Goal: Transaction & Acquisition: Purchase product/service

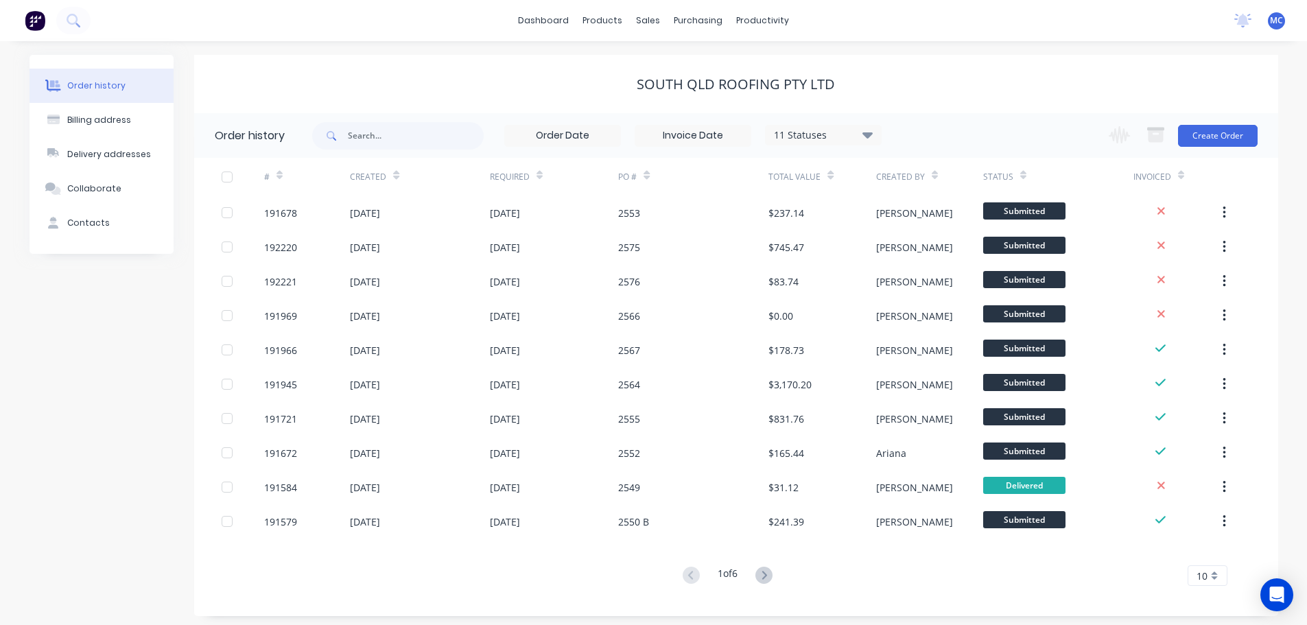
click at [1277, 20] on span "MC" at bounding box center [1276, 20] width 13 height 12
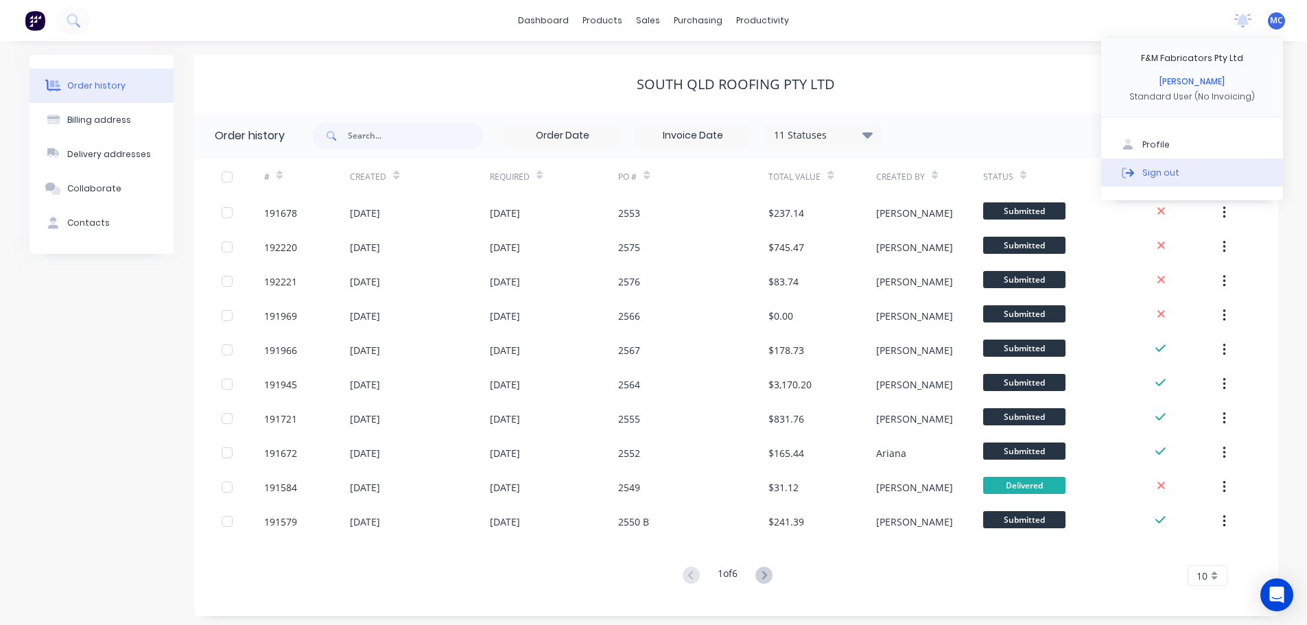
click at [1166, 171] on div "Sign out" at bounding box center [1160, 172] width 37 height 12
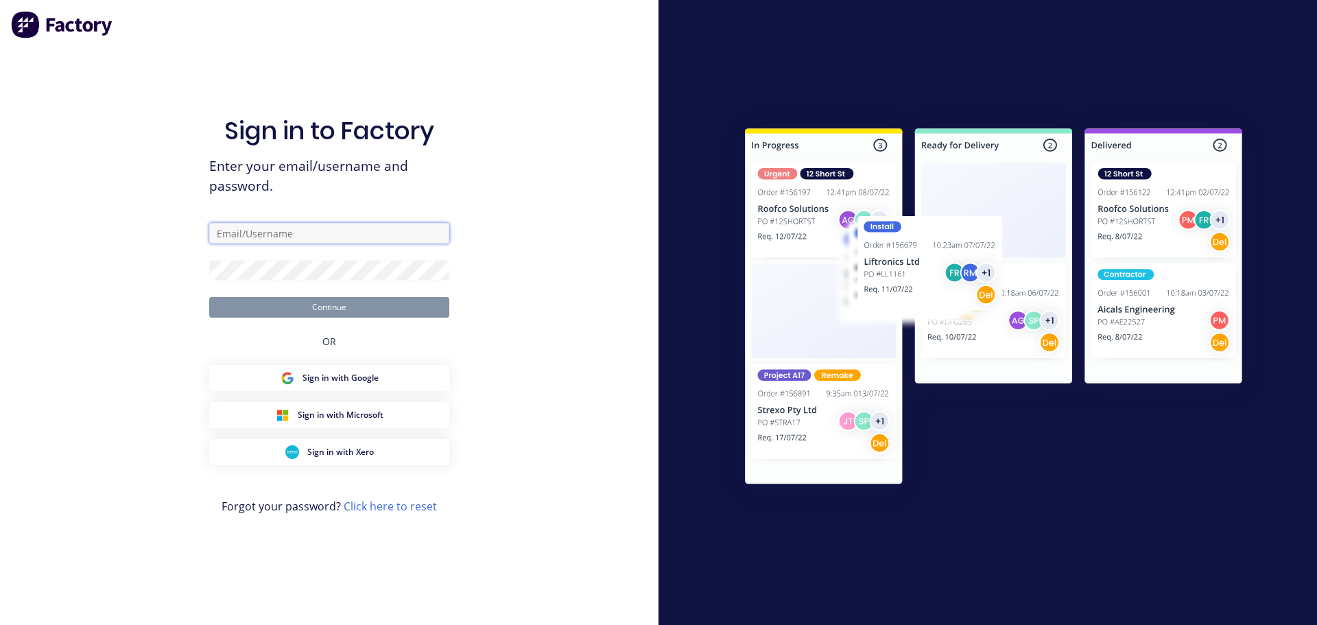
type input "[PERSON_NAME][EMAIL_ADDRESS][DOMAIN_NAME]"
click at [331, 306] on button "Continue" at bounding box center [329, 307] width 240 height 21
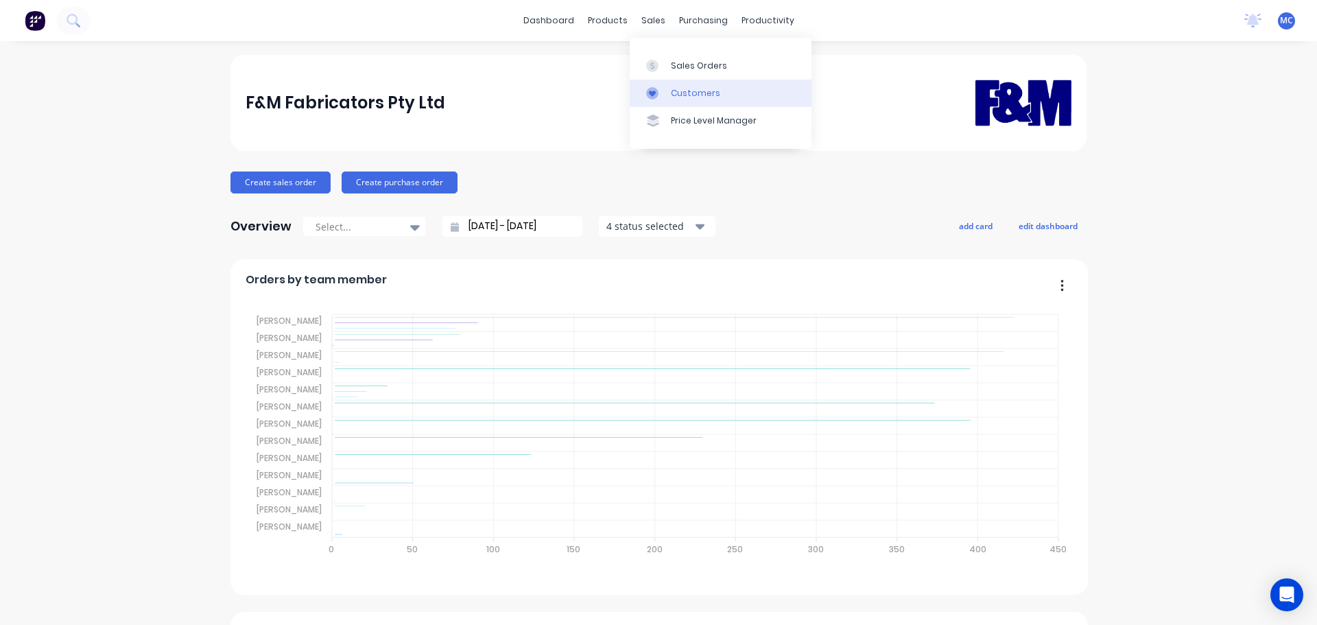
click at [680, 91] on div "Customers" at bounding box center [695, 93] width 49 height 12
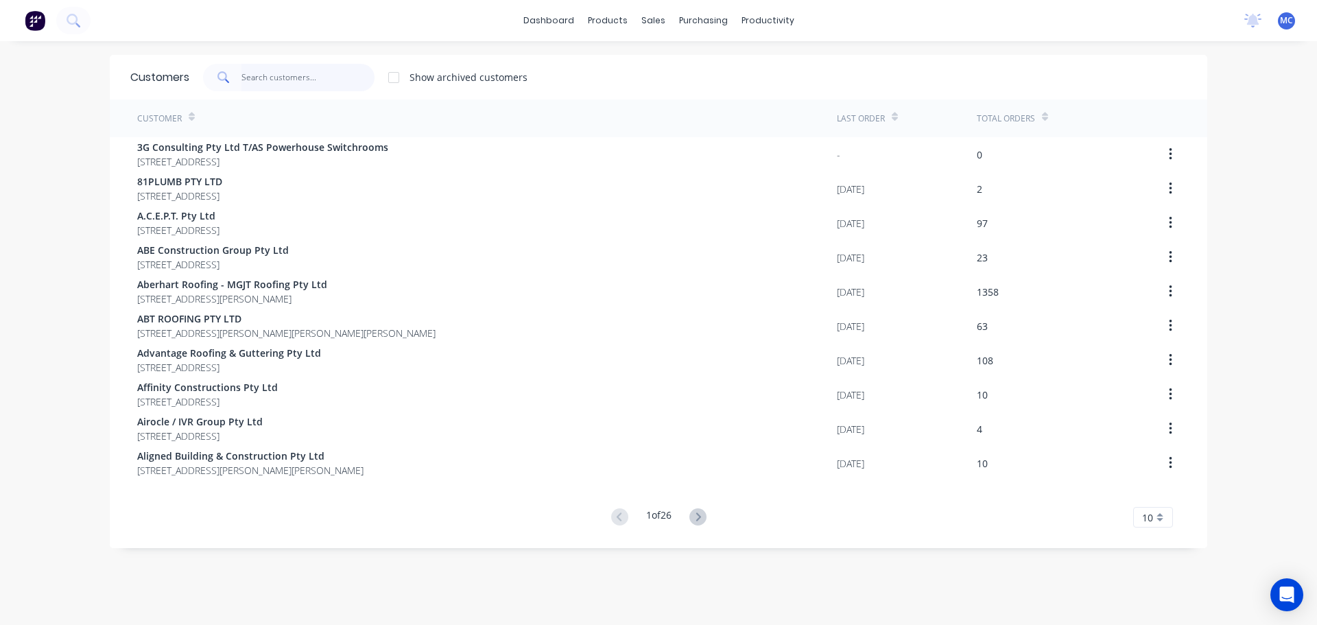
click at [287, 81] on input "text" at bounding box center [308, 77] width 134 height 27
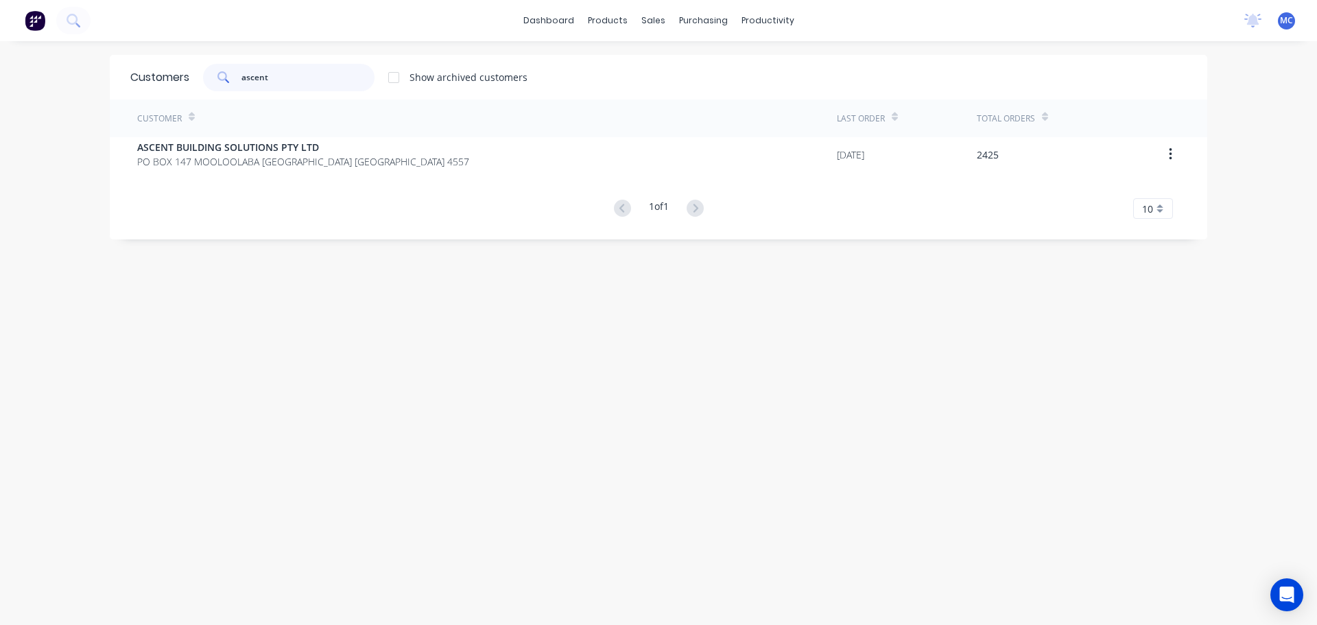
type input "ascent"
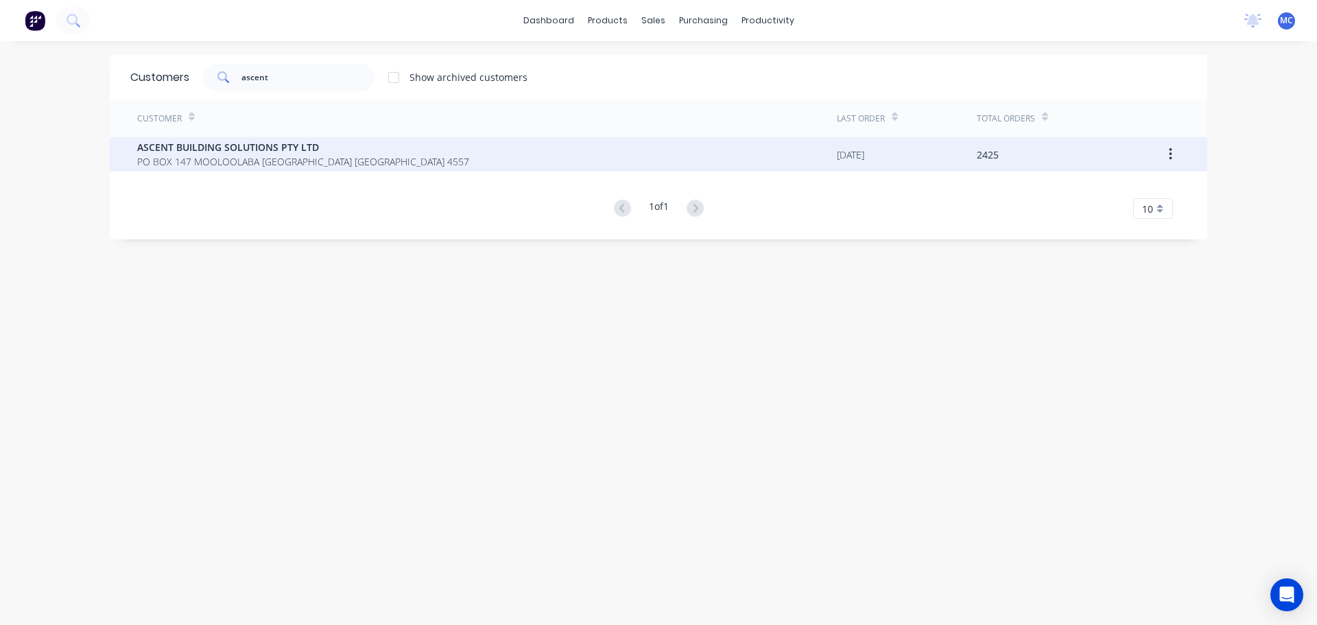
click at [233, 148] on span "ASCENT BUILDING SOLUTIONS PTY LTD" at bounding box center [303, 147] width 332 height 14
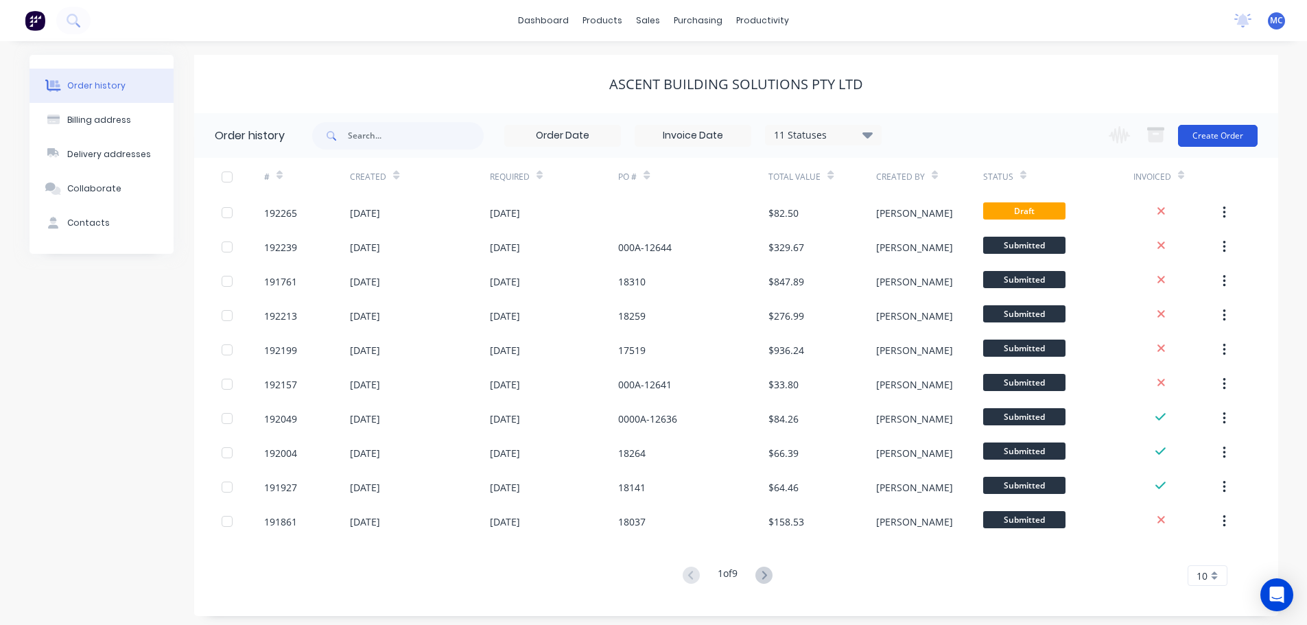
click at [1215, 134] on button "Create Order" at bounding box center [1218, 136] width 80 height 22
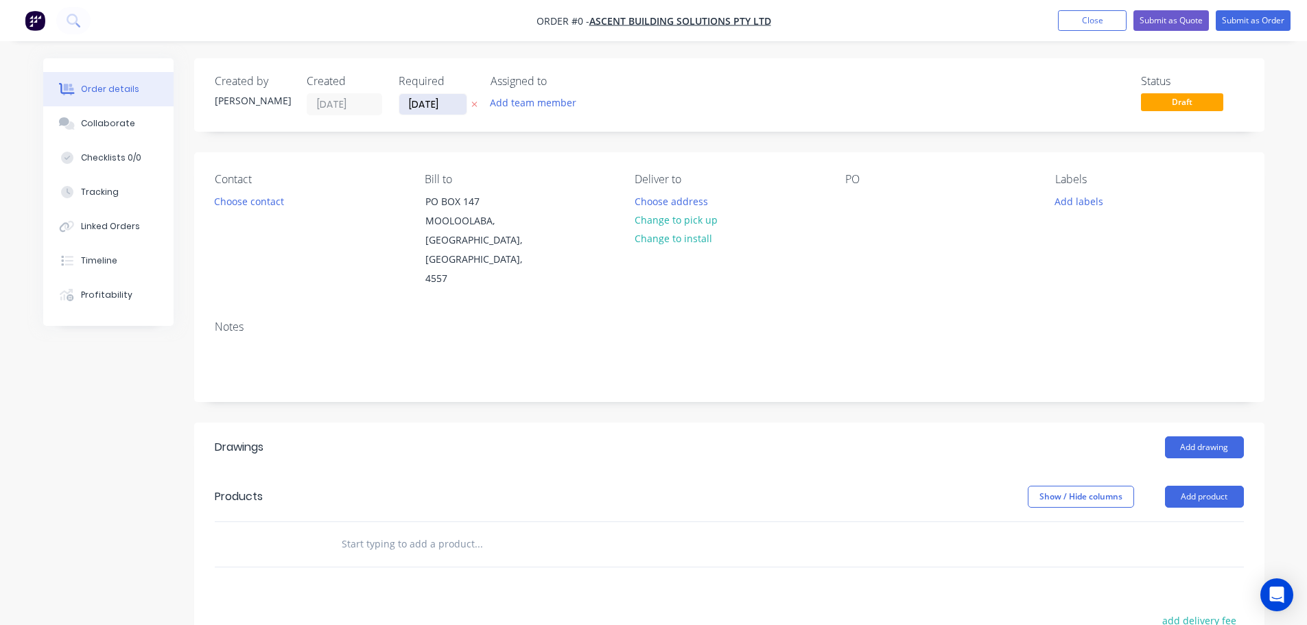
click at [432, 108] on input "10/09/25" at bounding box center [432, 104] width 67 height 21
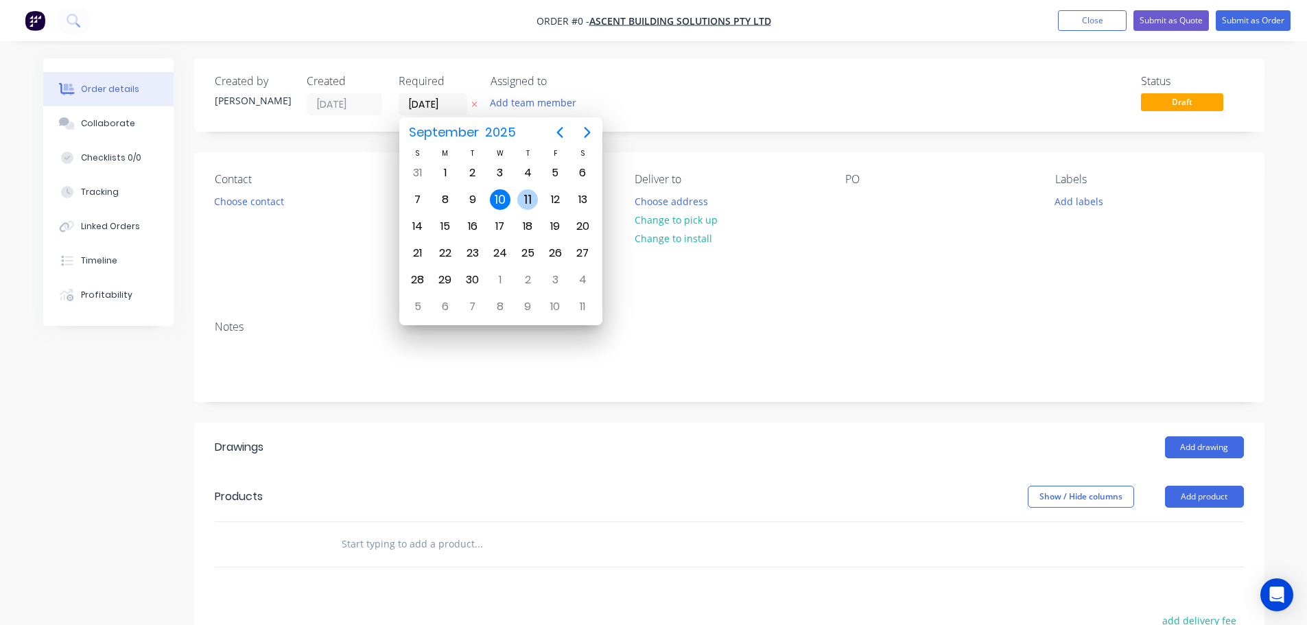
click at [526, 196] on div "11" at bounding box center [527, 199] width 21 height 21
type input "11/09/25"
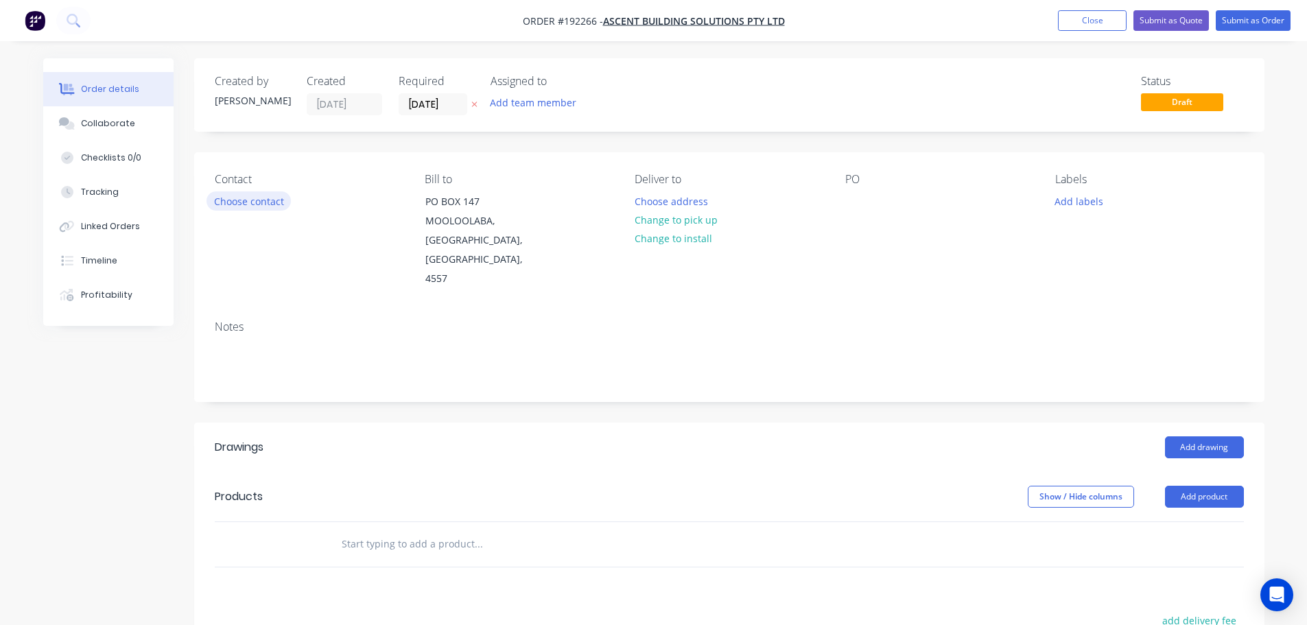
click at [252, 203] on button "Choose contact" at bounding box center [248, 200] width 84 height 19
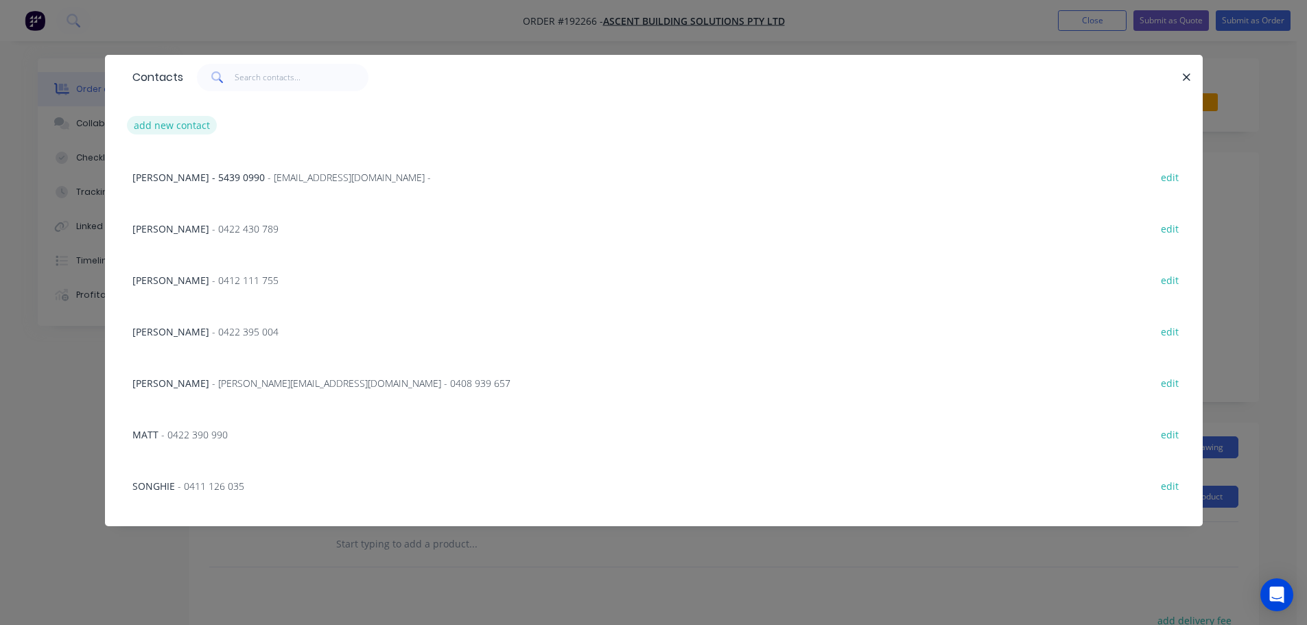
click at [187, 123] on button "add new contact" at bounding box center [172, 125] width 91 height 19
select select "AU"
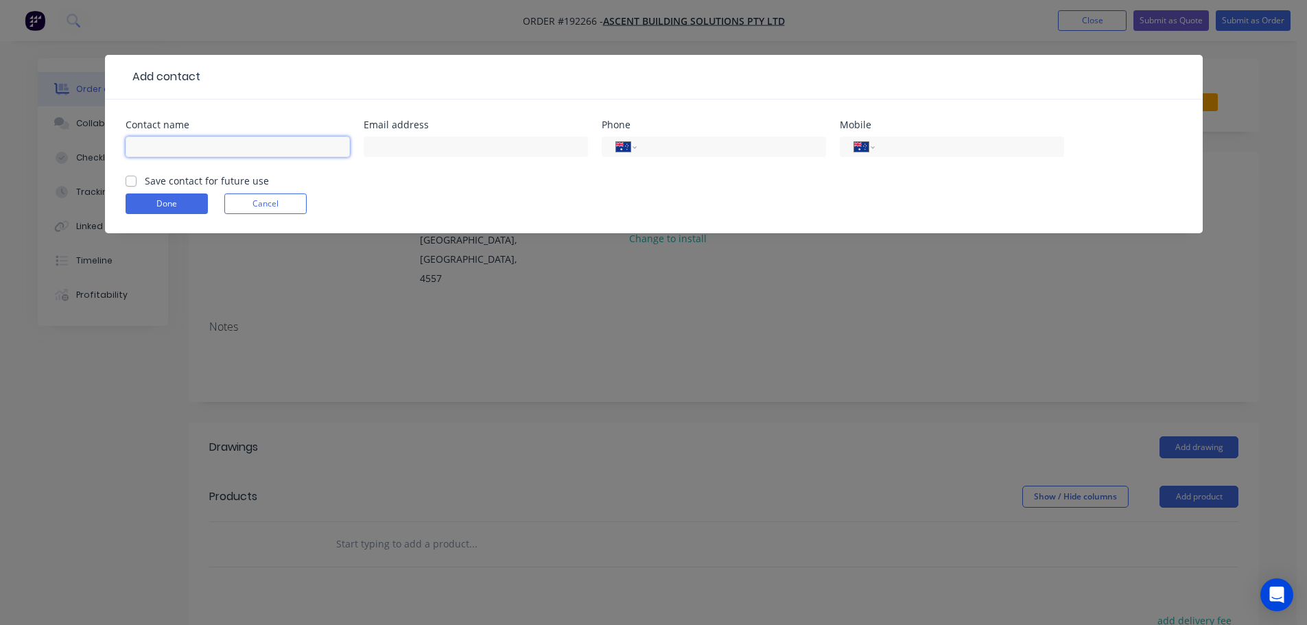
click at [185, 141] on input "text" at bounding box center [238, 147] width 224 height 21
type input "Will"
type input "0474 273 739"
click button "Done" at bounding box center [167, 203] width 82 height 21
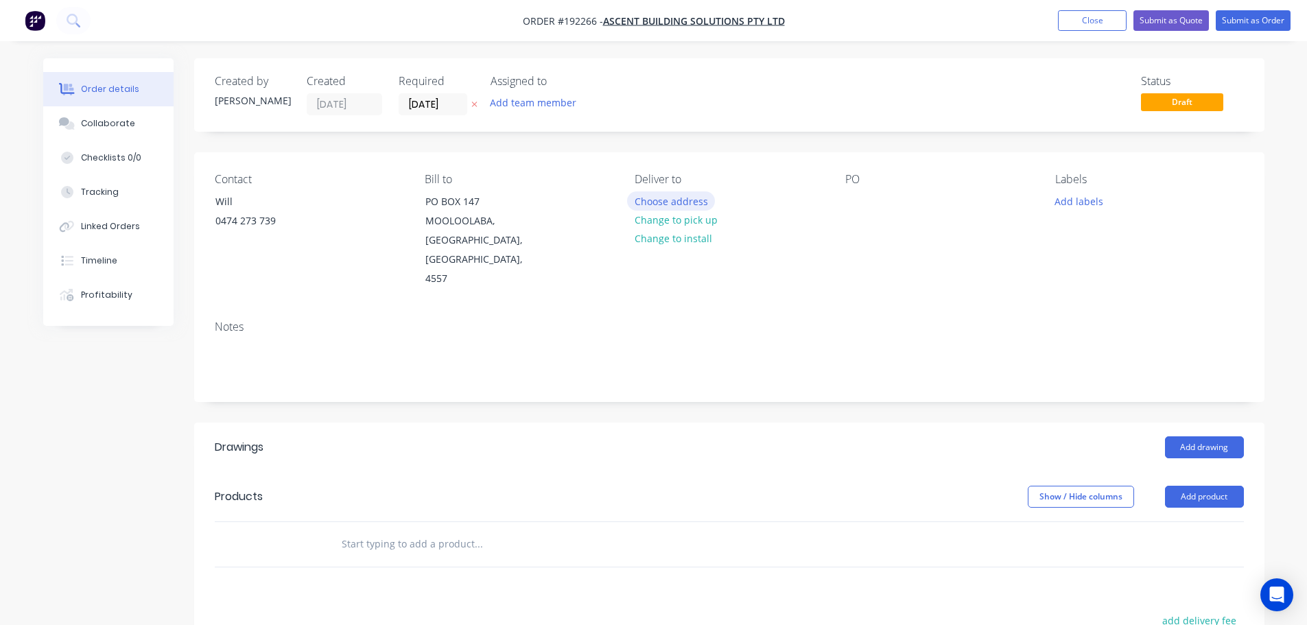
click at [654, 197] on button "Choose address" at bounding box center [671, 200] width 88 height 19
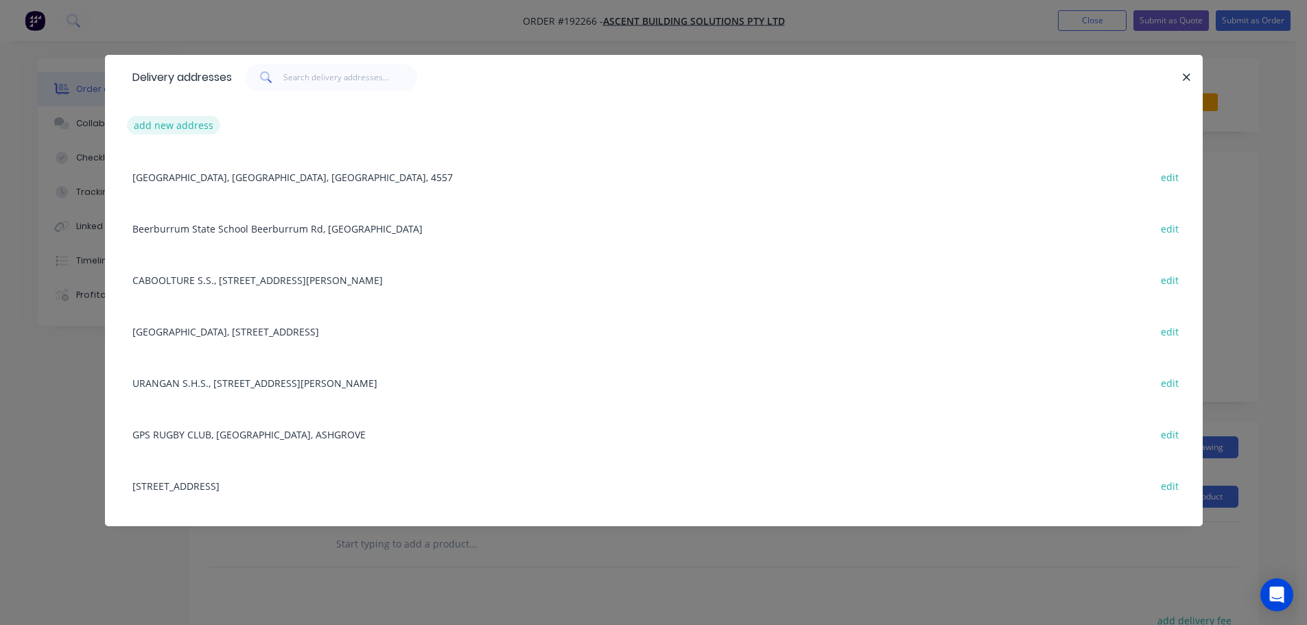
click at [152, 127] on button "add new address" at bounding box center [174, 125] width 94 height 19
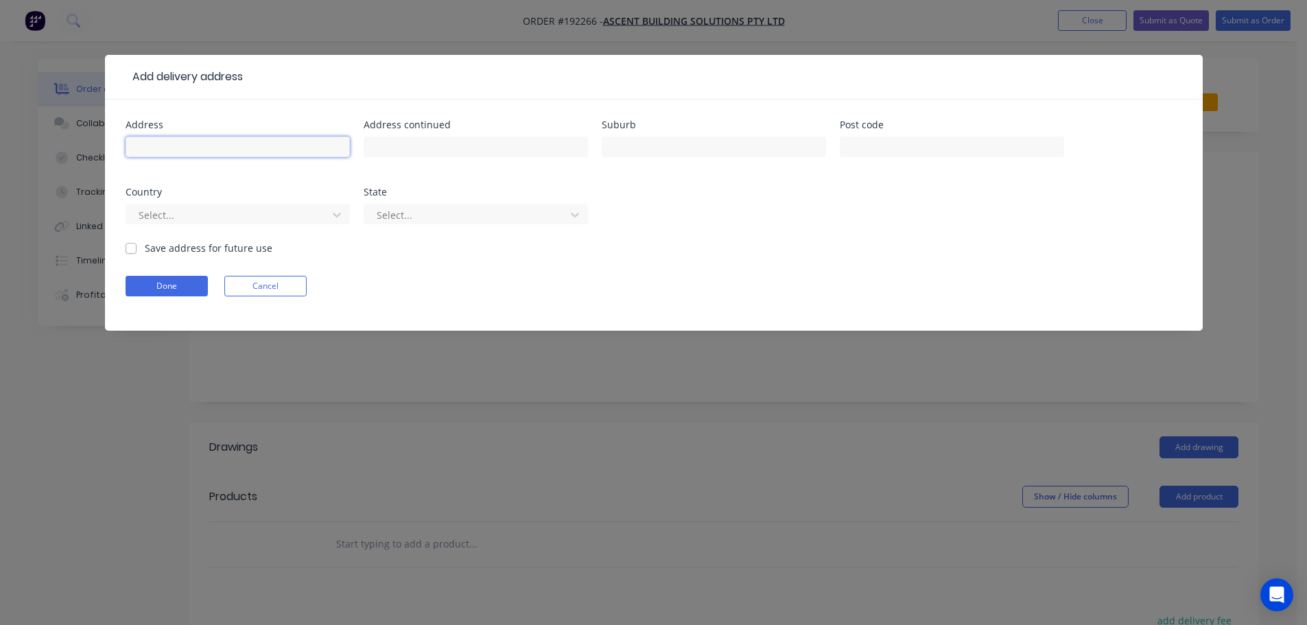
click at [161, 146] on input "text" at bounding box center [238, 147] width 224 height 21
type input "Lot 62 #46 Discovery Place"
type input "Maroochydore"
click button "Done" at bounding box center [167, 286] width 82 height 21
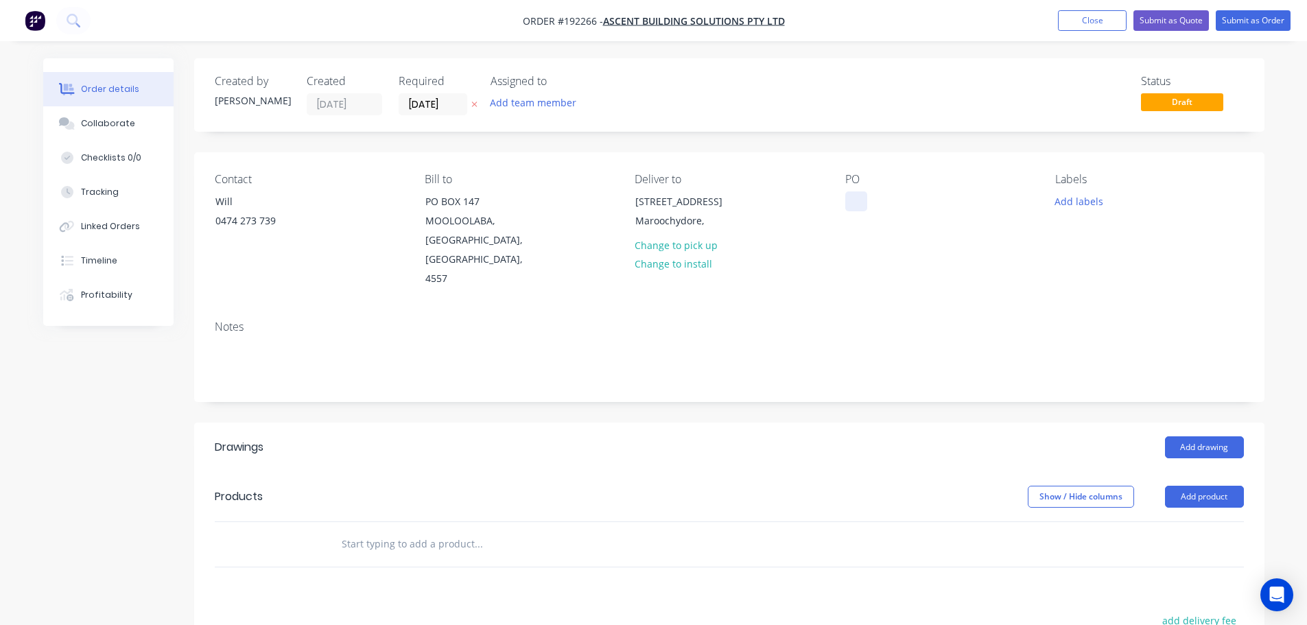
click at [849, 197] on div at bounding box center [856, 201] width 22 height 20
click at [1061, 202] on button "Add labels" at bounding box center [1078, 200] width 63 height 19
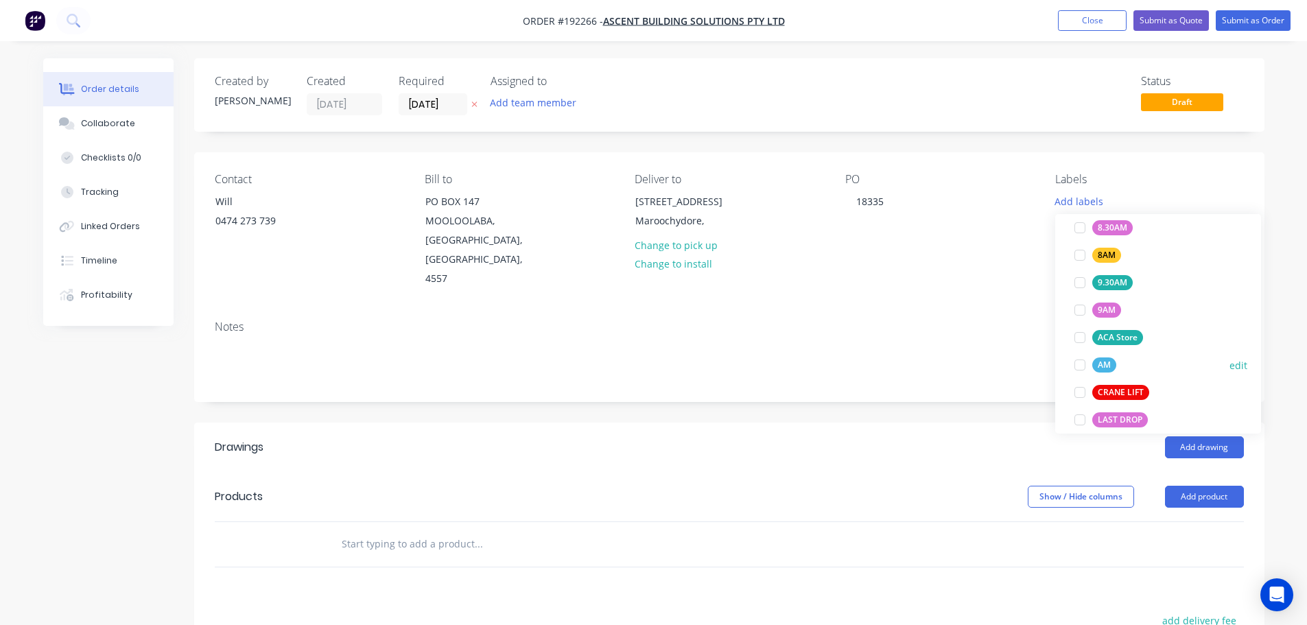
click at [1082, 364] on div at bounding box center [1079, 364] width 27 height 27
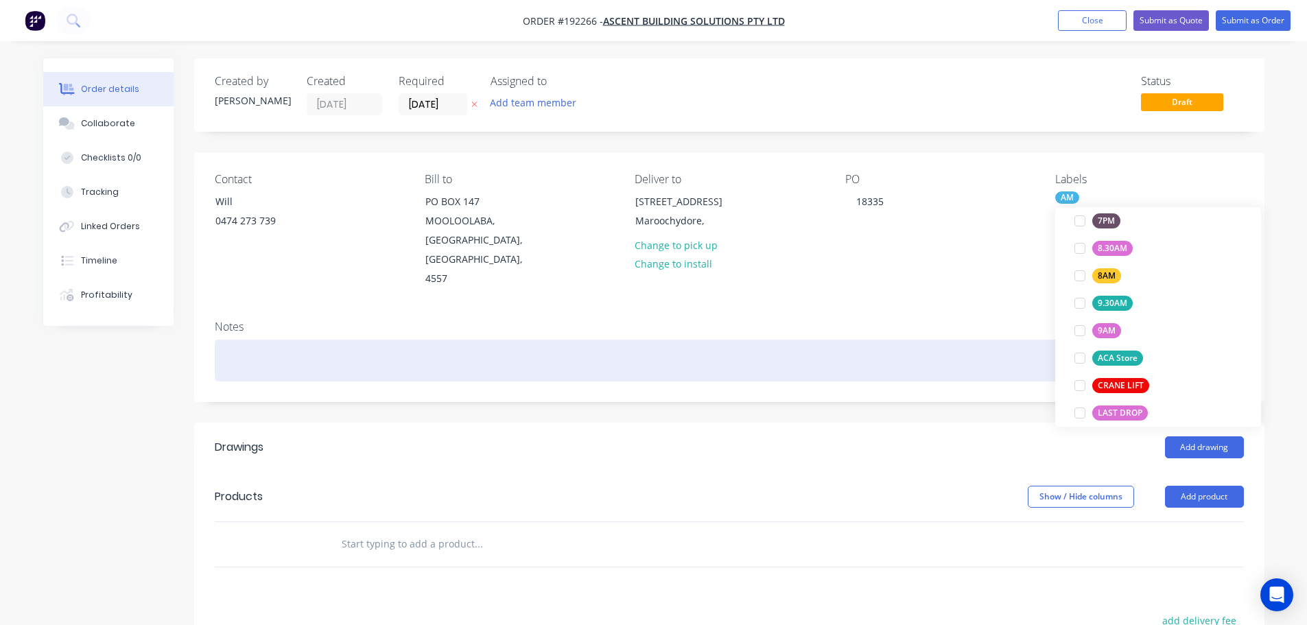
scroll to position [0, 0]
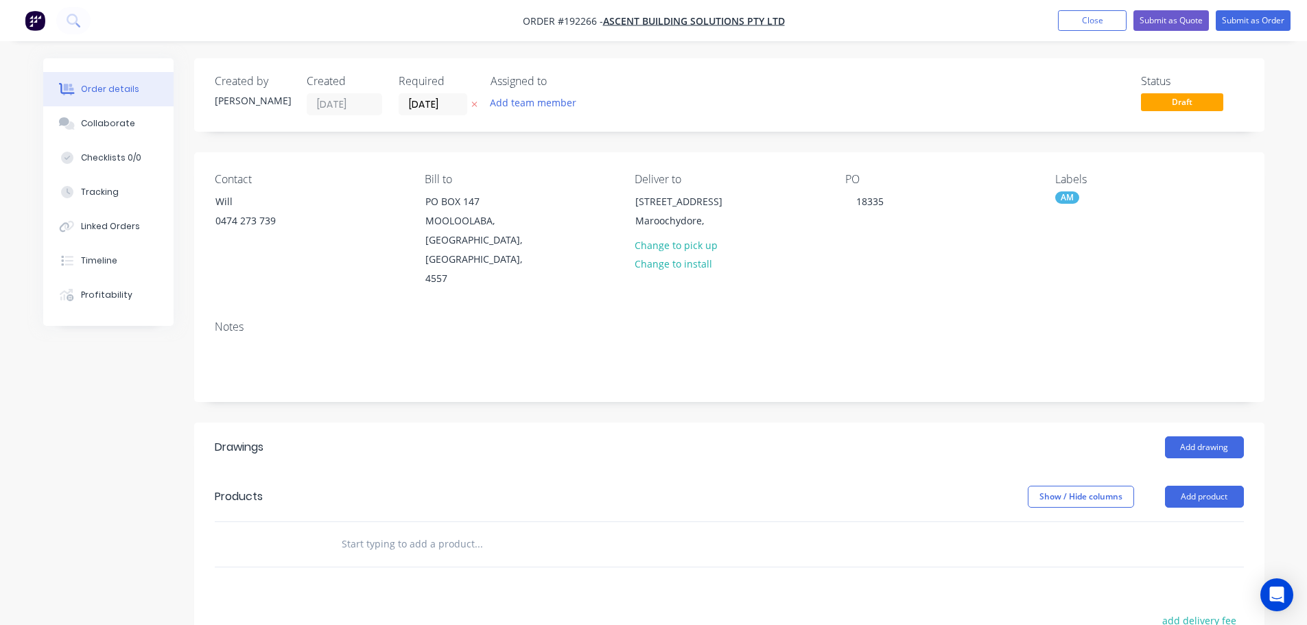
click at [973, 320] on div "Notes" at bounding box center [729, 326] width 1029 height 13
click at [1200, 436] on button "Add drawing" at bounding box center [1204, 447] width 79 height 22
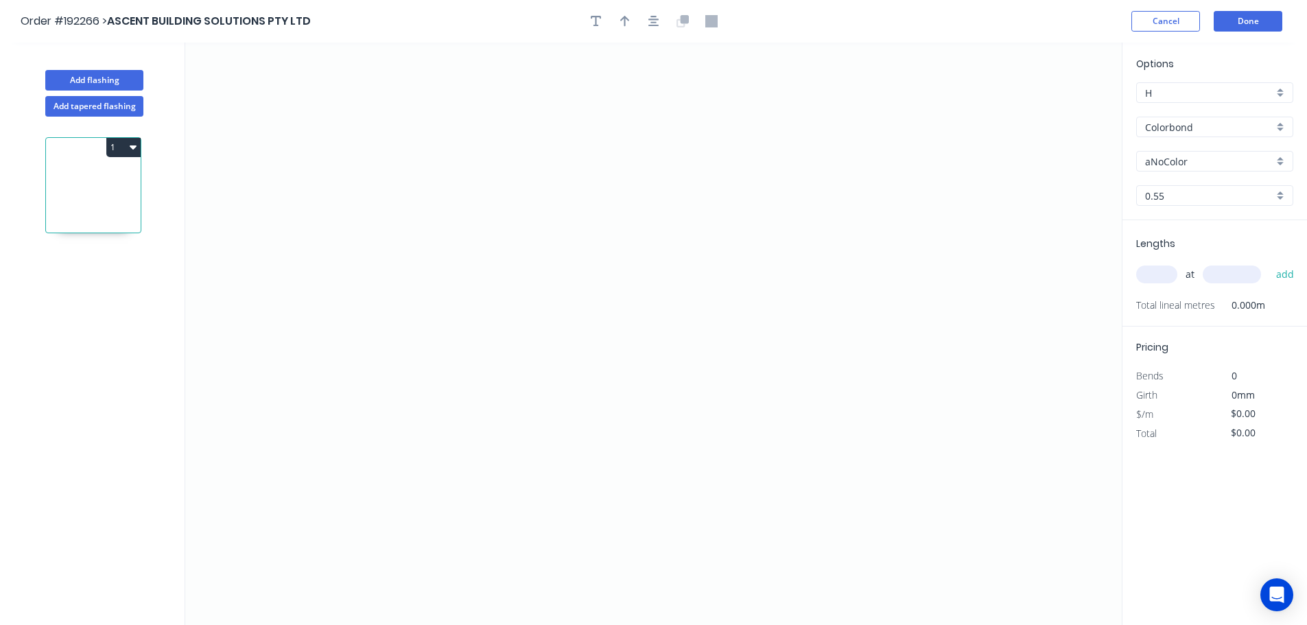
click at [1159, 160] on input "aNoColor" at bounding box center [1209, 161] width 128 height 14
click at [1172, 263] on div "Dover White" at bounding box center [1215, 263] width 156 height 24
type input "Dover White"
click at [1162, 279] on input "text" at bounding box center [1156, 274] width 41 height 18
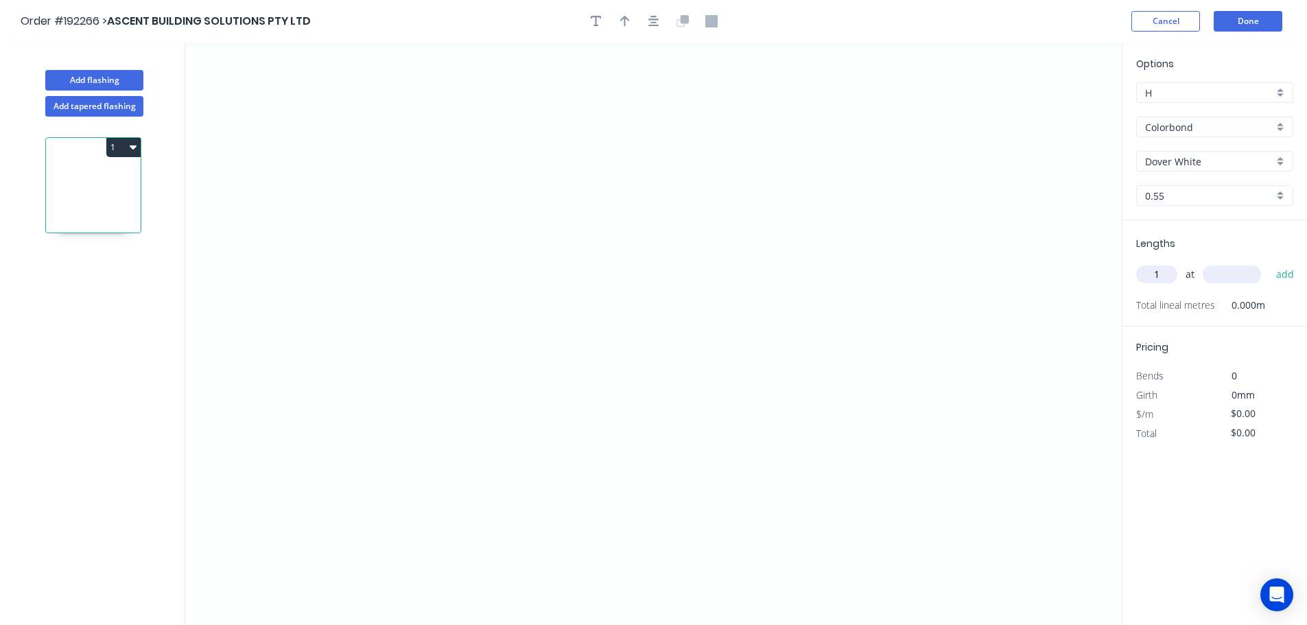
type input "1"
type input "7700"
click at [1269, 263] on button "add" at bounding box center [1285, 274] width 32 height 23
drag, startPoint x: 891, startPoint y: 221, endPoint x: 871, endPoint y: 171, distance: 53.2
click at [891, 210] on icon "0" at bounding box center [653, 334] width 936 height 582
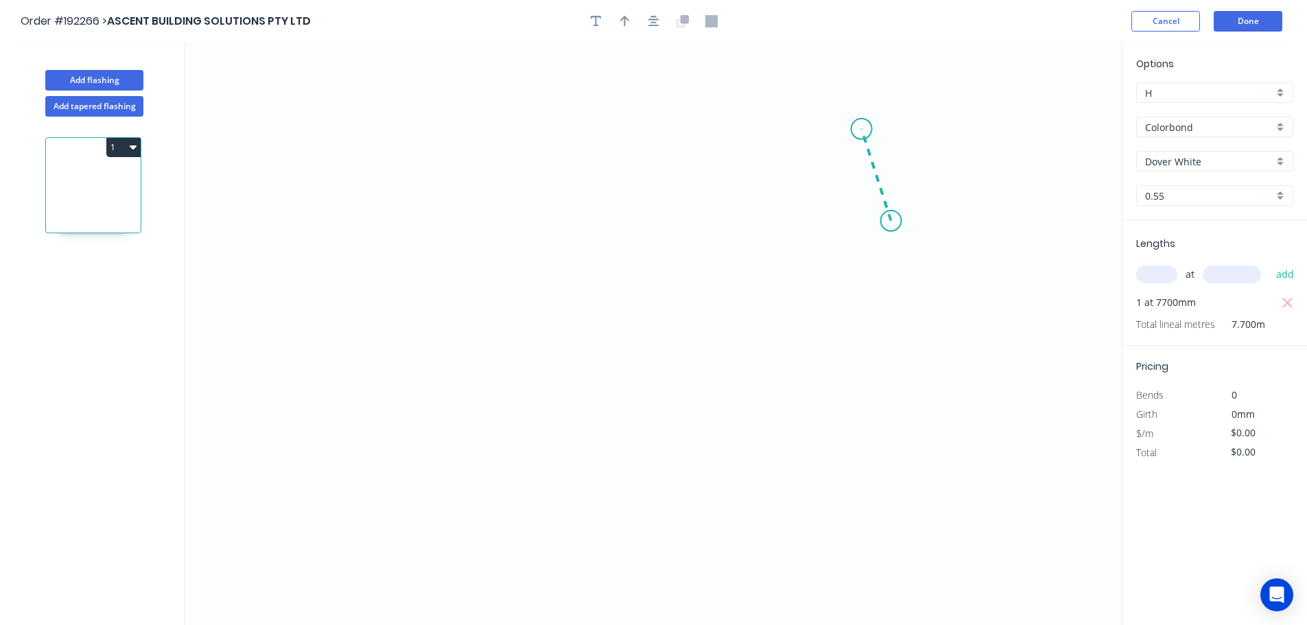
click at [862, 129] on icon at bounding box center [876, 175] width 29 height 92
click at [479, 121] on icon "0 ?" at bounding box center [653, 334] width 936 height 582
click at [479, 130] on circle at bounding box center [479, 129] width 21 height 21
drag, startPoint x: 479, startPoint y: 130, endPoint x: 473, endPoint y: 91, distance: 38.8
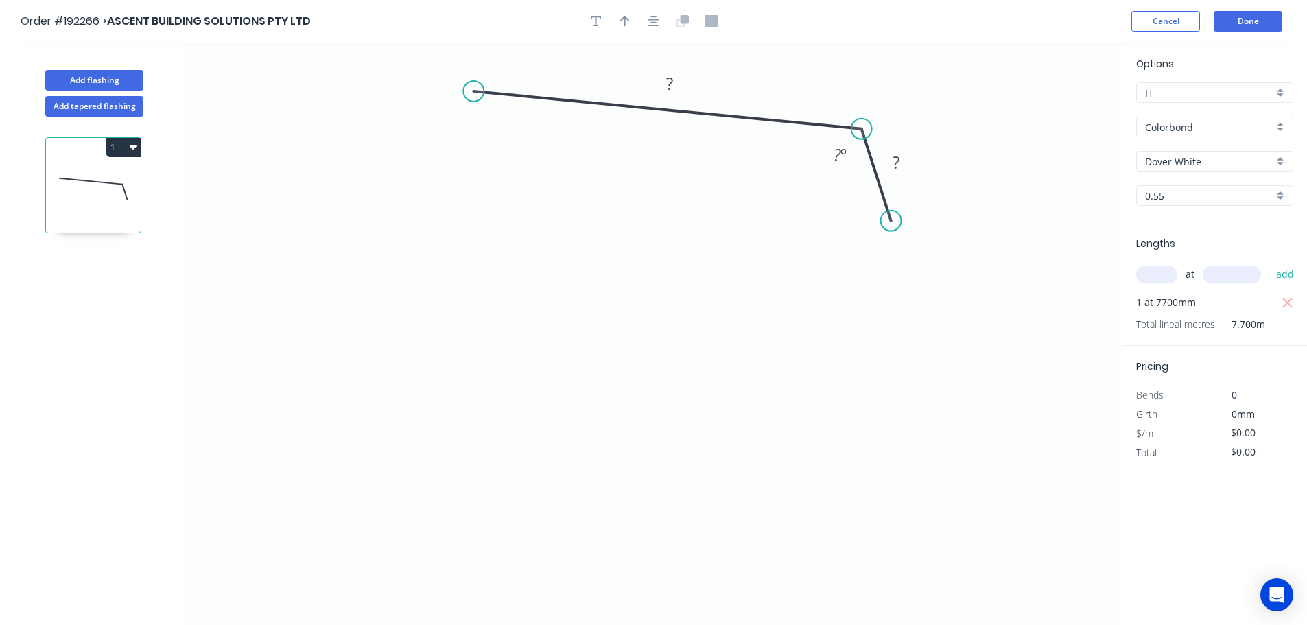
click at [473, 91] on circle at bounding box center [473, 91] width 21 height 21
click at [484, 335] on icon "0 ? ? ? º" at bounding box center [653, 334] width 936 height 582
click at [438, 371] on icon "0 ? ? ? ? º ? º" at bounding box center [653, 334] width 936 height 582
click at [477, 412] on icon "0 ? ? ? ? ? º ? º" at bounding box center [653, 334] width 936 height 582
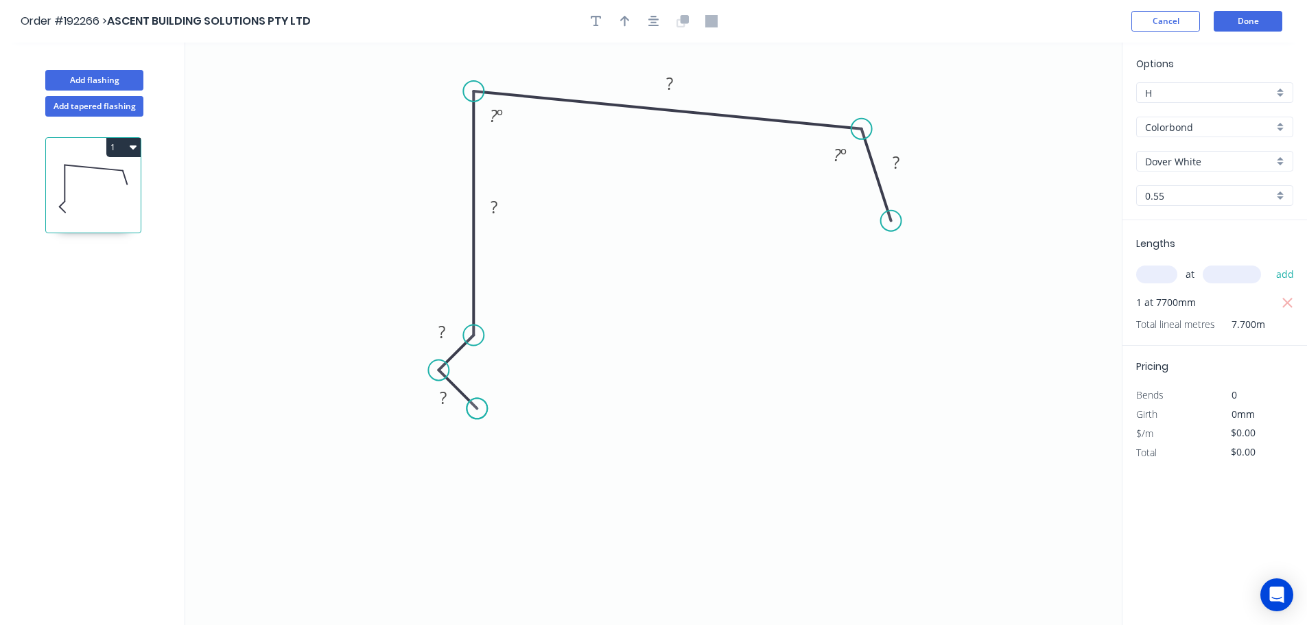
click at [477, 412] on circle at bounding box center [476, 408] width 21 height 21
click at [445, 394] on tspan "?" at bounding box center [443, 397] width 7 height 23
click at [656, 24] on icon "button" at bounding box center [653, 21] width 11 height 12
type input "$17.57"
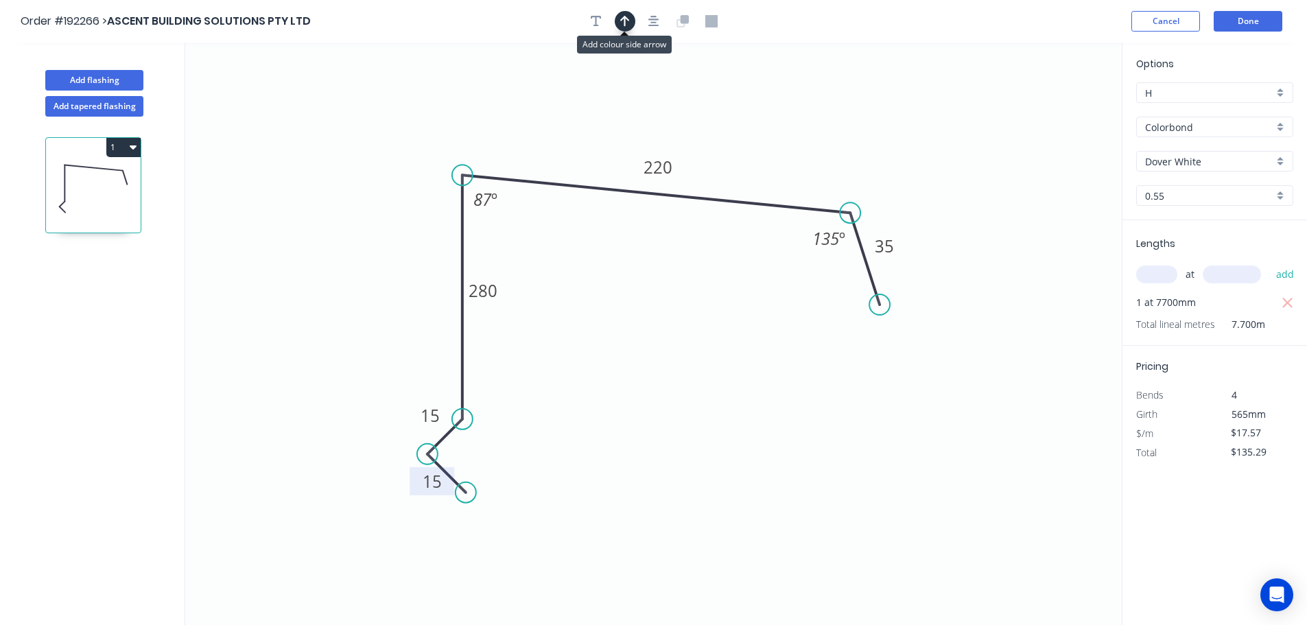
click at [621, 27] on icon "button" at bounding box center [625, 21] width 10 height 12
click at [1054, 110] on icon at bounding box center [1052, 95] width 12 height 44
drag, startPoint x: 1054, startPoint y: 110, endPoint x: 838, endPoint y: 122, distance: 216.4
click at [838, 117] on icon at bounding box center [850, 106] width 40 height 40
click at [134, 147] on icon "button" at bounding box center [133, 147] width 7 height 4
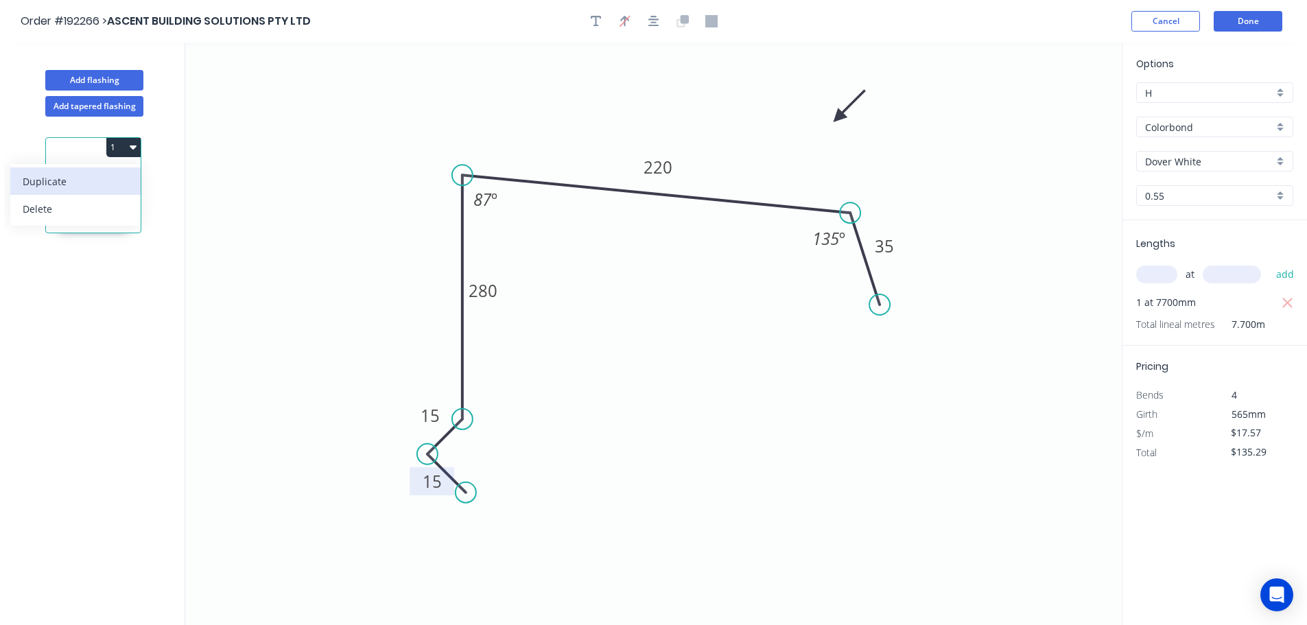
click at [49, 177] on div "Duplicate" at bounding box center [76, 181] width 106 height 20
type input "$0.00"
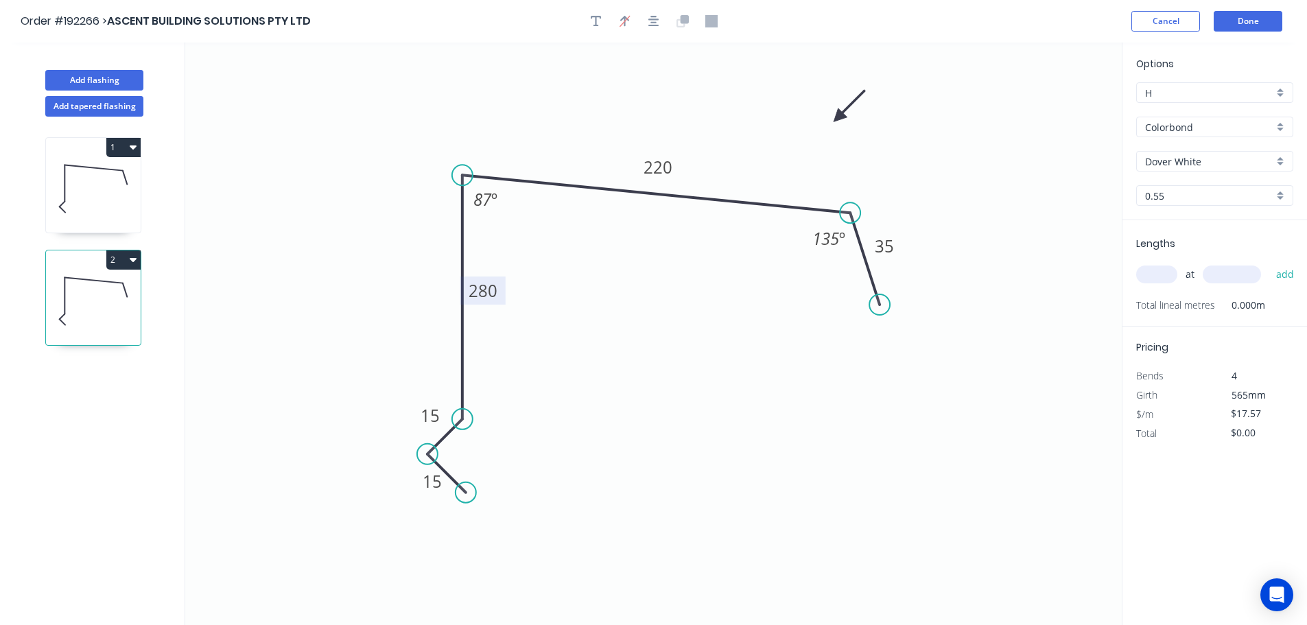
click at [484, 291] on tspan "280" at bounding box center [483, 290] width 29 height 23
type input "$15.59"
click at [1148, 271] on input "text" at bounding box center [1156, 274] width 41 height 18
type input "2"
type input "4000"
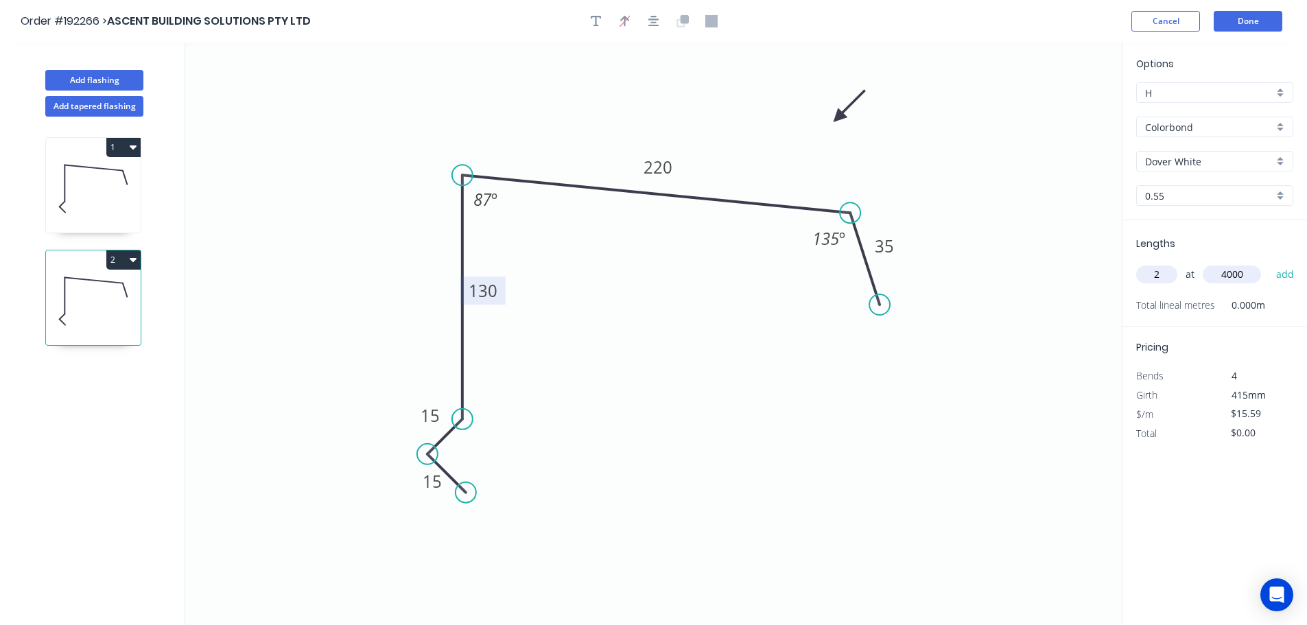
click at [1269, 263] on button "add" at bounding box center [1285, 274] width 32 height 23
click at [132, 259] on icon "button" at bounding box center [133, 260] width 7 height 4
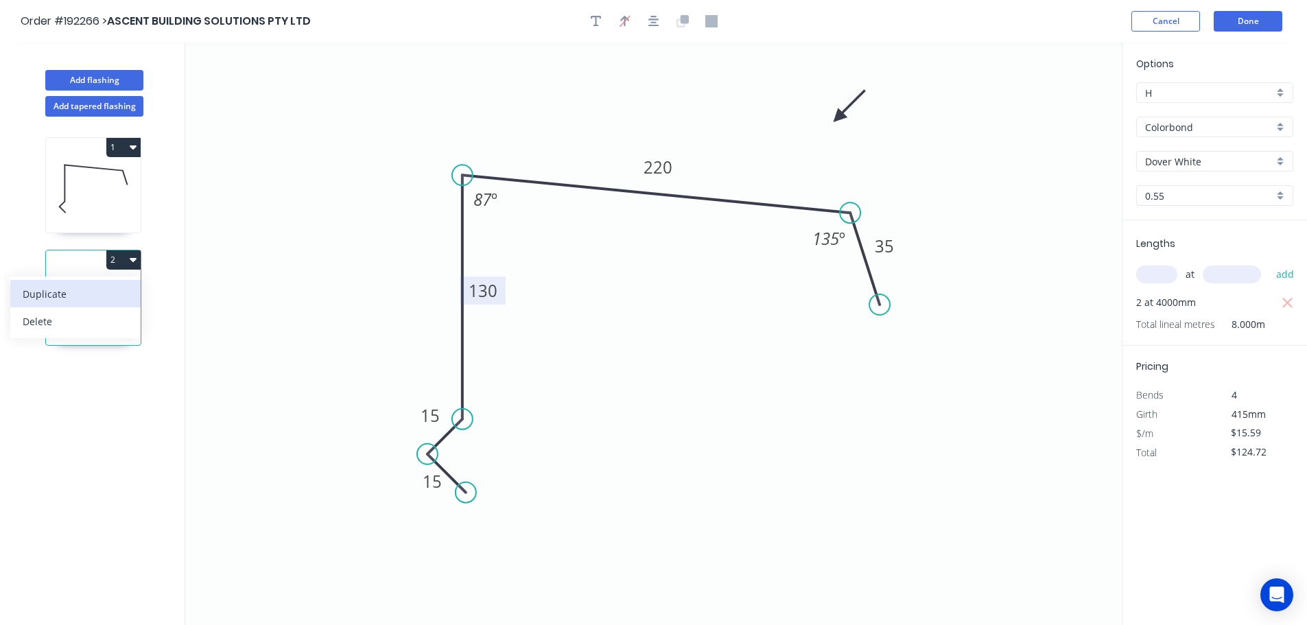
click at [58, 291] on div "Duplicate" at bounding box center [76, 294] width 106 height 20
type input "$0.00"
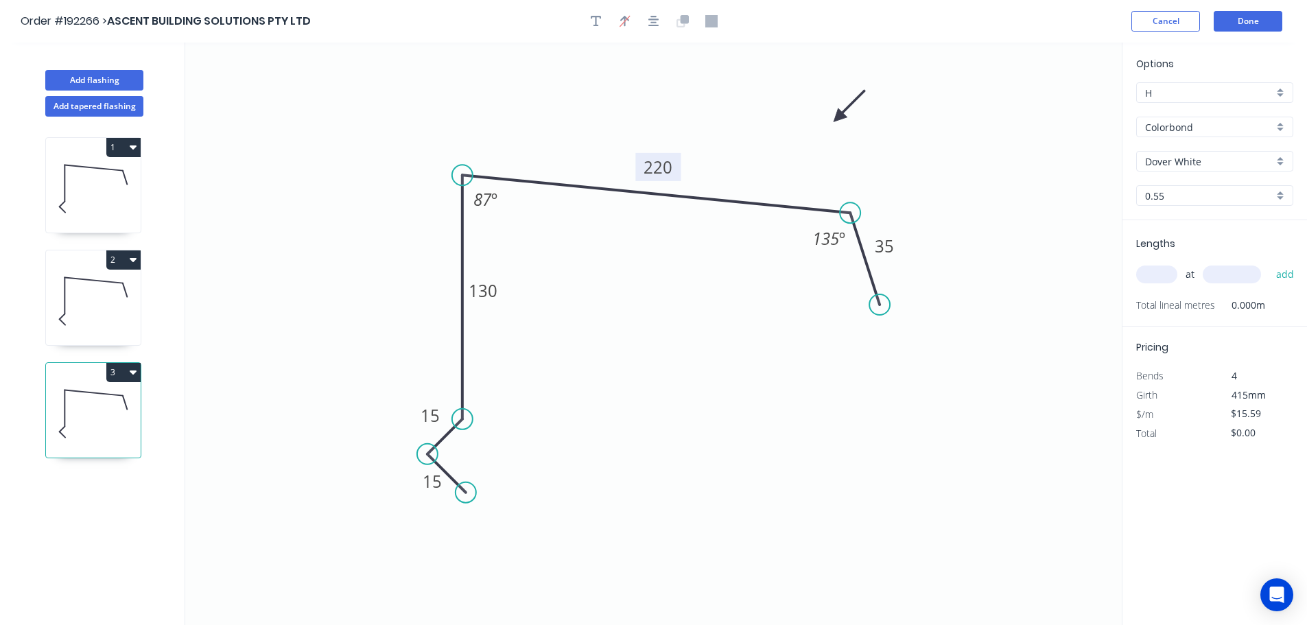
click at [663, 170] on tspan "220" at bounding box center [657, 167] width 29 height 23
type input "$17.57"
click at [828, 236] on tspan "135" at bounding box center [825, 238] width 27 height 23
click at [1154, 278] on input "text" at bounding box center [1156, 274] width 41 height 18
type input "2"
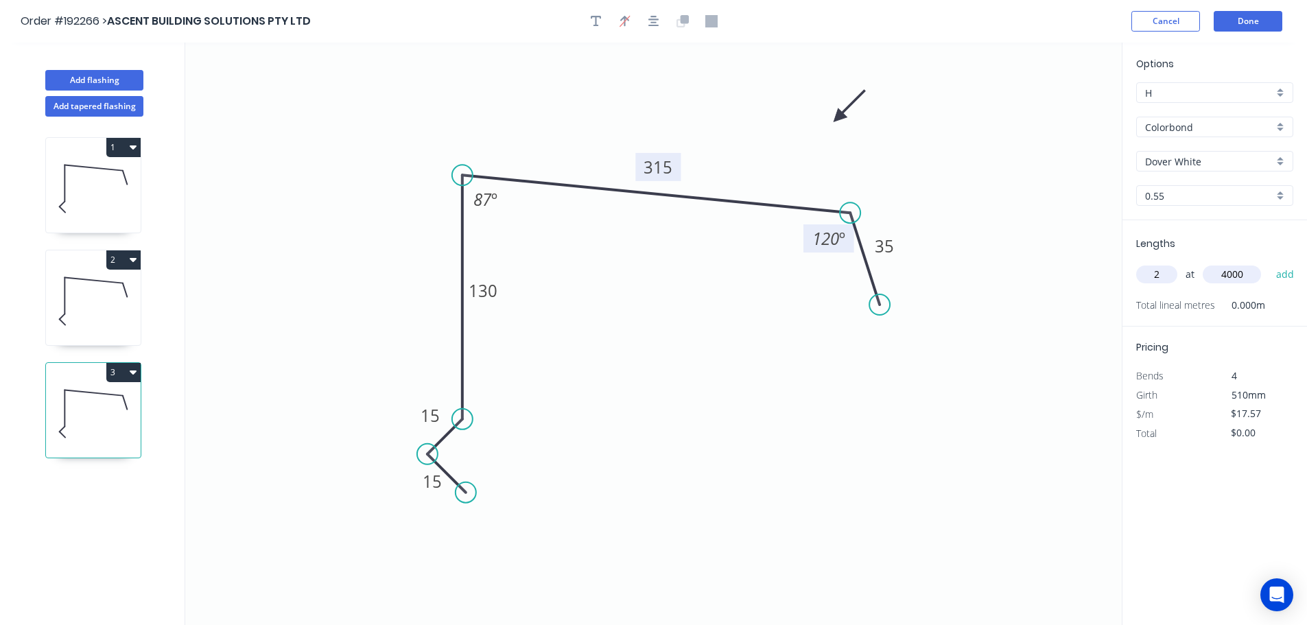
type input "4000"
click at [1269, 263] on button "add" at bounding box center [1285, 274] width 32 height 23
click at [482, 203] on tspan "87" at bounding box center [482, 199] width 19 height 23
click at [135, 372] on icon "button" at bounding box center [133, 372] width 7 height 4
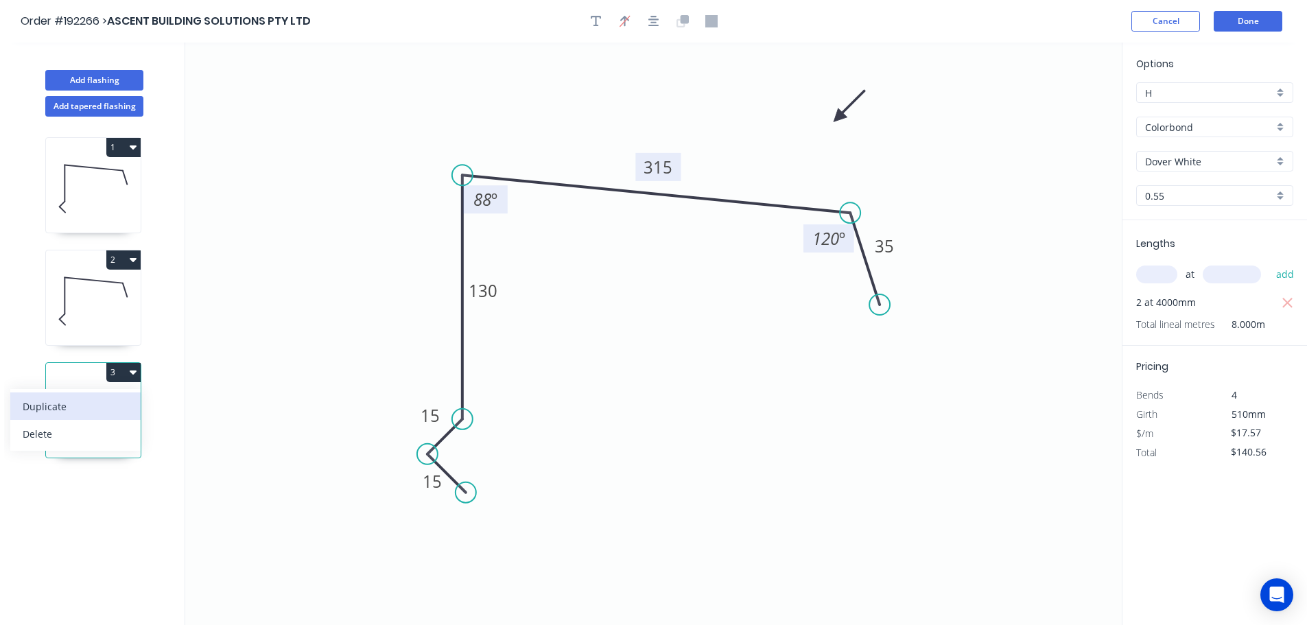
click at [62, 405] on div "Duplicate" at bounding box center [76, 406] width 106 height 20
type input "$0.00"
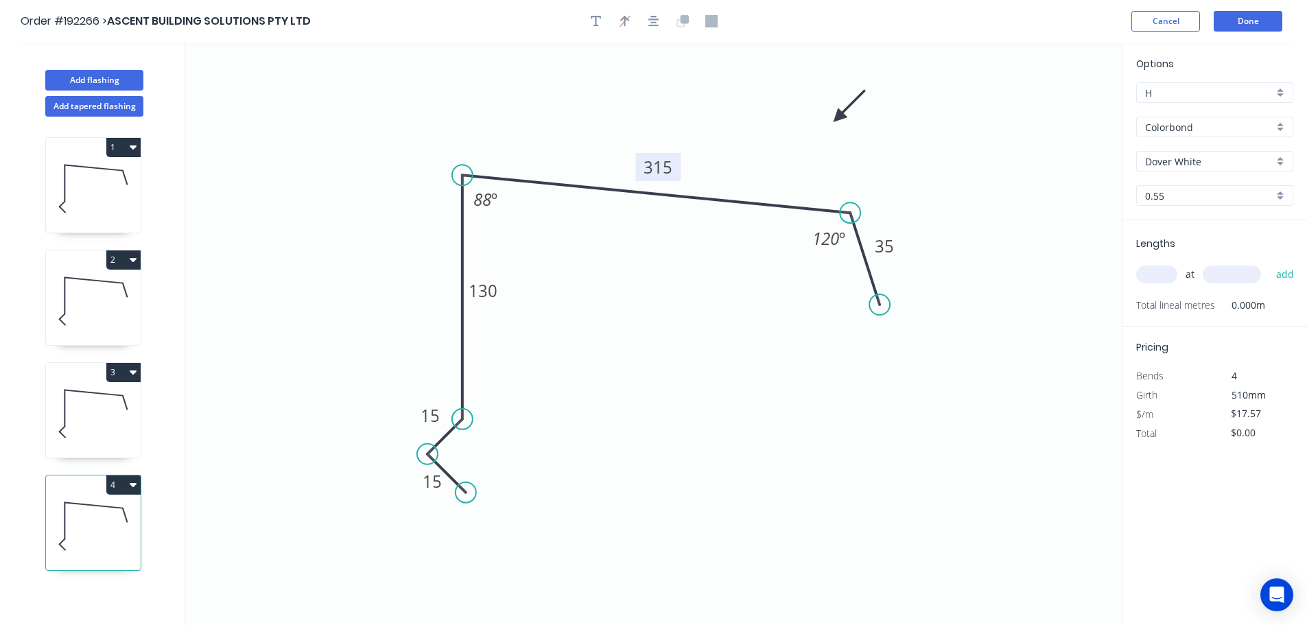
click at [665, 167] on tspan "315" at bounding box center [657, 167] width 29 height 23
click at [1156, 272] on input "text" at bounding box center [1156, 274] width 41 height 18
type input "2"
type input "6000"
click at [1269, 263] on button "add" at bounding box center [1285, 274] width 32 height 23
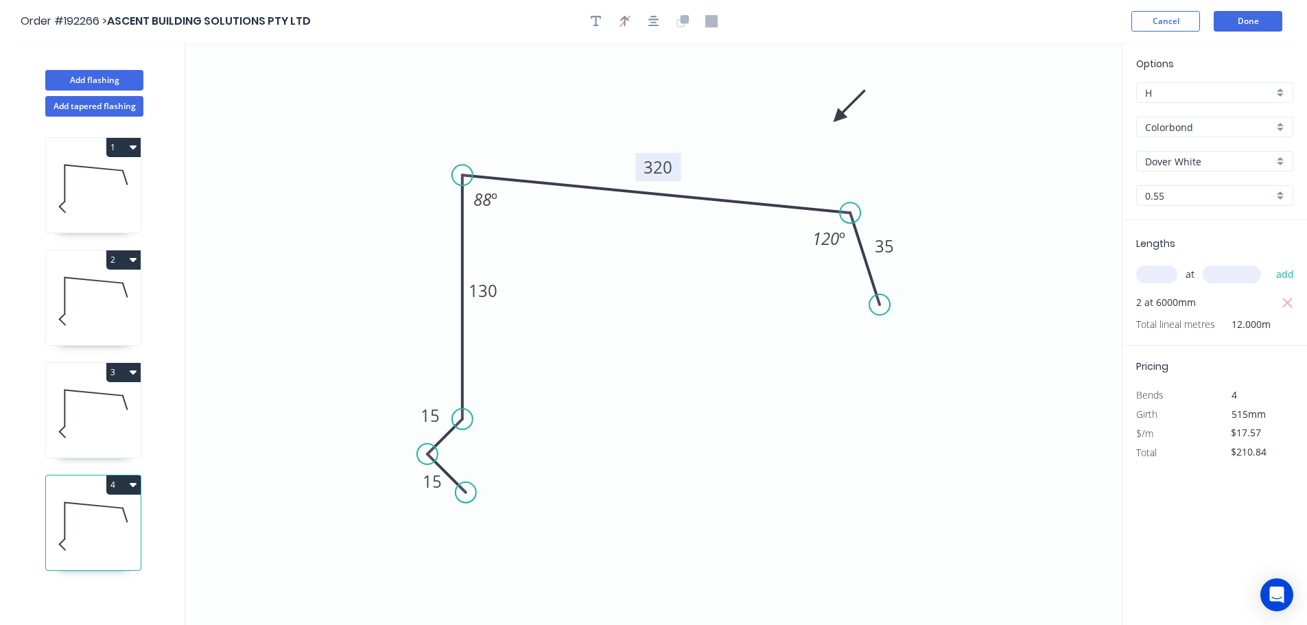
click at [130, 484] on icon "button" at bounding box center [133, 484] width 7 height 11
click at [47, 519] on div "Duplicate" at bounding box center [76, 519] width 106 height 20
type input "$0.00"
click at [659, 163] on tspan "320" at bounding box center [657, 167] width 29 height 23
click at [1167, 279] on input "text" at bounding box center [1156, 274] width 41 height 18
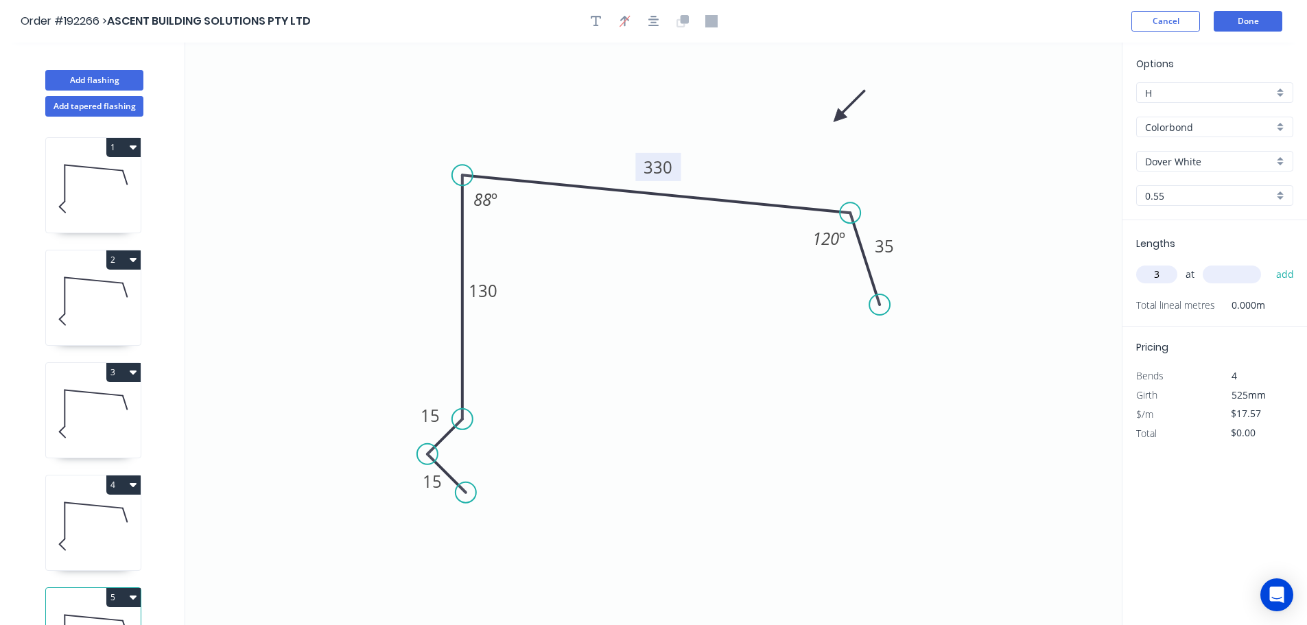
type input "3"
type input "4800"
click at [1269, 263] on button "add" at bounding box center [1285, 274] width 32 height 23
type input "$253.01"
click at [101, 78] on button "Add flashing" at bounding box center [94, 80] width 98 height 21
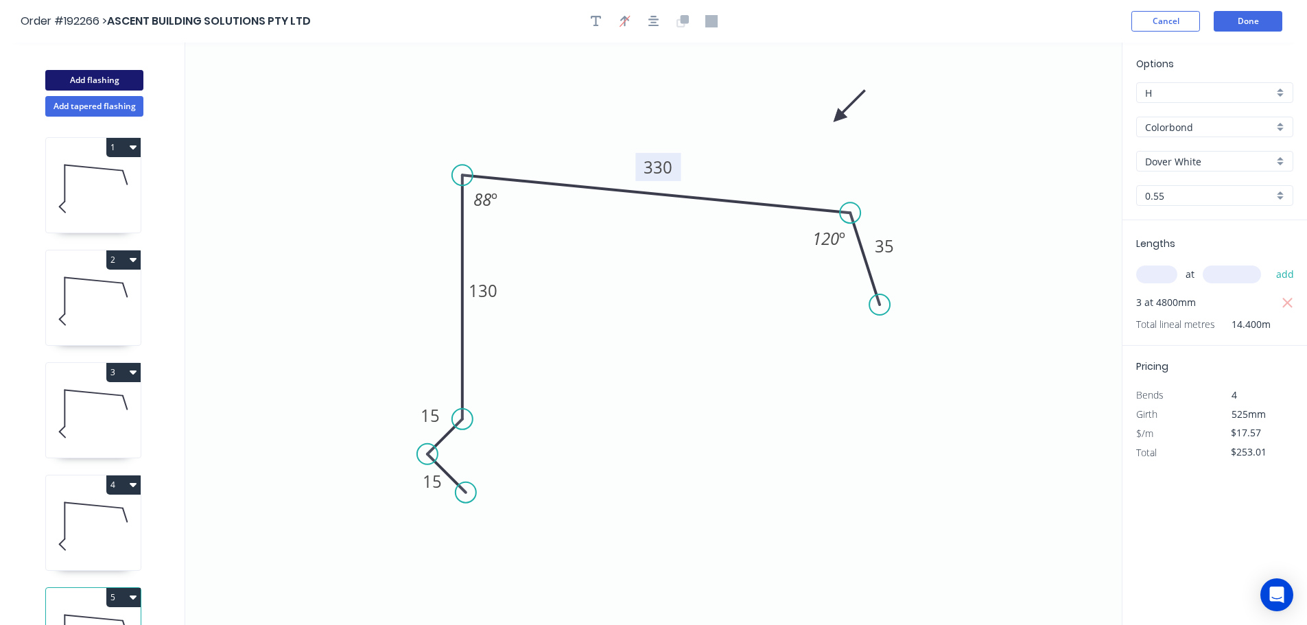
type input "$0.00"
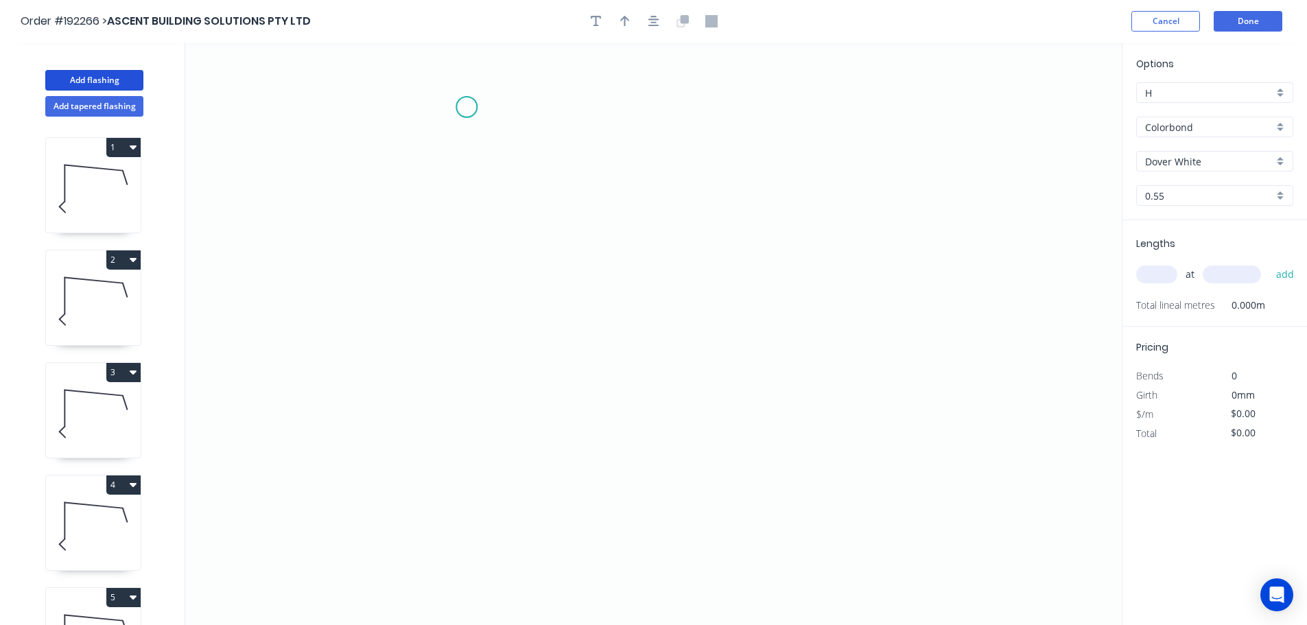
click at [467, 107] on icon "0" at bounding box center [653, 334] width 936 height 582
click at [503, 427] on icon "0" at bounding box center [653, 334] width 936 height 582
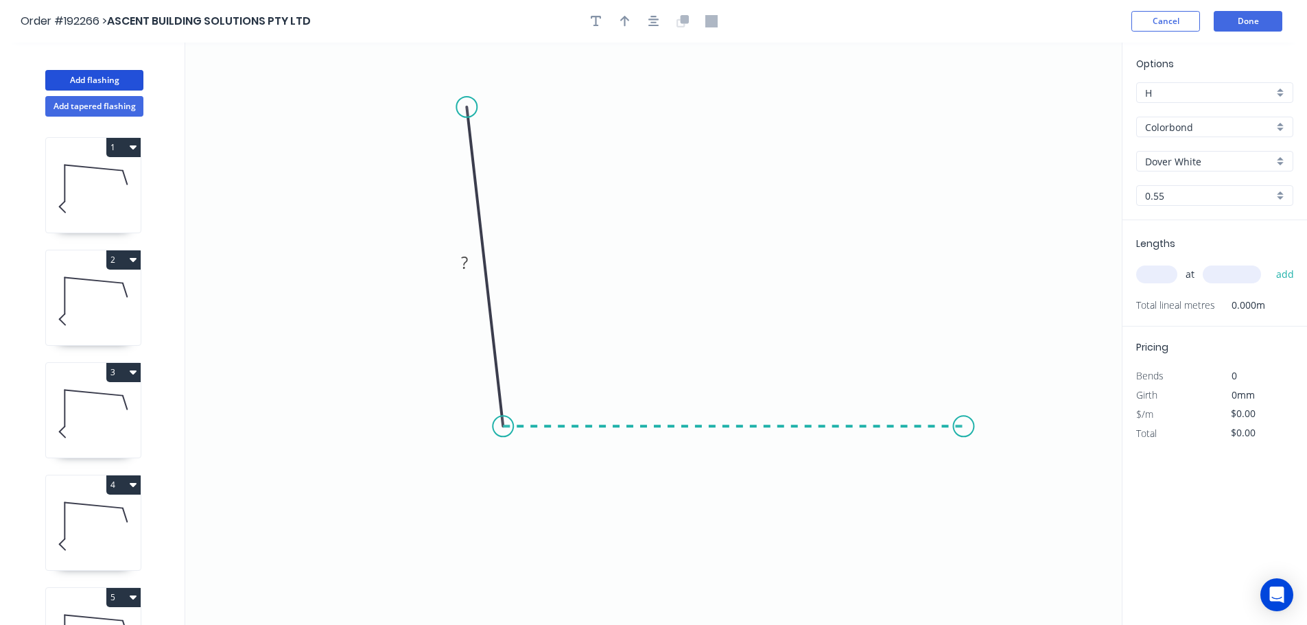
click at [964, 417] on icon "0 ?" at bounding box center [653, 334] width 936 height 582
click at [1008, 517] on icon "0 ? ? ? º" at bounding box center [653, 334] width 936 height 582
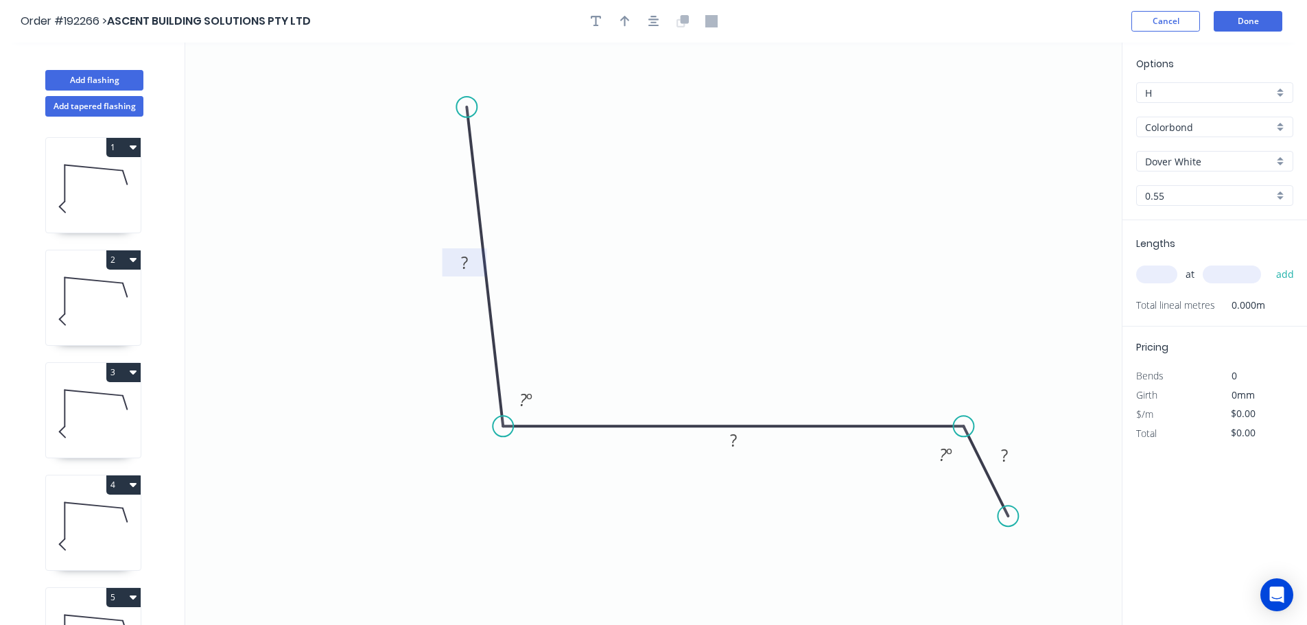
click at [466, 257] on tspan "?" at bounding box center [464, 262] width 7 height 23
click at [630, 23] on button "button" at bounding box center [625, 21] width 21 height 21
type input "$14.04"
click at [1054, 110] on icon at bounding box center [1052, 95] width 12 height 44
click at [1037, 117] on icon at bounding box center [1036, 101] width 12 height 44
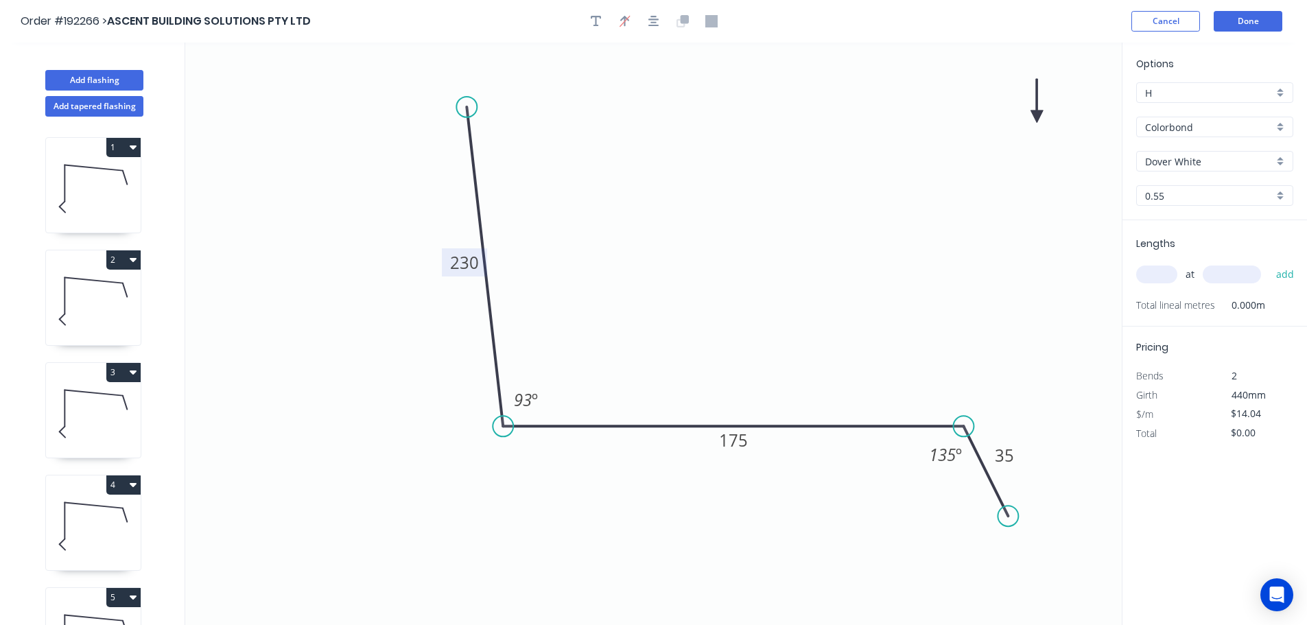
click at [1036, 117] on icon at bounding box center [1036, 101] width 12 height 44
drag, startPoint x: 1036, startPoint y: 117, endPoint x: 752, endPoint y: 250, distance: 313.9
click at [752, 250] on icon at bounding box center [763, 239] width 40 height 40
click at [1159, 276] on input "text" at bounding box center [1156, 274] width 41 height 18
type input "1"
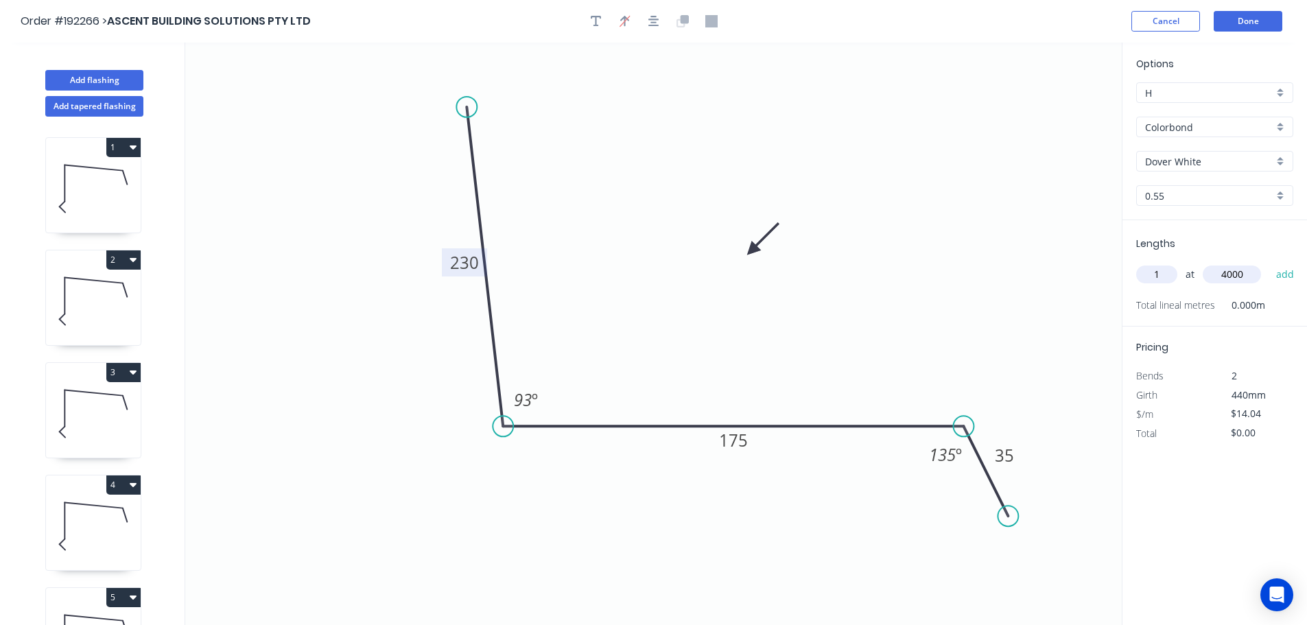
type input "4000"
click at [1269, 263] on button "add" at bounding box center [1285, 274] width 32 height 23
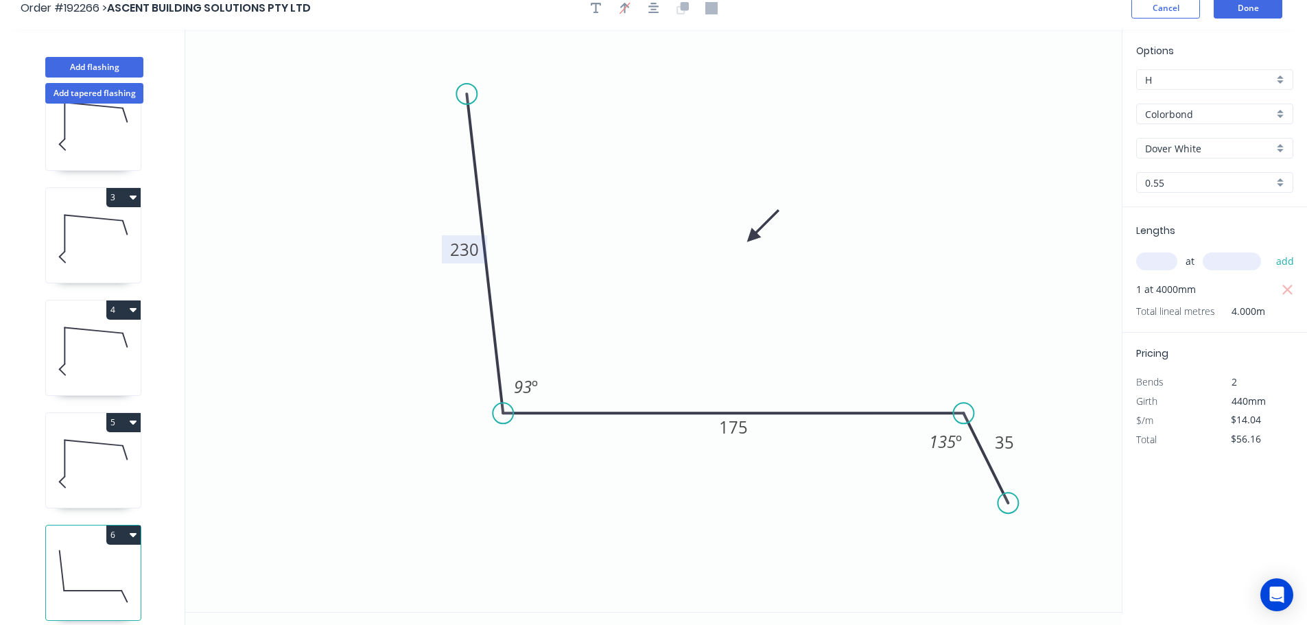
scroll to position [25, 0]
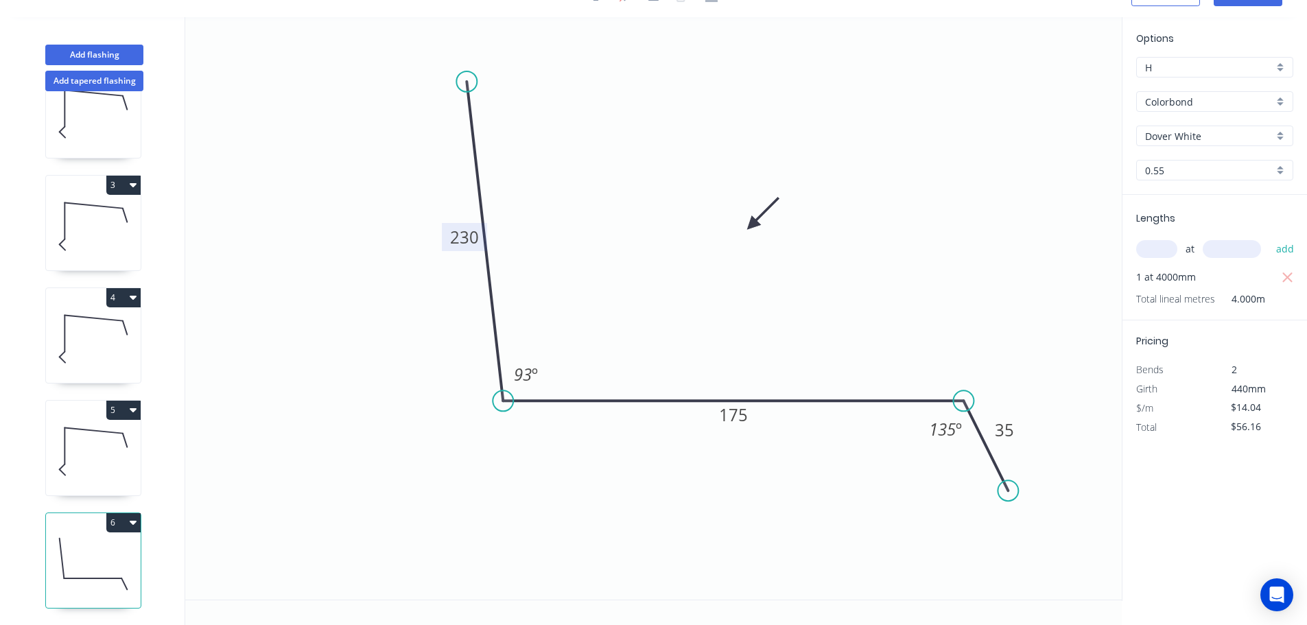
click at [132, 521] on icon "button" at bounding box center [133, 523] width 7 height 4
click at [52, 549] on div "Duplicate" at bounding box center [76, 557] width 106 height 20
type input "$0.00"
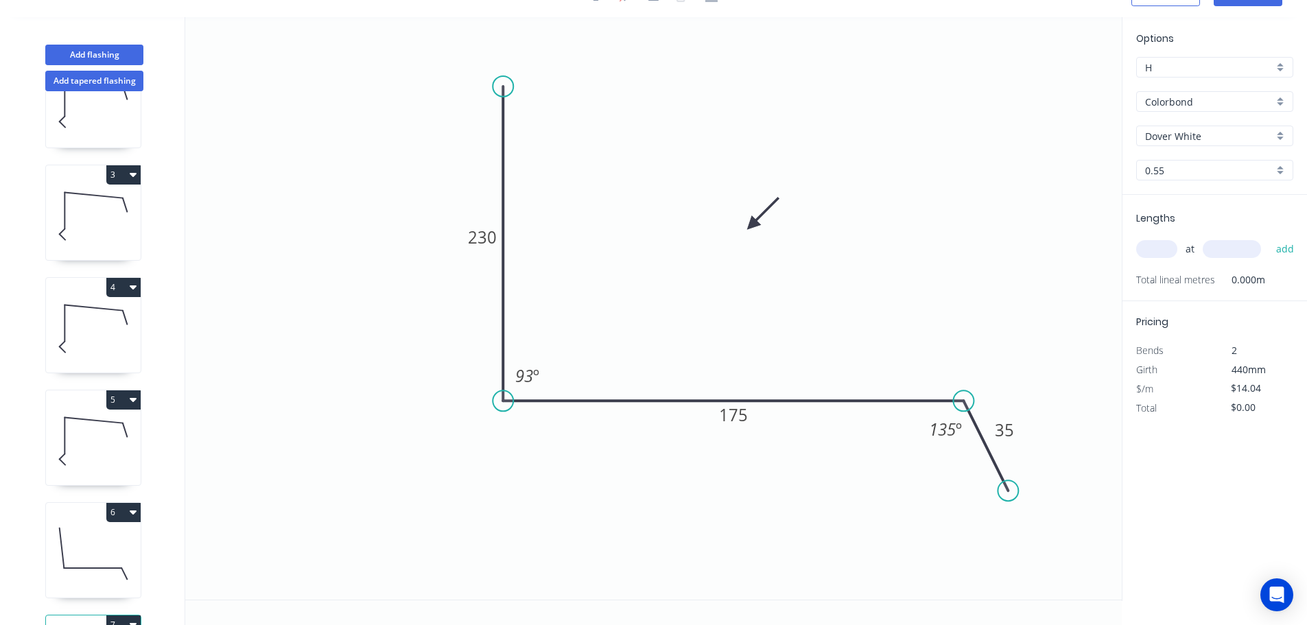
drag, startPoint x: 473, startPoint y: 82, endPoint x: 499, endPoint y: 86, distance: 25.8
click at [499, 86] on circle at bounding box center [503, 86] width 21 height 21
click at [546, 436] on div "Hide angle" at bounding box center [598, 434] width 138 height 28
click at [481, 241] on tspan "230" at bounding box center [482, 237] width 29 height 23
click at [1154, 244] on input "text" at bounding box center [1156, 249] width 41 height 18
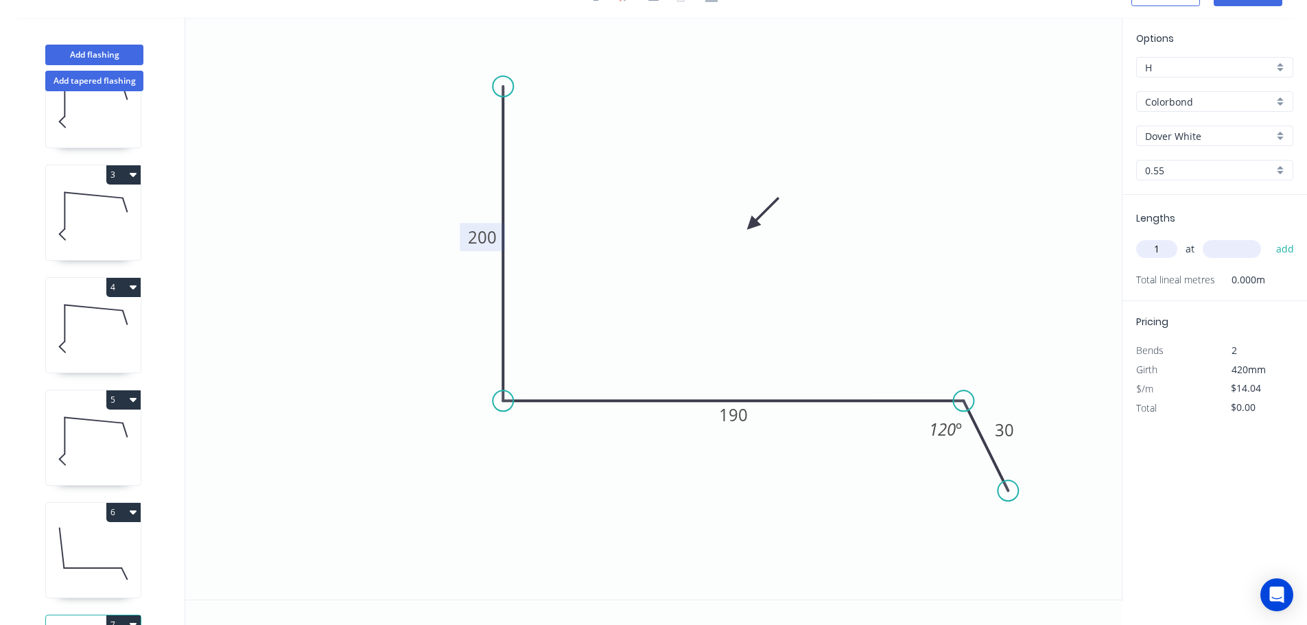
type input "1"
type input "4000"
click at [1269, 237] on button "add" at bounding box center [1285, 248] width 32 height 23
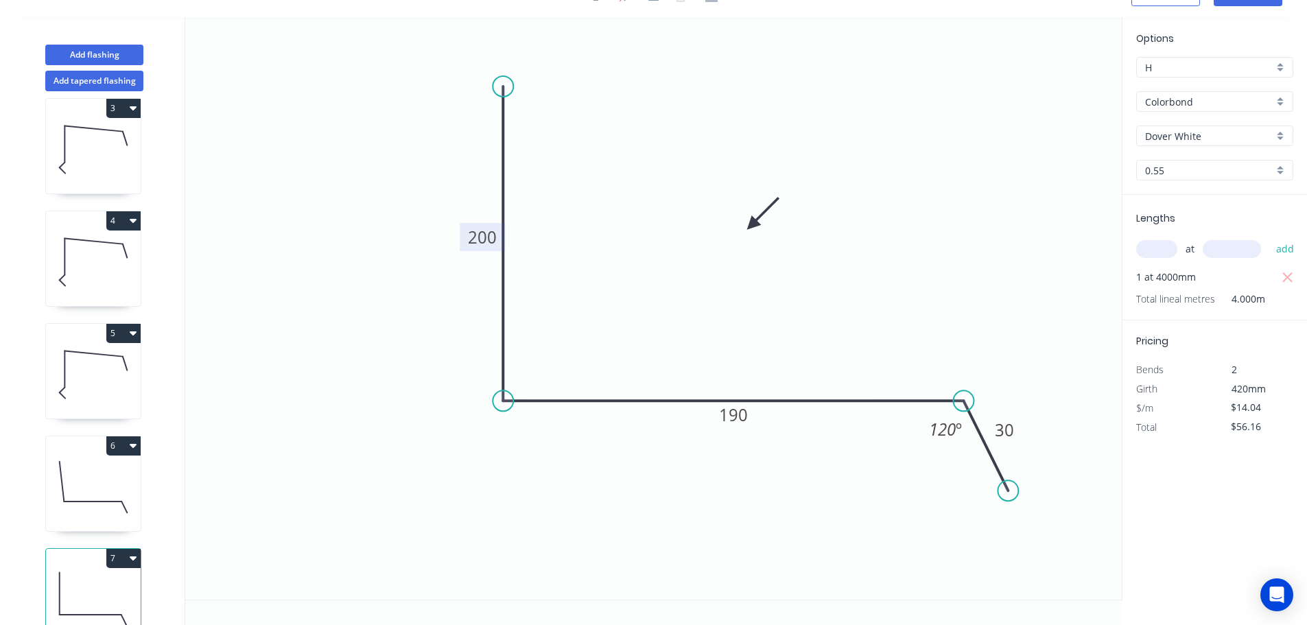
scroll to position [285, 0]
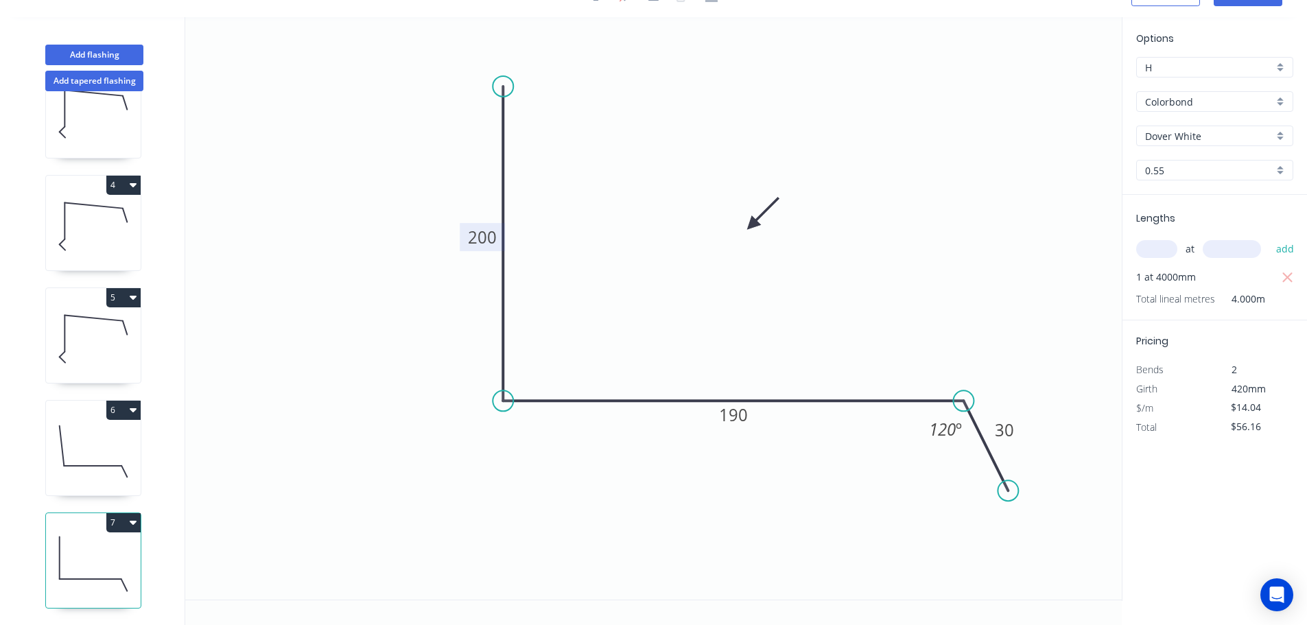
click at [130, 517] on icon "button" at bounding box center [133, 522] width 7 height 11
click at [65, 547] on div "Duplicate" at bounding box center [76, 557] width 106 height 20
type input "$0.00"
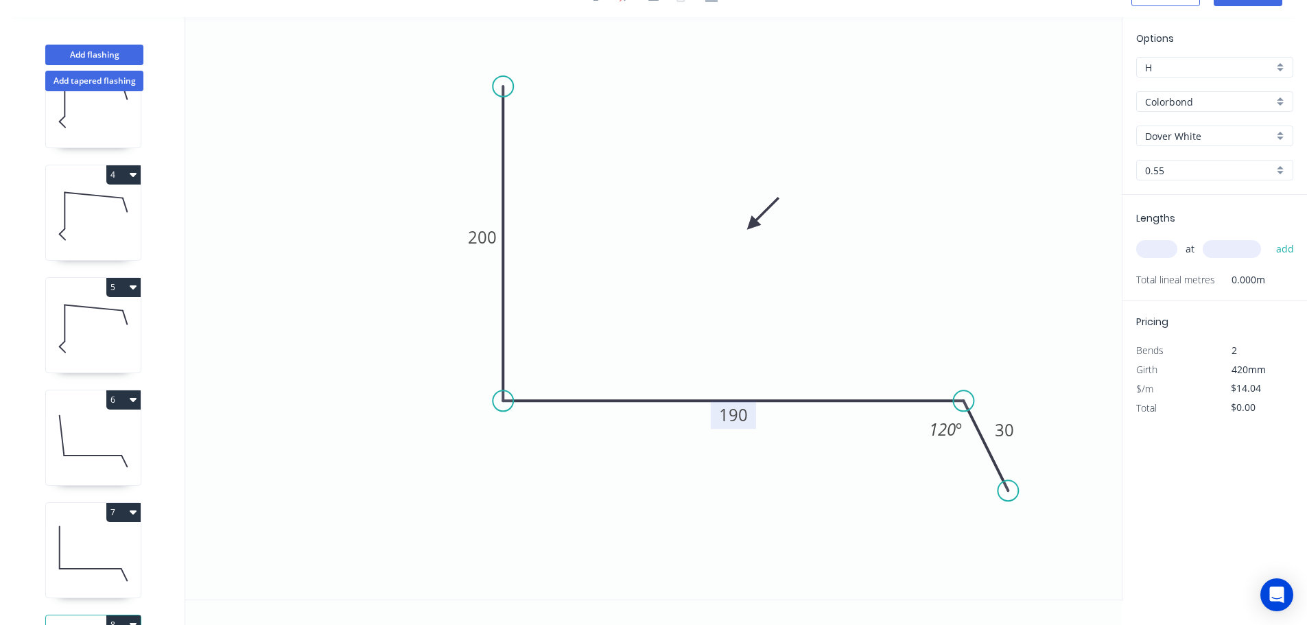
click at [735, 418] on tspan "190" at bounding box center [733, 414] width 29 height 23
click at [1145, 248] on input "text" at bounding box center [1156, 249] width 41 height 18
type input "1"
type input "4000"
click at [1269, 237] on button "add" at bounding box center [1285, 248] width 32 height 23
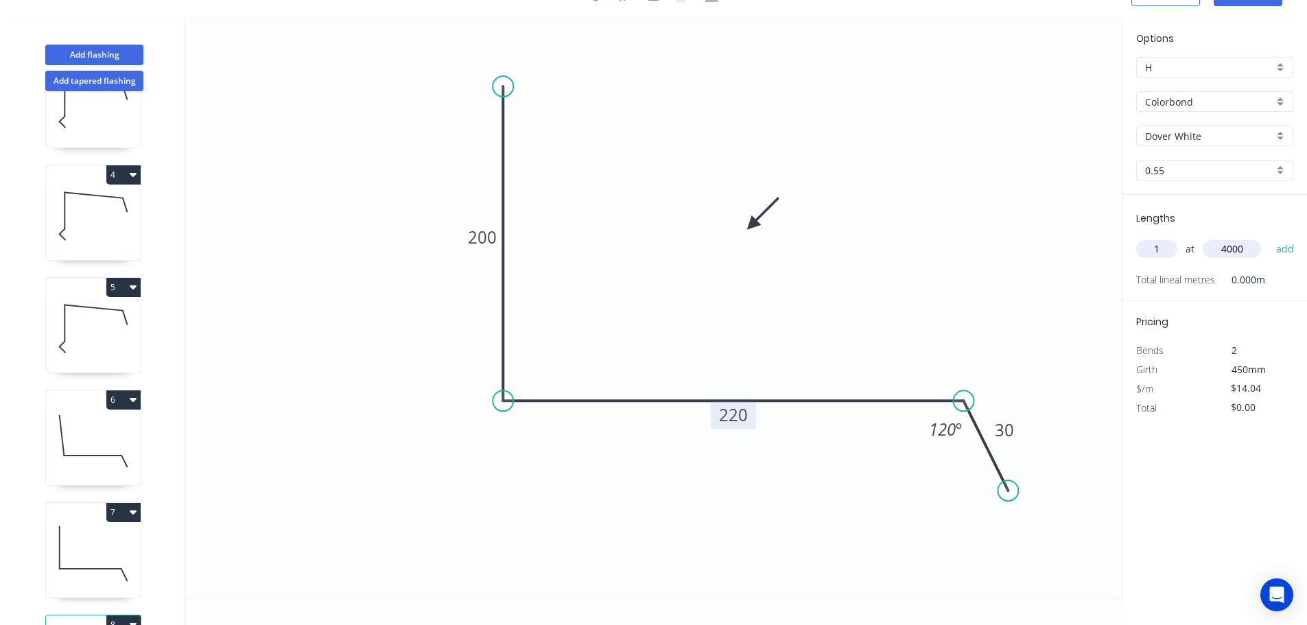
type input "$56.16"
click at [102, 53] on button "Add flashing" at bounding box center [94, 55] width 98 height 21
type input "$0.00"
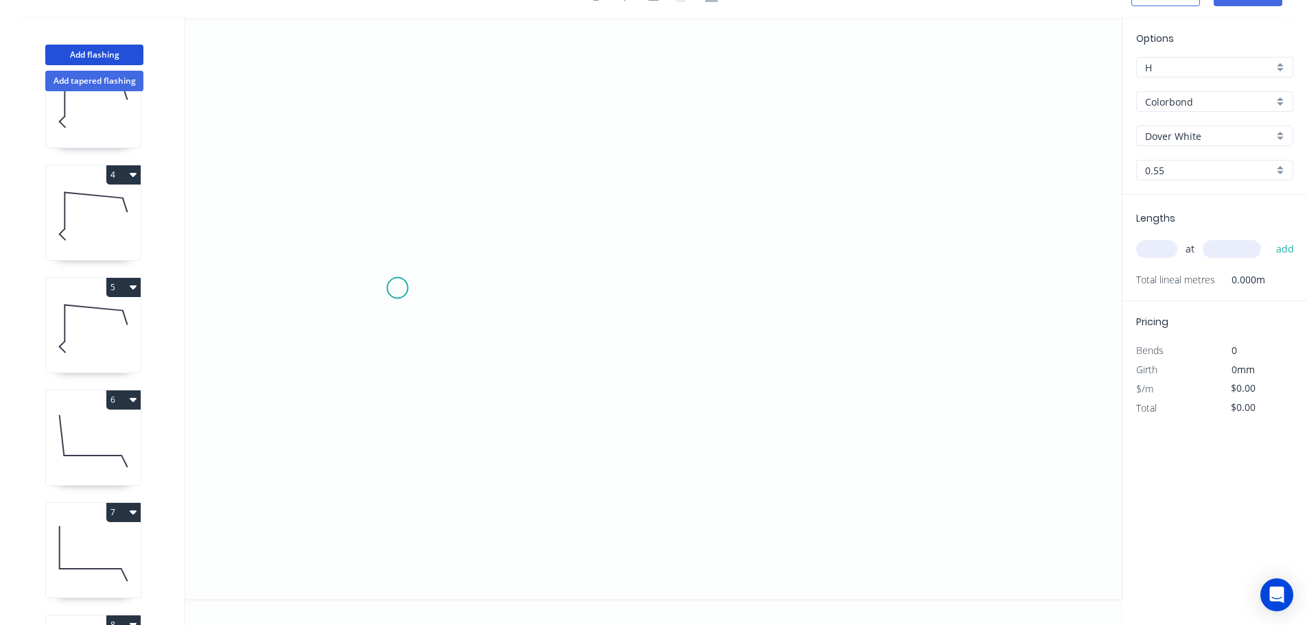
click at [397, 288] on icon "0" at bounding box center [653, 308] width 936 height 582
click at [968, 294] on icon "0" at bounding box center [653, 308] width 936 height 582
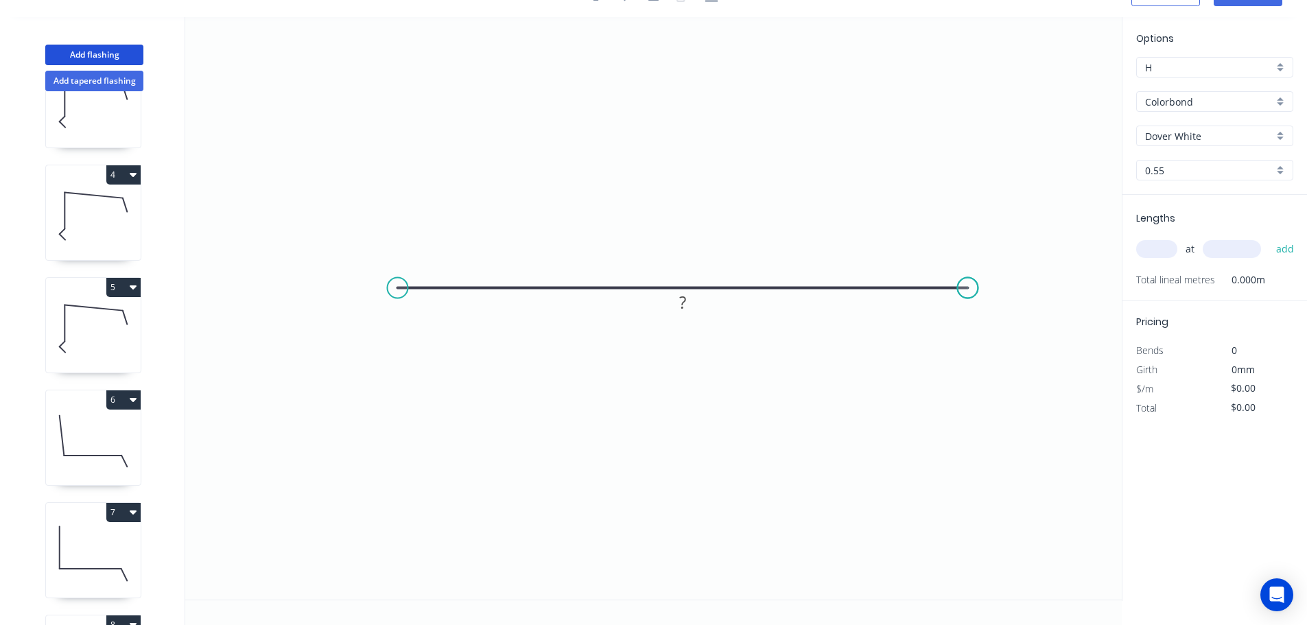
click at [968, 294] on circle at bounding box center [967, 288] width 21 height 21
click at [684, 307] on tspan "?" at bounding box center [682, 302] width 7 height 23
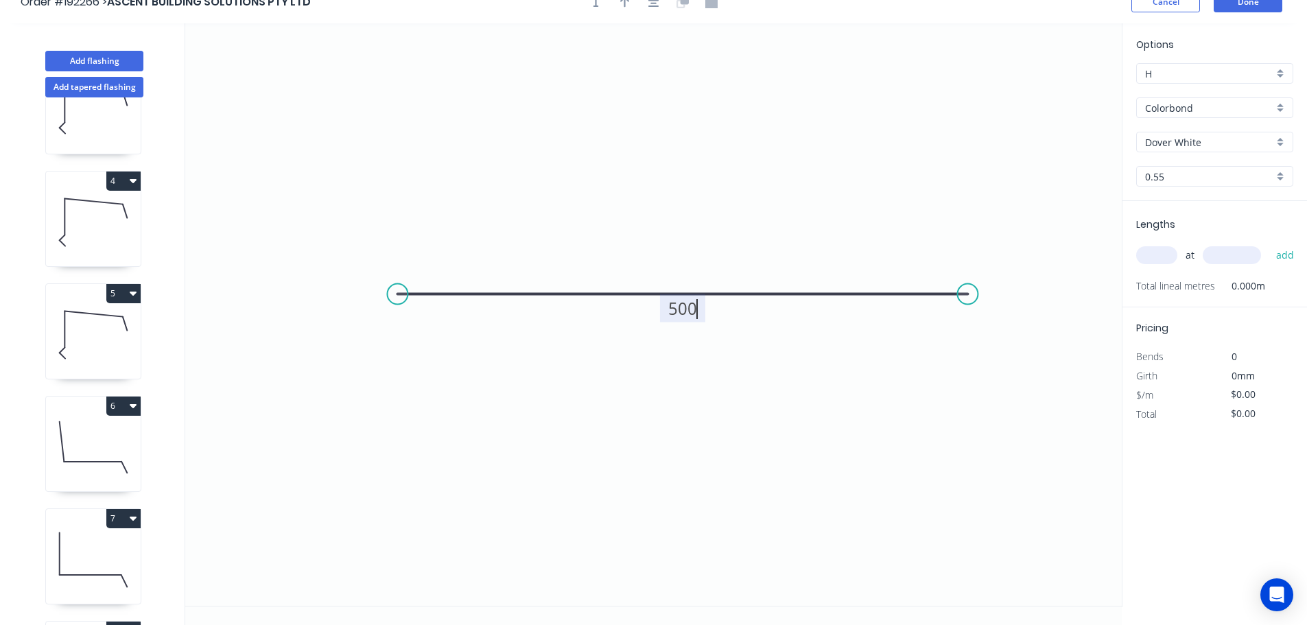
scroll to position [0, 0]
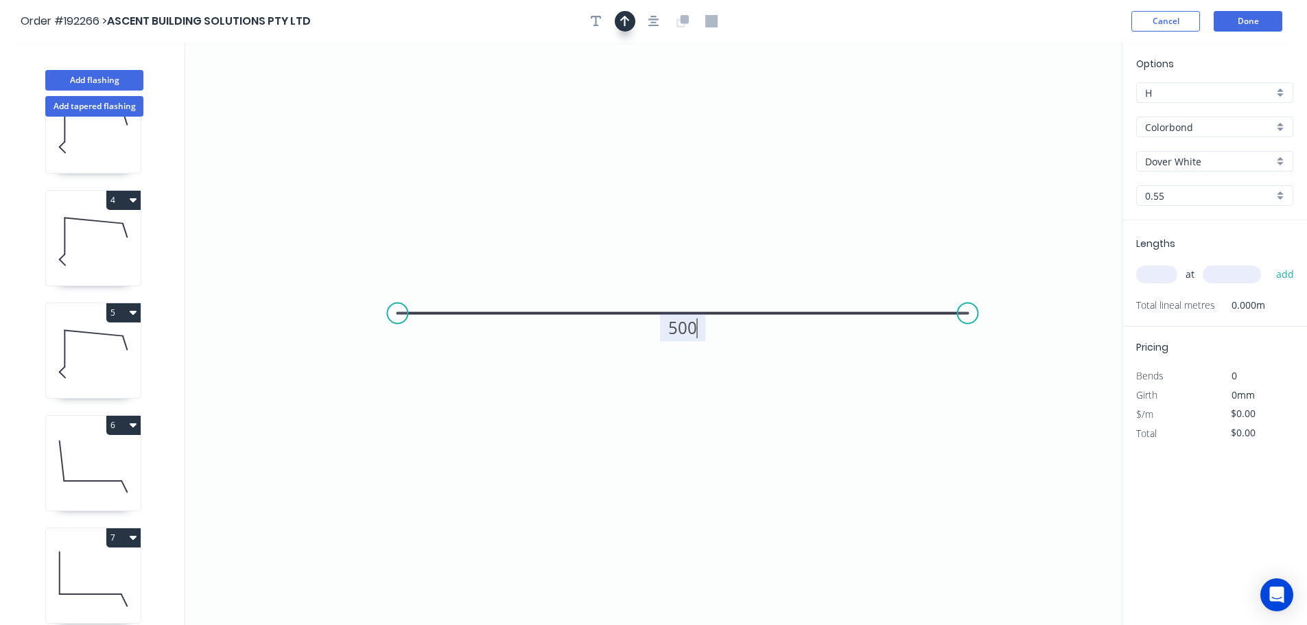
click at [626, 15] on icon "button" at bounding box center [625, 21] width 10 height 12
type input "$12.49"
drag, startPoint x: 1050, startPoint y: 107, endPoint x: 724, endPoint y: 172, distance: 332.3
click at [827, 167] on icon at bounding box center [833, 145] width 12 height 44
click at [1163, 278] on input "text" at bounding box center [1156, 274] width 41 height 18
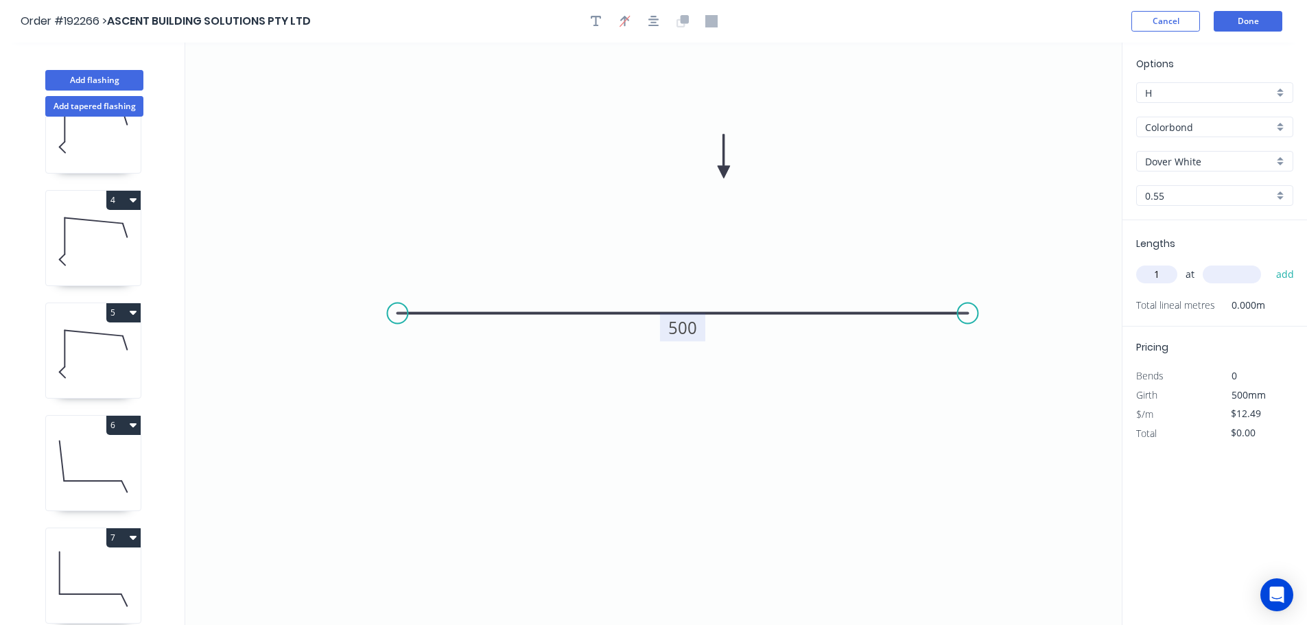
type input "1"
type input "500"
click at [1269, 263] on button "add" at bounding box center [1285, 274] width 32 height 23
type input "$12.49"
click at [84, 78] on button "Add flashing" at bounding box center [94, 80] width 98 height 21
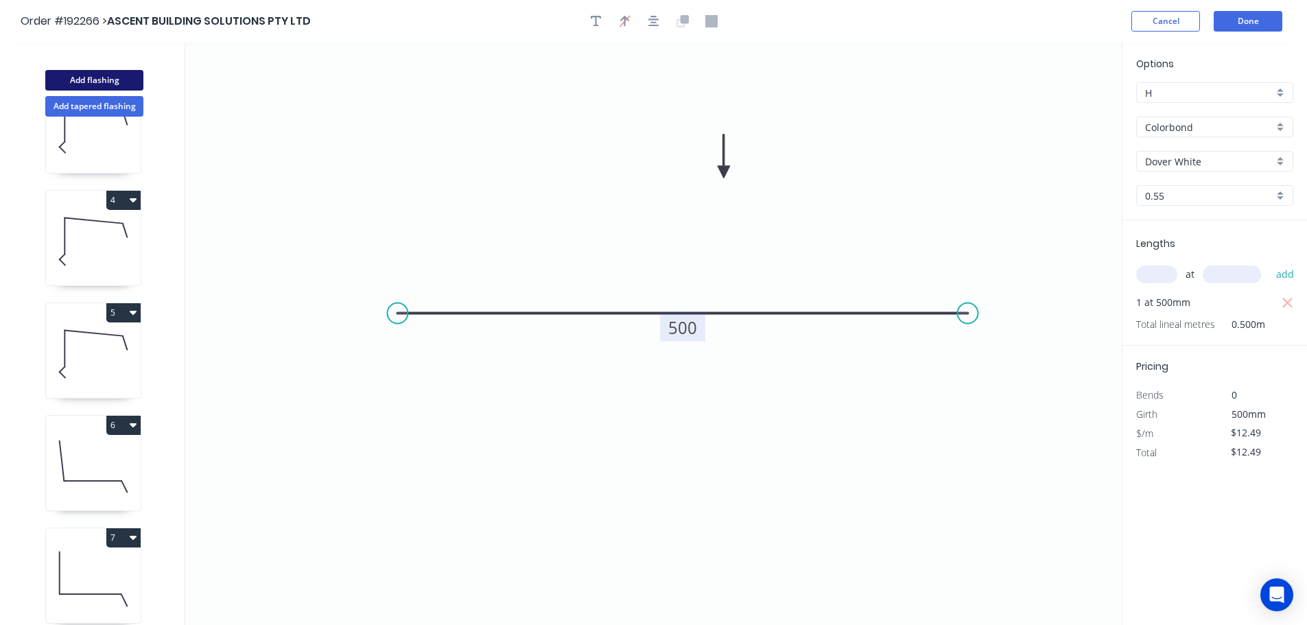
type input "$0.00"
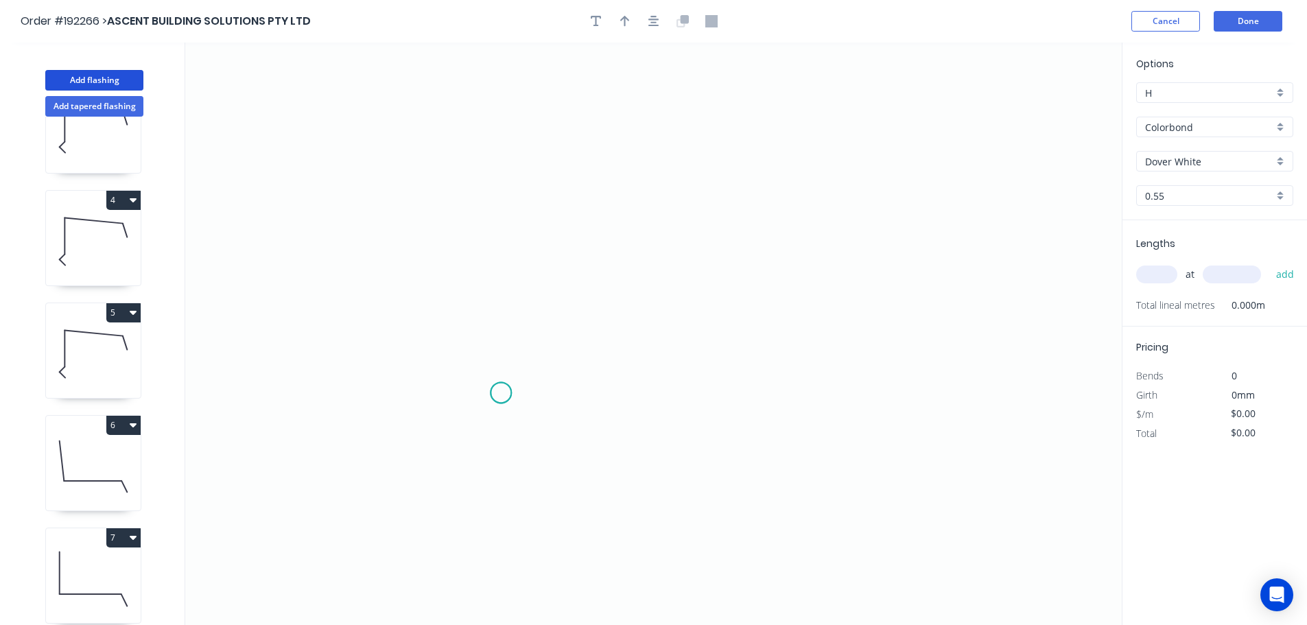
click at [501, 393] on icon "0" at bounding box center [653, 334] width 936 height 582
click at [461, 355] on icon "0" at bounding box center [653, 334] width 936 height 582
click at [502, 309] on icon "0 ?" at bounding box center [653, 334] width 936 height 582
click at [481, 93] on icon at bounding box center [491, 203] width 21 height 220
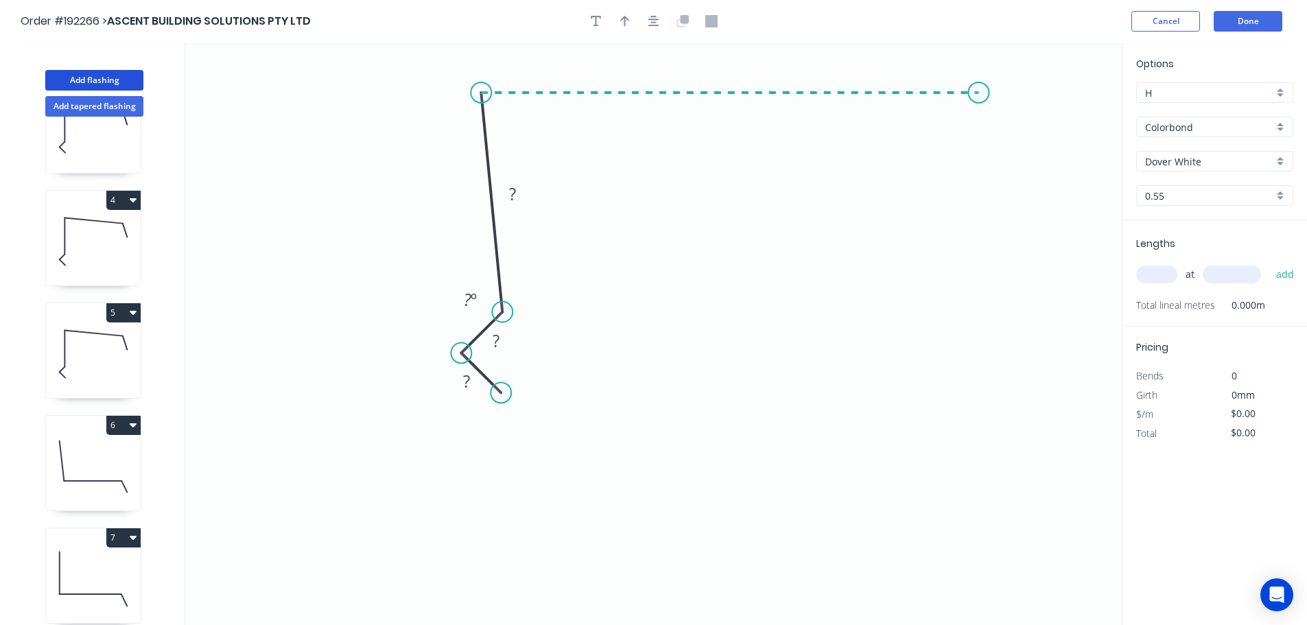
click at [979, 103] on icon "0 ? ? ? ? º" at bounding box center [653, 334] width 936 height 582
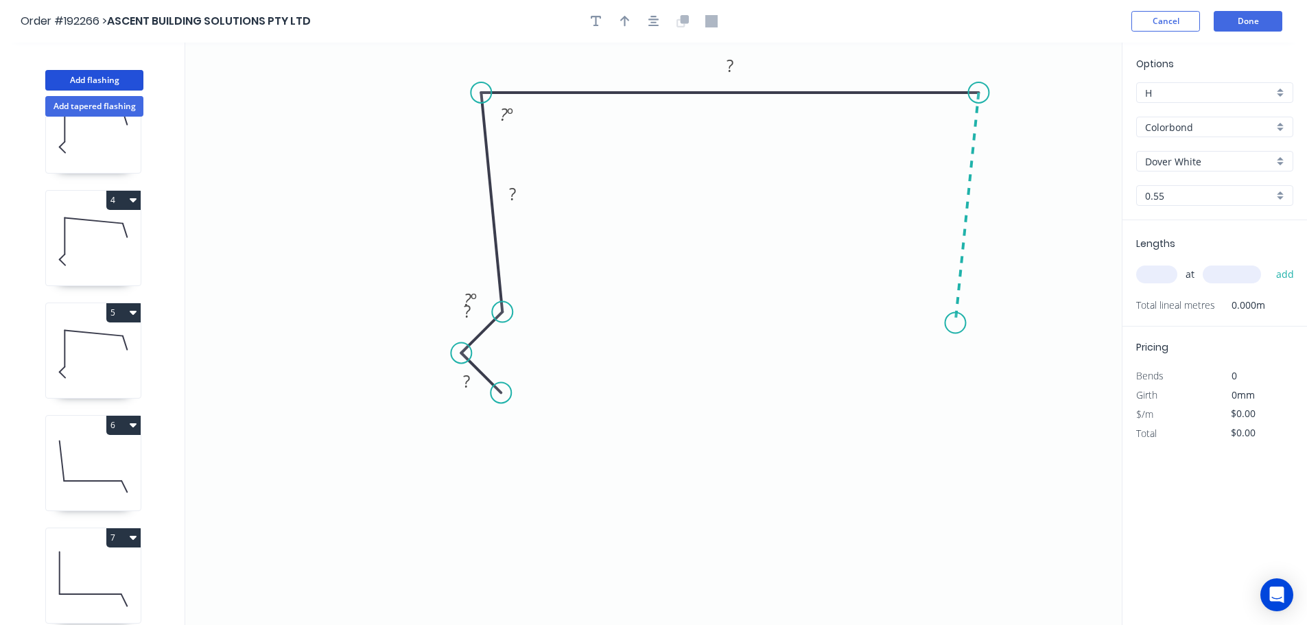
click at [956, 323] on icon "0 ? ? ? ? ? º ? º" at bounding box center [653, 334] width 936 height 582
click at [990, 359] on icon "0 ? ? ? ? ? ? º ? º ? º" at bounding box center [653, 334] width 936 height 582
click at [951, 395] on icon "0 ? ? ? ? ? ? ? º ? º ? º ? º" at bounding box center [653, 334] width 936 height 582
click at [951, 395] on circle at bounding box center [950, 396] width 21 height 21
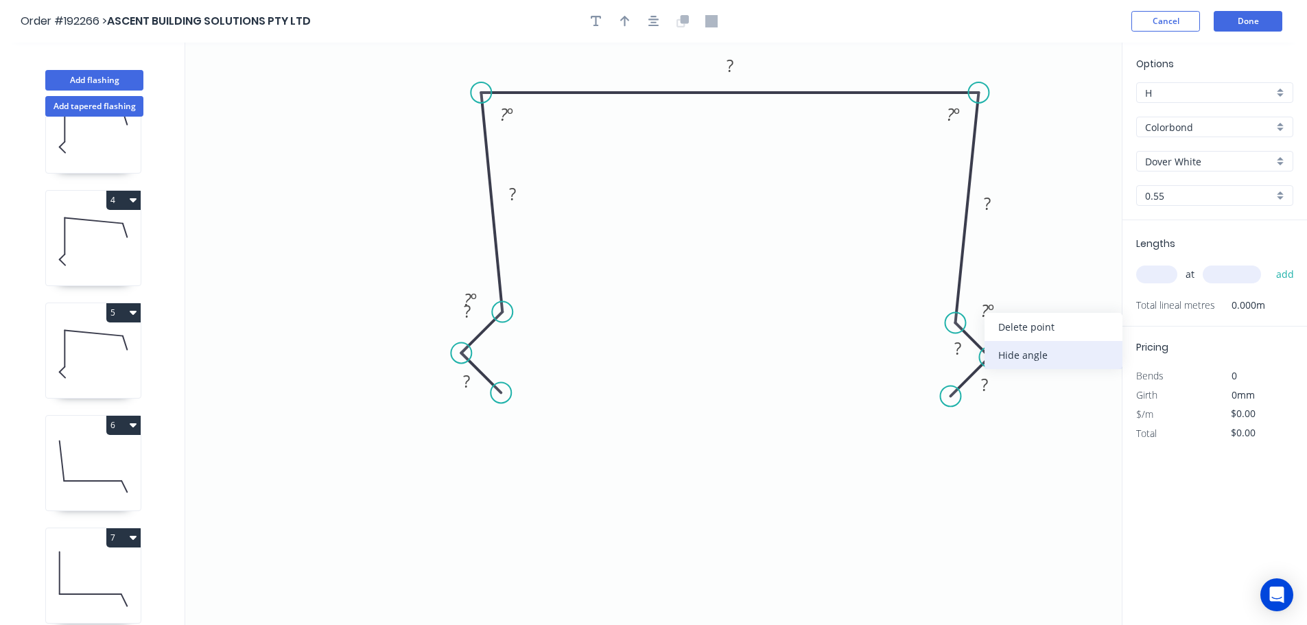
click at [1012, 354] on div "Hide angle" at bounding box center [1053, 355] width 138 height 28
click at [501, 342] on div "Hide angle" at bounding box center [548, 340] width 138 height 28
click at [466, 382] on tspan "?" at bounding box center [466, 381] width 7 height 23
click at [1158, 268] on input "text" at bounding box center [1156, 274] width 41 height 18
type input "2"
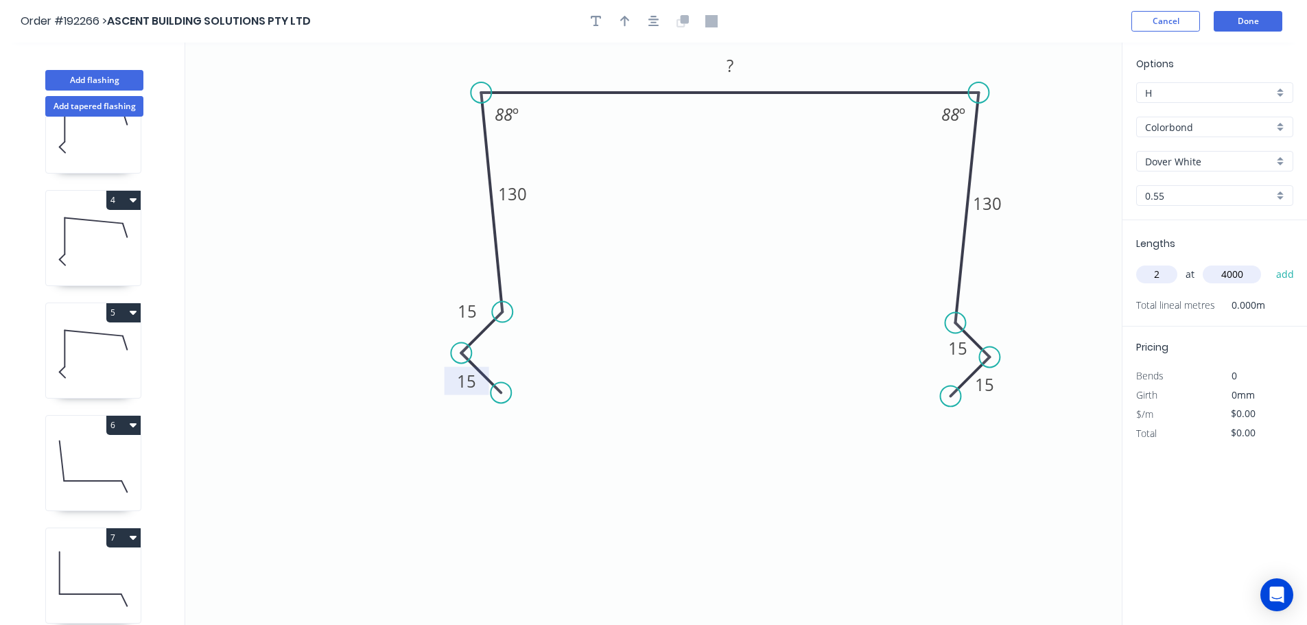
type input "4000"
click at [1269, 263] on button "add" at bounding box center [1285, 274] width 32 height 23
click at [649, 25] on icon "button" at bounding box center [653, 21] width 11 height 12
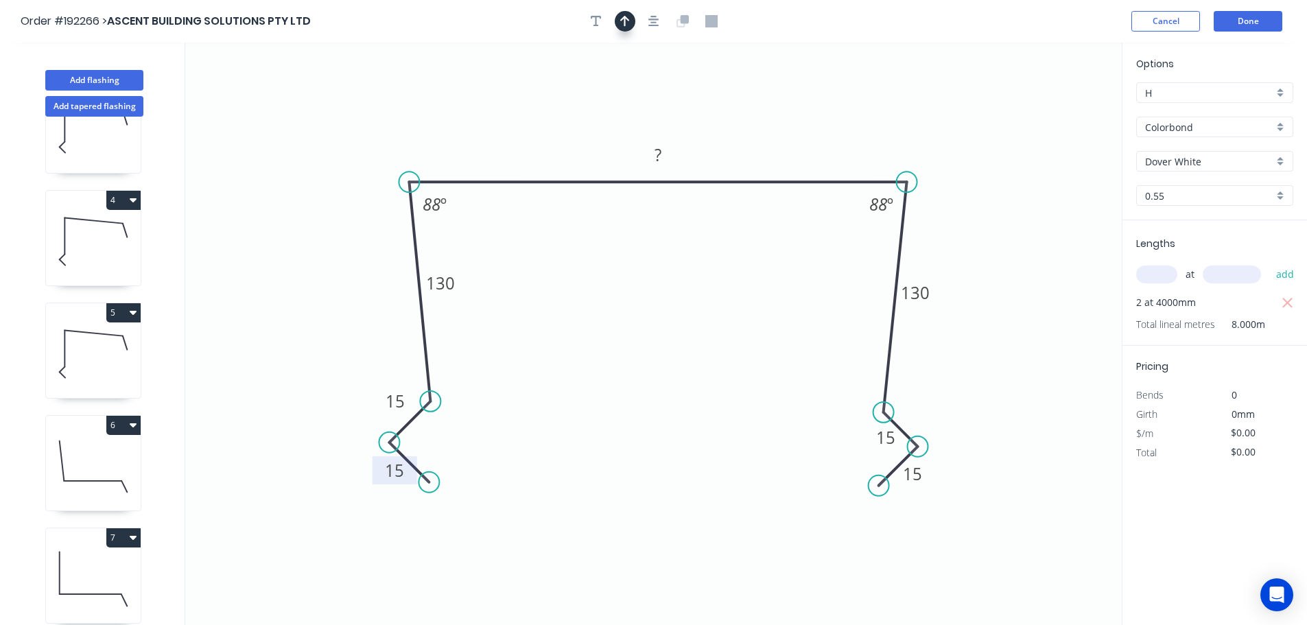
click at [618, 25] on button "button" at bounding box center [625, 21] width 21 height 21
click at [1053, 108] on icon at bounding box center [1052, 95] width 12 height 44
drag, startPoint x: 1053, startPoint y: 108, endPoint x: 1008, endPoint y: 168, distance: 74.9
click at [1008, 168] on icon at bounding box center [1019, 157] width 40 height 40
click at [95, 244] on icon at bounding box center [93, 242] width 95 height 88
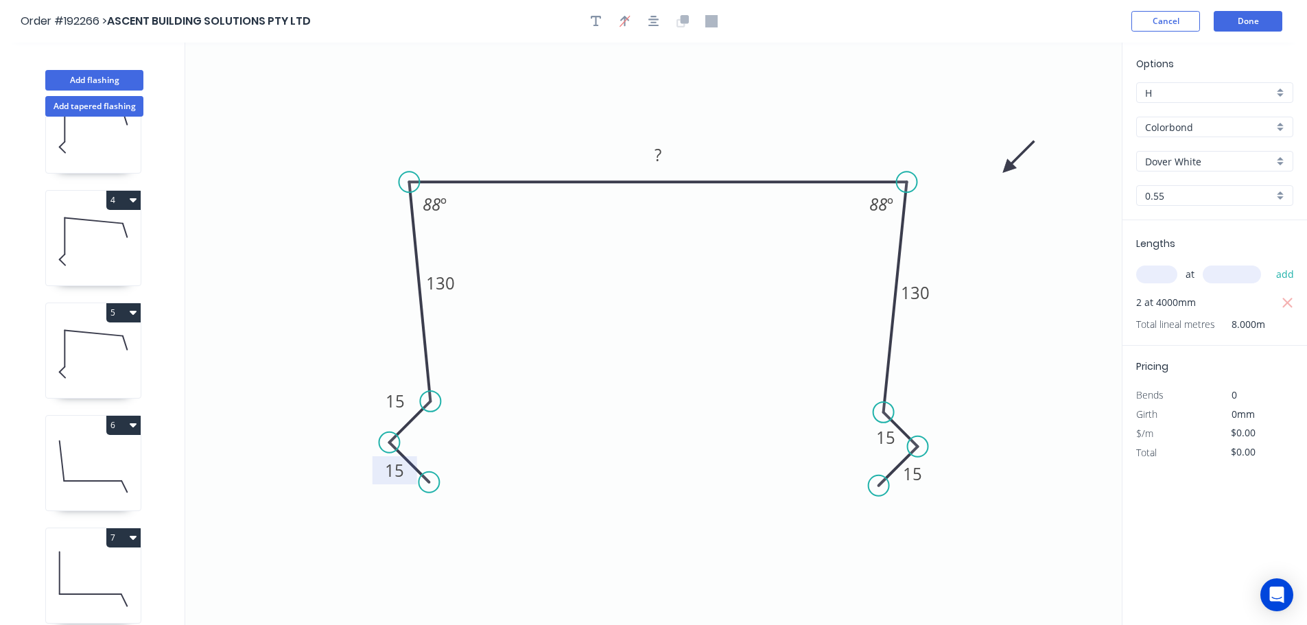
type input "$17.57"
type input "$210.84"
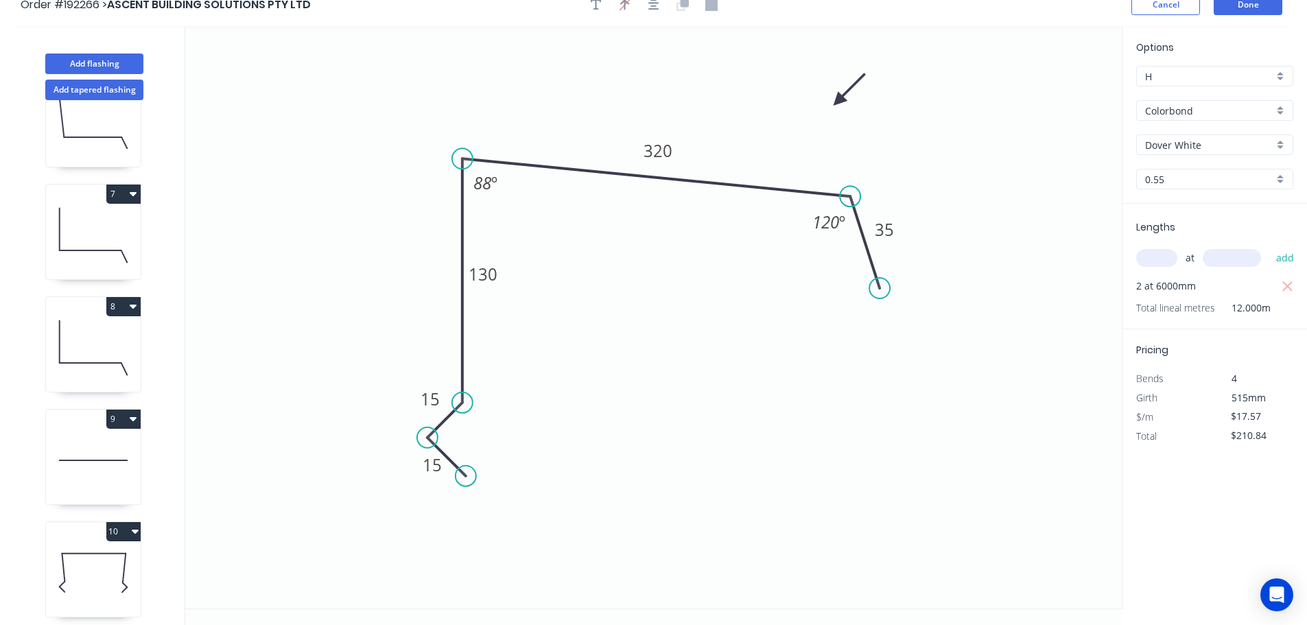
scroll to position [25, 0]
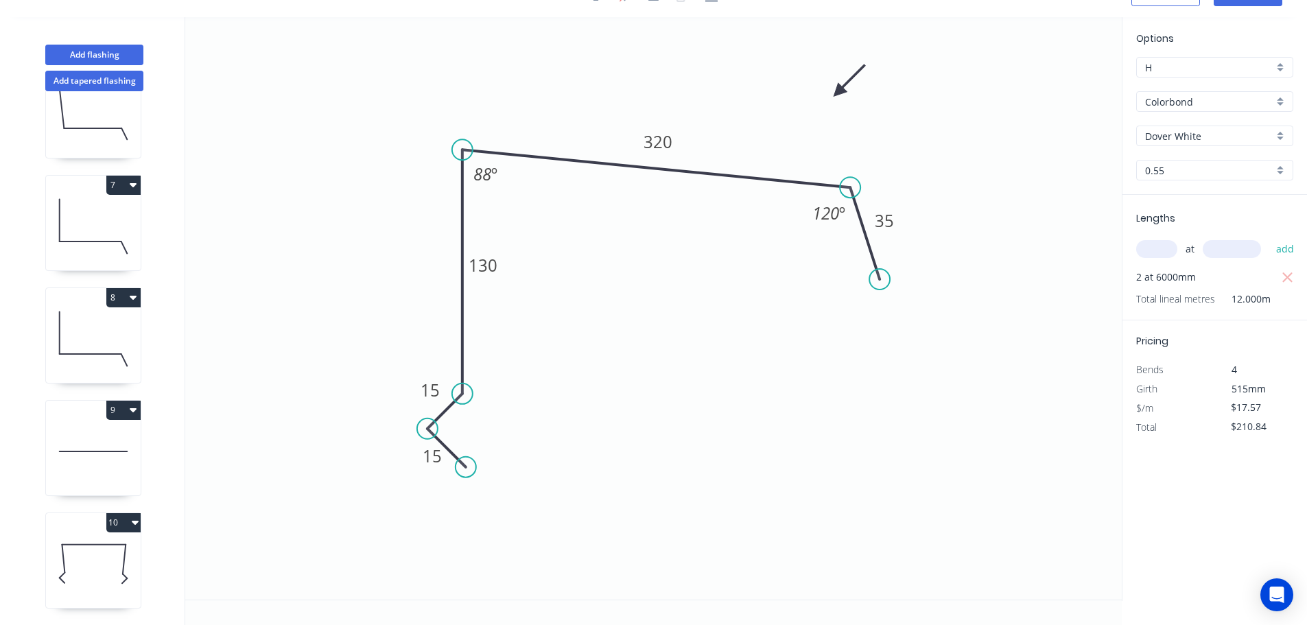
click at [71, 542] on icon at bounding box center [93, 564] width 95 height 88
type input "$0.00"
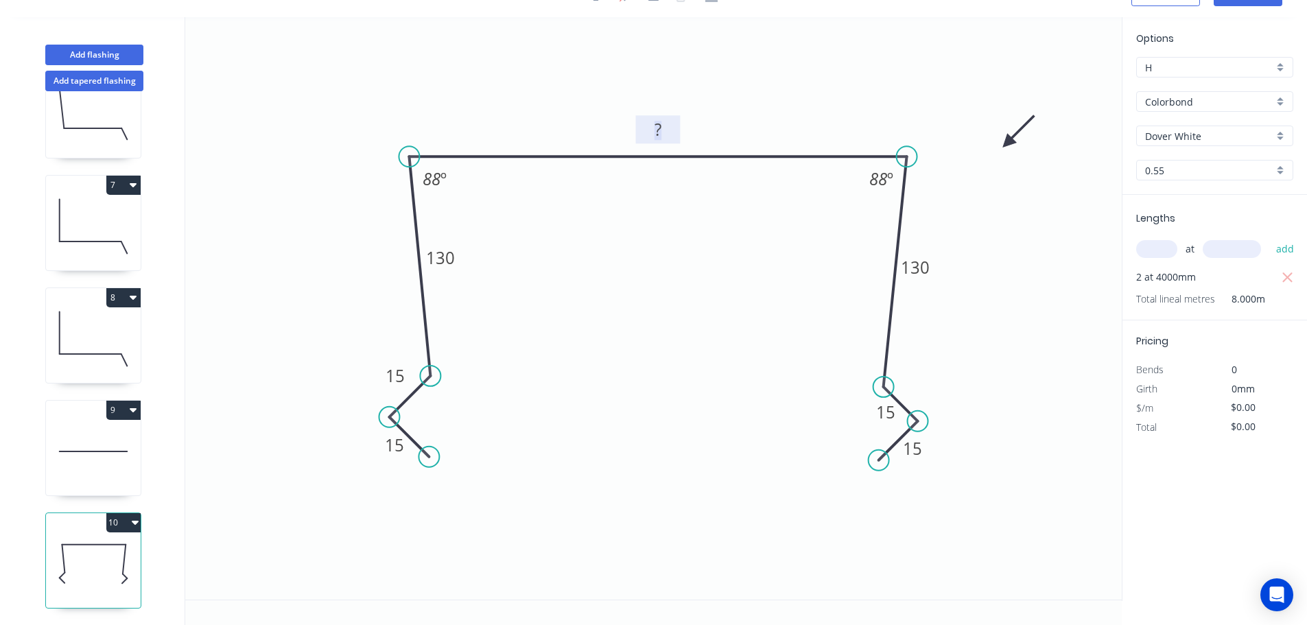
click at [657, 126] on tspan "?" at bounding box center [657, 129] width 7 height 23
click at [661, 130] on tspan "?" at bounding box center [657, 129] width 7 height 23
type input "$19.12"
type input "$152.96"
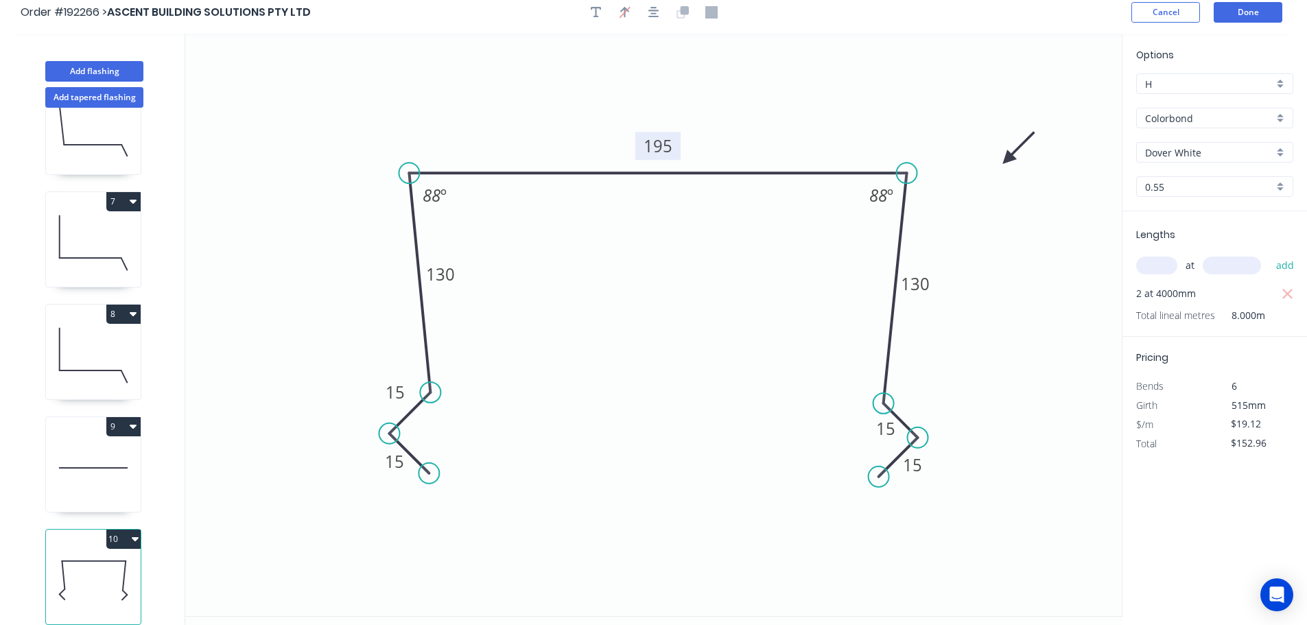
scroll to position [0, 0]
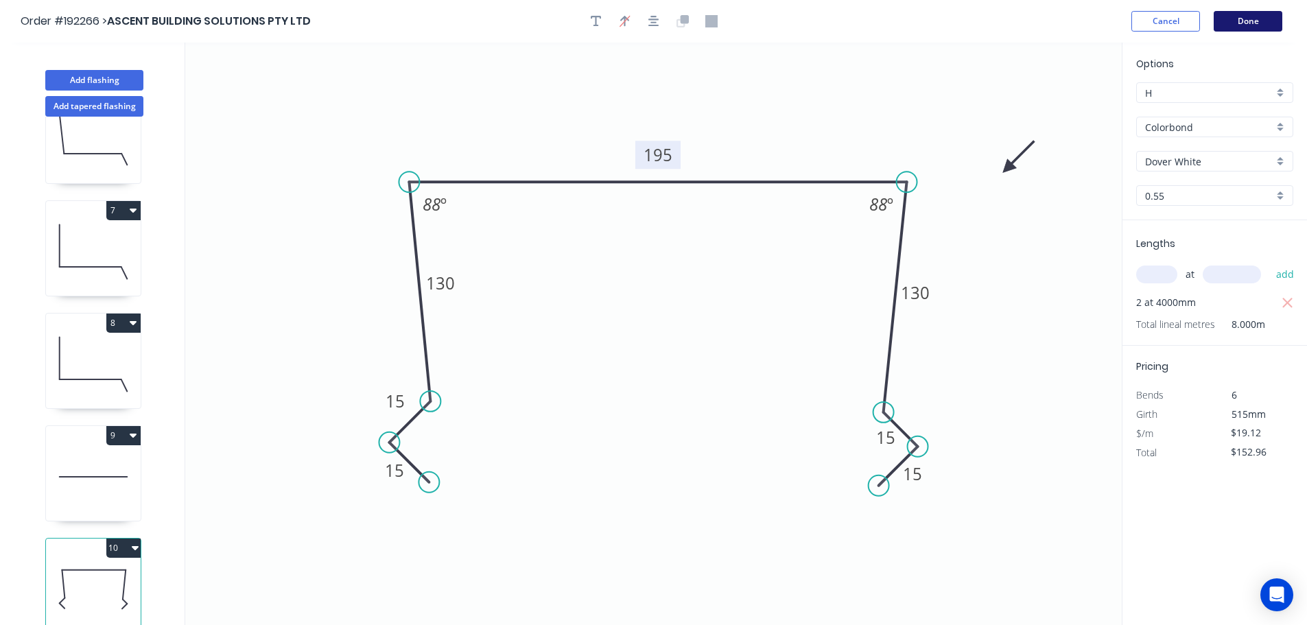
click at [1254, 16] on button "Done" at bounding box center [1247, 21] width 69 height 21
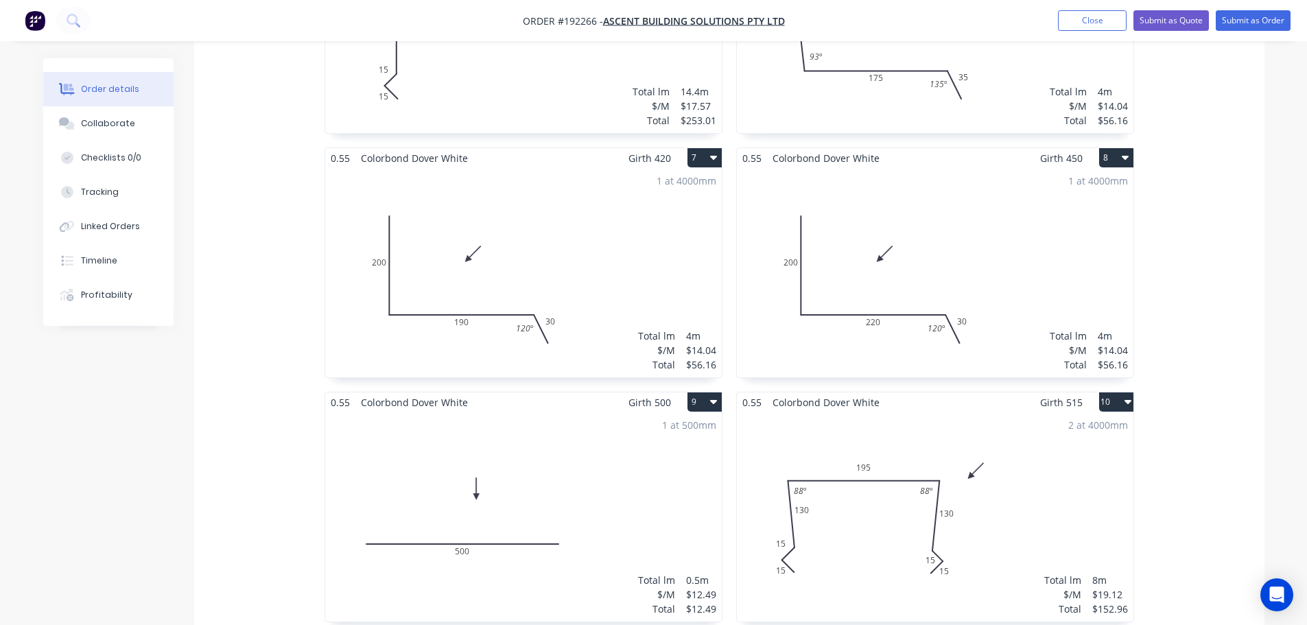
scroll to position [1098, 0]
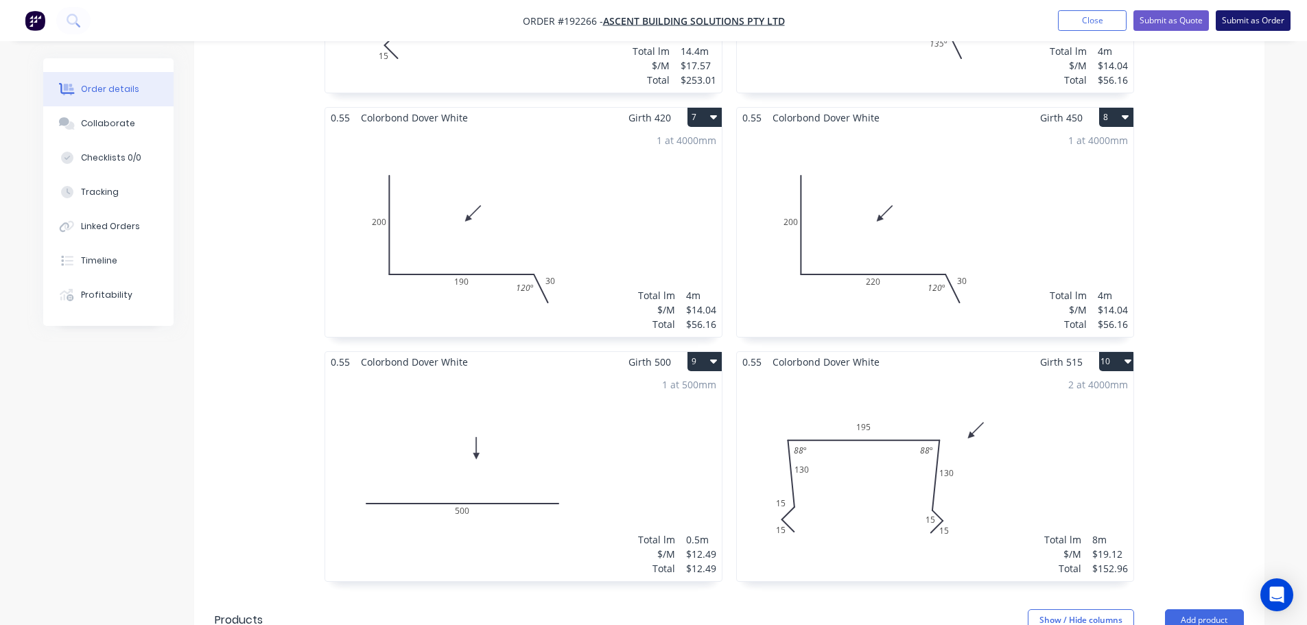
click at [1247, 20] on button "Submit as Order" at bounding box center [1253, 20] width 75 height 21
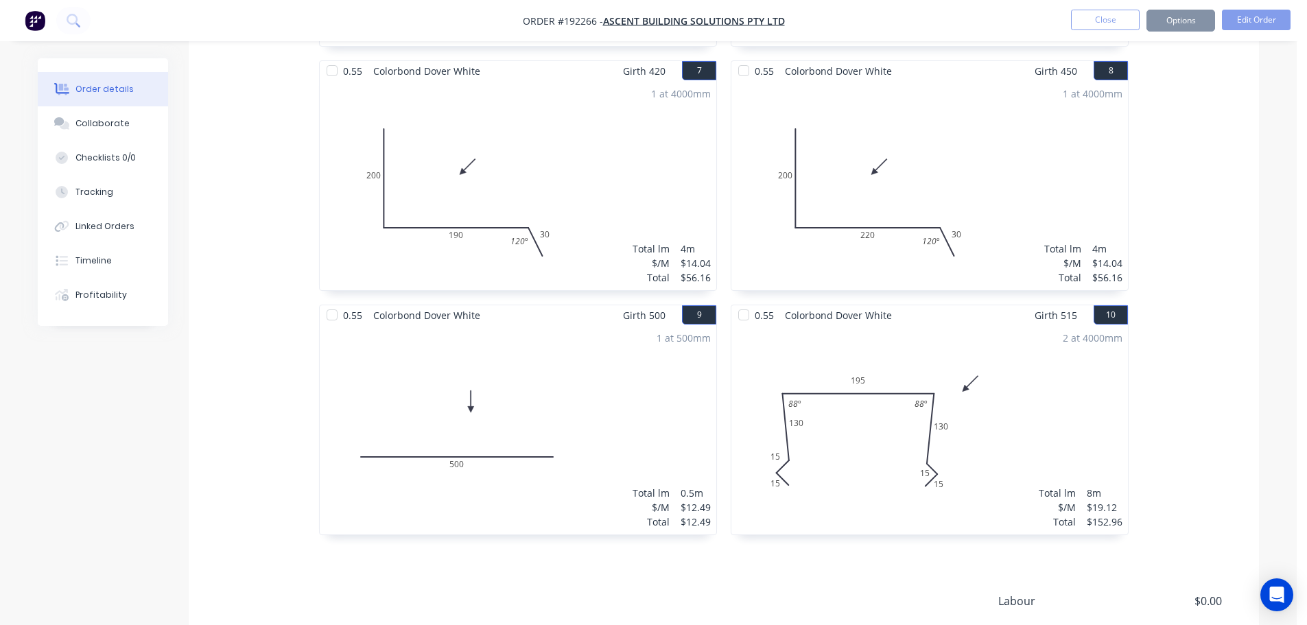
scroll to position [0, 0]
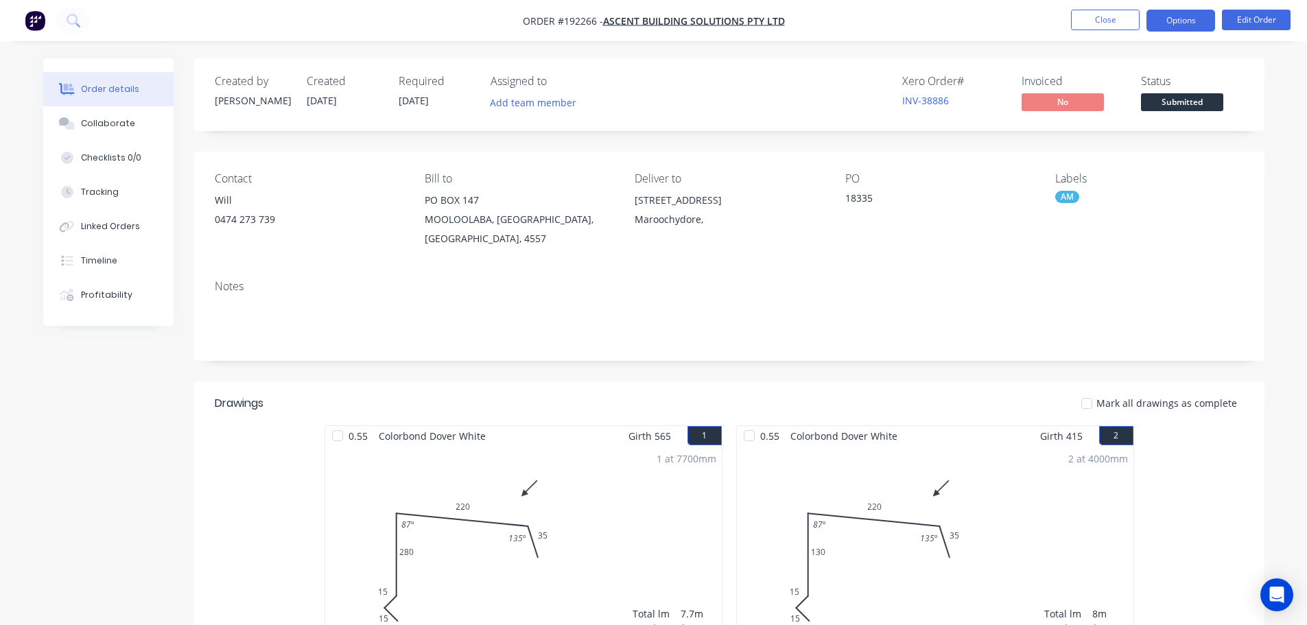
click at [1186, 20] on button "Options" at bounding box center [1180, 21] width 69 height 22
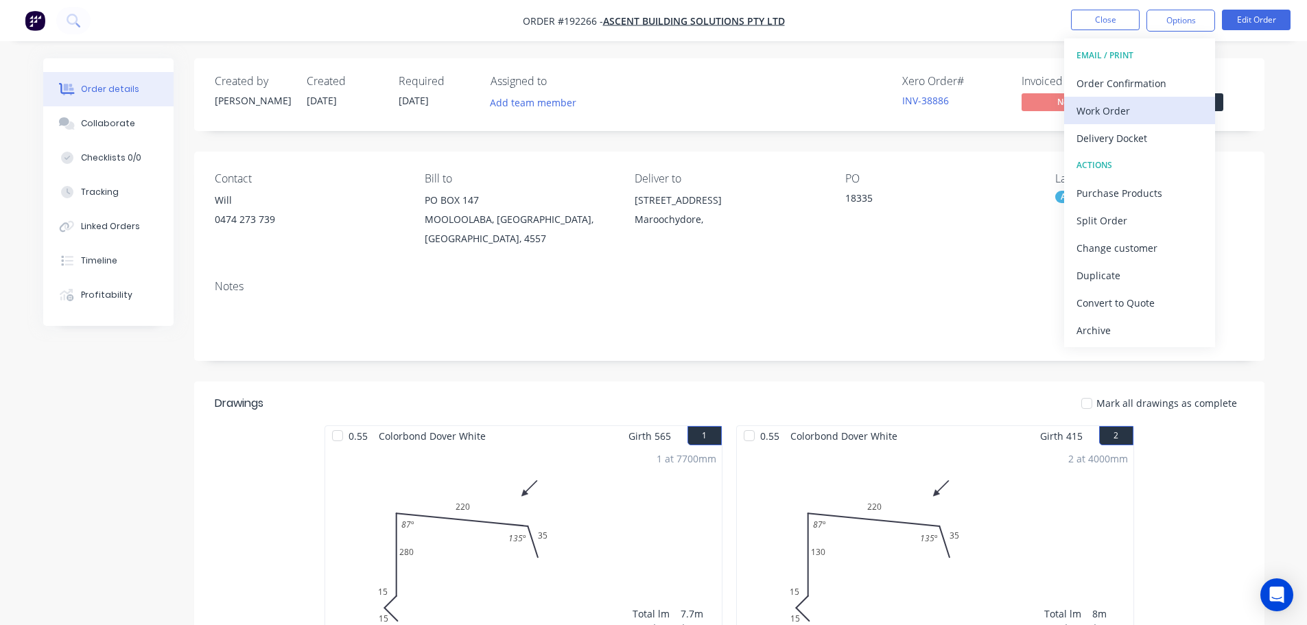
click at [1100, 107] on div "Work Order" at bounding box center [1139, 111] width 126 height 20
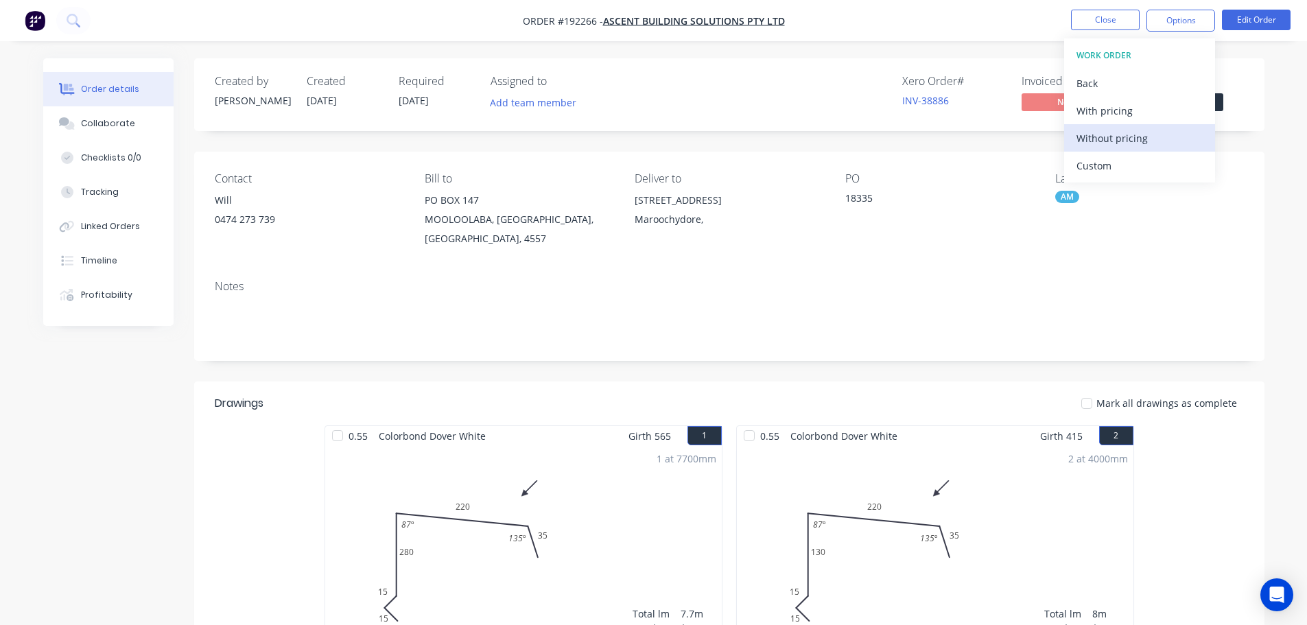
click at [1098, 134] on div "Without pricing" at bounding box center [1139, 138] width 126 height 20
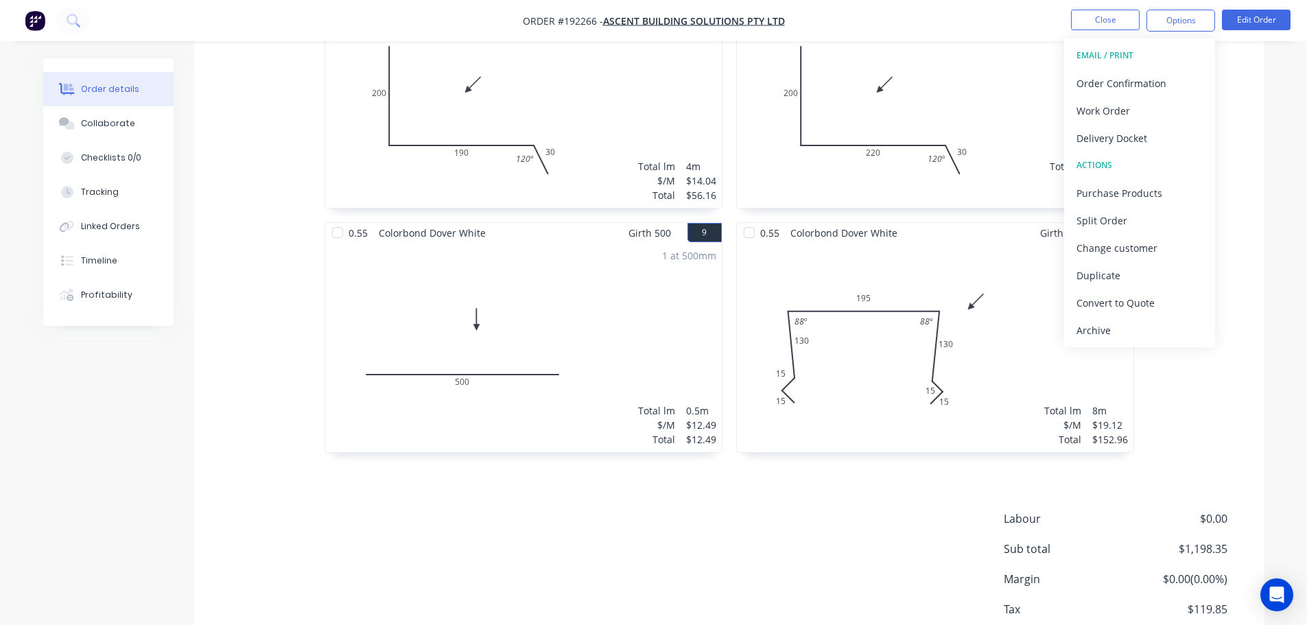
scroll to position [1266, 0]
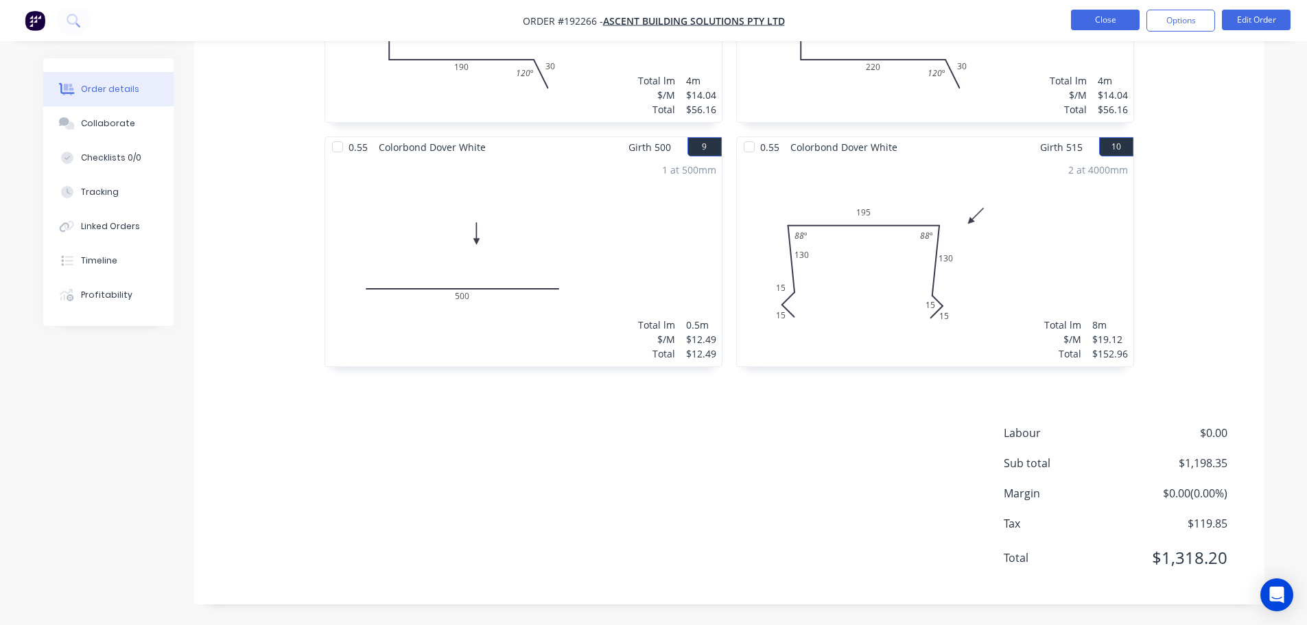
click at [1106, 16] on button "Close" at bounding box center [1105, 20] width 69 height 21
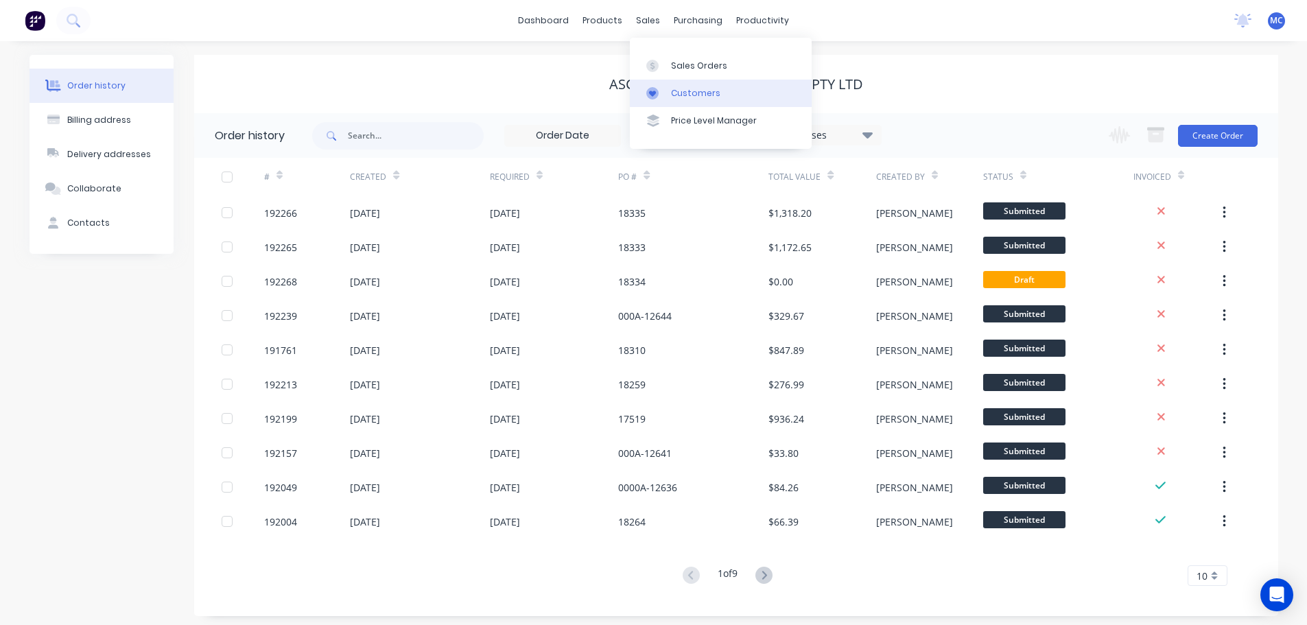
click at [684, 91] on div "Customers" at bounding box center [695, 93] width 49 height 12
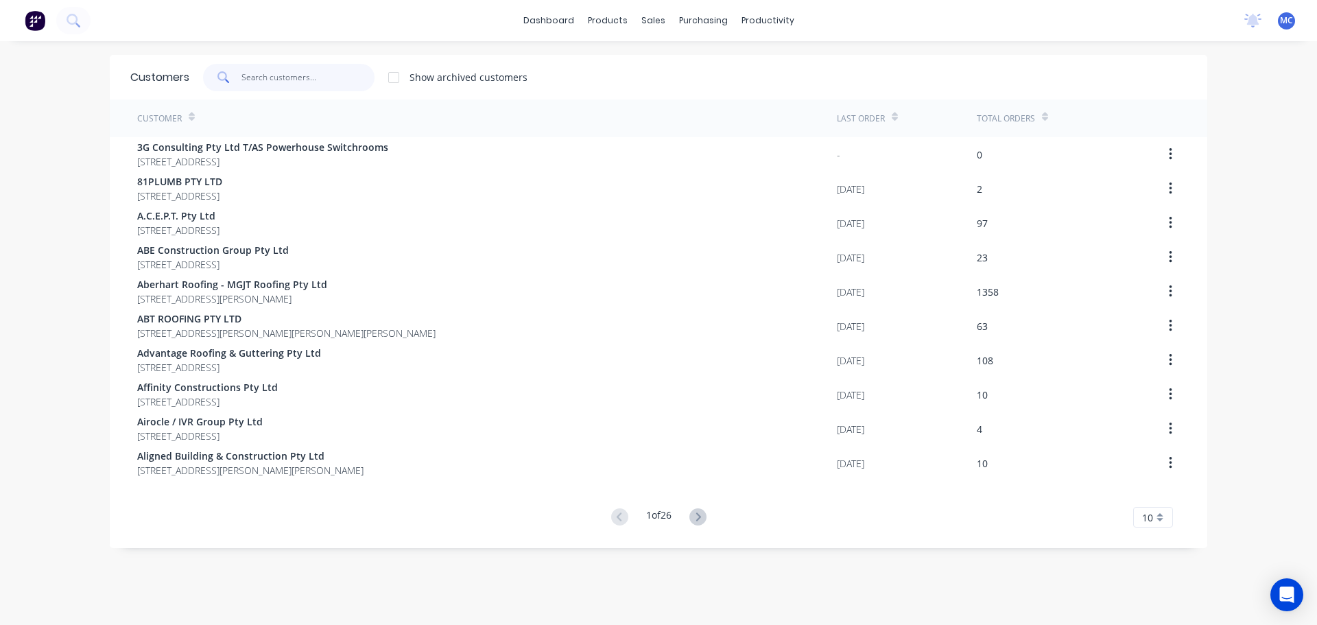
click at [268, 67] on input "text" at bounding box center [308, 77] width 134 height 27
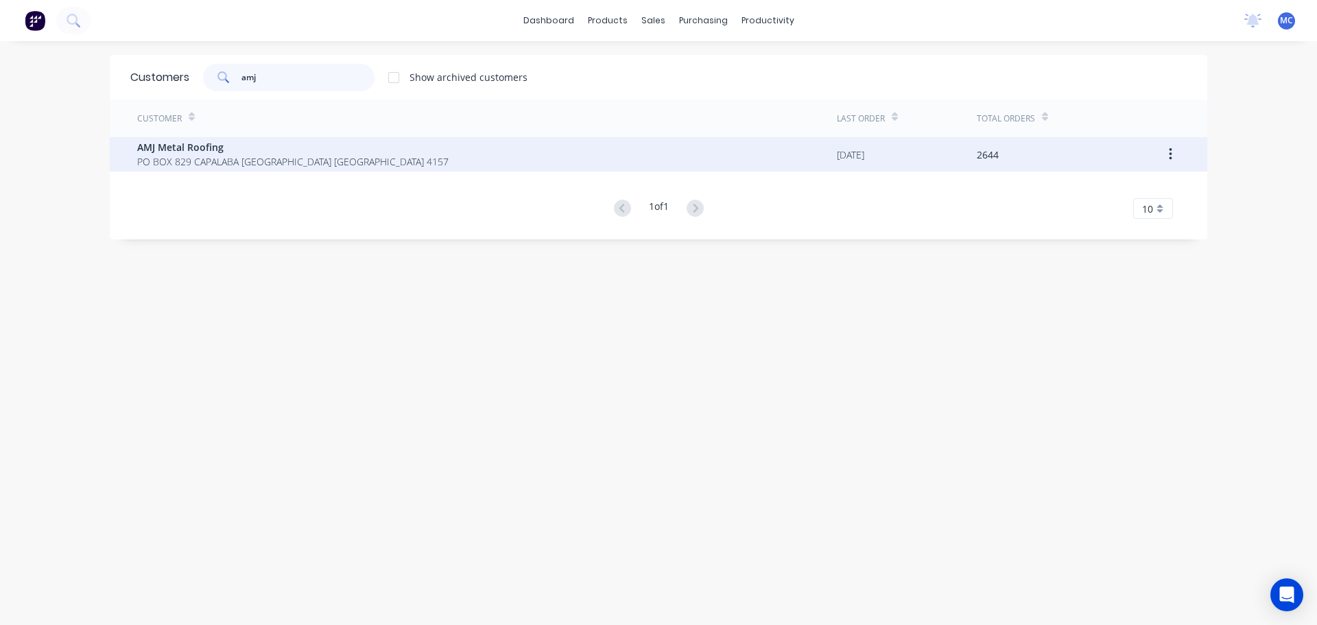
type input "amj"
click at [157, 165] on span "PO BOX 829 CAPALABA Queensland Australia 4157" at bounding box center [292, 161] width 311 height 14
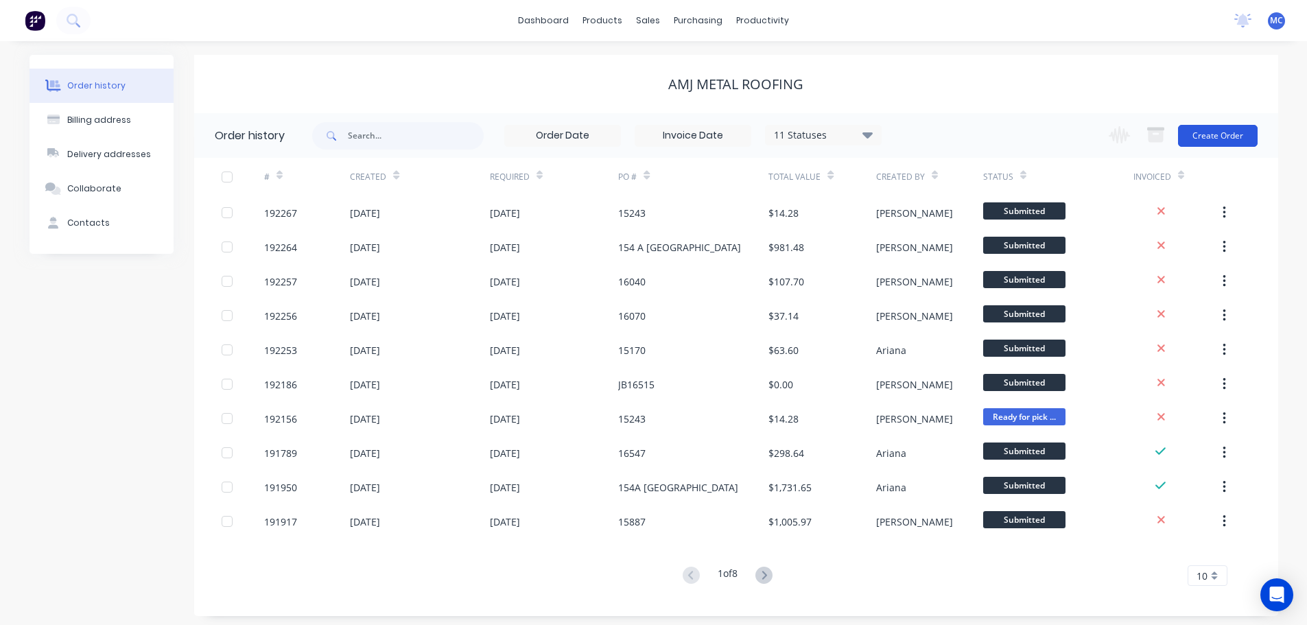
click at [1214, 134] on button "Create Order" at bounding box center [1218, 136] width 80 height 22
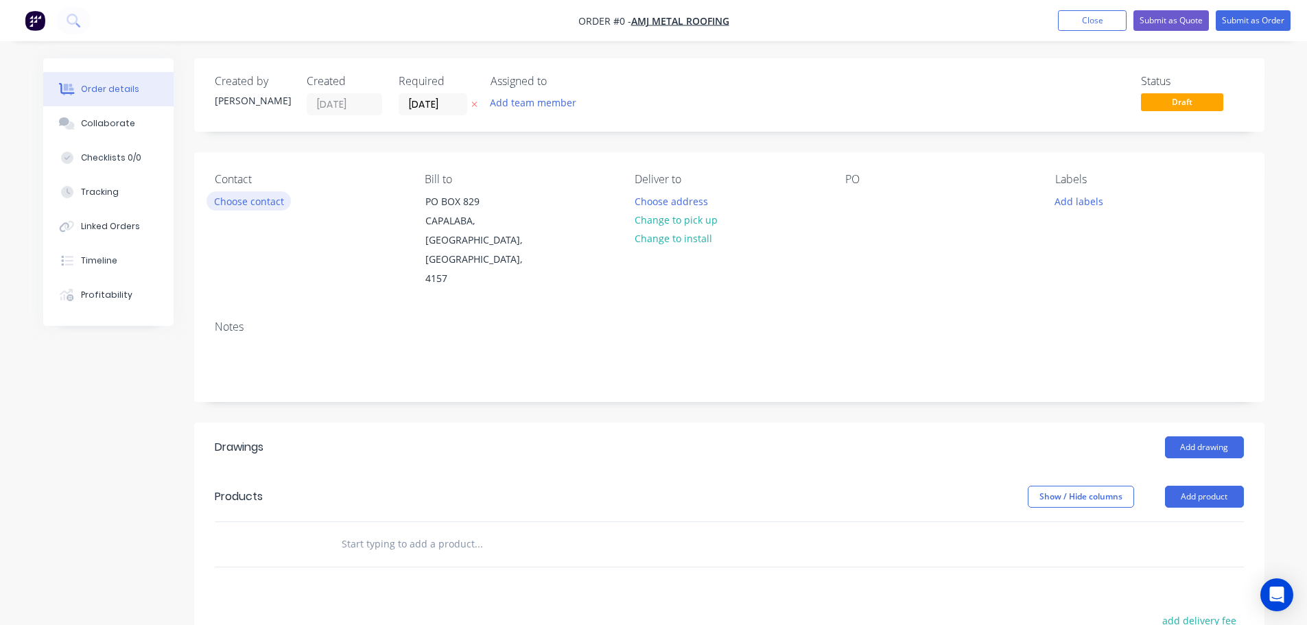
click at [250, 204] on button "Choose contact" at bounding box center [248, 200] width 84 height 19
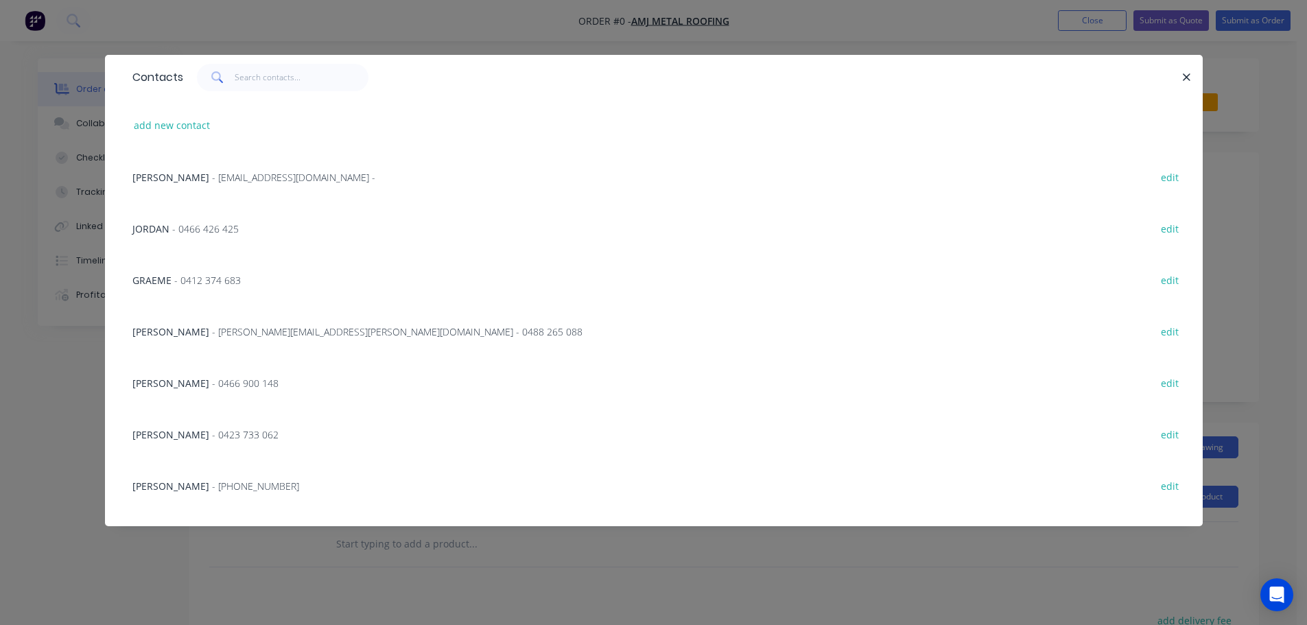
click at [212, 329] on span "- alan.finlay@amjmetalroofing.com.au - 0488 265 088" at bounding box center [397, 331] width 370 height 13
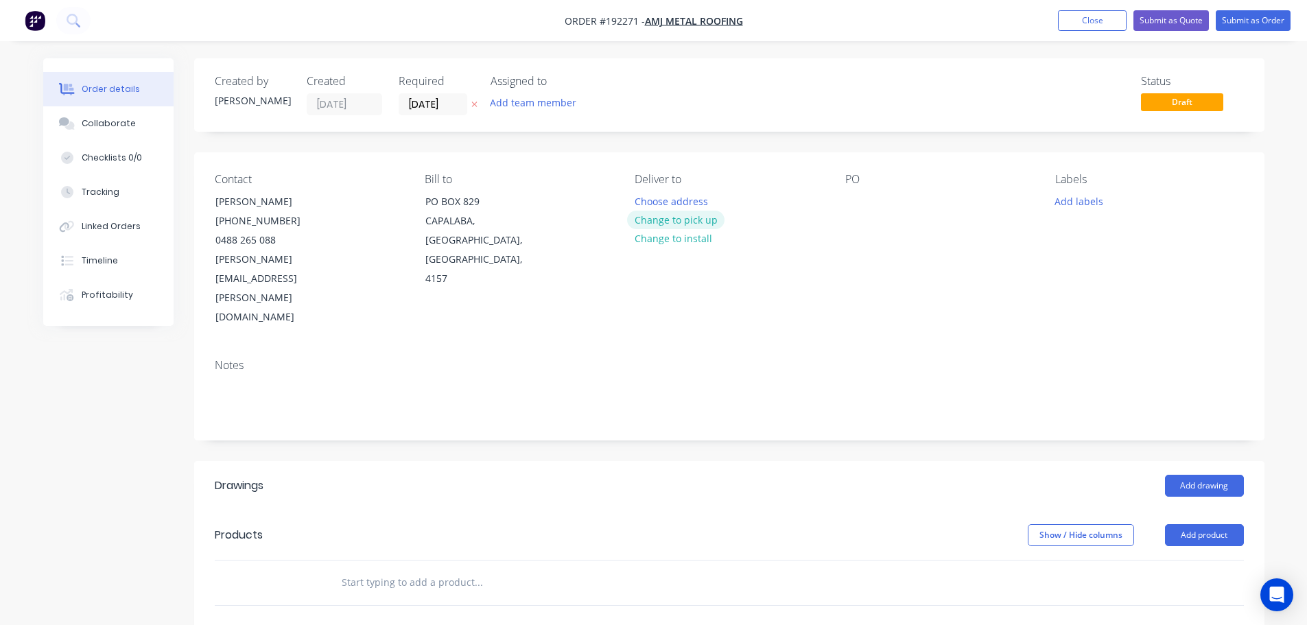
click at [684, 216] on button "Change to pick up" at bounding box center [675, 220] width 97 height 19
click at [660, 193] on div "Pick up Change to delivery Change to install" at bounding box center [729, 250] width 188 height 154
click at [659, 198] on div "Pick up Change to delivery Change to install" at bounding box center [729, 250] width 188 height 154
click at [654, 202] on div at bounding box center [646, 201] width 22 height 20
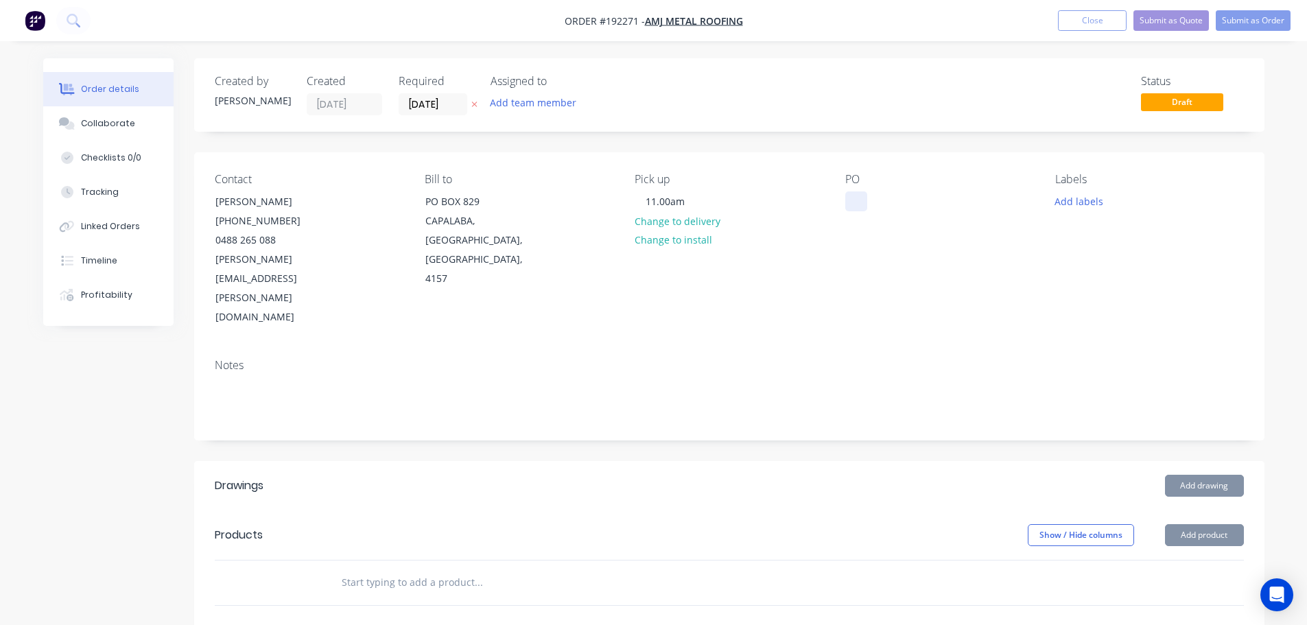
click at [855, 202] on div at bounding box center [856, 201] width 22 height 20
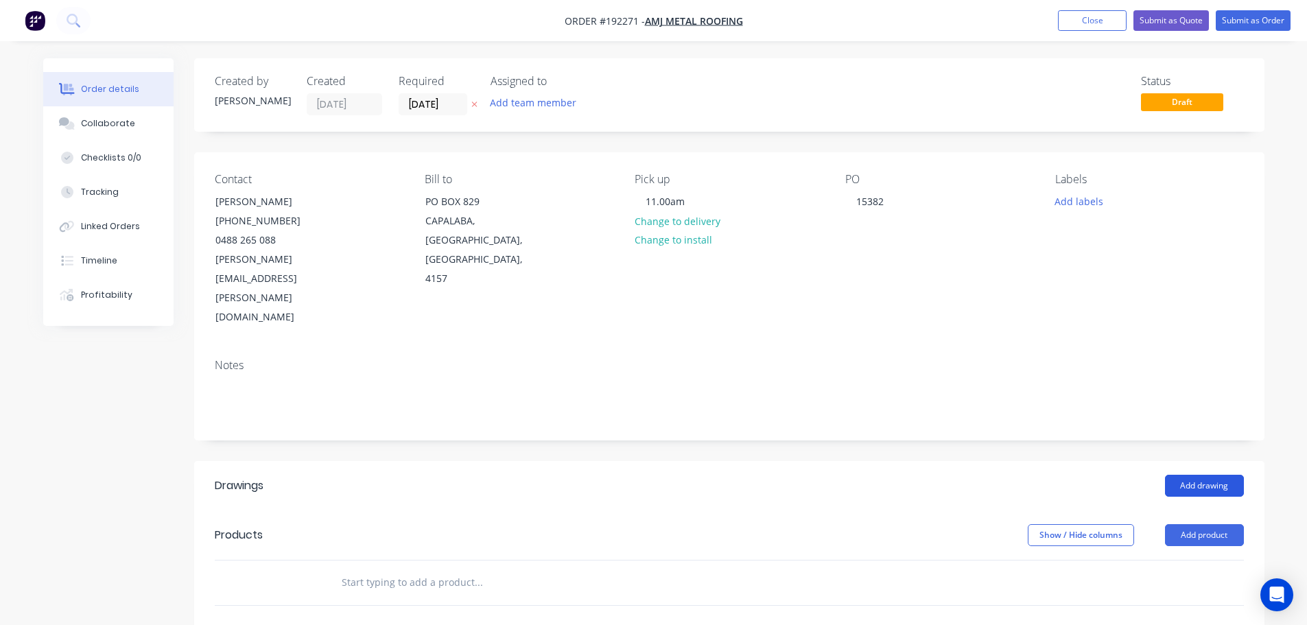
click at [1191, 475] on button "Add drawing" at bounding box center [1204, 486] width 79 height 22
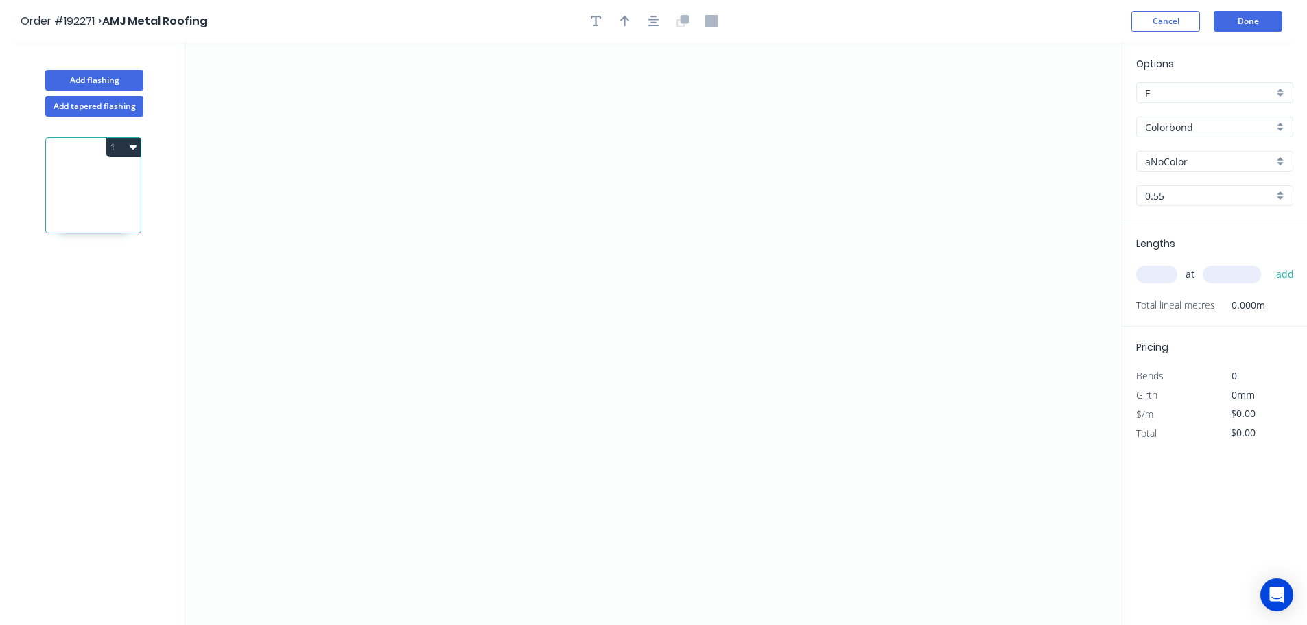
click at [1175, 128] on input "Colorbond" at bounding box center [1209, 127] width 128 height 14
click at [1161, 249] on div "Zincalume" at bounding box center [1215, 247] width 156 height 24
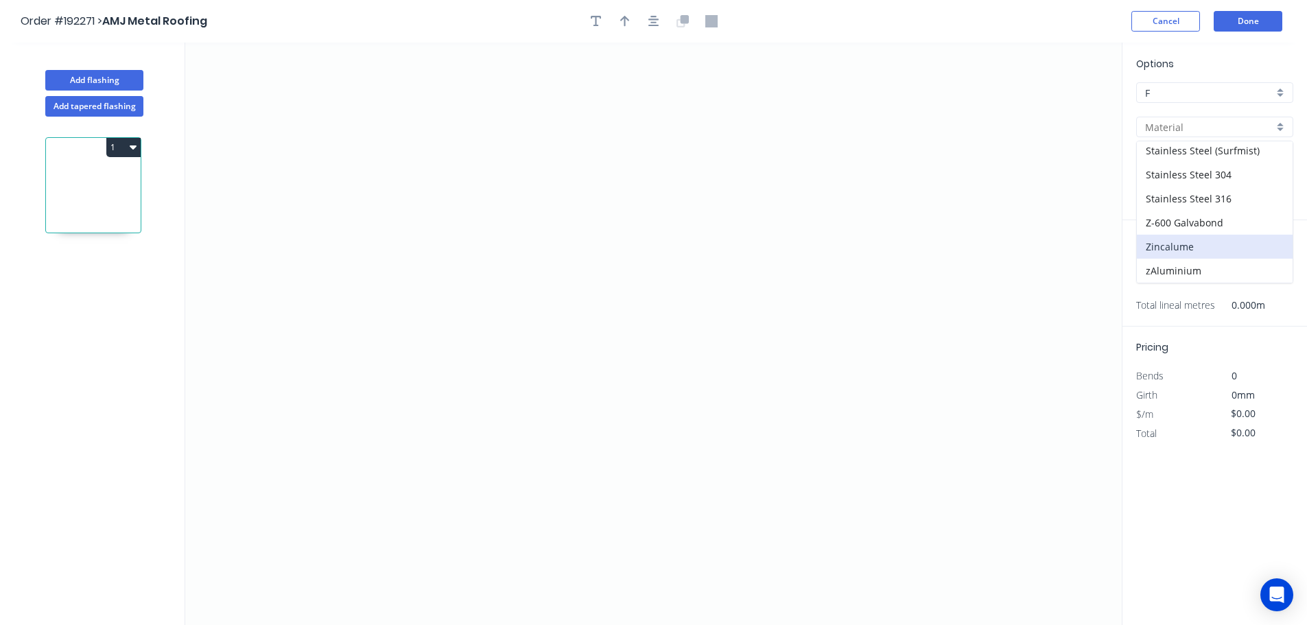
type input "Zincalume"
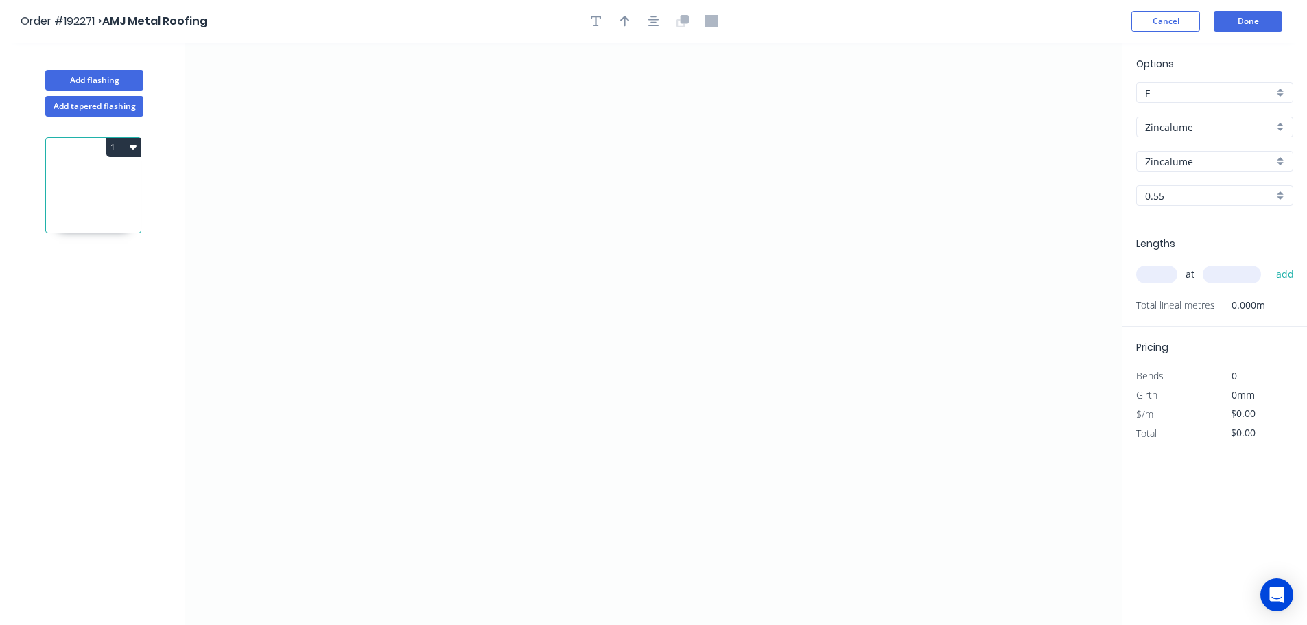
click at [1157, 279] on input "text" at bounding box center [1156, 274] width 41 height 18
type input "1"
type input "5500"
click at [1269, 263] on button "add" at bounding box center [1285, 274] width 32 height 23
click at [396, 141] on icon "0" at bounding box center [653, 334] width 936 height 582
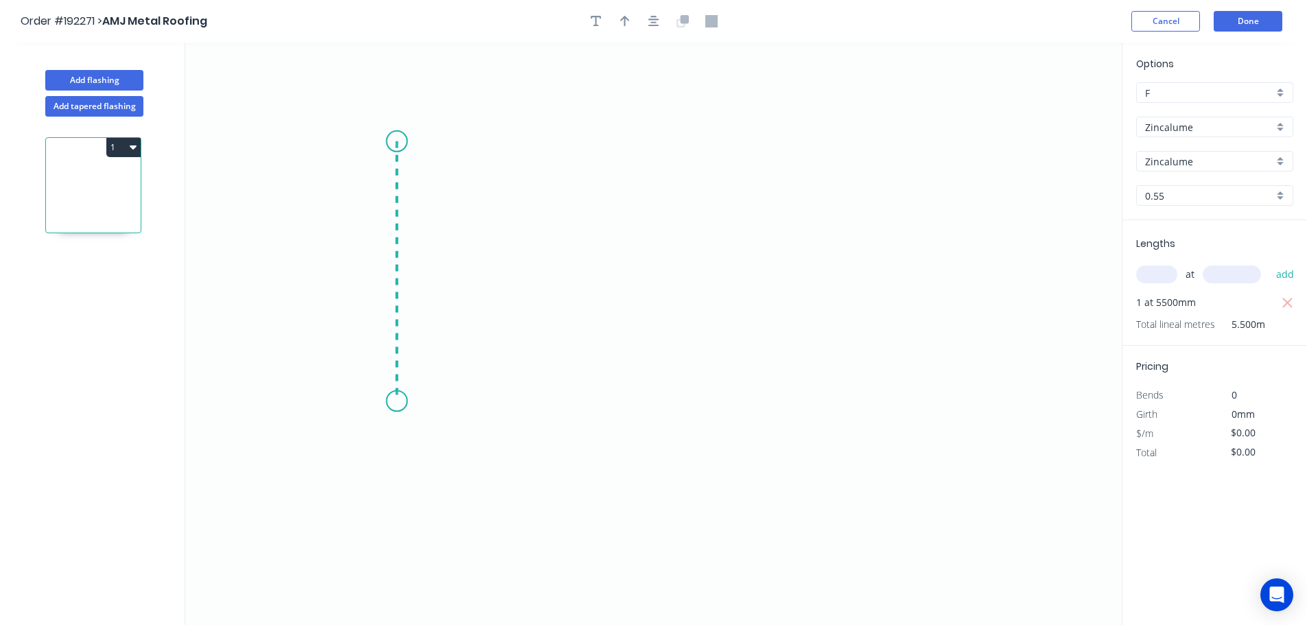
click at [384, 401] on icon "0" at bounding box center [653, 334] width 936 height 582
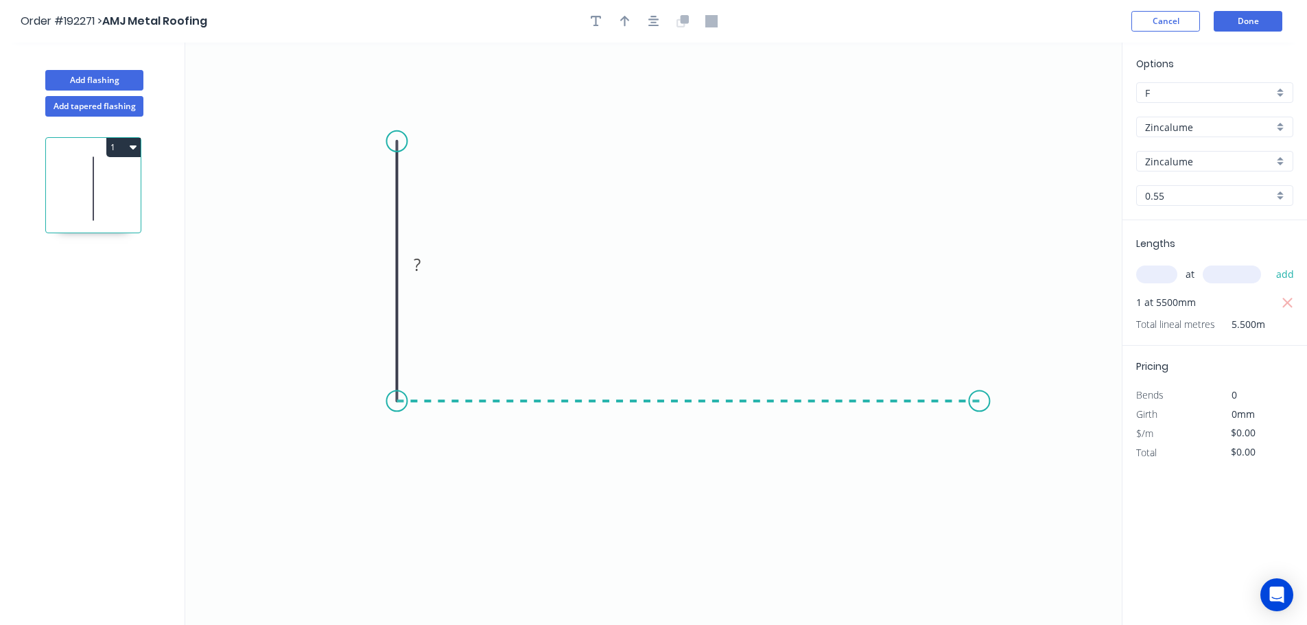
click at [980, 387] on icon "0 ?" at bounding box center [653, 334] width 936 height 582
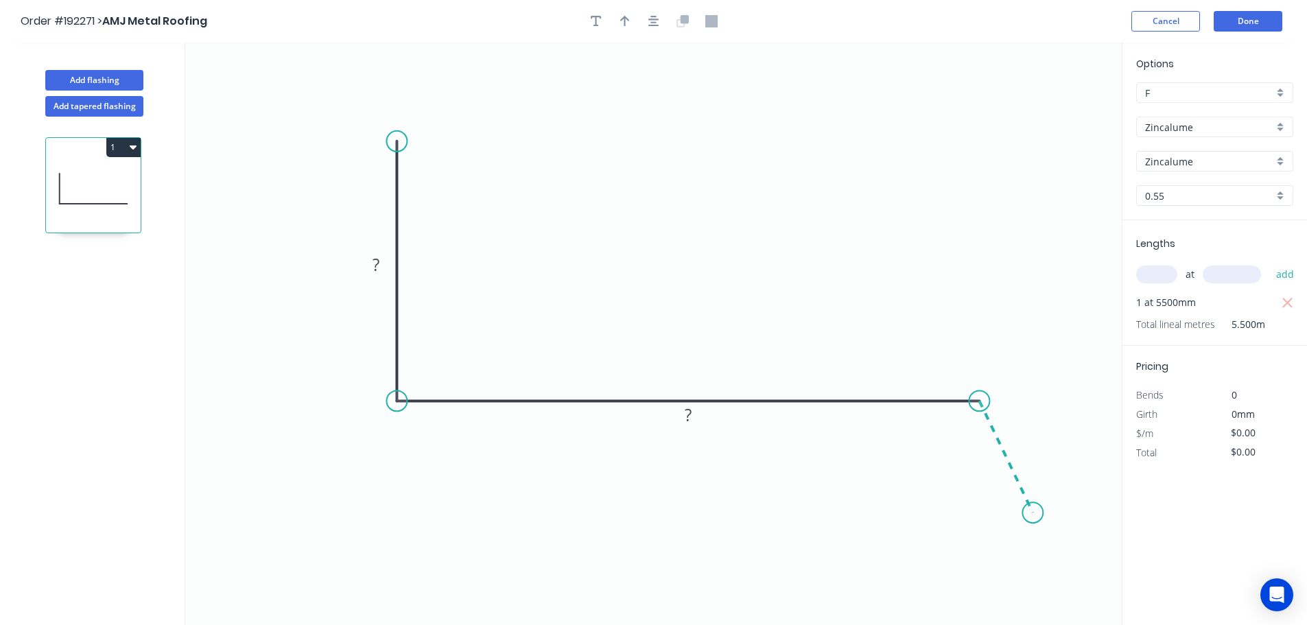
click at [1033, 513] on icon "0 ? ?" at bounding box center [653, 334] width 936 height 582
click at [1033, 513] on circle at bounding box center [1032, 512] width 21 height 21
click at [377, 262] on tspan "?" at bounding box center [375, 264] width 7 height 23
click at [627, 23] on icon "button" at bounding box center [625, 21] width 10 height 12
type input "$18.92"
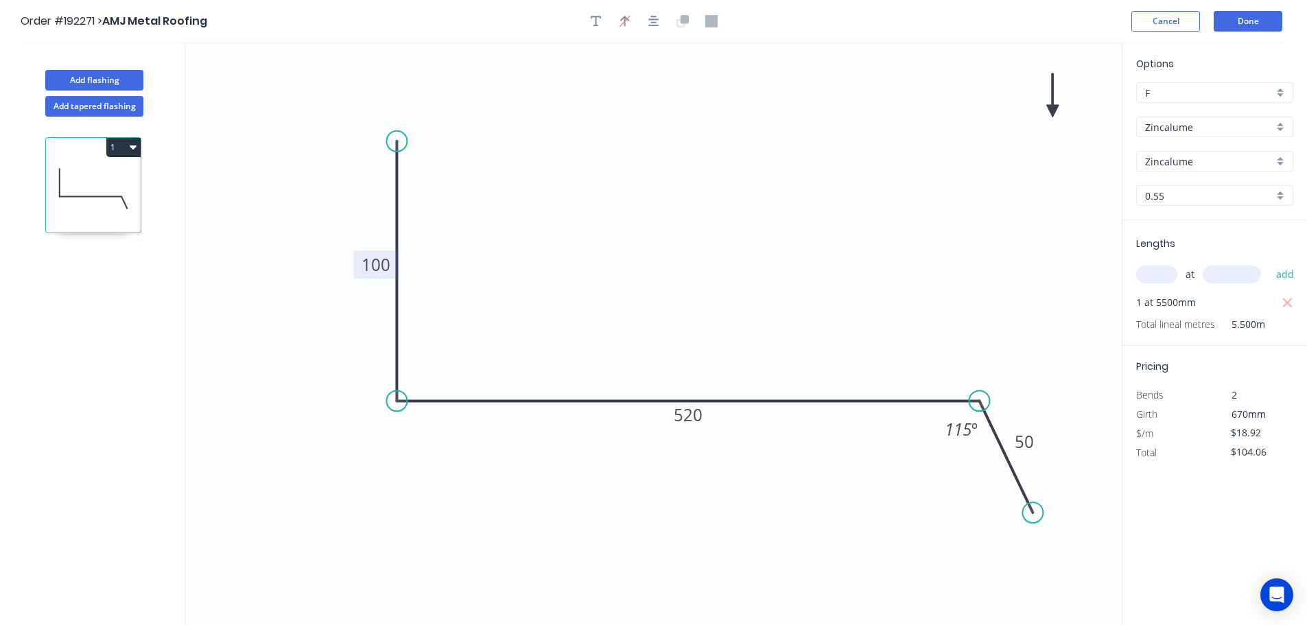
click at [1052, 110] on icon at bounding box center [1052, 95] width 12 height 44
drag, startPoint x: 1052, startPoint y: 110, endPoint x: 674, endPoint y: 211, distance: 391.0
click at [674, 211] on icon at bounding box center [685, 200] width 40 height 40
click at [134, 147] on icon "button" at bounding box center [133, 147] width 7 height 4
click at [57, 178] on div "Duplicate" at bounding box center [76, 181] width 106 height 20
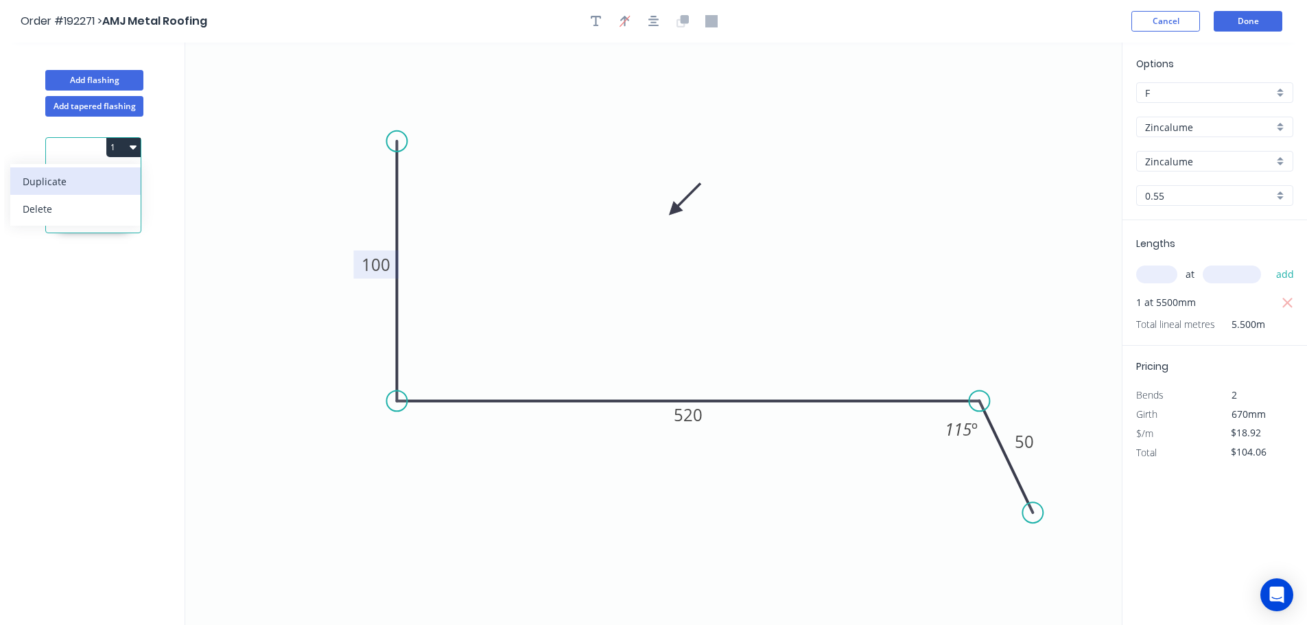
type input "$0.00"
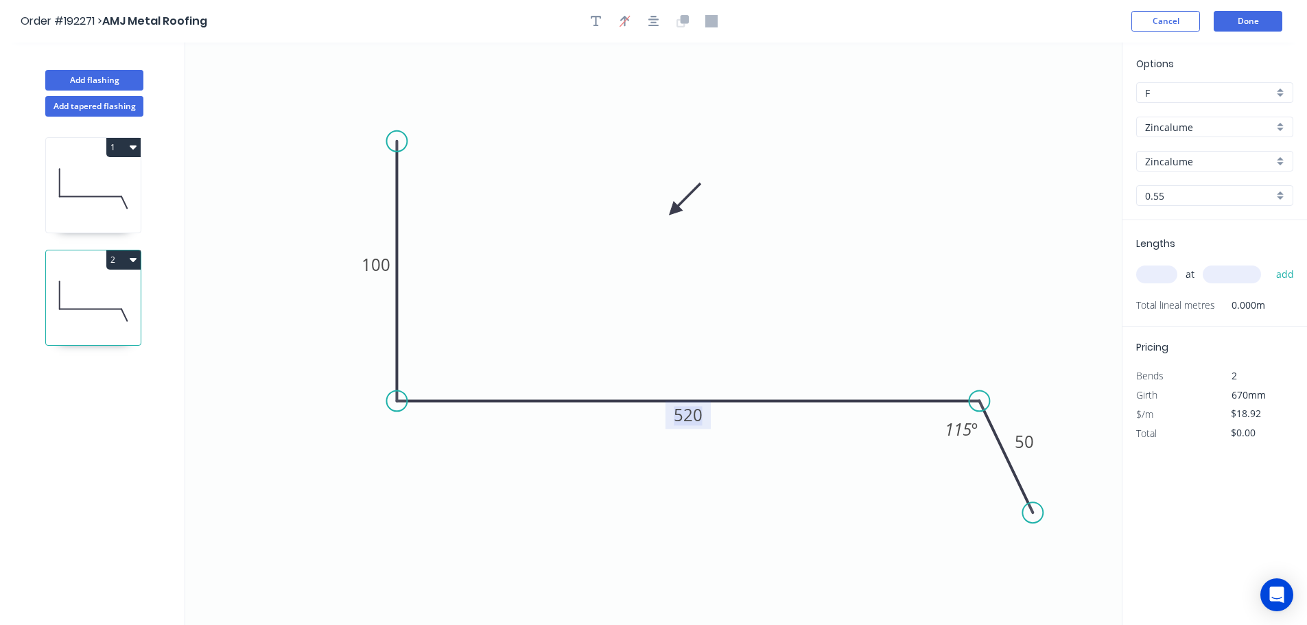
click at [694, 419] on tspan "520" at bounding box center [688, 414] width 29 height 23
click at [1165, 275] on input "text" at bounding box center [1156, 274] width 41 height 18
type input "$0.00"
type input "1"
type input "600"
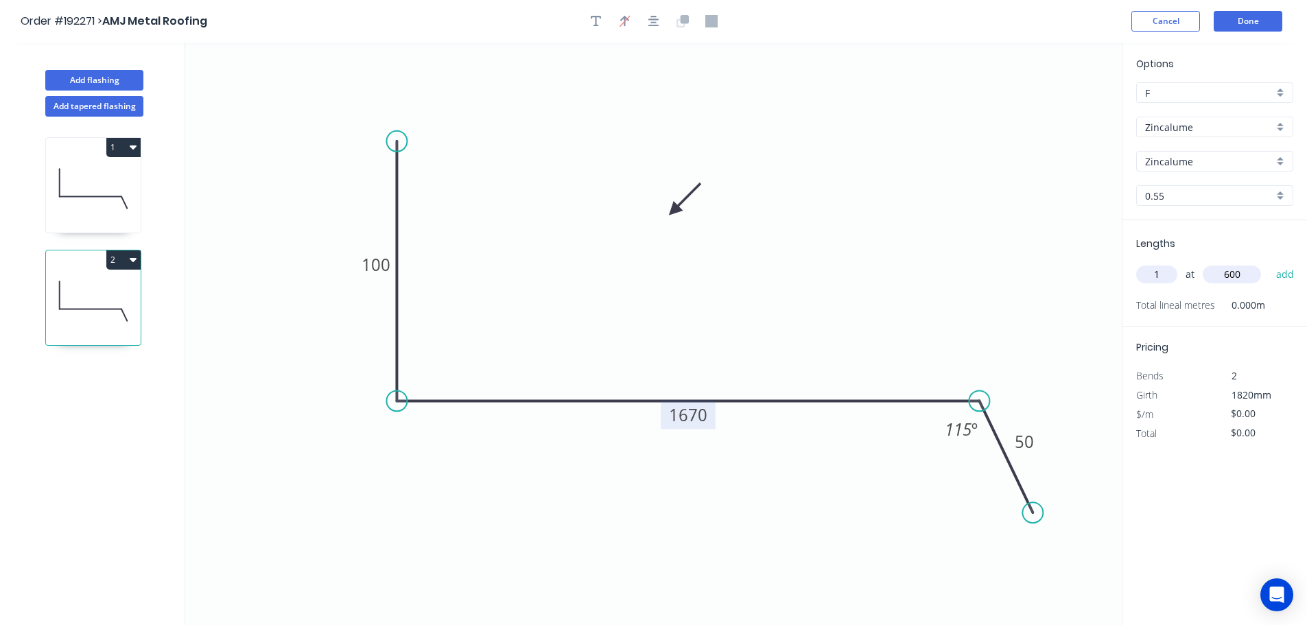
click at [1269, 263] on button "add" at bounding box center [1285, 274] width 32 height 23
type input "1"
type input "1200"
click at [1269, 263] on button "add" at bounding box center [1285, 274] width 32 height 23
click at [133, 146] on icon "button" at bounding box center [133, 147] width 7 height 4
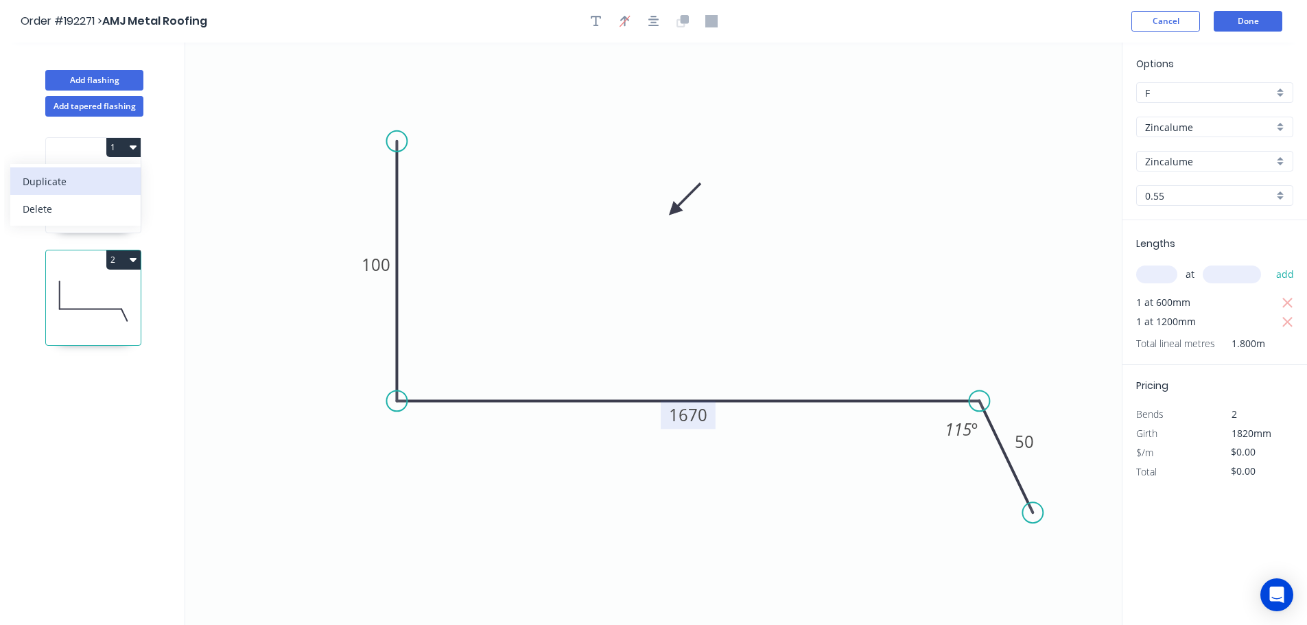
click at [60, 180] on div "Duplicate" at bounding box center [76, 181] width 106 height 20
type input "$18.92"
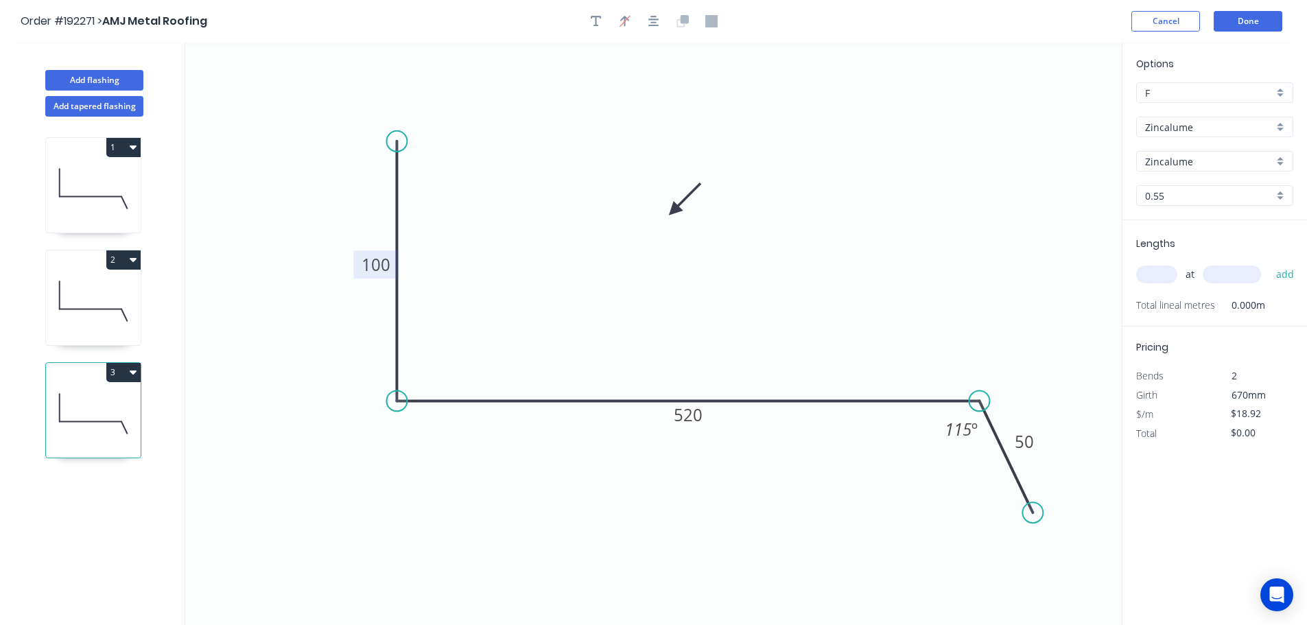
click at [373, 268] on tspan "100" at bounding box center [376, 264] width 29 height 23
click at [1152, 278] on input "text" at bounding box center [1156, 274] width 41 height 18
type input "1"
type input "1000"
click at [1269, 263] on button "add" at bounding box center [1285, 274] width 32 height 23
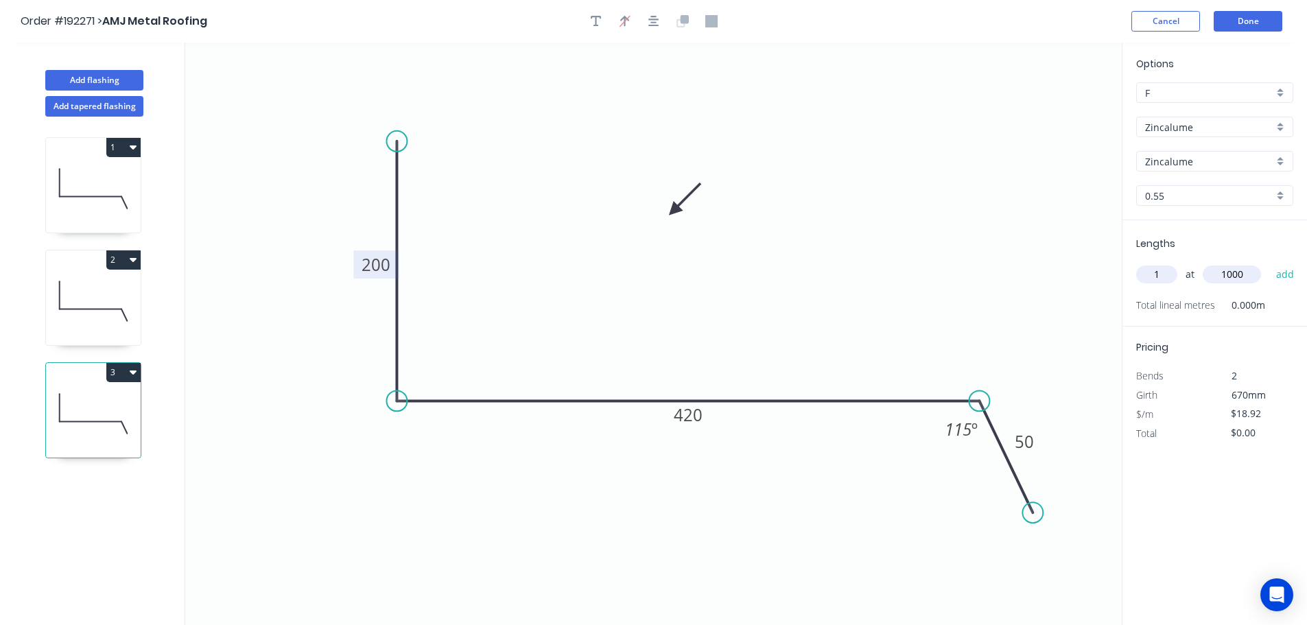
type input "$18.92"
click at [82, 80] on button "Add flashing" at bounding box center [94, 80] width 98 height 21
type input "$0.00"
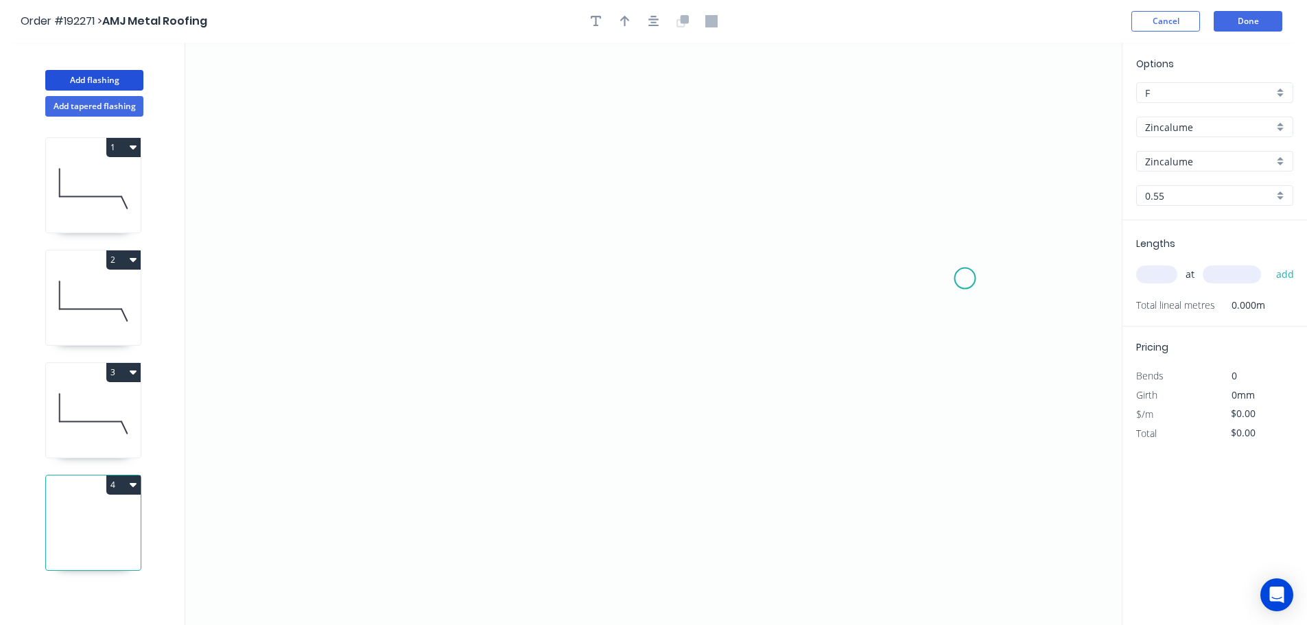
click at [965, 279] on icon "0" at bounding box center [653, 334] width 936 height 582
click at [977, 447] on icon "0" at bounding box center [653, 334] width 936 height 582
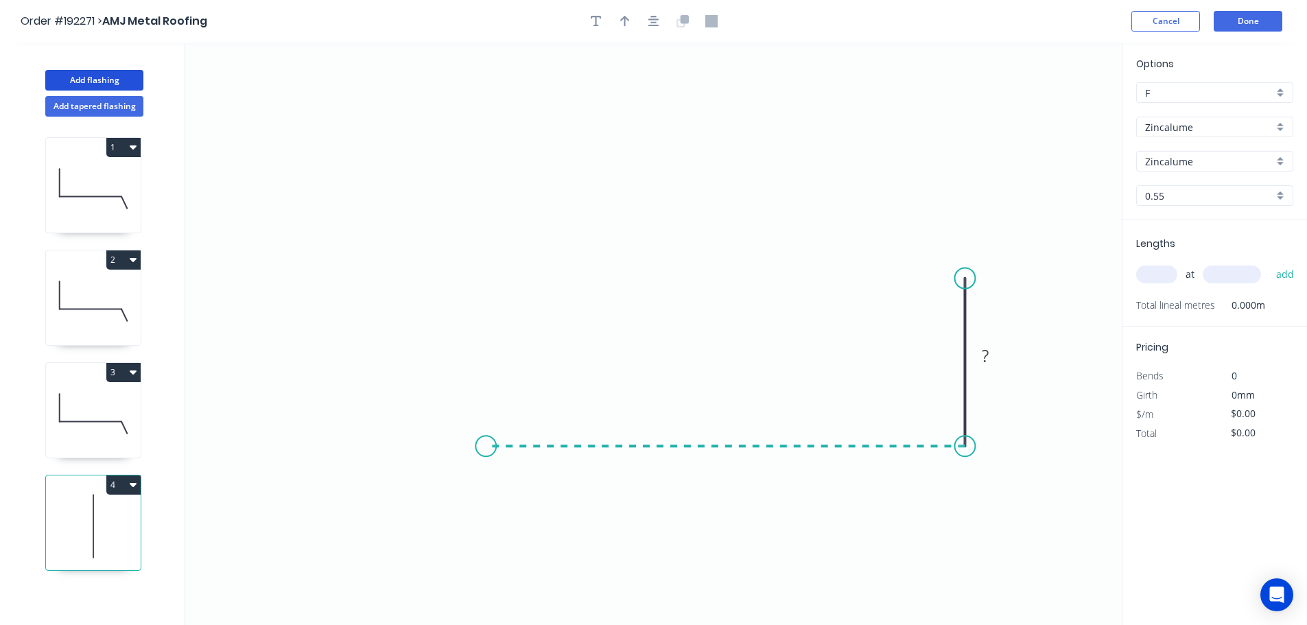
click at [486, 431] on icon "0 ?" at bounding box center [653, 334] width 936 height 582
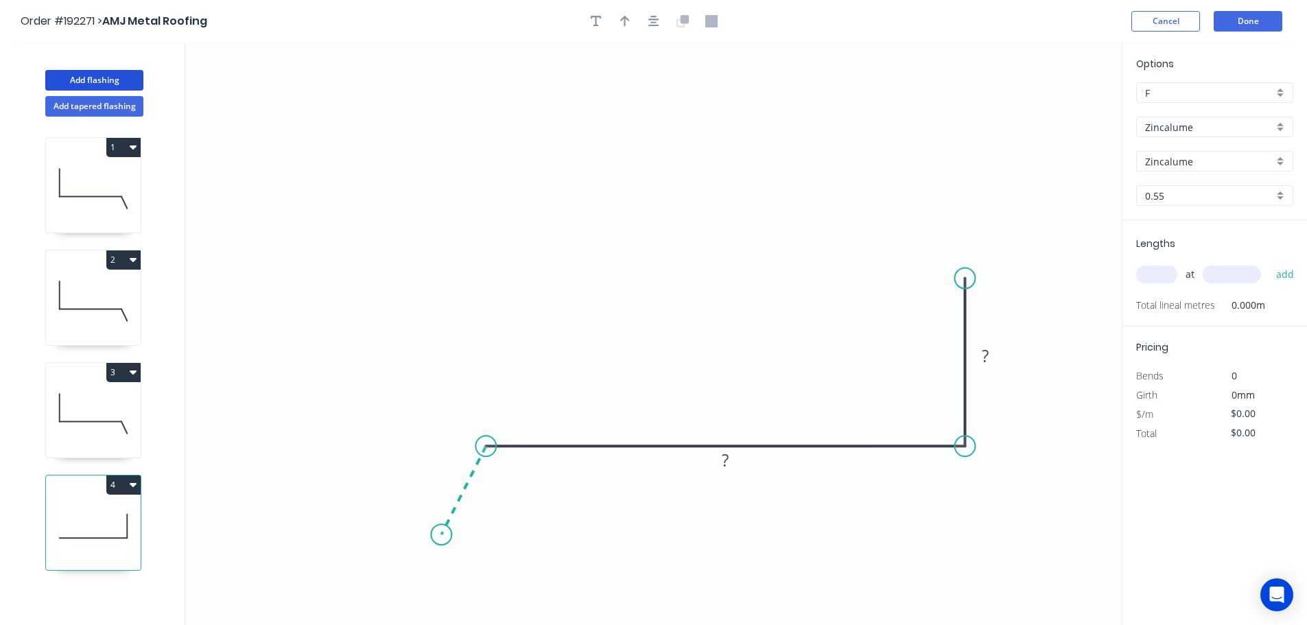
click at [441, 535] on icon "0 ? ?" at bounding box center [653, 334] width 936 height 582
click at [441, 535] on circle at bounding box center [441, 534] width 21 height 21
click at [445, 470] on tspan "?" at bounding box center [445, 474] width 7 height 23
click at [1165, 276] on input "text" at bounding box center [1156, 274] width 41 height 18
type input "1"
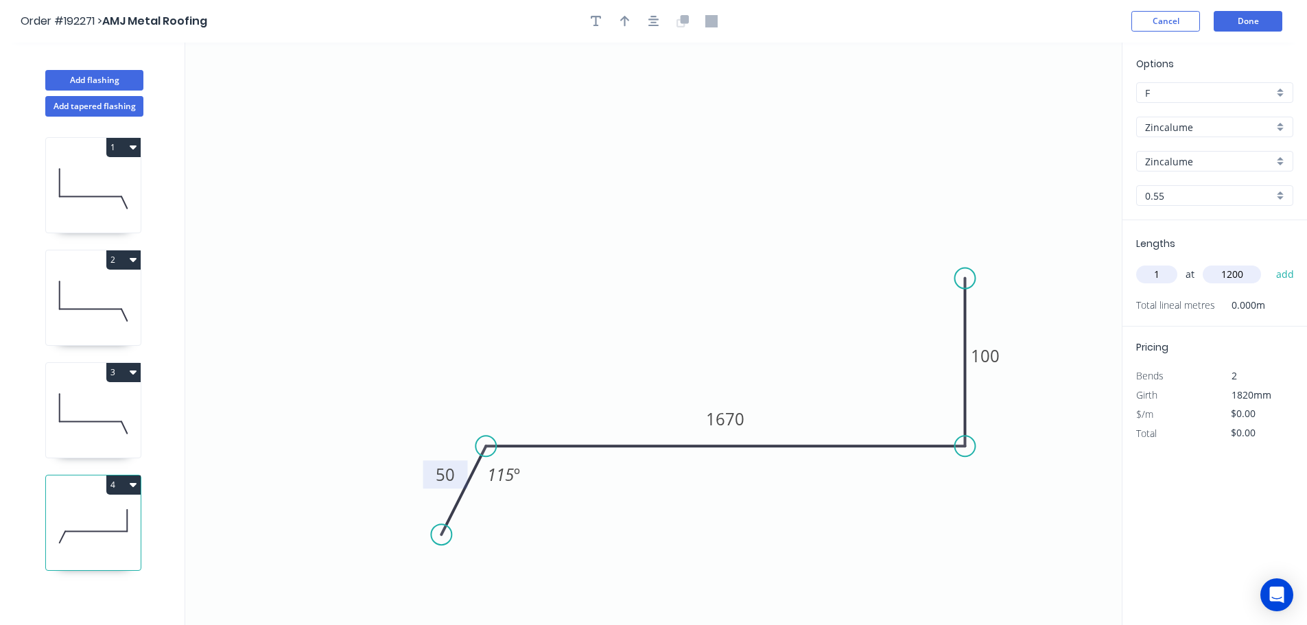
type input "1200"
click at [1269, 263] on button "add" at bounding box center [1285, 274] width 32 height 23
click at [132, 374] on icon "button" at bounding box center [133, 372] width 7 height 4
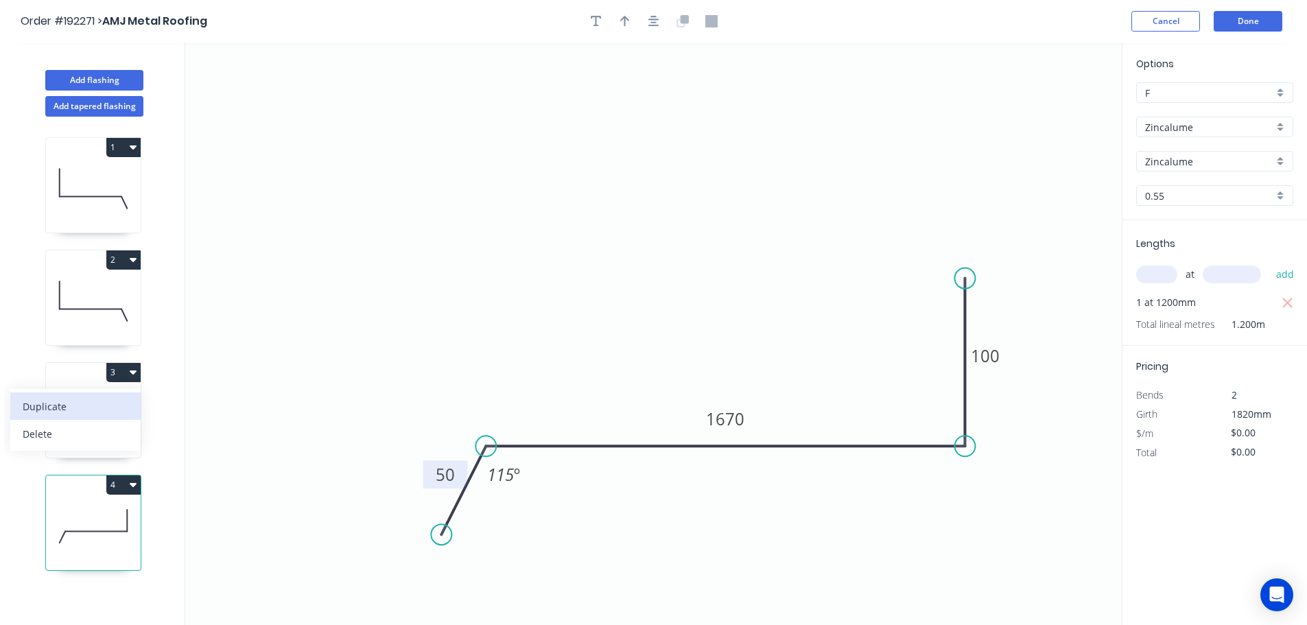
click at [51, 406] on div "Duplicate" at bounding box center [76, 406] width 106 height 20
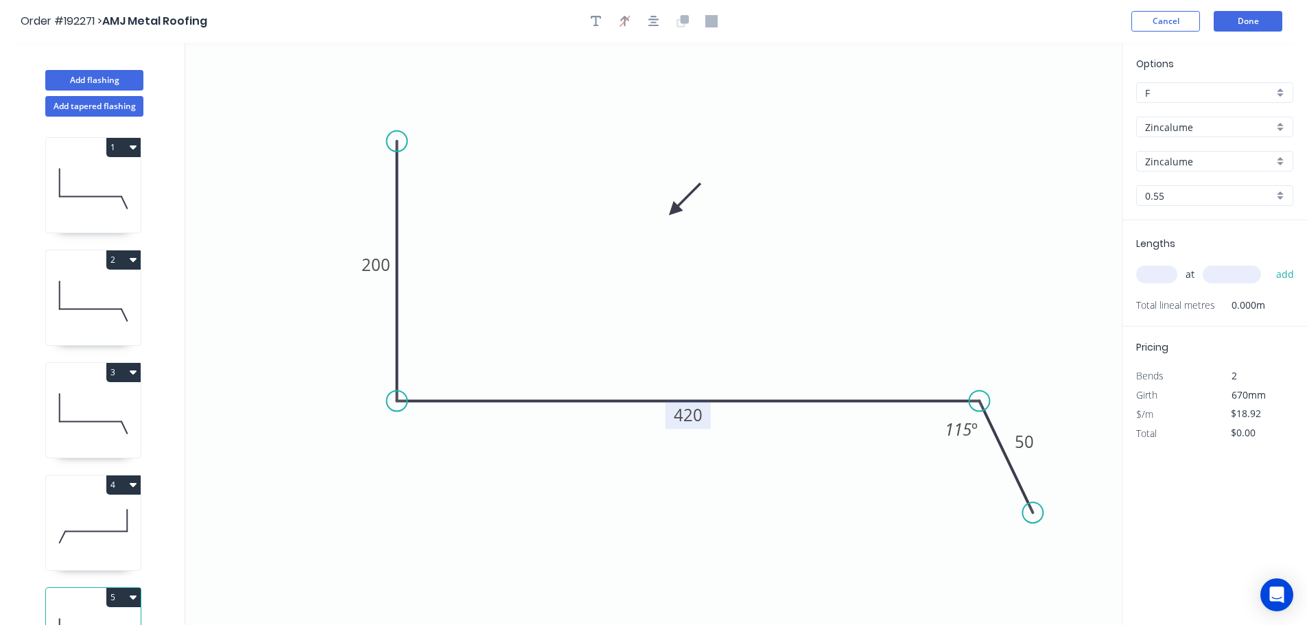
click at [693, 418] on tspan "420" at bounding box center [688, 414] width 29 height 23
click at [1161, 279] on input "text" at bounding box center [1156, 274] width 41 height 18
type input "$15.27"
type input "1"
type input "1000"
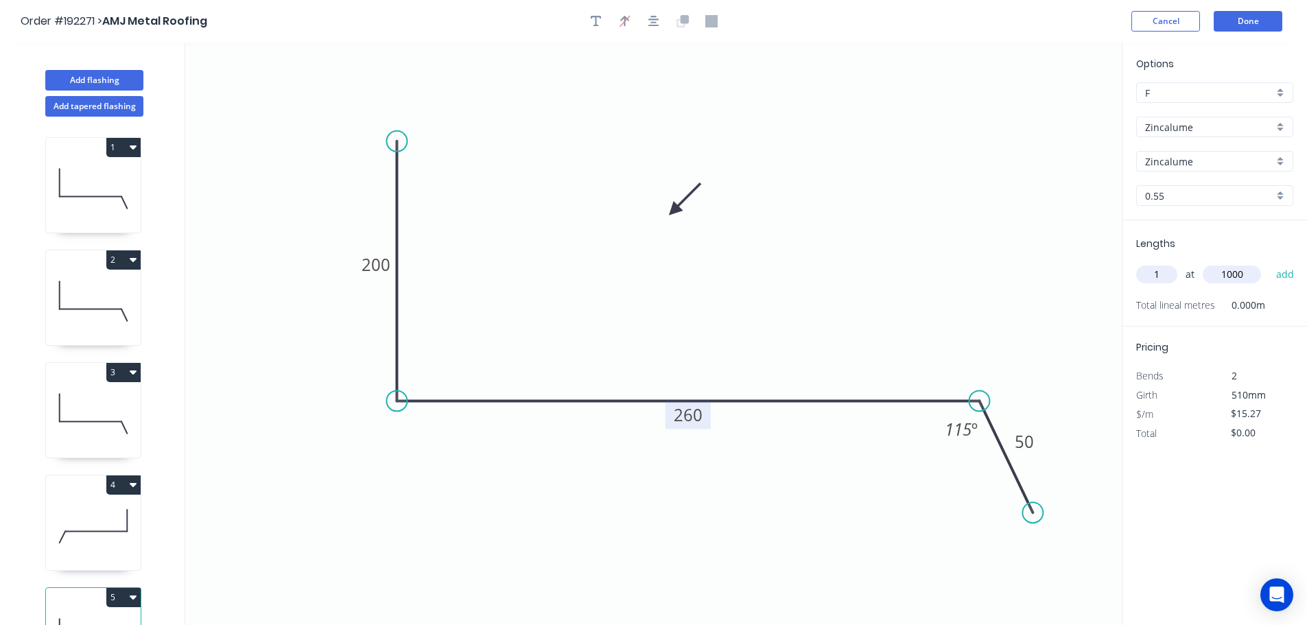
click at [1269, 263] on button "add" at bounding box center [1285, 274] width 32 height 23
type input "$15.27"
click at [90, 80] on button "Add flashing" at bounding box center [94, 80] width 98 height 21
type input "$0.00"
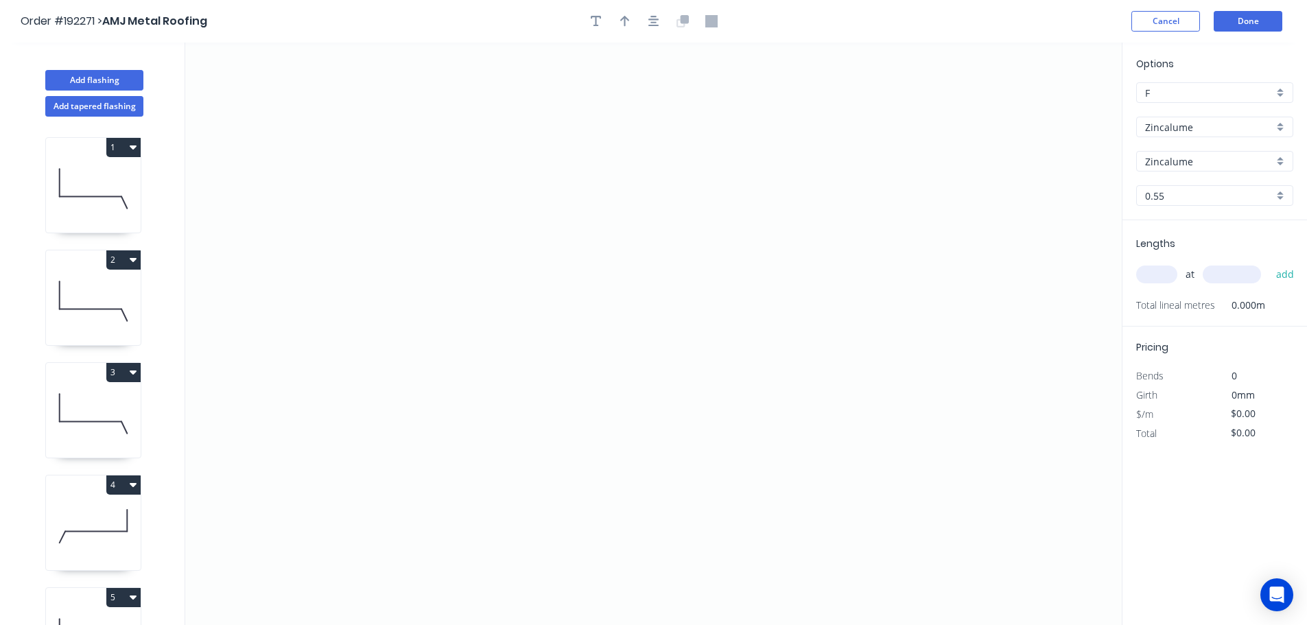
click at [1161, 130] on input "Zincalume" at bounding box center [1209, 127] width 128 height 14
click at [1167, 154] on div "Colorbond" at bounding box center [1215, 153] width 156 height 24
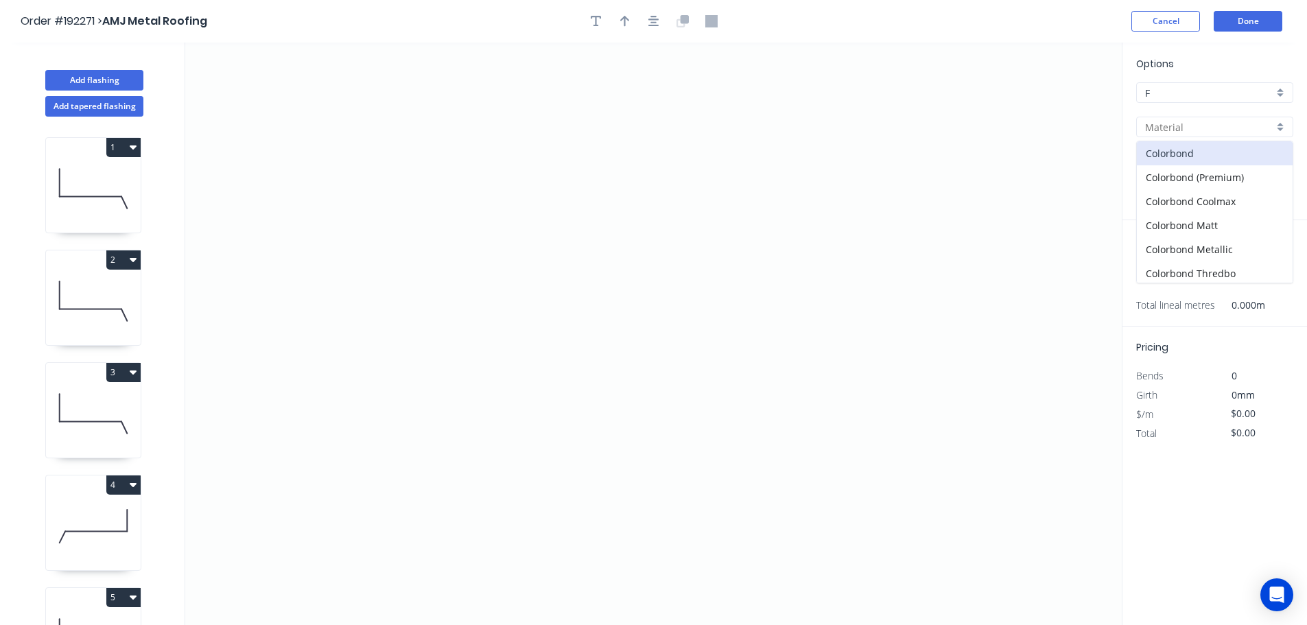
type input "Colorbond"
type input "aNoColor"
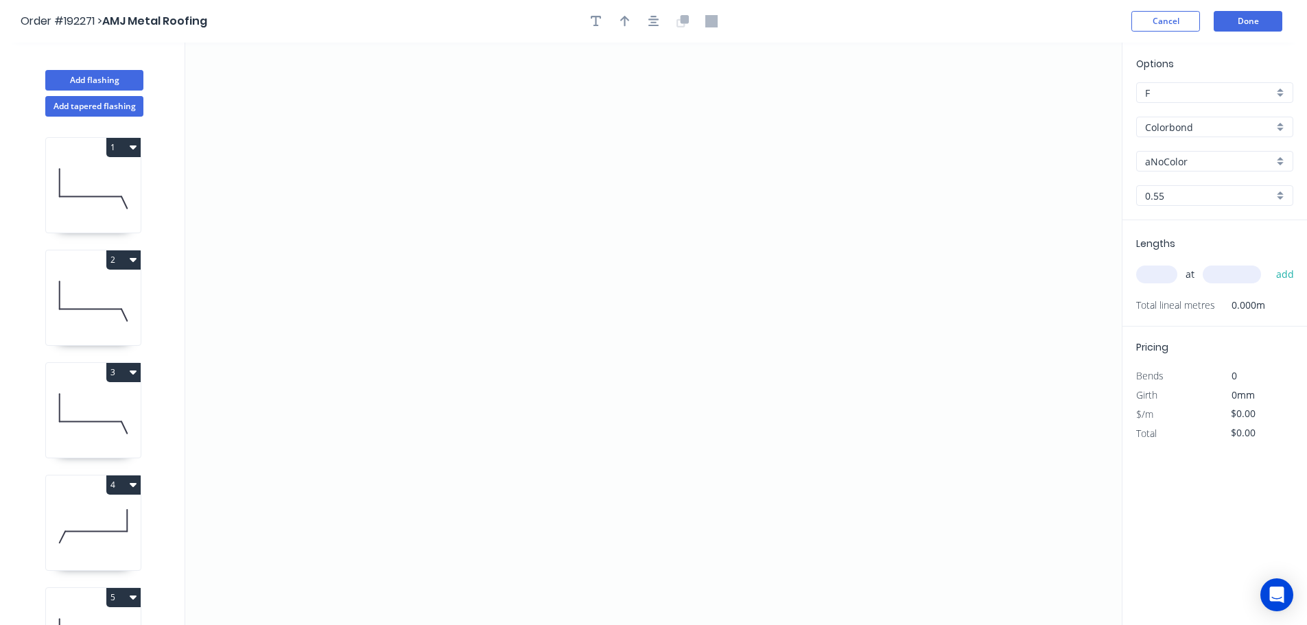
click at [1166, 163] on input "aNoColor" at bounding box center [1209, 161] width 128 height 14
click at [1160, 190] on div "Dover White" at bounding box center [1215, 194] width 156 height 24
type input "Dover White"
click at [1160, 279] on input "text" at bounding box center [1156, 274] width 41 height 18
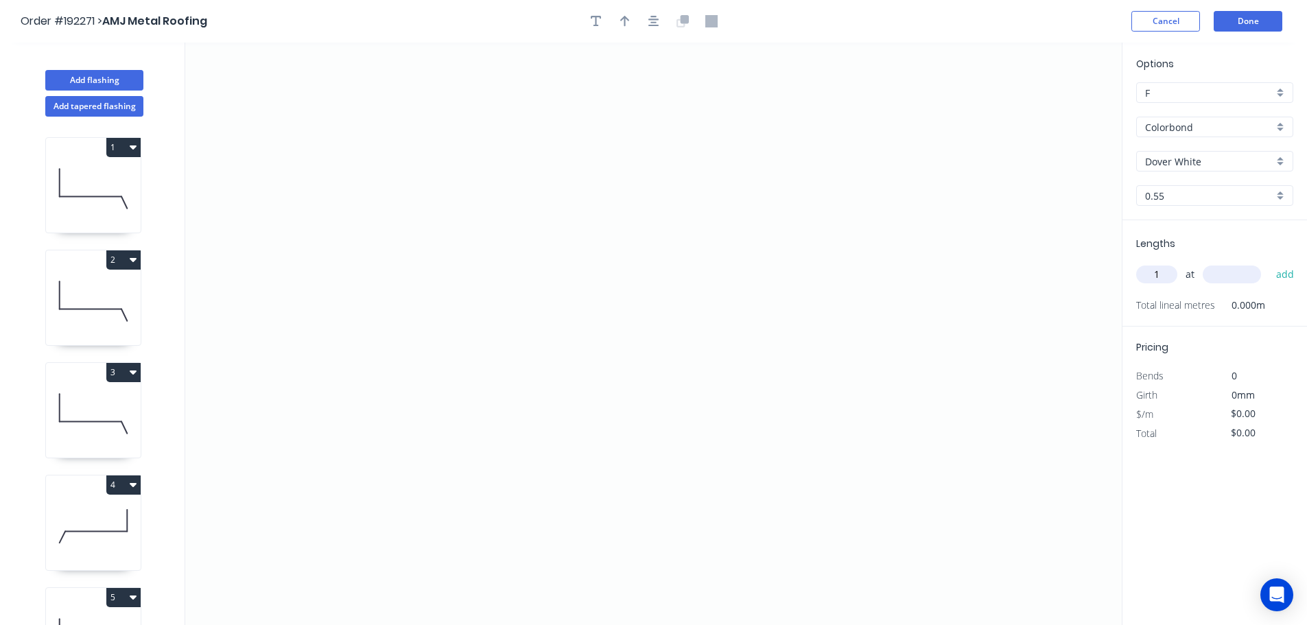
type input "1"
type input "1000"
click at [1269, 263] on button "add" at bounding box center [1285, 274] width 32 height 23
click at [458, 450] on icon "0" at bounding box center [653, 334] width 936 height 582
click at [412, 405] on icon "0" at bounding box center [653, 334] width 936 height 582
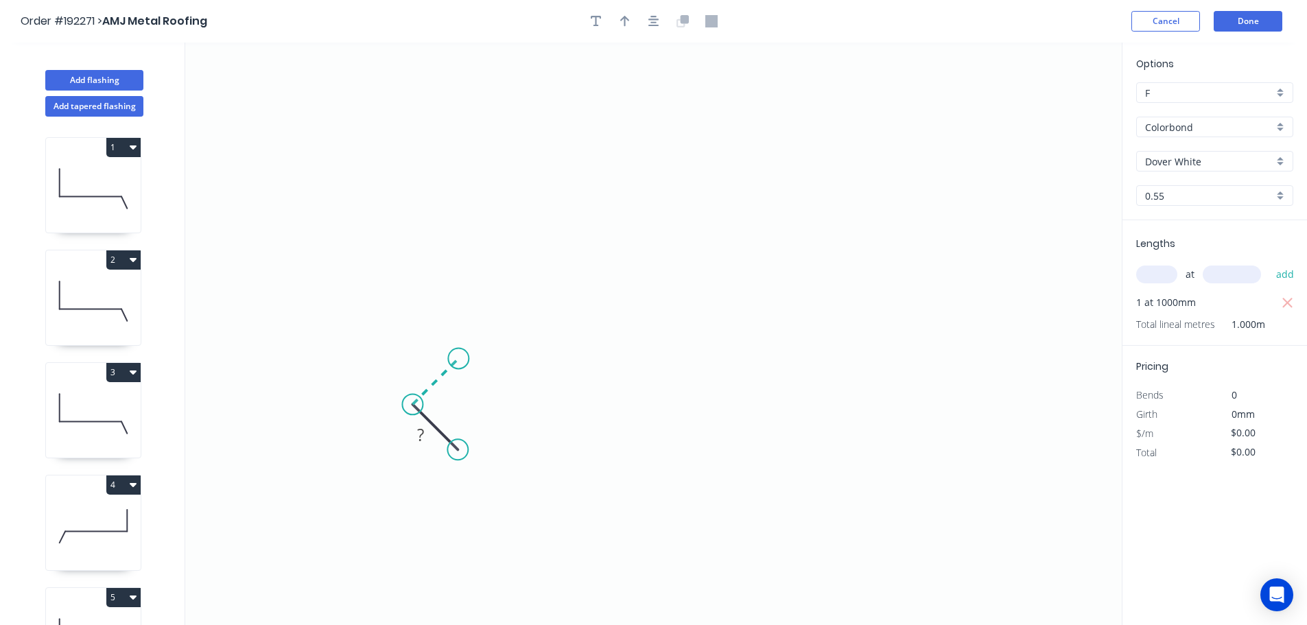
click at [458, 357] on icon "0 ?" at bounding box center [653, 334] width 936 height 582
click at [467, 115] on icon "0 ? ?" at bounding box center [653, 334] width 936 height 582
click at [667, 115] on icon "0 ? ? ?" at bounding box center [653, 334] width 936 height 582
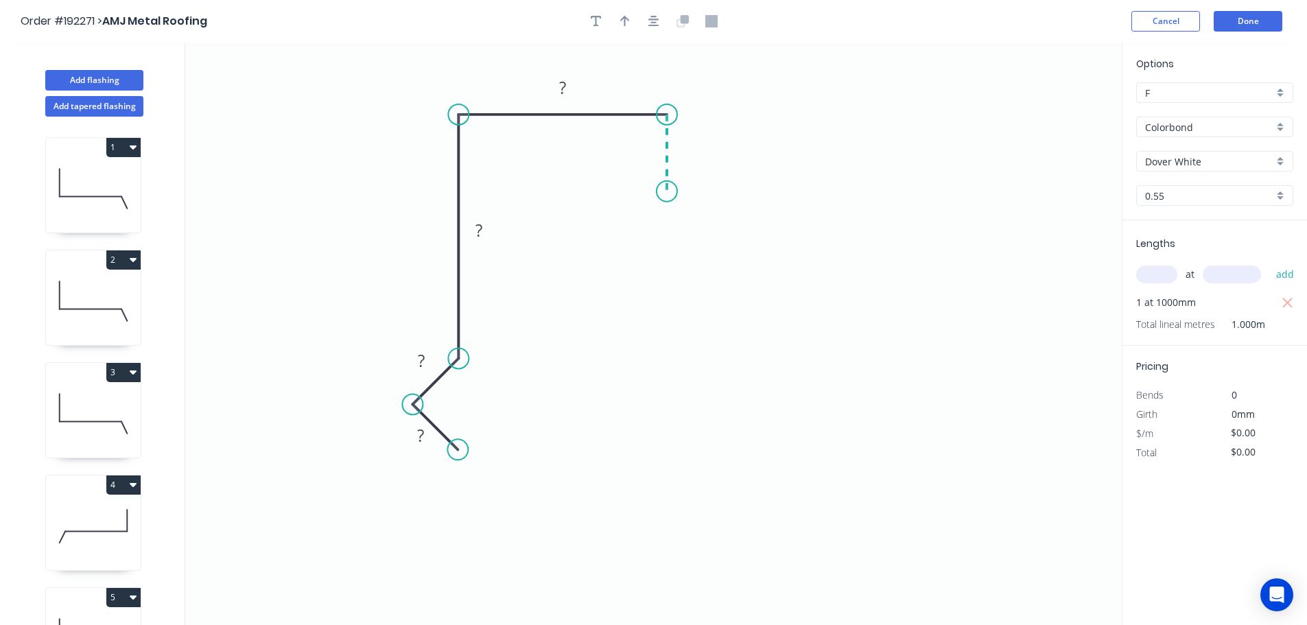
click at [670, 191] on icon "0 ? ? ? ?" at bounding box center [653, 334] width 936 height 582
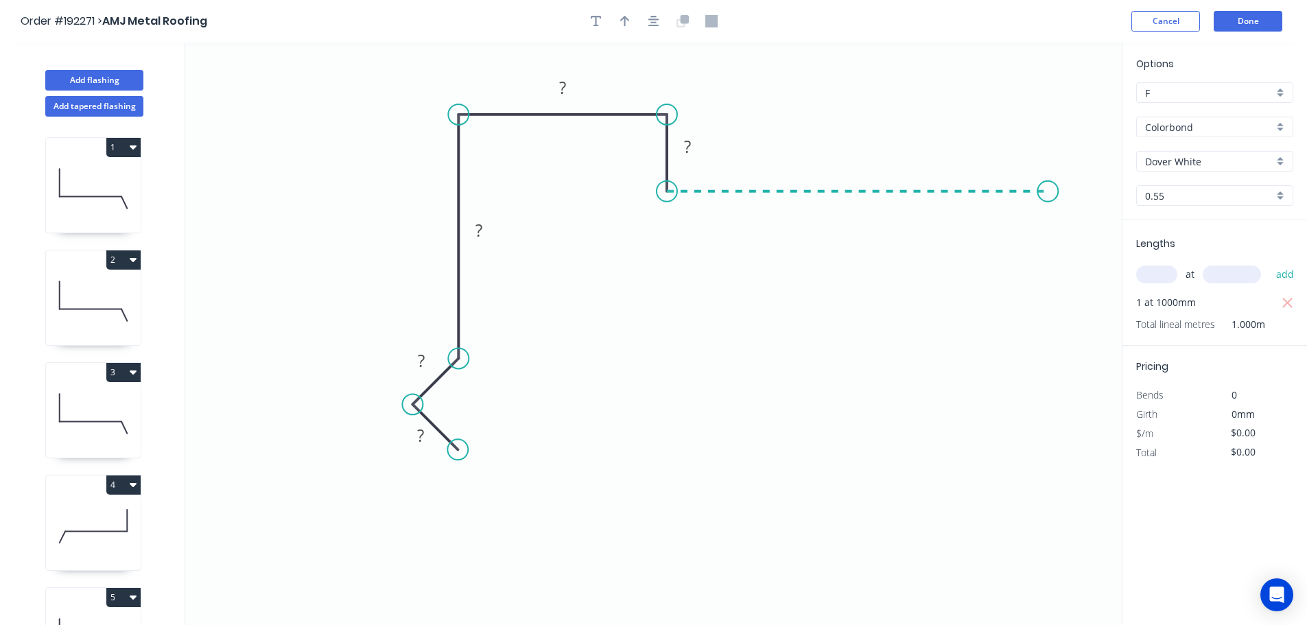
click at [1048, 202] on icon "0 ? ? ? ? ?" at bounding box center [653, 334] width 936 height 582
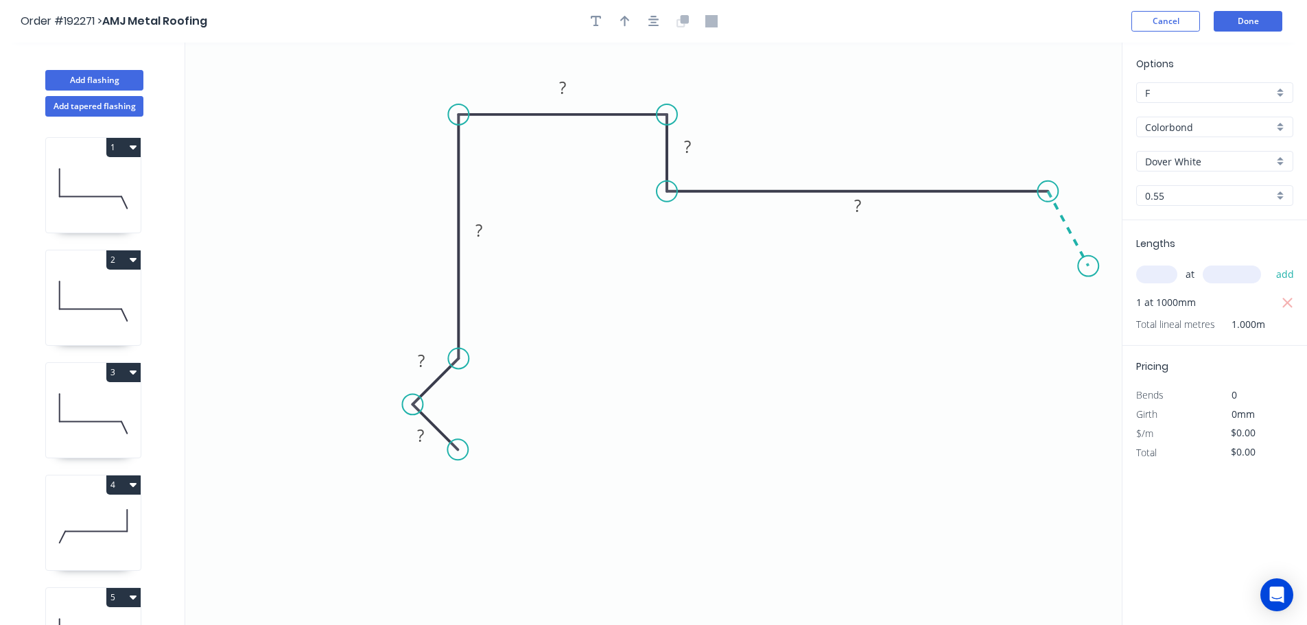
click at [1089, 266] on icon "0 ? ? ? ? ? ?" at bounding box center [653, 334] width 936 height 582
click at [1089, 266] on circle at bounding box center [1088, 266] width 21 height 21
click at [624, 27] on icon "button" at bounding box center [625, 21] width 10 height 12
click at [1055, 112] on icon at bounding box center [1052, 95] width 12 height 44
drag, startPoint x: 1055, startPoint y: 112, endPoint x: 902, endPoint y: 108, distance: 153.0
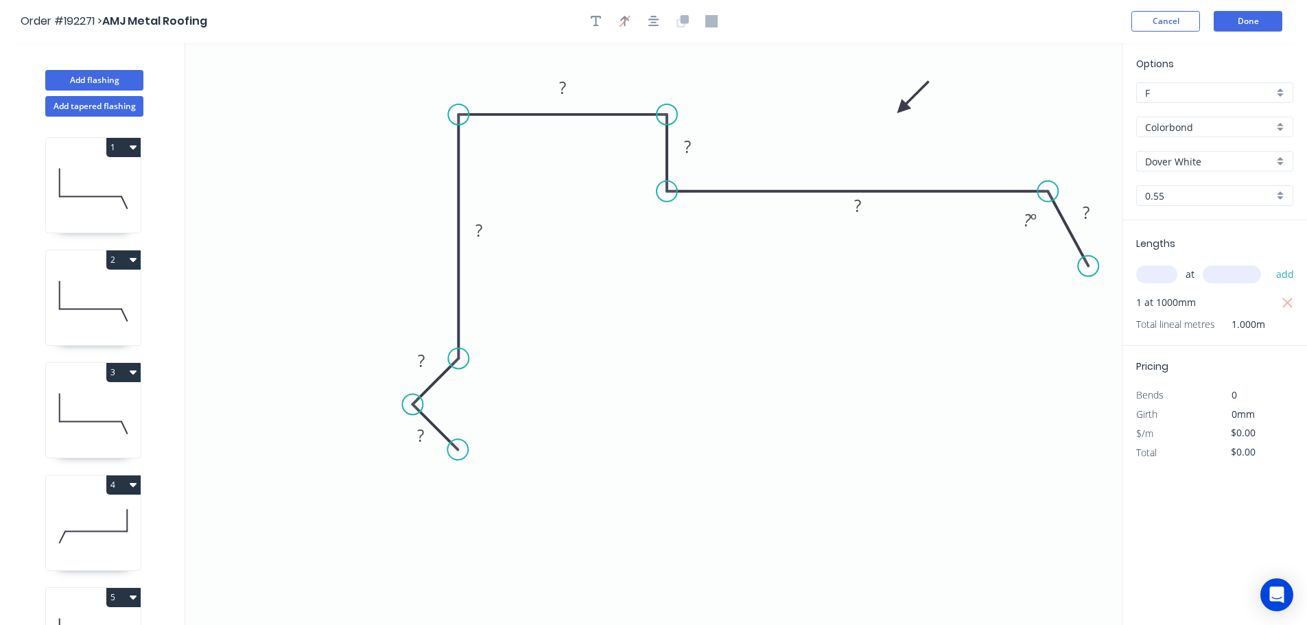
click at [902, 108] on icon at bounding box center [913, 98] width 40 height 40
click at [419, 434] on tspan "?" at bounding box center [420, 435] width 7 height 23
click at [84, 104] on button "Add tapered flashing" at bounding box center [94, 106] width 98 height 21
type input "$0.00"
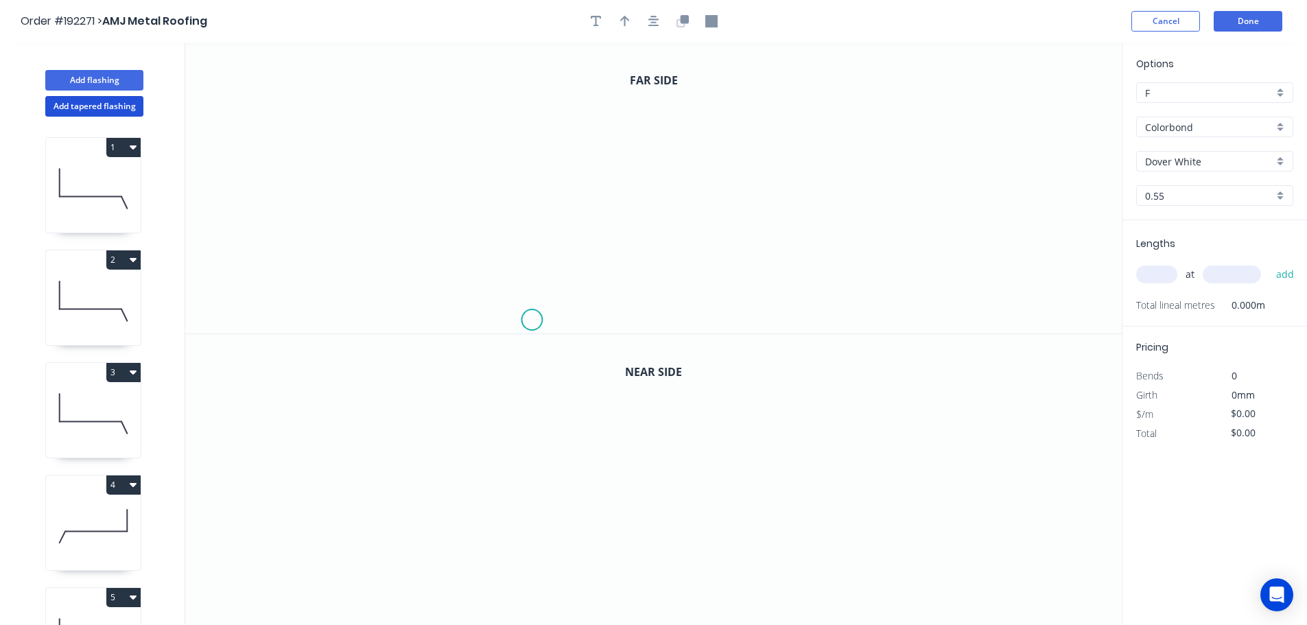
click at [532, 320] on icon "0" at bounding box center [653, 188] width 936 height 291
click at [502, 292] on icon "0" at bounding box center [653, 188] width 936 height 291
click at [534, 258] on icon at bounding box center [519, 274] width 32 height 32
click at [528, 88] on icon "0 ? ?" at bounding box center [653, 188] width 936 height 291
click at [678, 82] on icon "0 ? ? ?" at bounding box center [653, 188] width 936 height 291
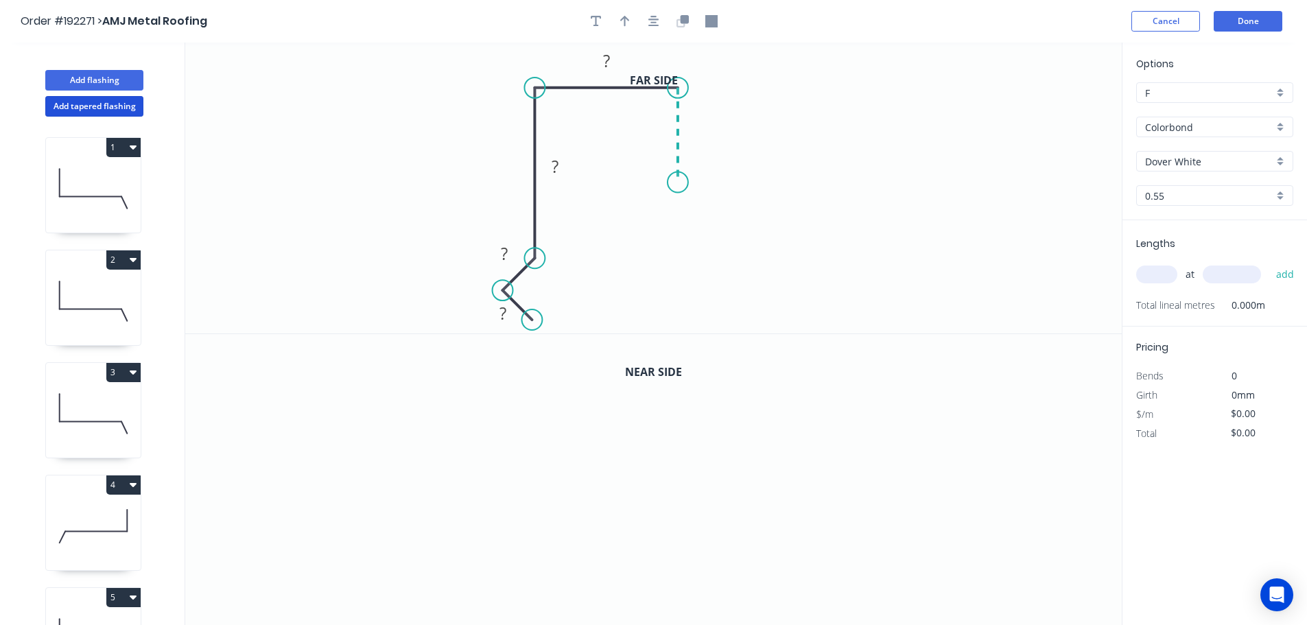
click at [676, 182] on icon "0 ? ? ? ?" at bounding box center [653, 188] width 936 height 291
click at [1058, 171] on icon "0 ? ? ? ? ?" at bounding box center [653, 188] width 936 height 291
click at [1096, 240] on icon "0 ? ? ? ? ? ?" at bounding box center [653, 188] width 936 height 291
click at [1096, 240] on circle at bounding box center [1095, 239] width 21 height 21
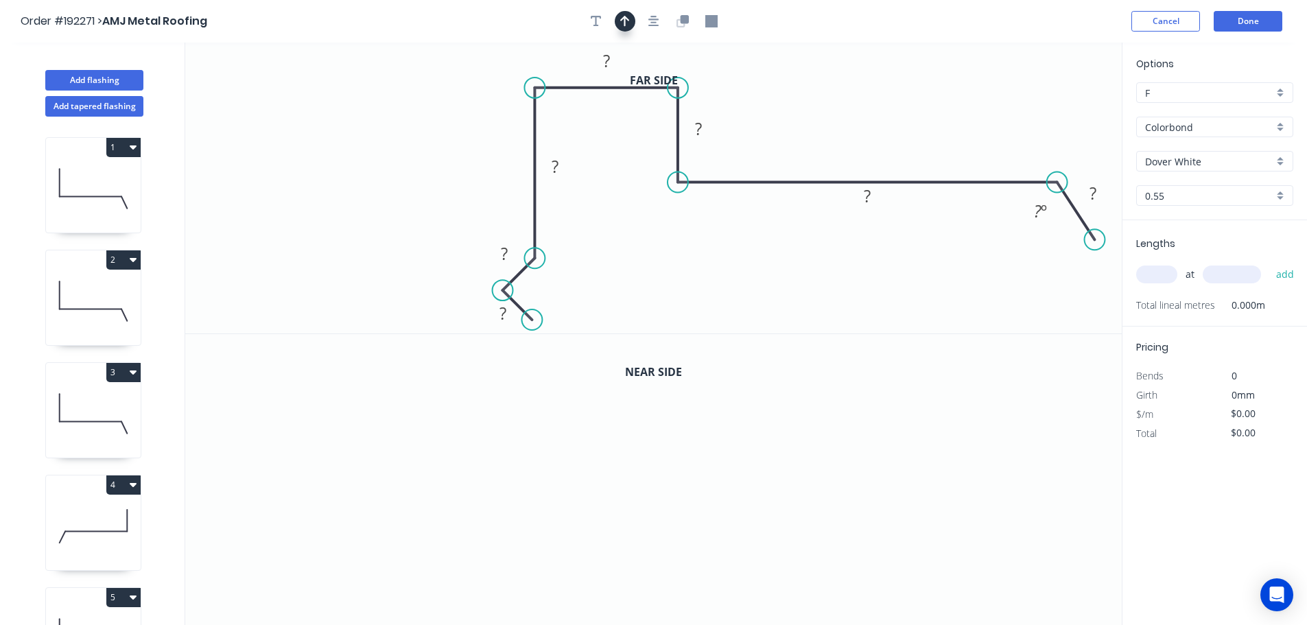
click at [623, 21] on icon "button" at bounding box center [625, 21] width 10 height 12
click at [1052, 110] on icon at bounding box center [1052, 95] width 12 height 44
drag, startPoint x: 1052, startPoint y: 110, endPoint x: 875, endPoint y: 97, distance: 177.5
click at [897, 95] on icon at bounding box center [914, 85] width 40 height 40
click at [653, 27] on icon "button" at bounding box center [653, 21] width 11 height 12
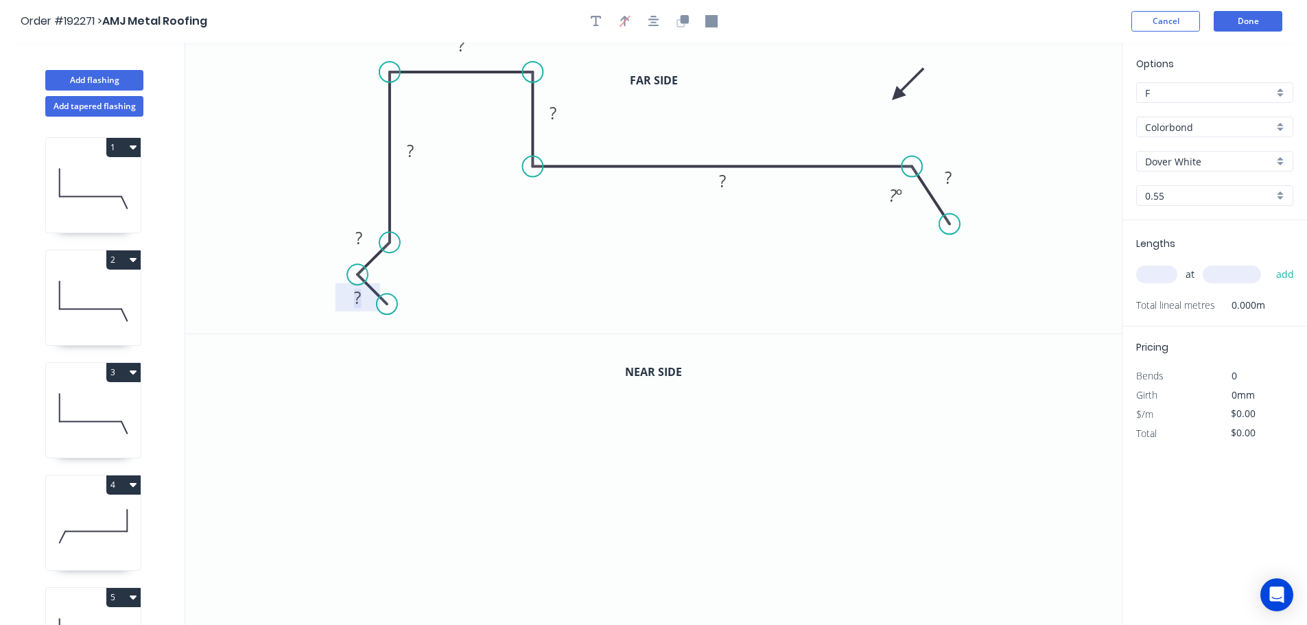
click at [359, 298] on tspan "?" at bounding box center [357, 297] width 7 height 23
click at [1155, 273] on input "text" at bounding box center [1156, 274] width 41 height 18
type input "1"
type input "5500"
click at [1269, 263] on button "add" at bounding box center [1285, 274] width 32 height 23
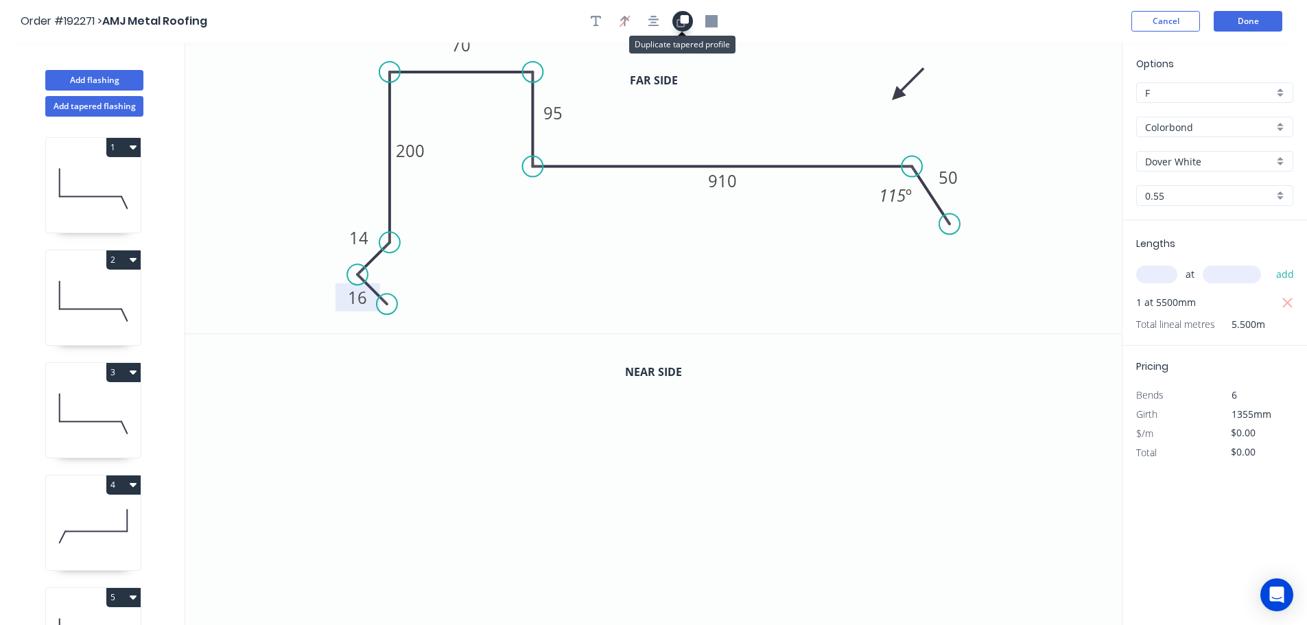
click at [685, 21] on icon "button" at bounding box center [684, 19] width 8 height 8
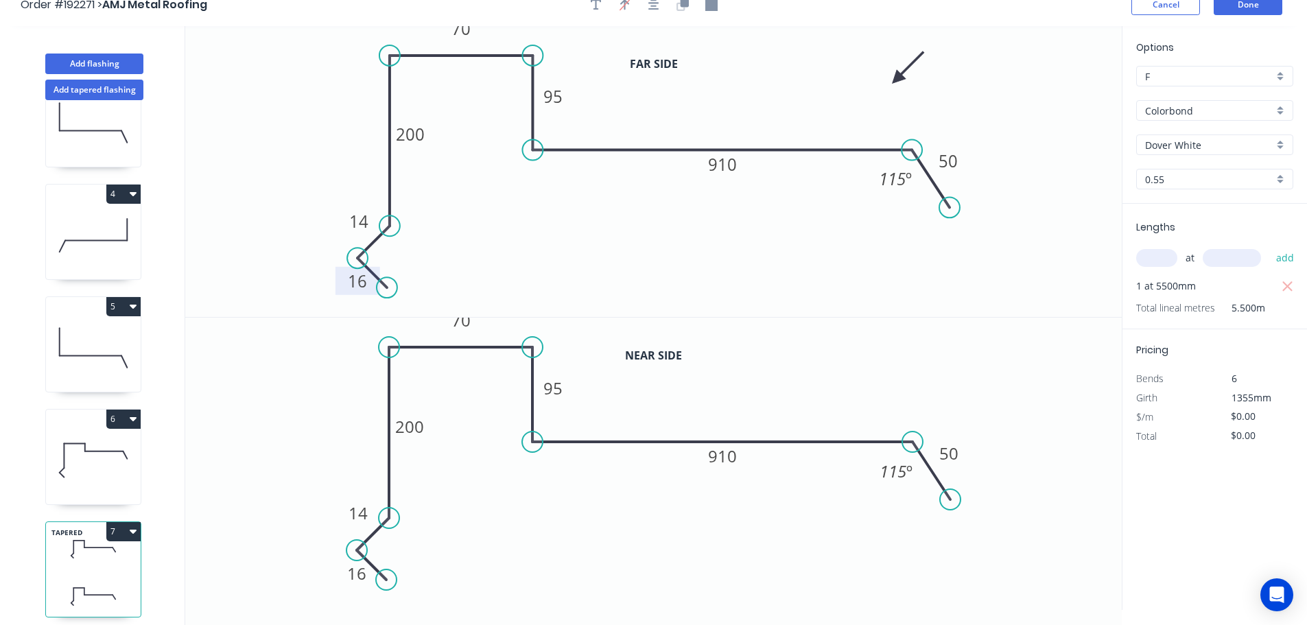
scroll to position [25, 0]
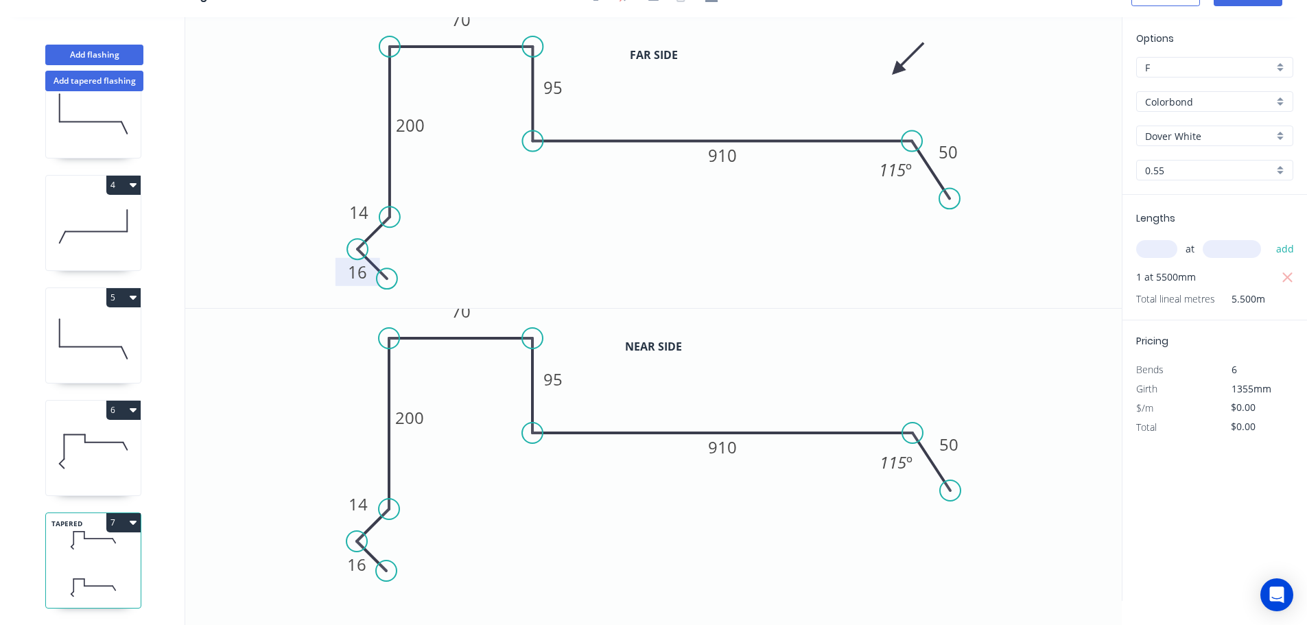
click at [135, 517] on icon "button" at bounding box center [133, 522] width 7 height 11
click at [55, 547] on div "Duplicate" at bounding box center [76, 557] width 106 height 20
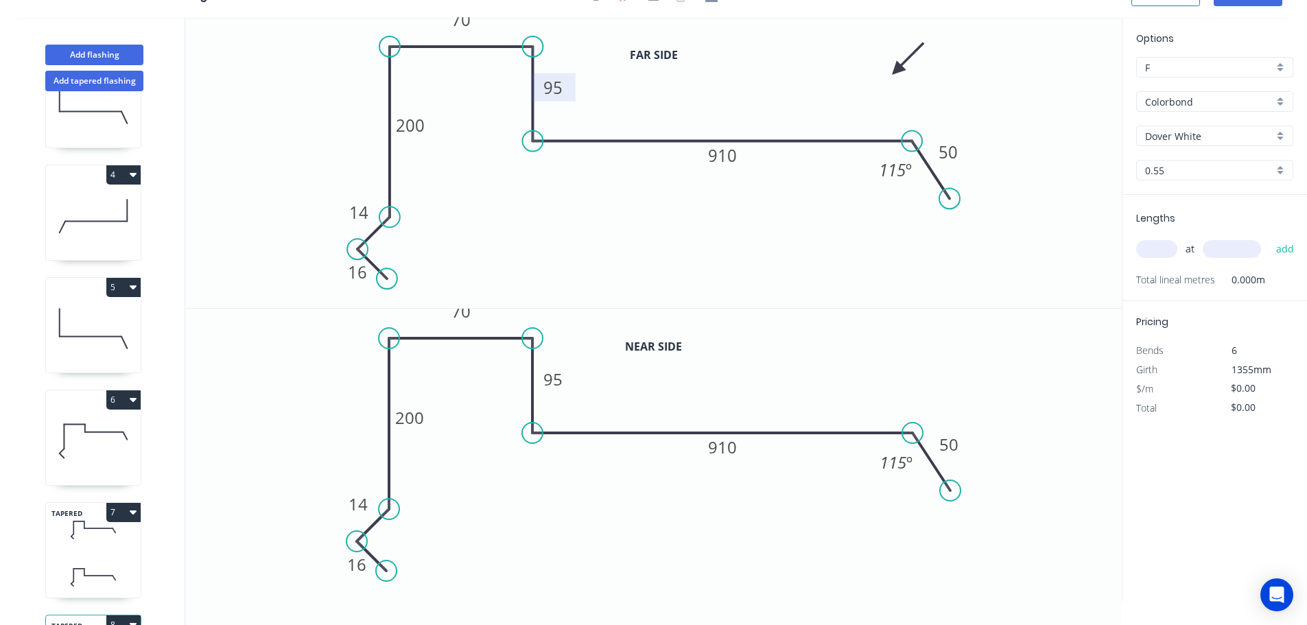
click at [556, 85] on tspan "95" at bounding box center [552, 87] width 19 height 23
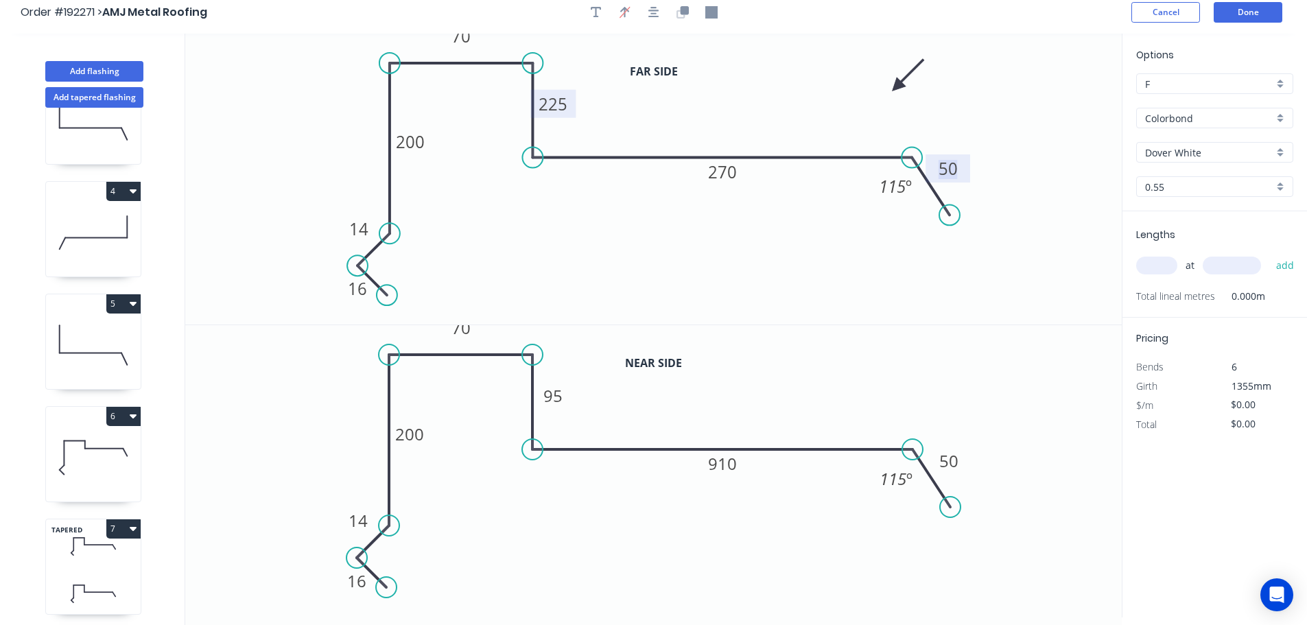
scroll to position [0, 0]
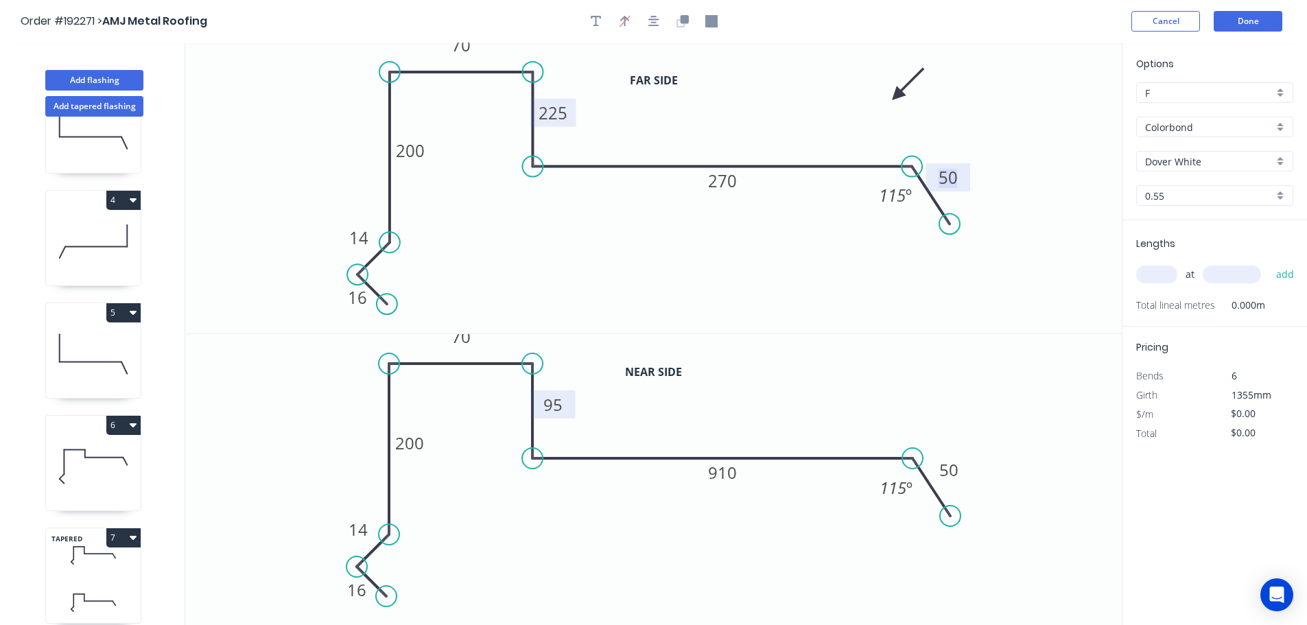
click at [553, 405] on tspan "95" at bounding box center [552, 404] width 19 height 23
type input "$29.93"
click at [1155, 274] on input "text" at bounding box center [1156, 274] width 41 height 18
type input "1"
type input "4500"
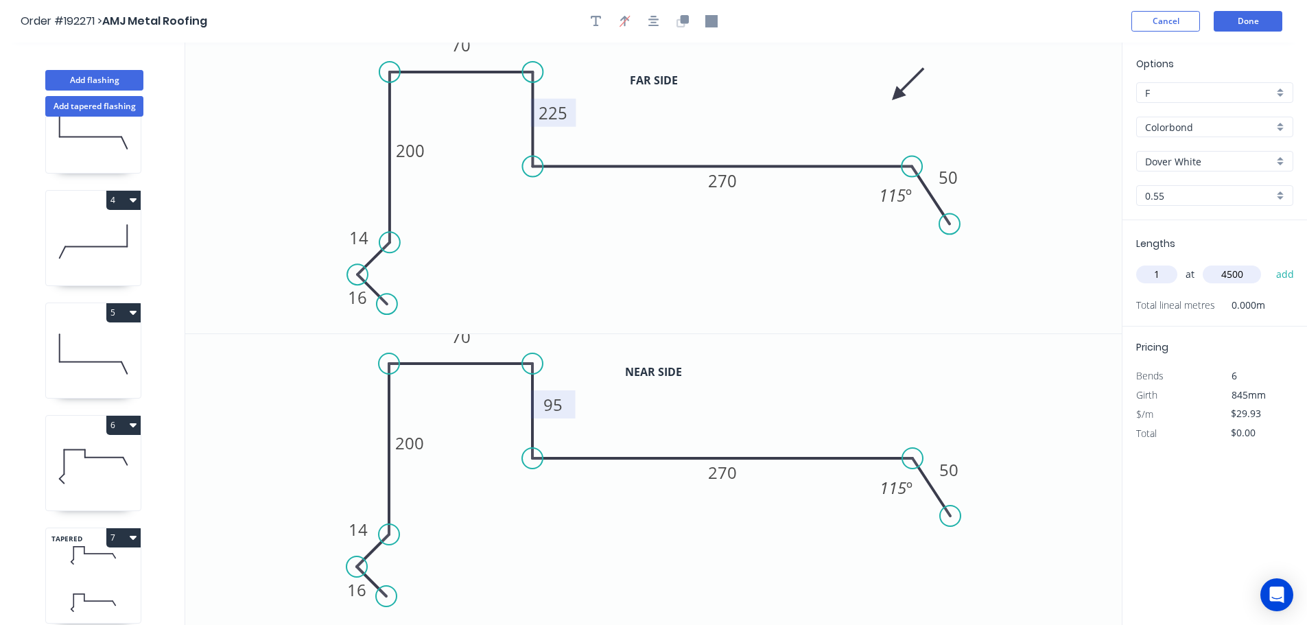
click at [1269, 263] on button "add" at bounding box center [1285, 274] width 32 height 23
type input "$134.69"
click at [137, 423] on button "6" at bounding box center [123, 425] width 34 height 19
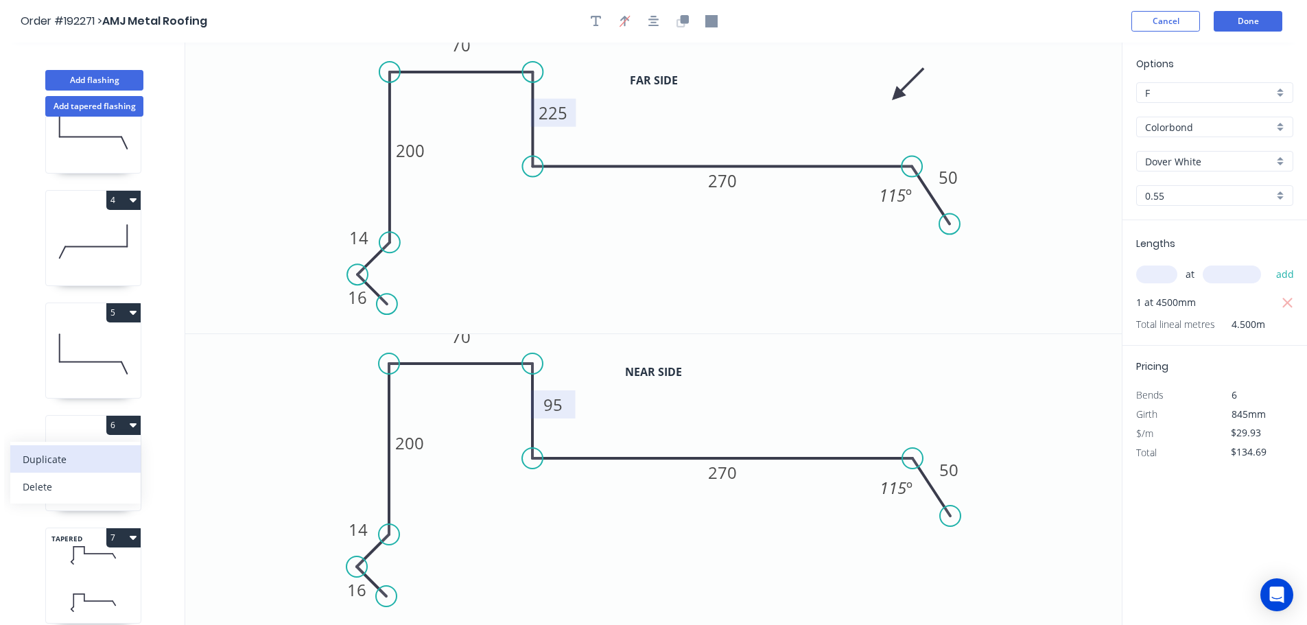
click at [40, 455] on div "Duplicate" at bounding box center [76, 459] width 106 height 20
type input "$24.16"
type input "$0.00"
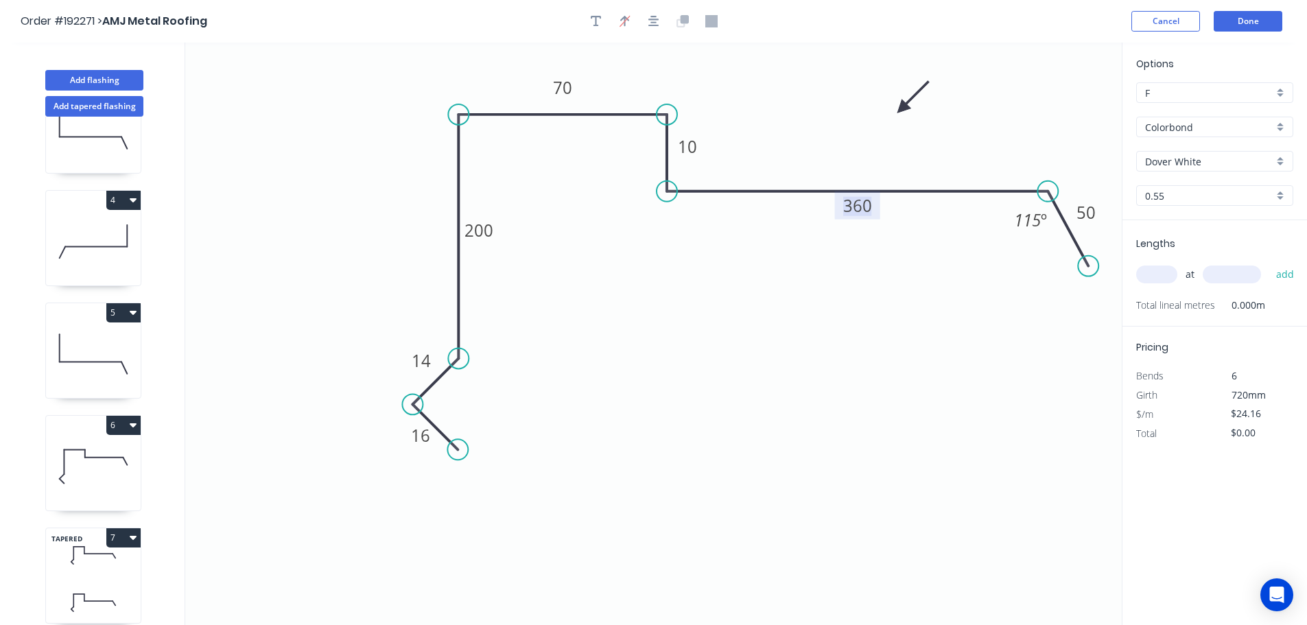
click at [871, 204] on tspan "360" at bounding box center [857, 205] width 29 height 23
type input "$28.31"
click at [1148, 268] on input "text" at bounding box center [1156, 274] width 41 height 18
type input "1"
type input "1000"
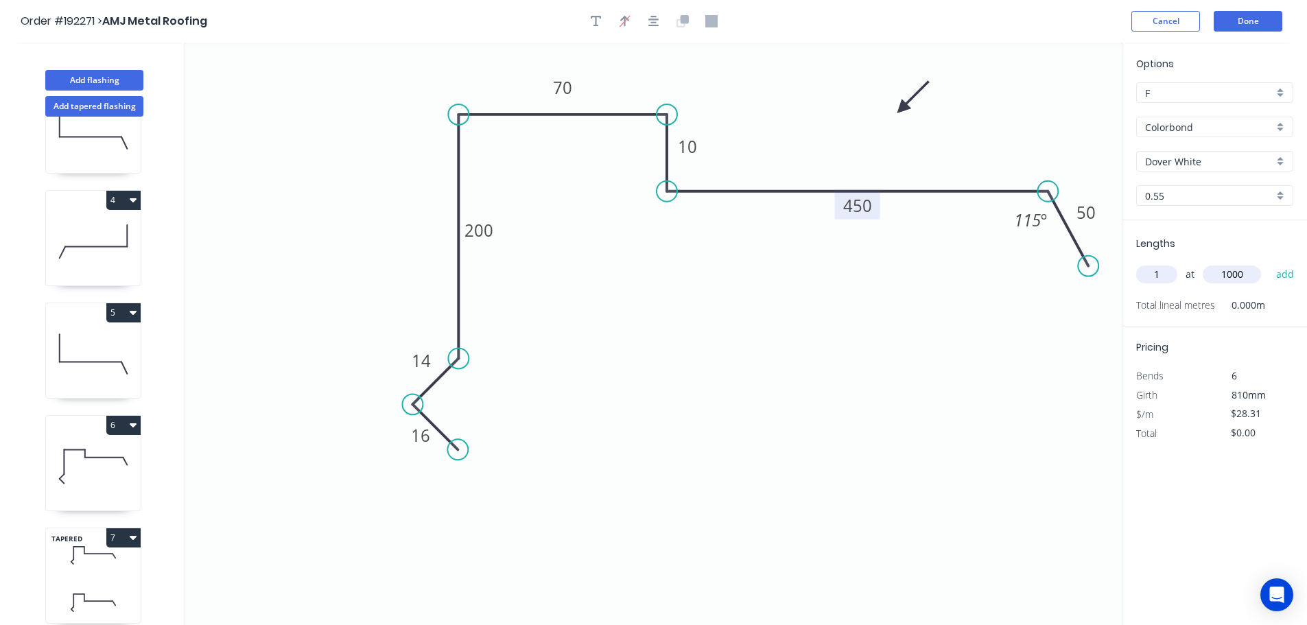
click at [1269, 263] on button "add" at bounding box center [1285, 274] width 32 height 23
type input "$28.31"
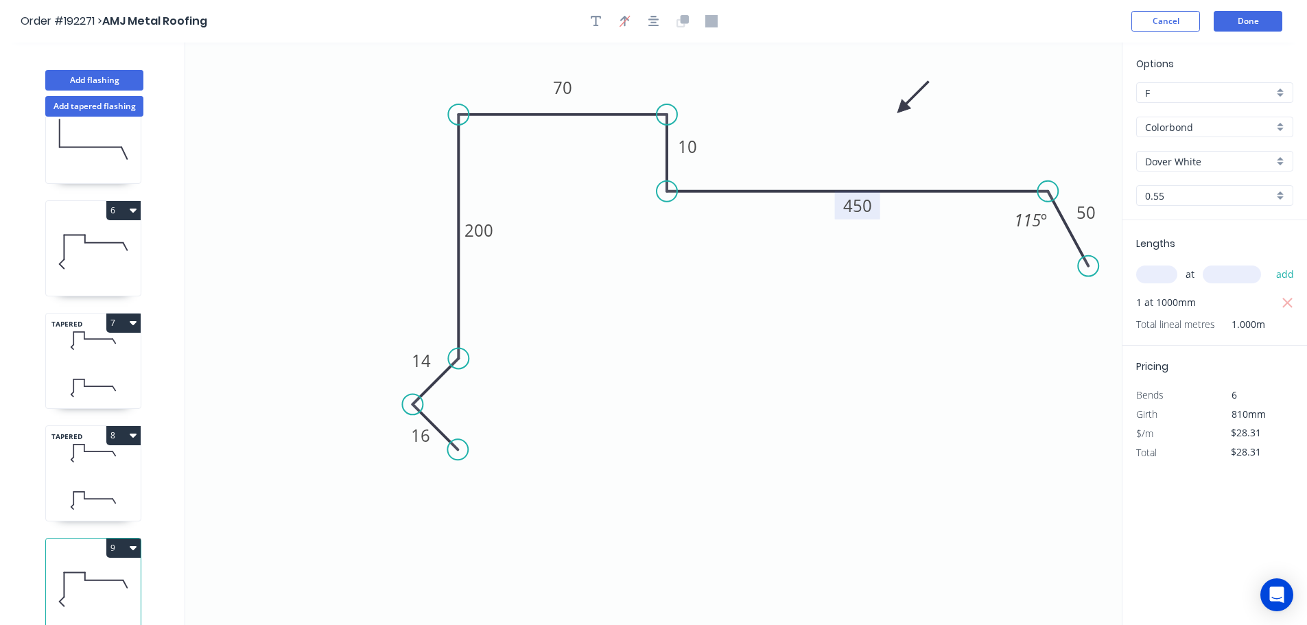
scroll to position [25, 0]
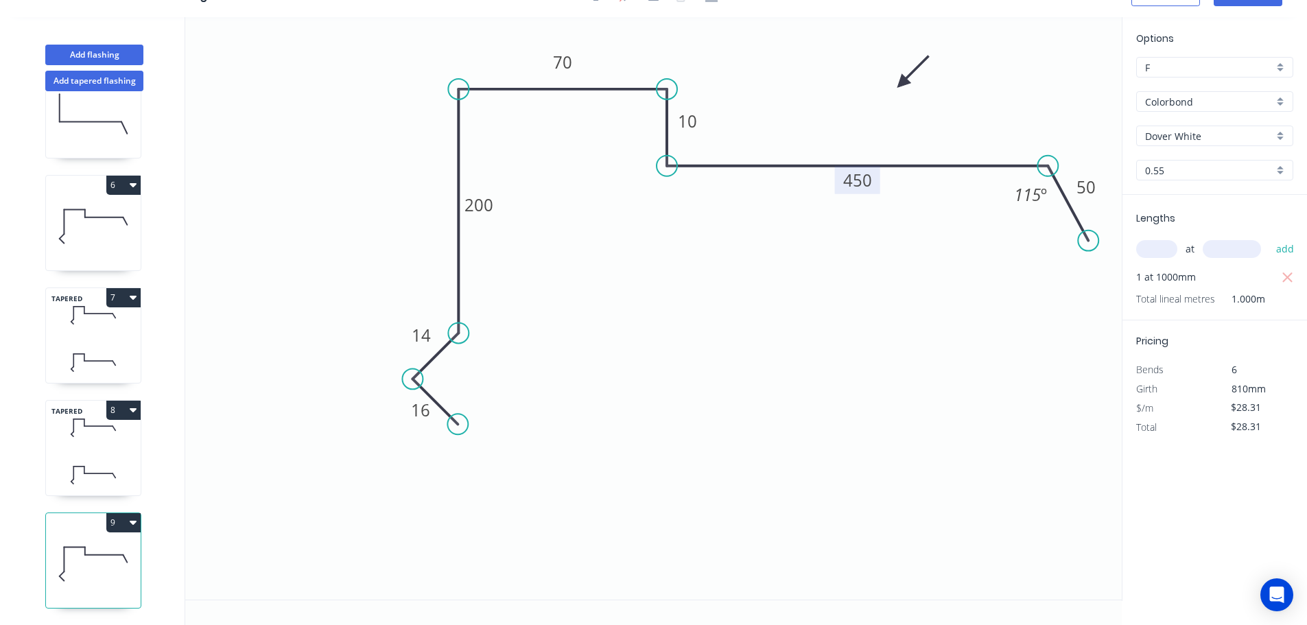
click at [109, 437] on icon at bounding box center [93, 427] width 95 height 40
type input "$29.93"
type input "$134.69"
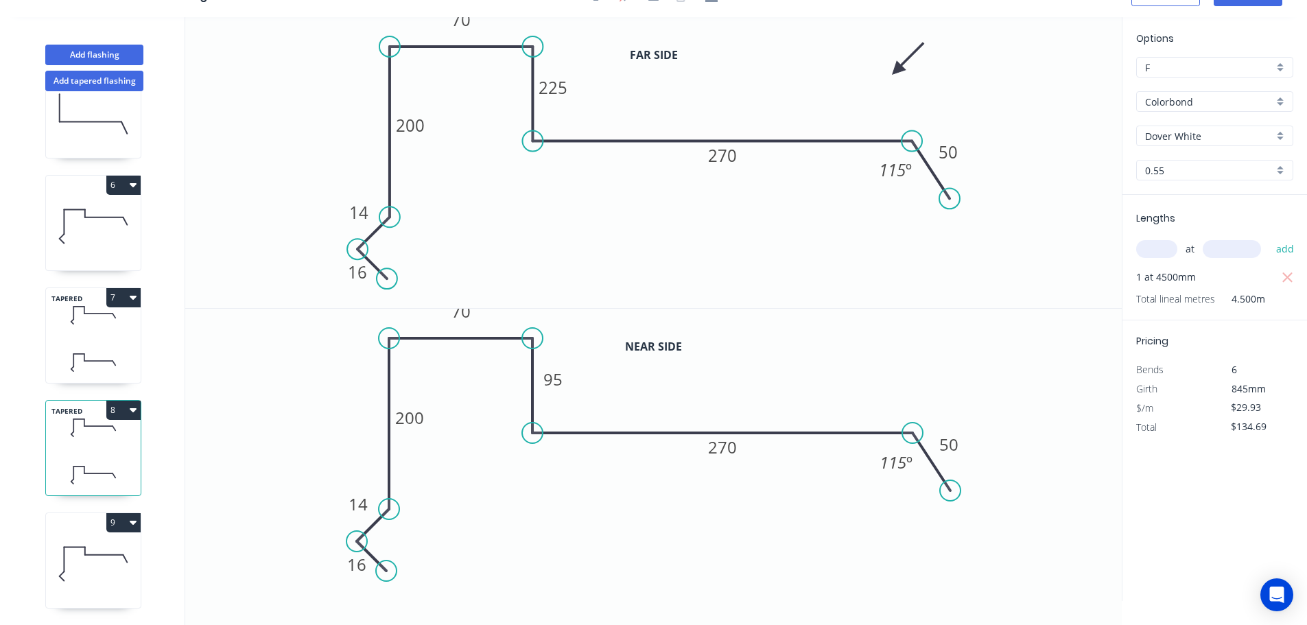
click at [95, 320] on icon at bounding box center [93, 315] width 95 height 40
type input "$0.00"
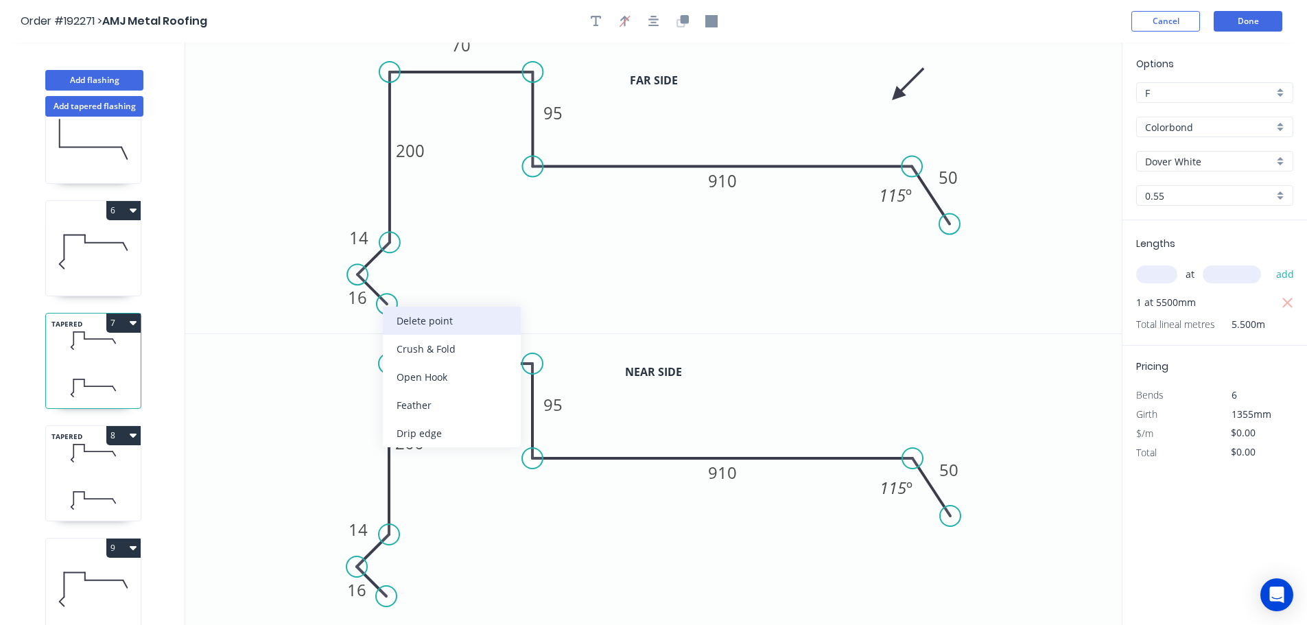
click at [429, 320] on div "Delete point" at bounding box center [452, 321] width 138 height 28
click at [394, 296] on div "Delete point" at bounding box center [427, 295] width 138 height 28
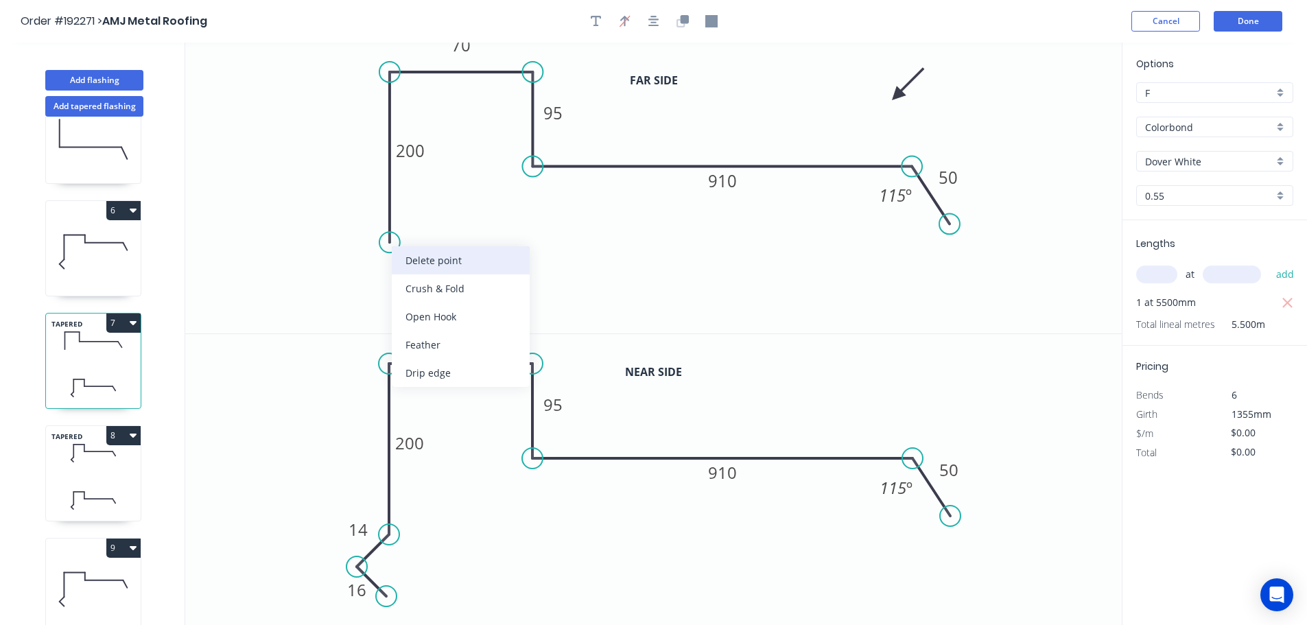
click at [422, 256] on div "Delete point" at bounding box center [461, 260] width 138 height 28
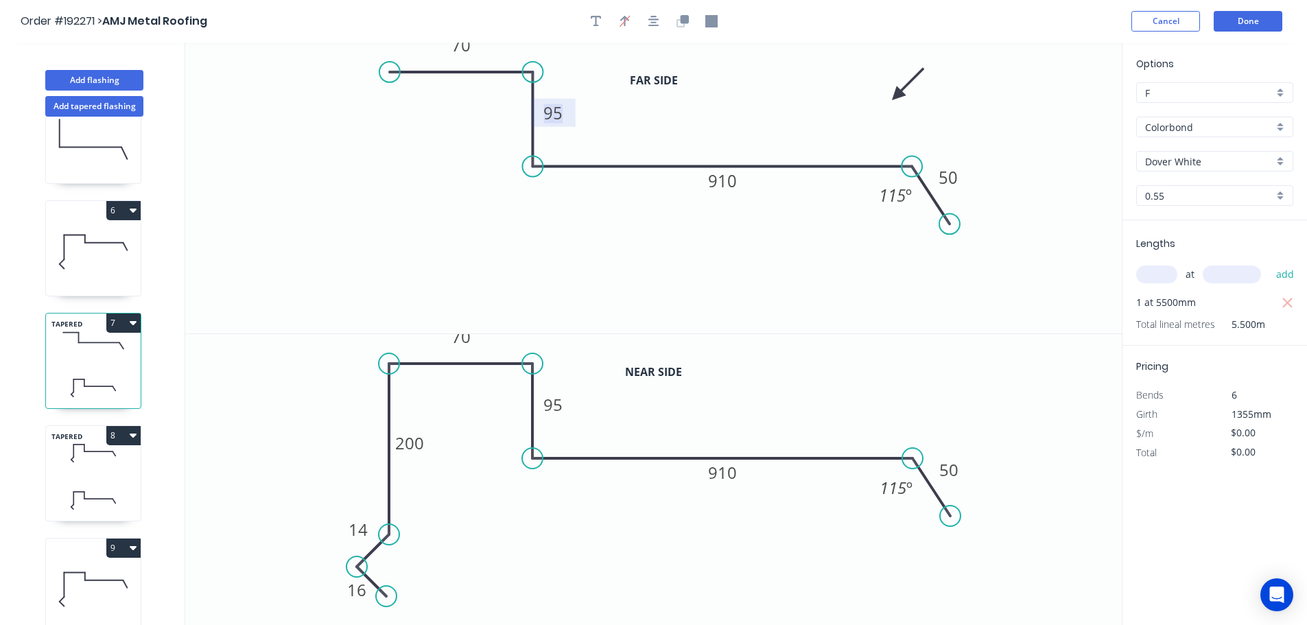
click at [558, 116] on tspan "95" at bounding box center [552, 113] width 19 height 23
click at [324, 204] on icon "0 70 10 910 50 115 º" at bounding box center [653, 188] width 936 height 291
click at [461, 55] on tspan "70" at bounding box center [460, 45] width 19 height 23
click at [684, 20] on icon "button" at bounding box center [684, 19] width 8 height 8
click at [560, 110] on tspan "10" at bounding box center [552, 113] width 19 height 23
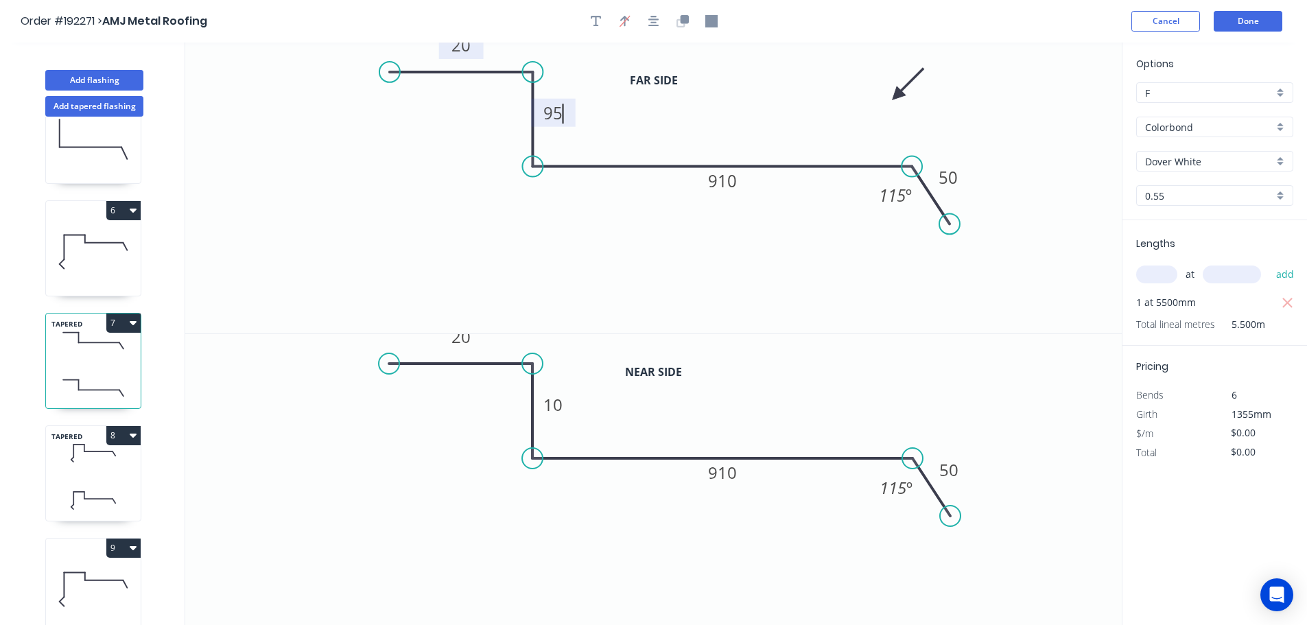
click at [437, 191] on icon "0 20 95 910 50 115 º" at bounding box center [653, 188] width 936 height 291
type input "$31.64"
type input "$174.02"
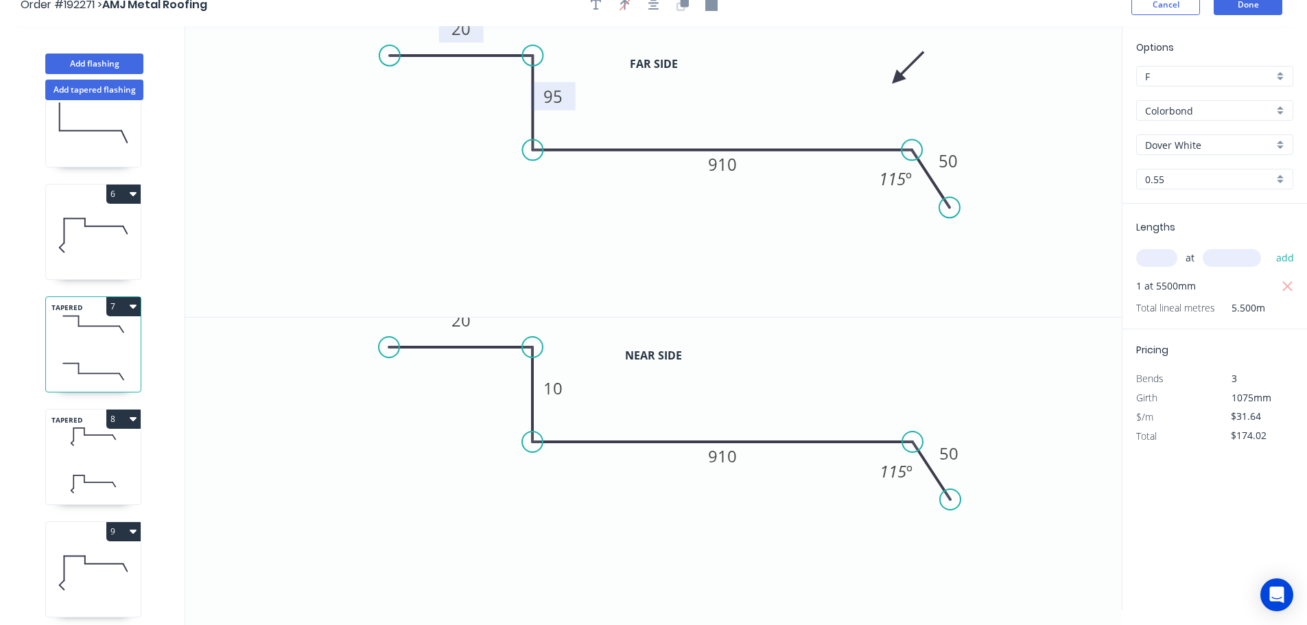
scroll to position [25, 0]
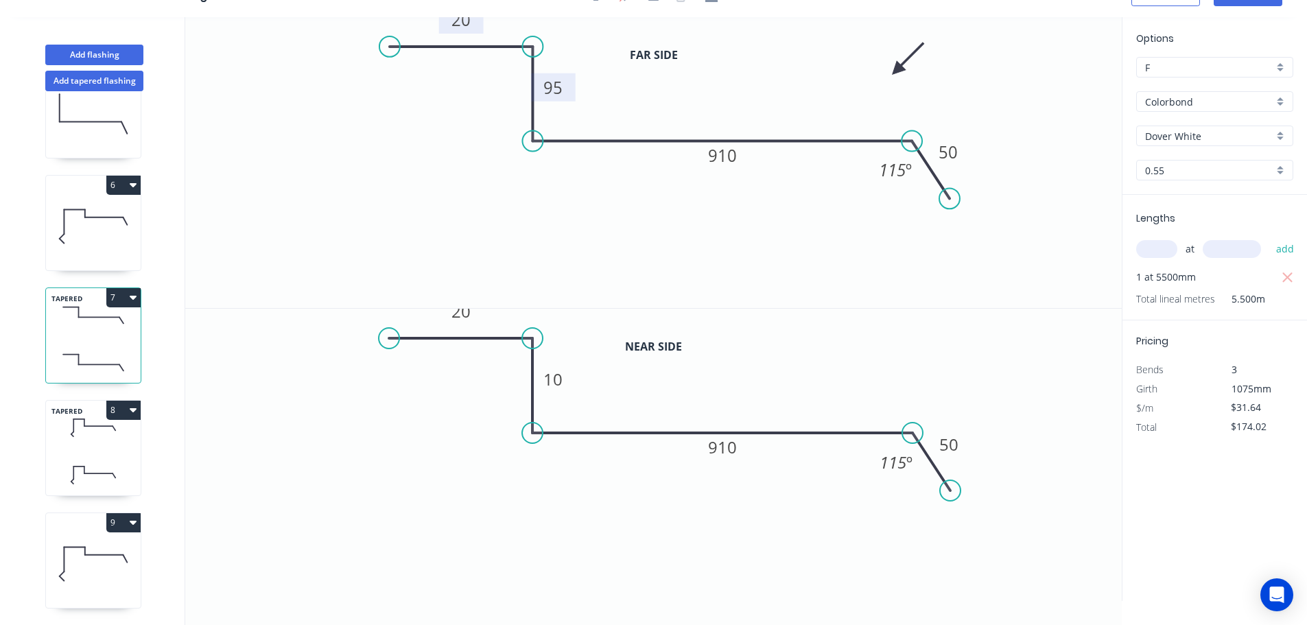
click at [95, 442] on div "TAPERED 8" at bounding box center [93, 448] width 96 height 96
type input "$29.93"
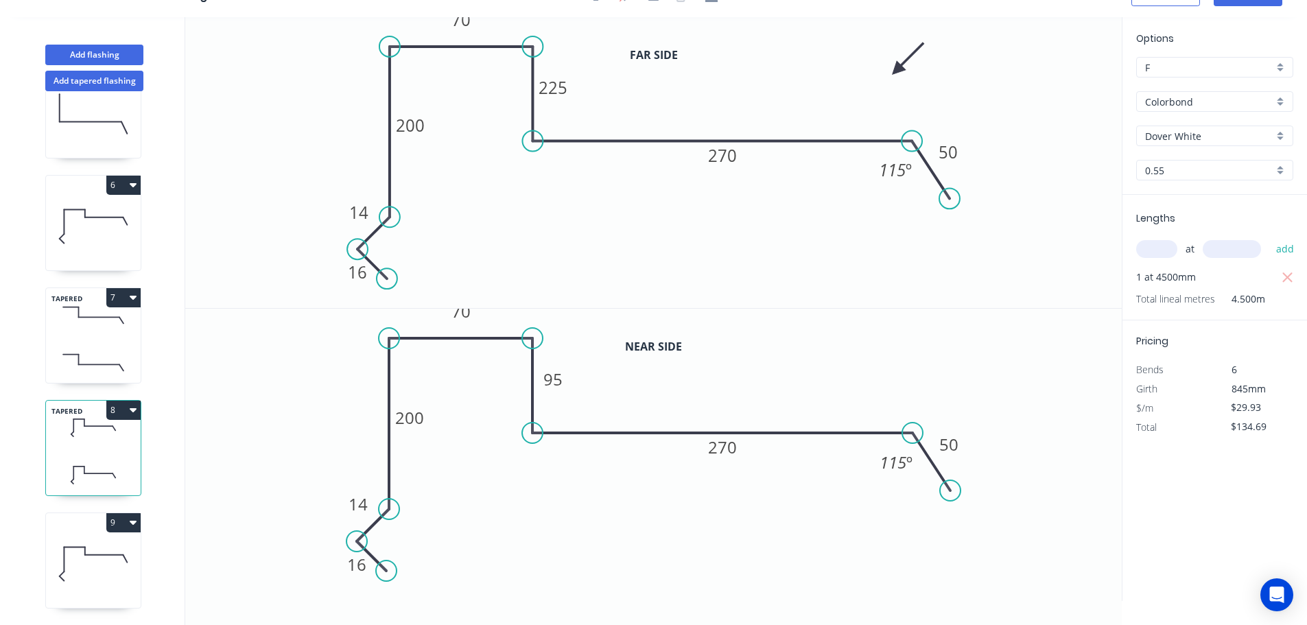
click at [133, 408] on icon "button" at bounding box center [133, 410] width 7 height 4
click at [55, 434] on div "Duplicate" at bounding box center [76, 444] width 106 height 20
type input "$0.00"
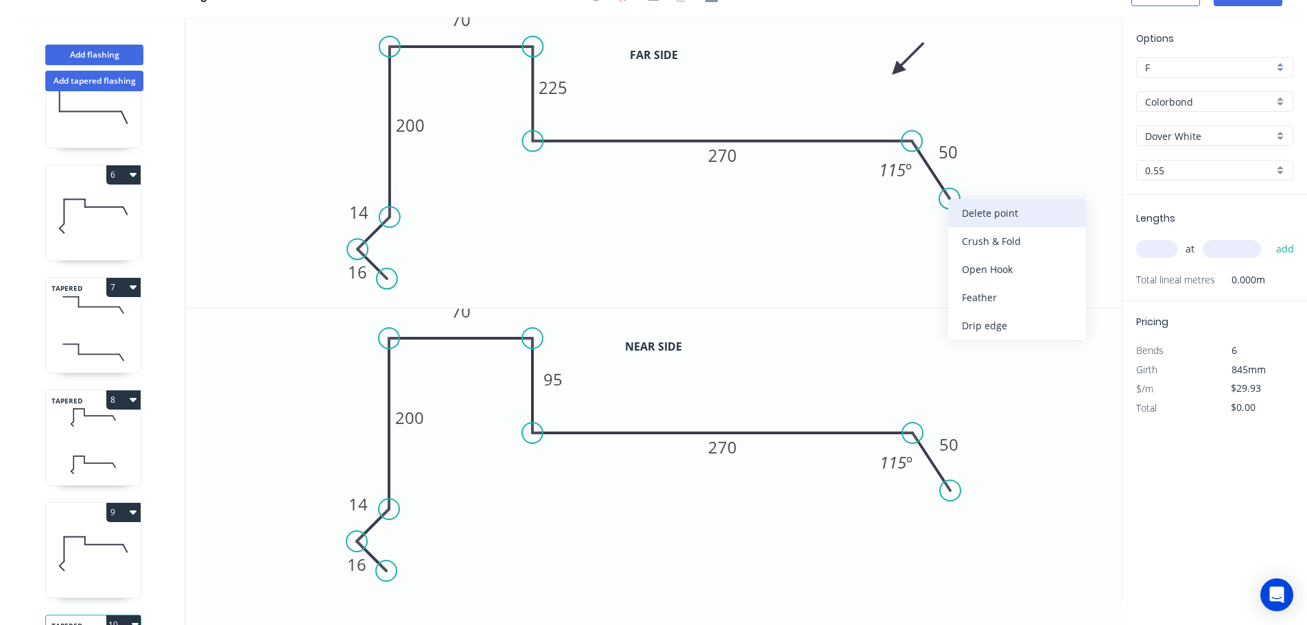
click at [962, 217] on div "Delete point" at bounding box center [1017, 213] width 138 height 28
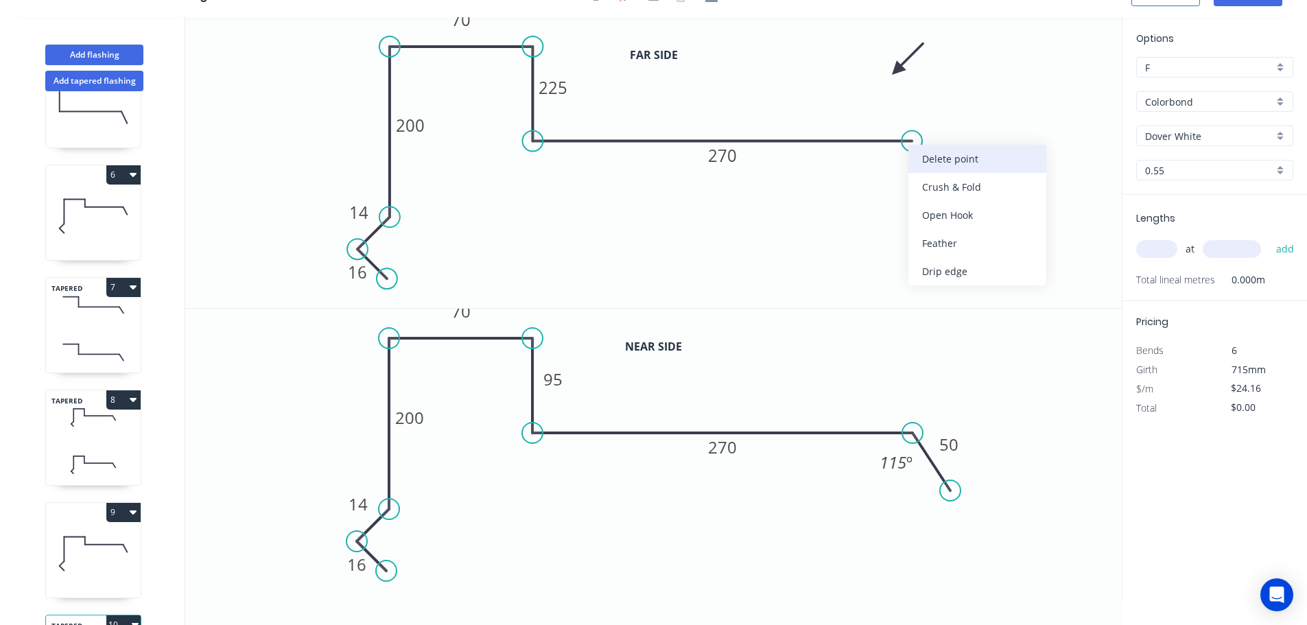
click at [938, 161] on div "Delete point" at bounding box center [977, 159] width 138 height 28
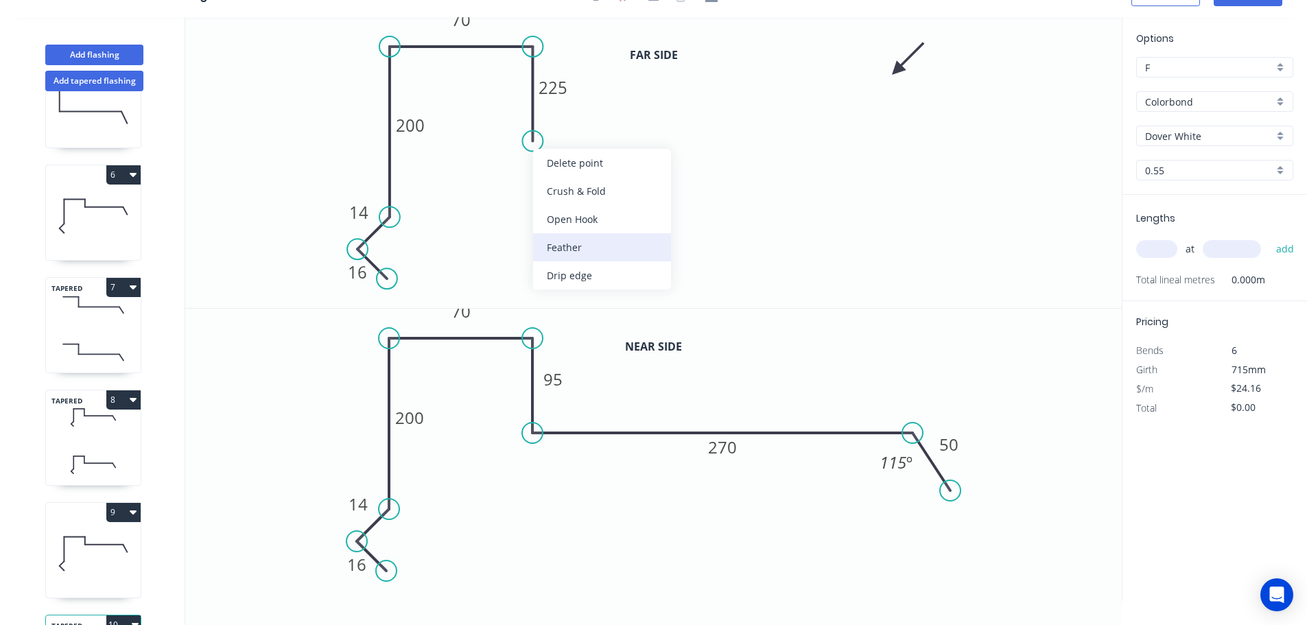
click at [556, 242] on div "Feather" at bounding box center [602, 247] width 138 height 28
drag, startPoint x: 582, startPoint y: 156, endPoint x: 482, endPoint y: 167, distance: 100.8
click at [482, 167] on rect at bounding box center [462, 164] width 54 height 28
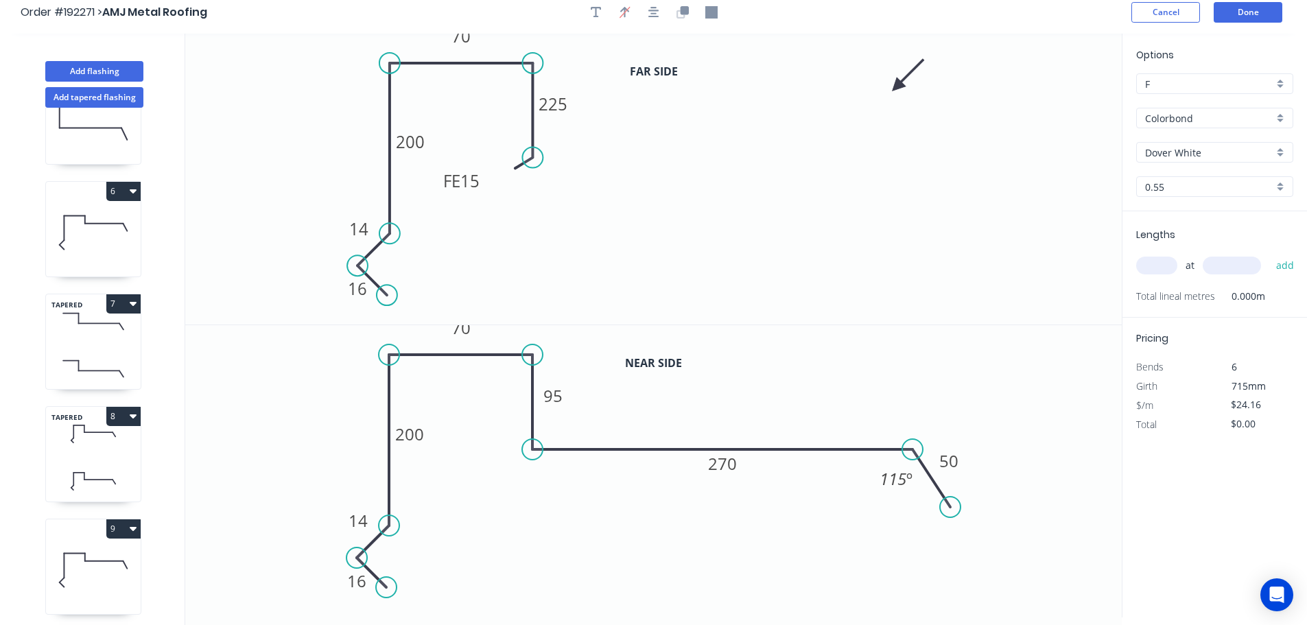
scroll to position [0, 0]
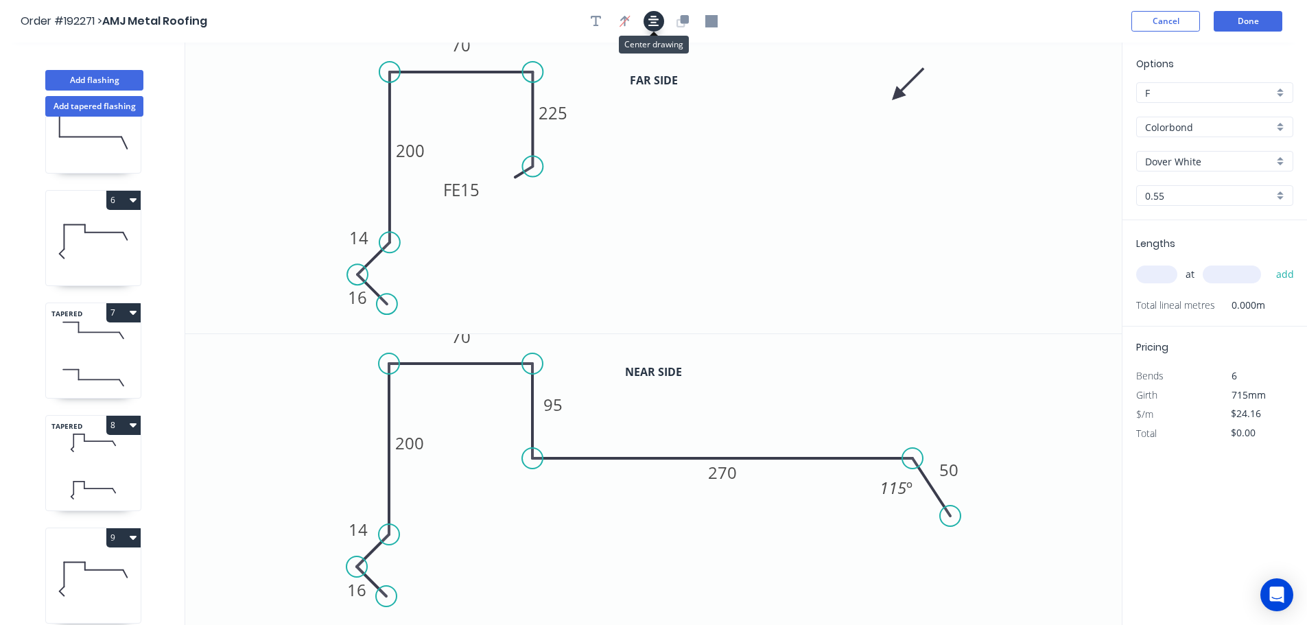
click at [650, 21] on icon "button" at bounding box center [653, 21] width 11 height 12
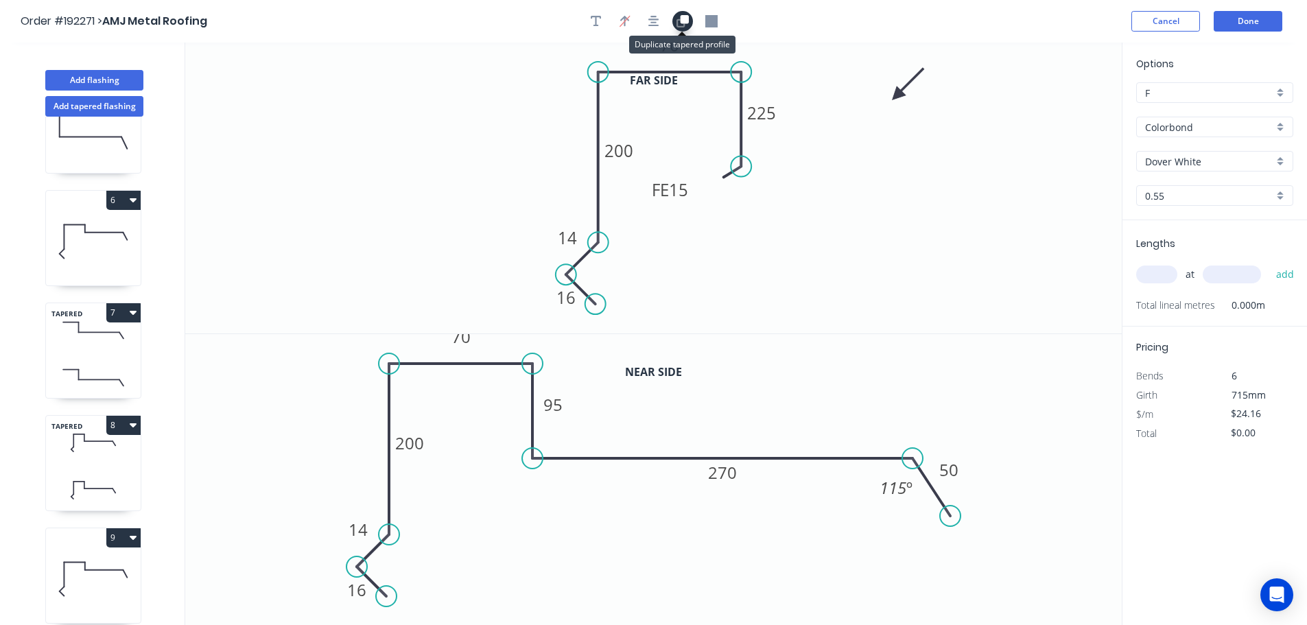
click at [685, 23] on icon "button" at bounding box center [684, 19] width 8 height 8
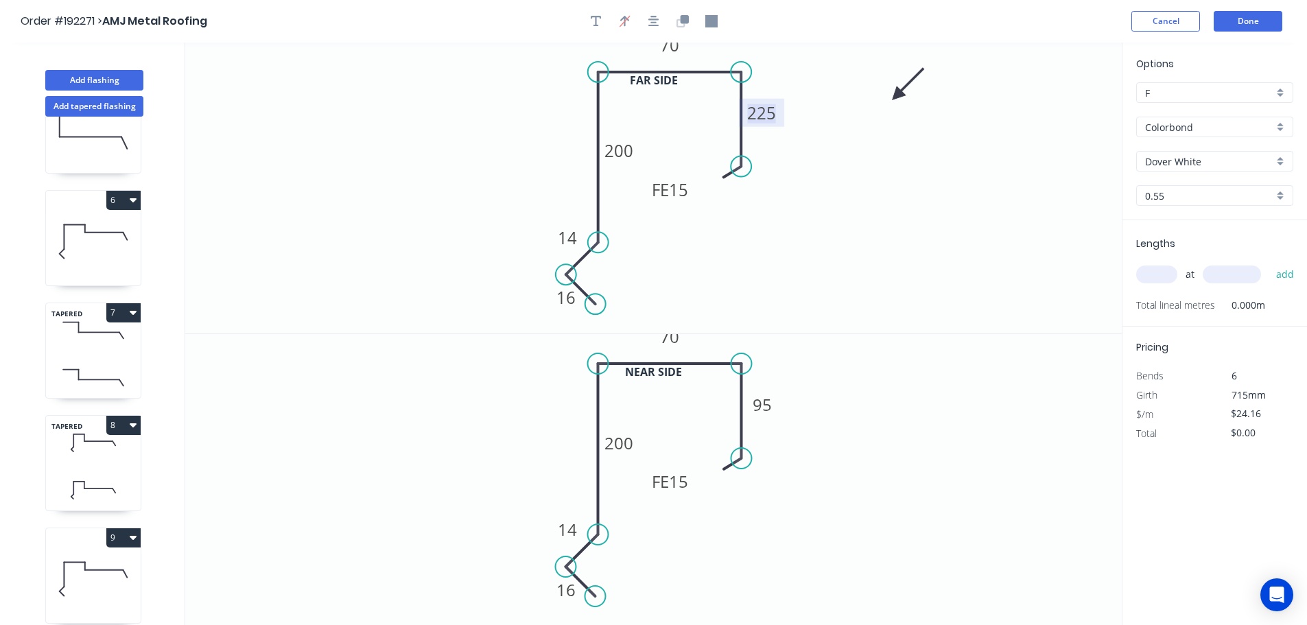
click at [768, 115] on tspan "225" at bounding box center [761, 113] width 29 height 23
drag, startPoint x: 691, startPoint y: 186, endPoint x: 721, endPoint y: 143, distance: 52.2
click at [721, 143] on rect at bounding box center [701, 147] width 54 height 28
click at [713, 148] on tspan "15" at bounding box center [708, 147] width 19 height 23
click at [685, 24] on icon "button" at bounding box center [682, 21] width 12 height 12
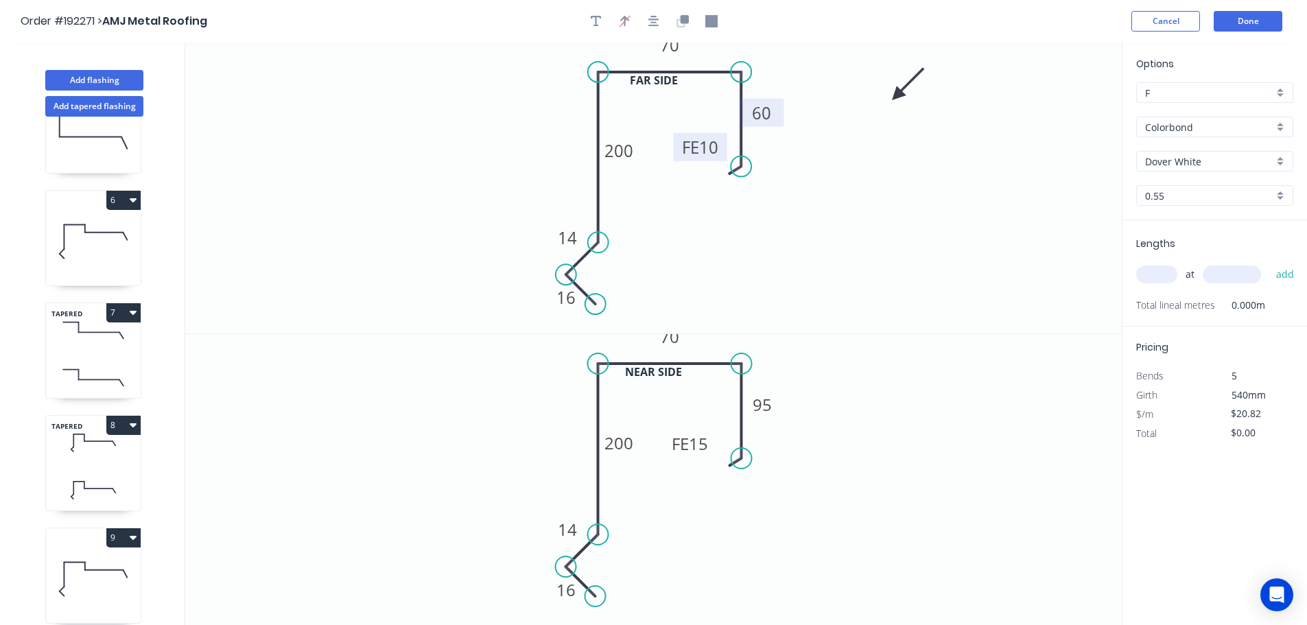
drag, startPoint x: 696, startPoint y: 482, endPoint x: 685, endPoint y: 487, distance: 11.4
click at [685, 487] on icon "0 16 14 200 70 FE 15 95" at bounding box center [653, 480] width 936 height 292
click at [763, 408] on tspan "95" at bounding box center [762, 404] width 19 height 23
click at [712, 151] on tspan "10" at bounding box center [708, 147] width 19 height 23
click at [766, 112] on tspan "60" at bounding box center [761, 113] width 19 height 23
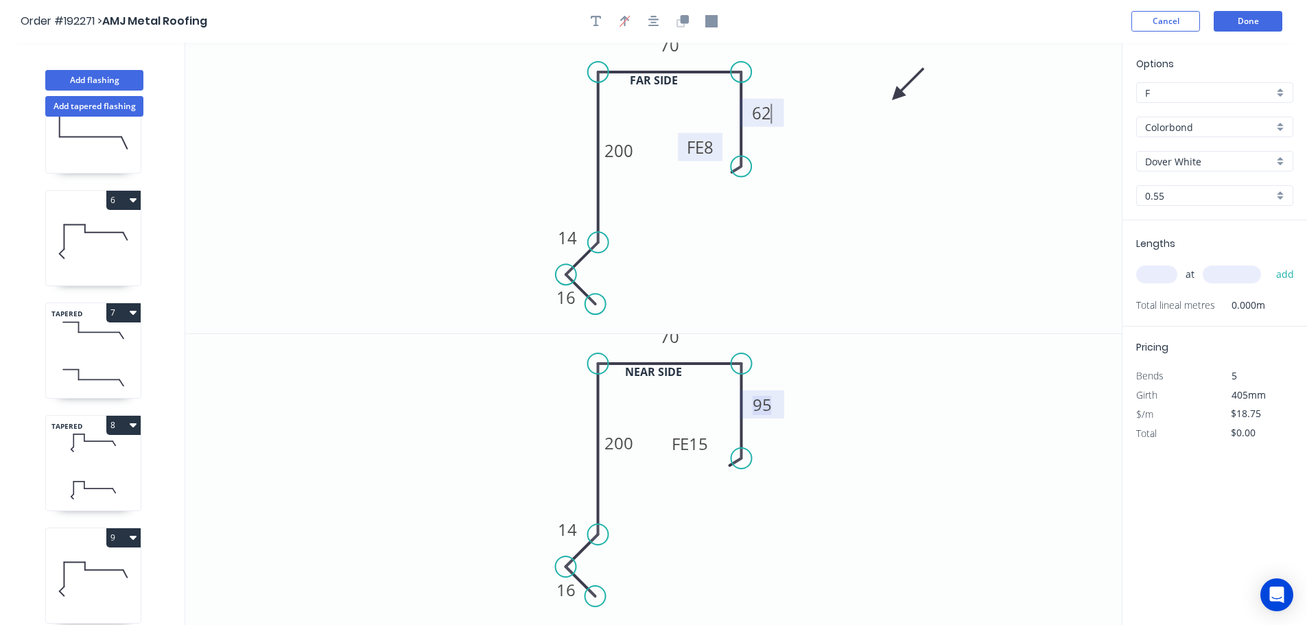
click at [761, 403] on tspan "95" at bounding box center [762, 404] width 19 height 23
type input "$16.67"
click at [1167, 275] on input "text" at bounding box center [1156, 274] width 41 height 18
type input "1"
type input "5500"
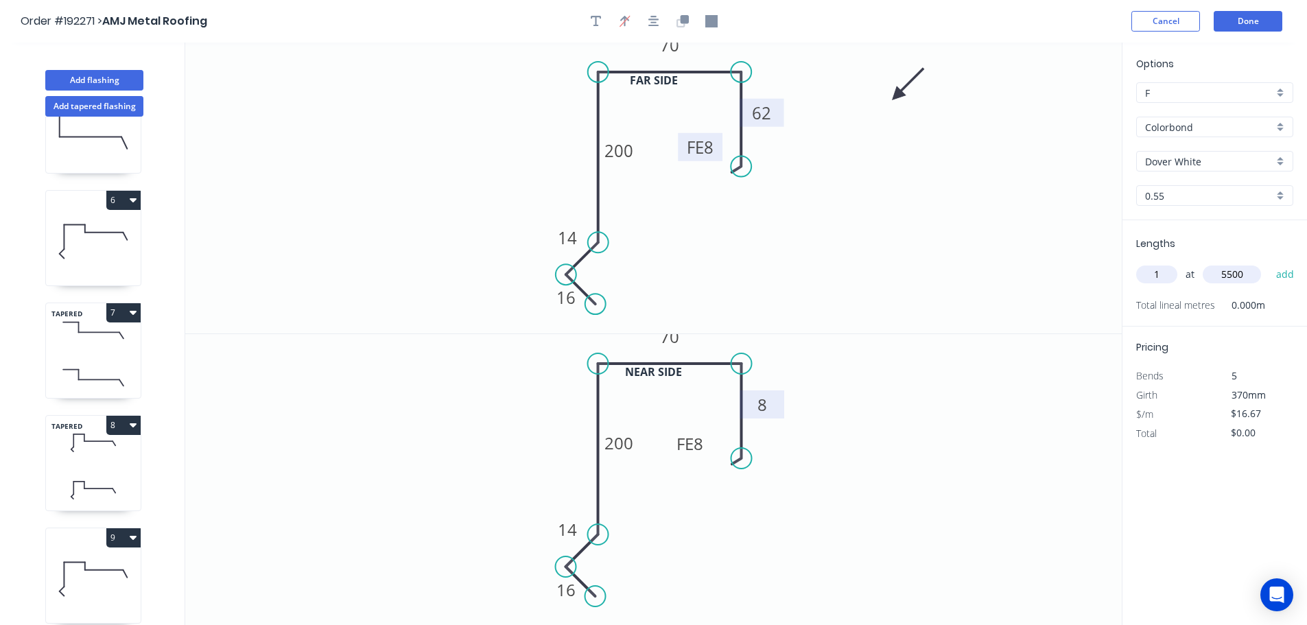
click at [1269, 263] on button "add" at bounding box center [1285, 274] width 32 height 23
type input "$91.69"
click at [91, 77] on button "Add flashing" at bounding box center [94, 80] width 98 height 21
type input "$0.00"
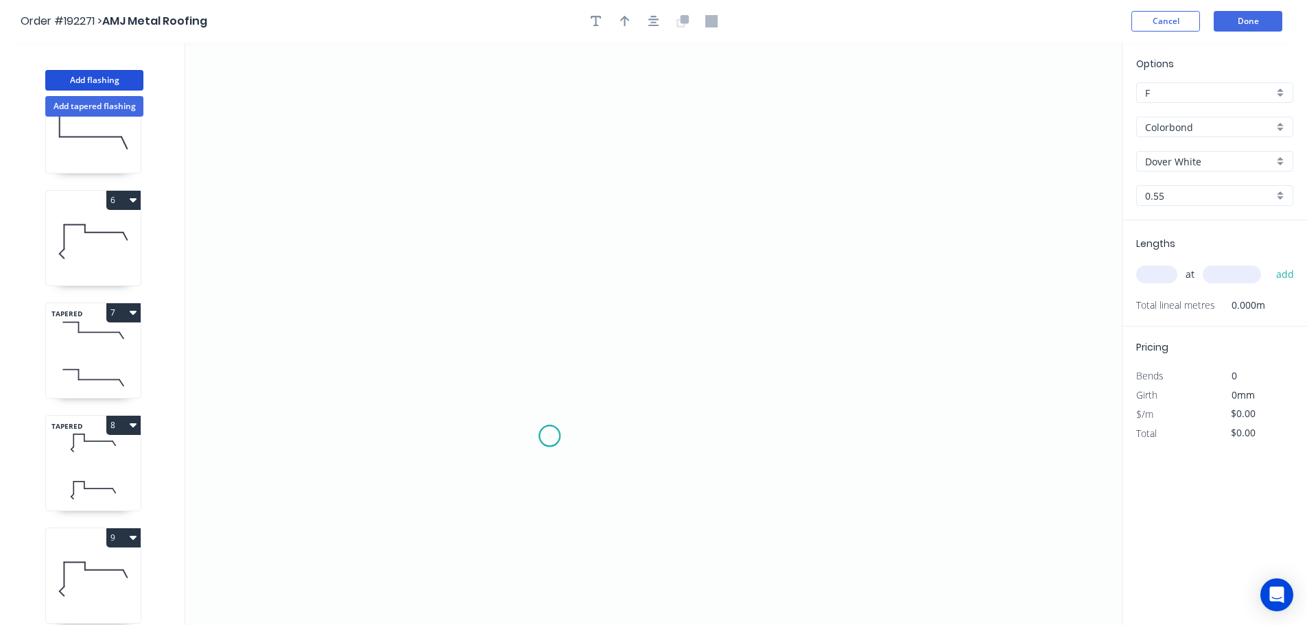
click at [549, 436] on icon "0" at bounding box center [653, 334] width 936 height 582
click at [492, 377] on icon "0" at bounding box center [653, 334] width 936 height 582
click at [547, 324] on icon "0 ?" at bounding box center [653, 334] width 936 height 582
click at [558, 82] on icon "0 ? ?" at bounding box center [653, 334] width 936 height 582
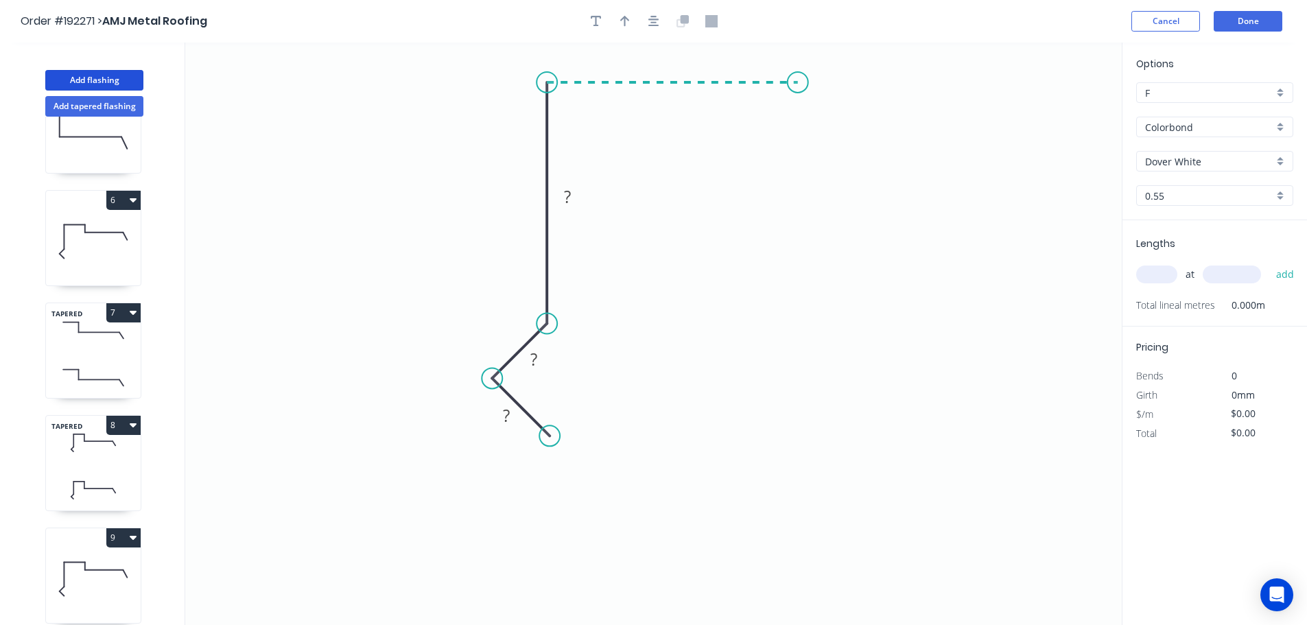
click at [798, 82] on icon "0 ? ? ?" at bounding box center [653, 334] width 936 height 582
click at [802, 241] on icon "0 ? ? ? ?" at bounding box center [653, 334] width 936 height 582
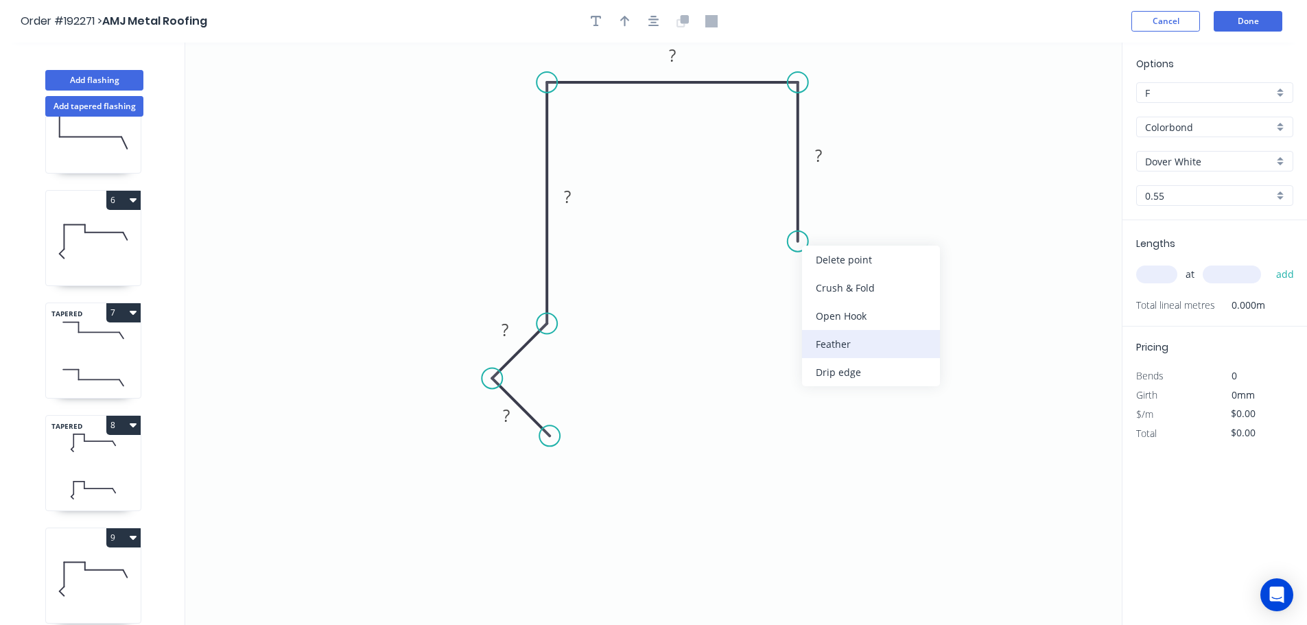
click at [835, 352] on div "Feather" at bounding box center [871, 344] width 138 height 28
drag, startPoint x: 852, startPoint y: 252, endPoint x: 735, endPoint y: 230, distance: 118.7
click at [753, 220] on rect at bounding box center [727, 223] width 54 height 28
click at [508, 415] on tspan "?" at bounding box center [506, 415] width 7 height 23
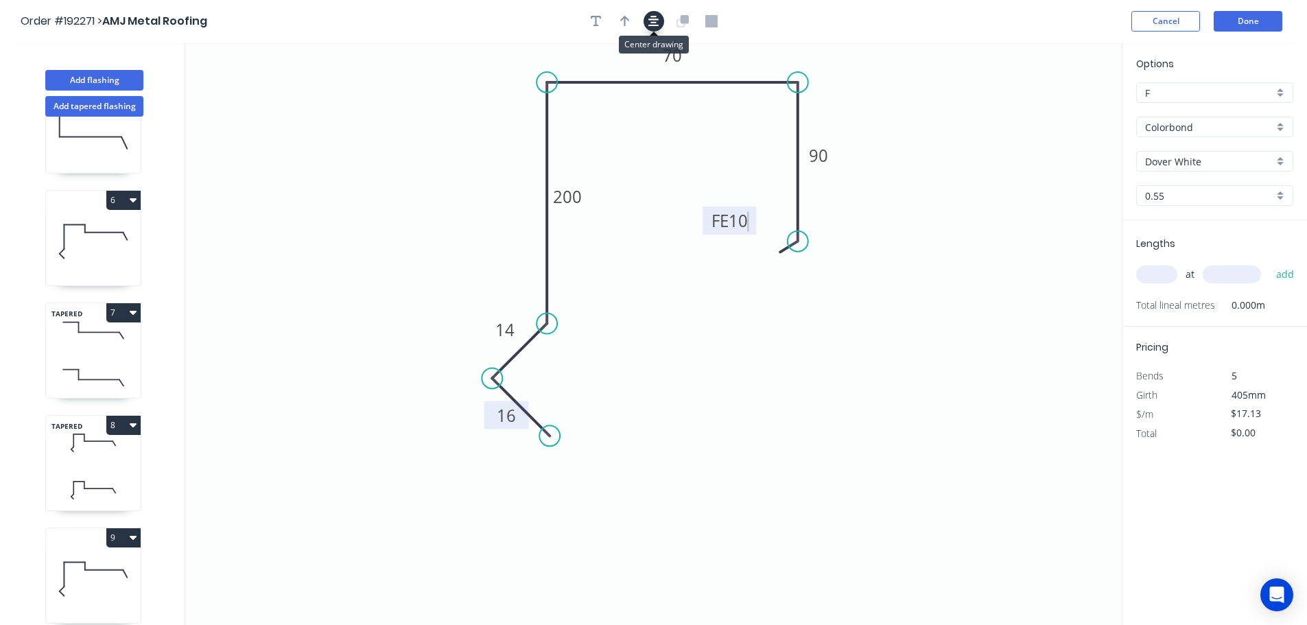
click at [651, 23] on icon "button" at bounding box center [653, 21] width 11 height 11
type input "$15.05"
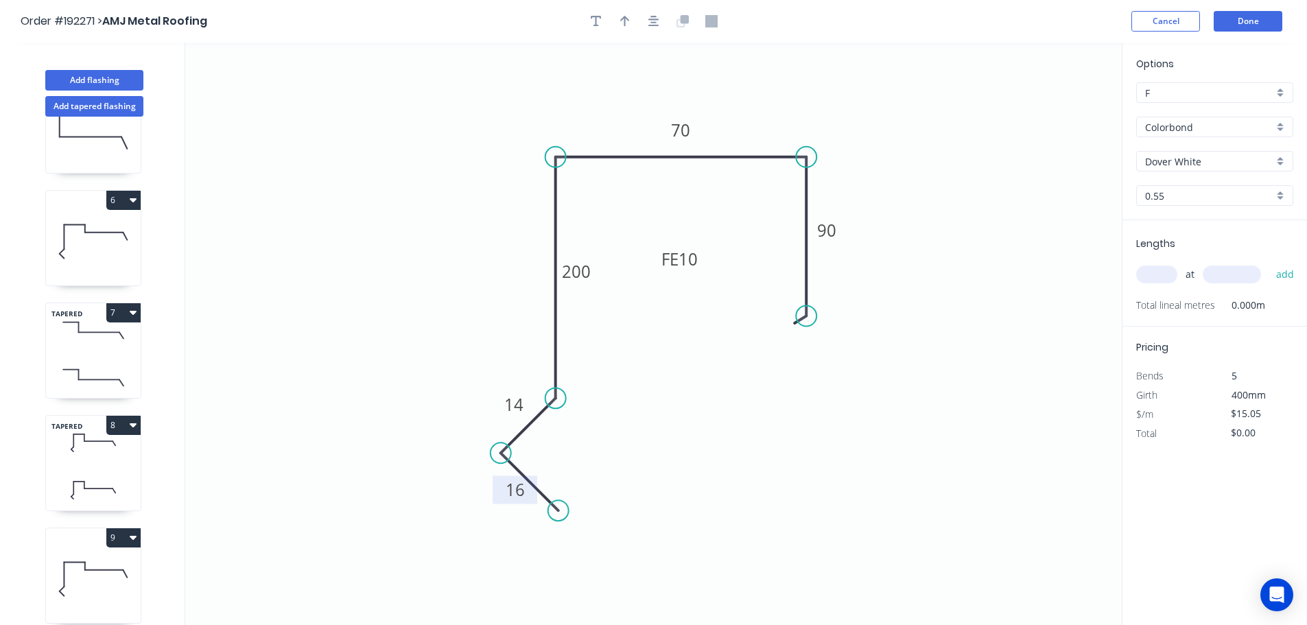
click at [615, 32] on header "Order #192271 > AMJ Metal Roofing Cancel Done" at bounding box center [653, 21] width 1307 height 43
click at [626, 21] on icon "button" at bounding box center [625, 21] width 10 height 12
click at [1056, 108] on icon at bounding box center [1052, 95] width 12 height 44
drag, startPoint x: 1056, startPoint y: 108, endPoint x: 1045, endPoint y: 110, distance: 10.6
click at [1045, 110] on icon at bounding box center [1045, 95] width 12 height 44
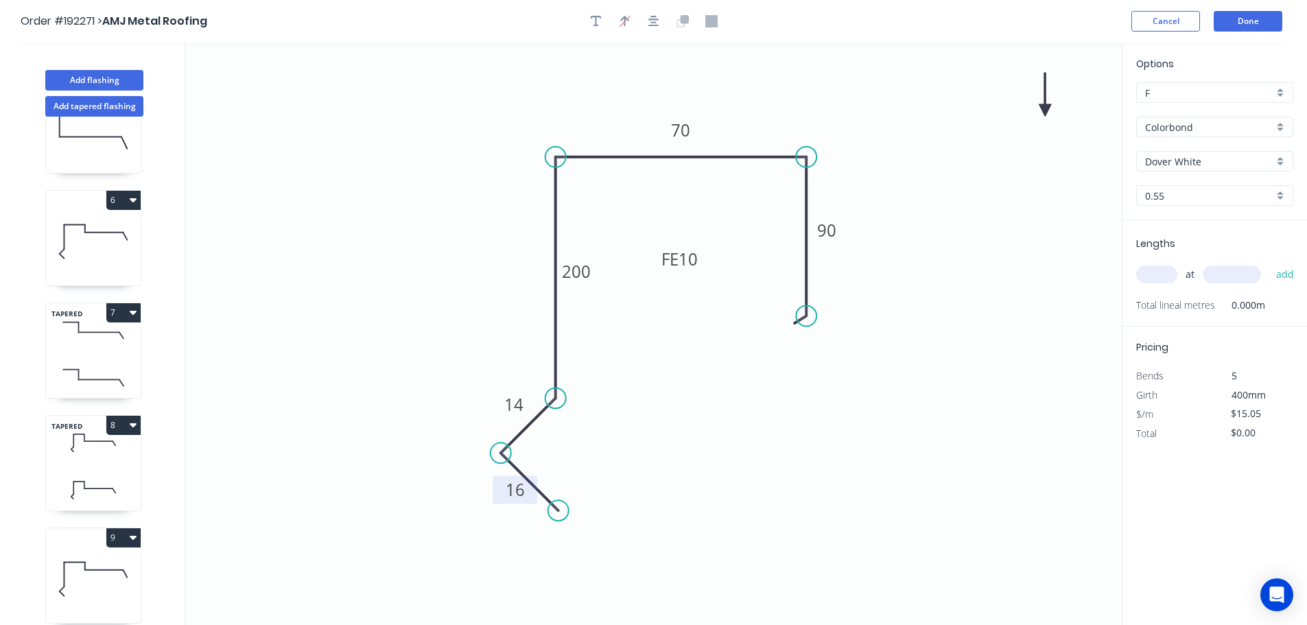
click at [1045, 110] on icon at bounding box center [1045, 95] width 12 height 44
drag, startPoint x: 1045, startPoint y: 110, endPoint x: 884, endPoint y: 159, distance: 167.7
click at [920, 139] on icon at bounding box center [940, 119] width 40 height 40
click at [1172, 263] on div "at add" at bounding box center [1216, 274] width 160 height 23
click at [1154, 276] on input "text" at bounding box center [1156, 274] width 41 height 18
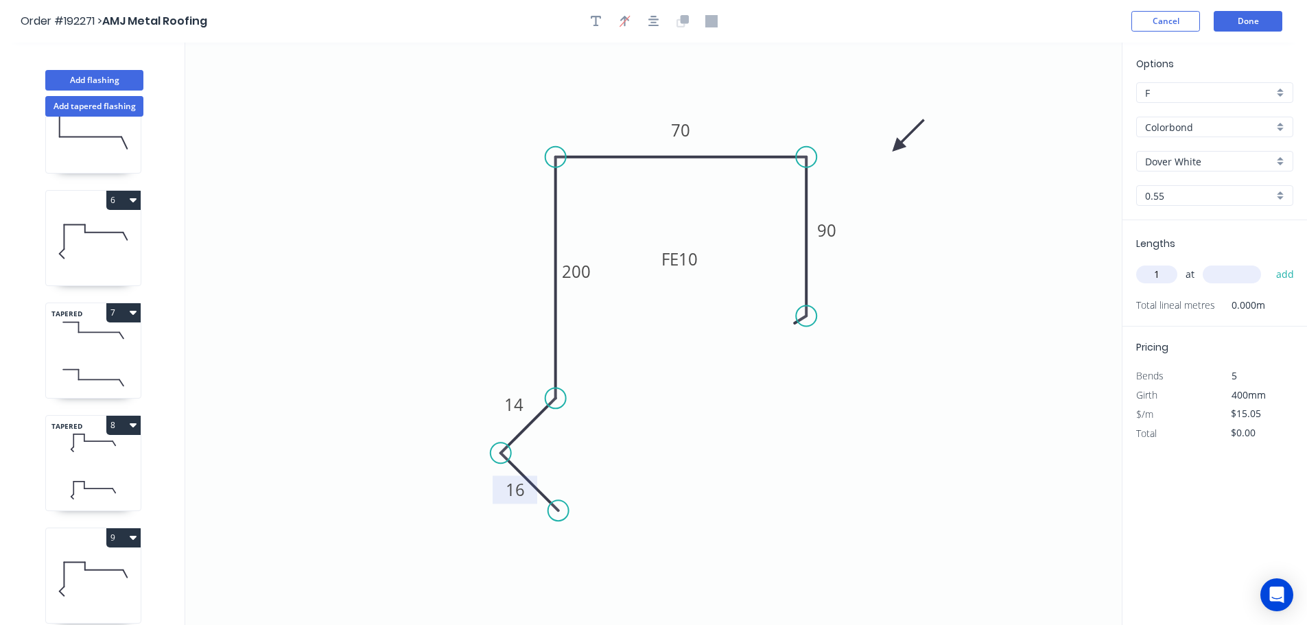
type input "1"
type input "1000"
click at [1269, 263] on button "add" at bounding box center [1285, 274] width 32 height 23
type input "$15.05"
type input "2"
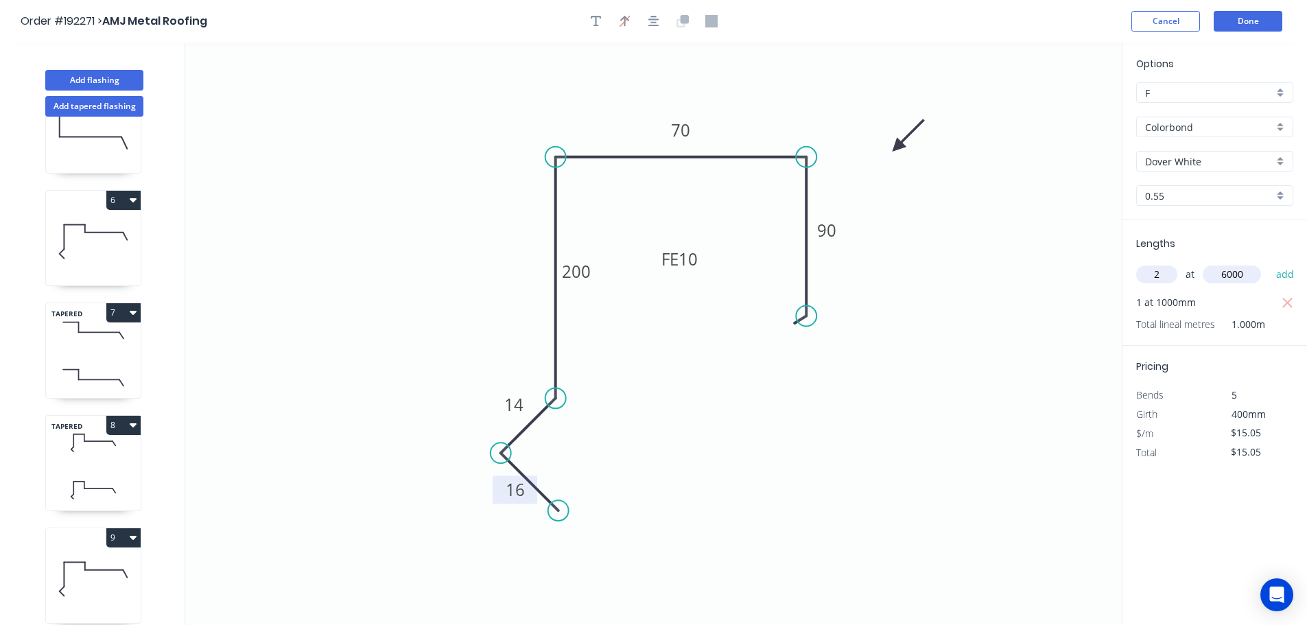
type input "6000"
click at [1269, 263] on button "add" at bounding box center [1285, 274] width 32 height 23
type input "$195.65"
type input "1"
type input "2000"
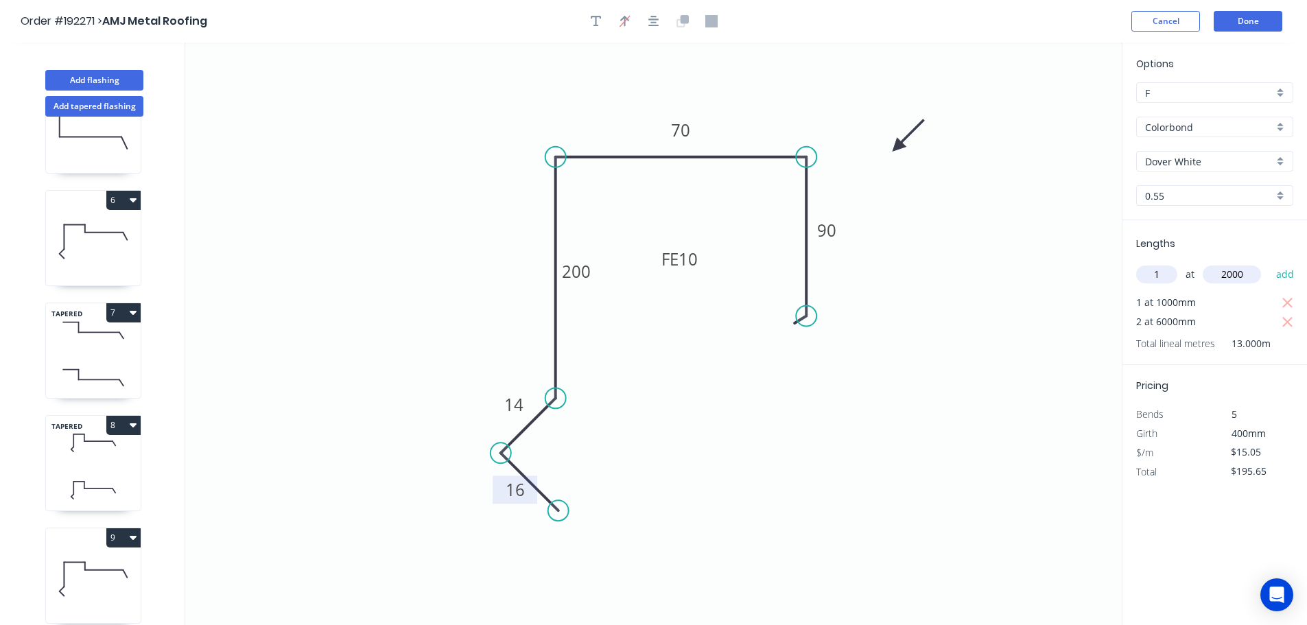
click at [1269, 263] on button "add" at bounding box center [1285, 274] width 32 height 23
type input "$225.75"
drag, startPoint x: 703, startPoint y: 262, endPoint x: 785, endPoint y: 303, distance: 91.7
click at [787, 303] on rect at bounding box center [766, 301] width 54 height 28
click at [1261, 21] on button "Done" at bounding box center [1247, 21] width 69 height 21
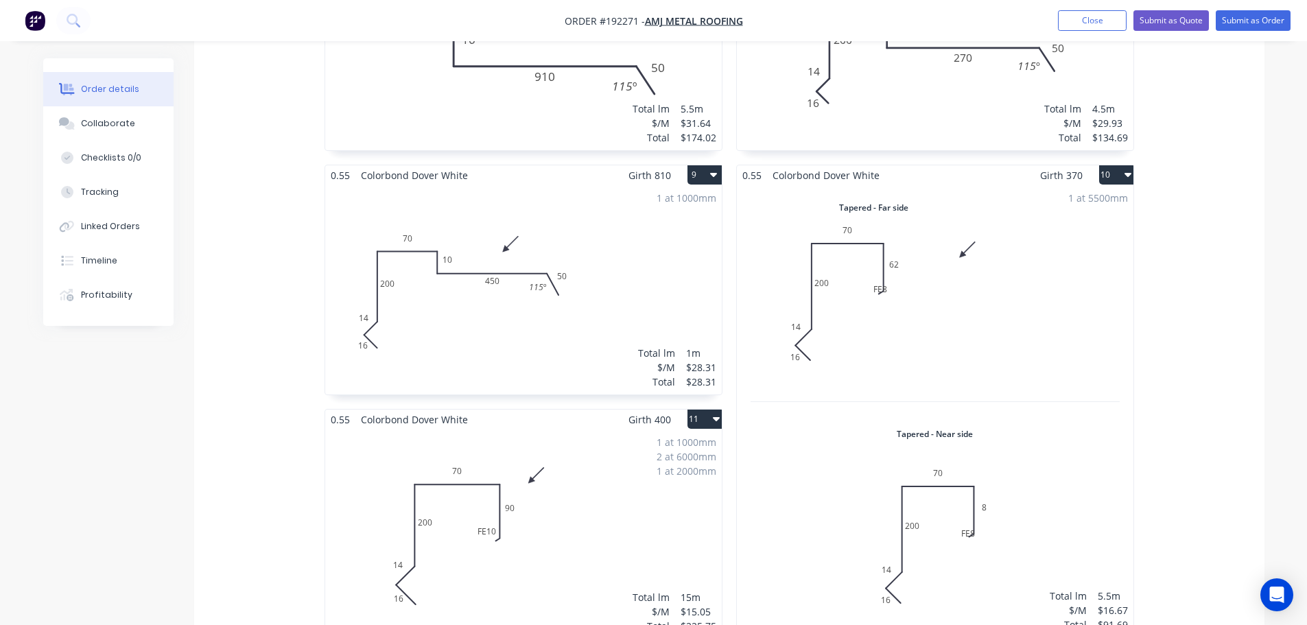
scroll to position [1578, 0]
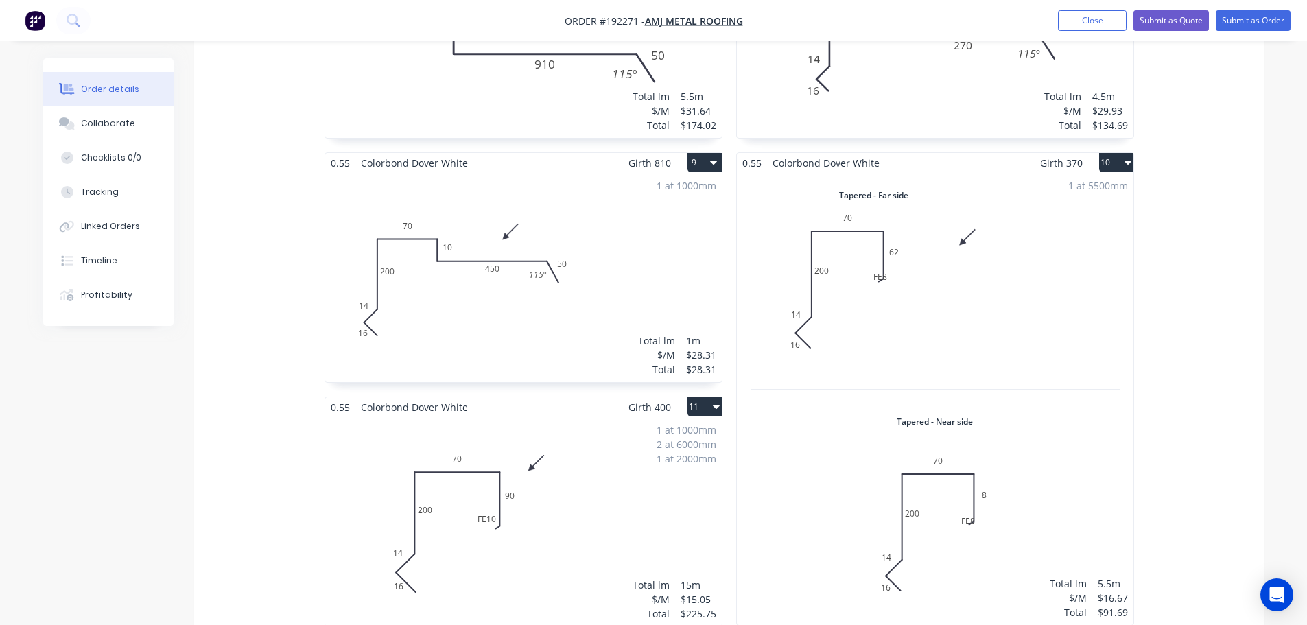
click at [964, 305] on div "1 at 5500mm Total lm $/M Total 5.5m $16.67 $91.69" at bounding box center [935, 399] width 396 height 452
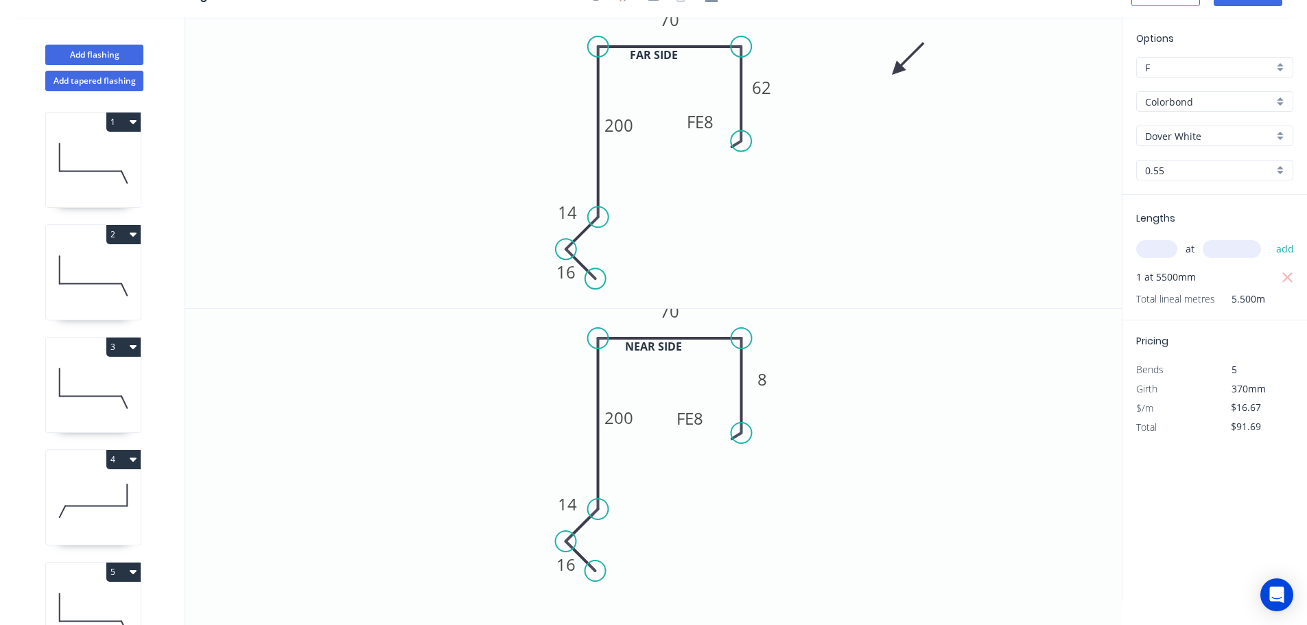
scroll to position [25, 0]
drag, startPoint x: 718, startPoint y: 117, endPoint x: 683, endPoint y: 157, distance: 53.9
click at [684, 153] on rect at bounding box center [665, 157] width 45 height 28
click at [713, 410] on icon "0 16 14 200 70 FE 8 8" at bounding box center [653, 455] width 936 height 292
drag, startPoint x: 708, startPoint y: 410, endPoint x: 678, endPoint y: 440, distance: 42.7
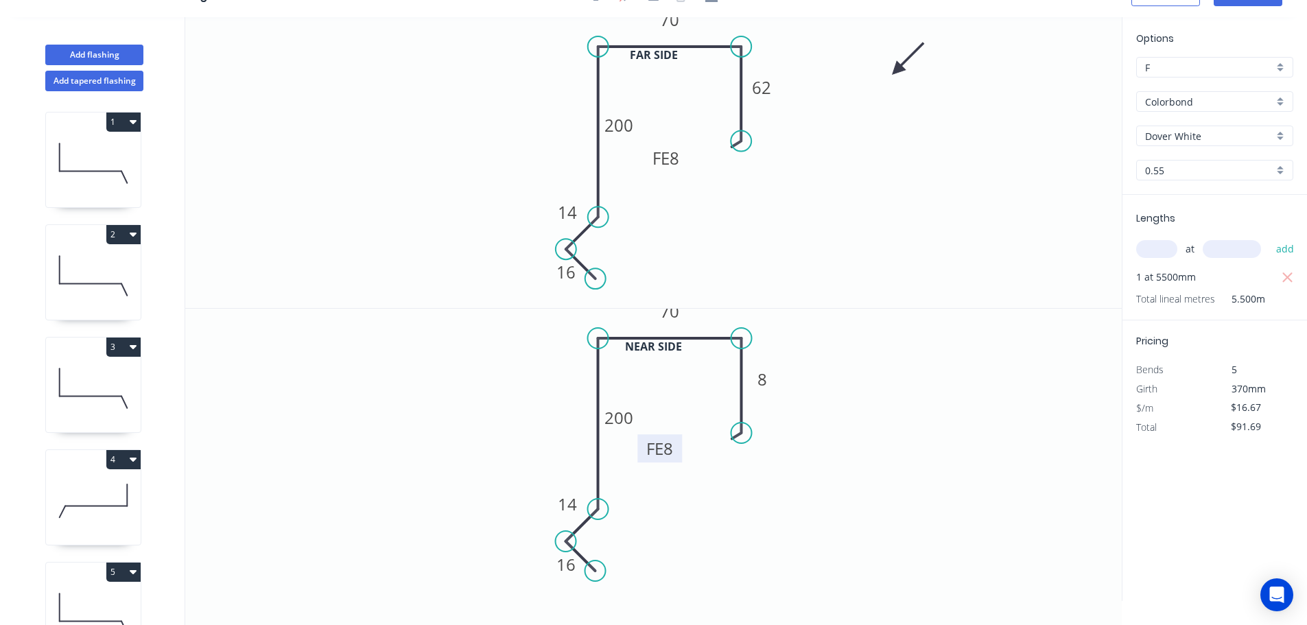
click at [678, 440] on rect at bounding box center [659, 448] width 45 height 28
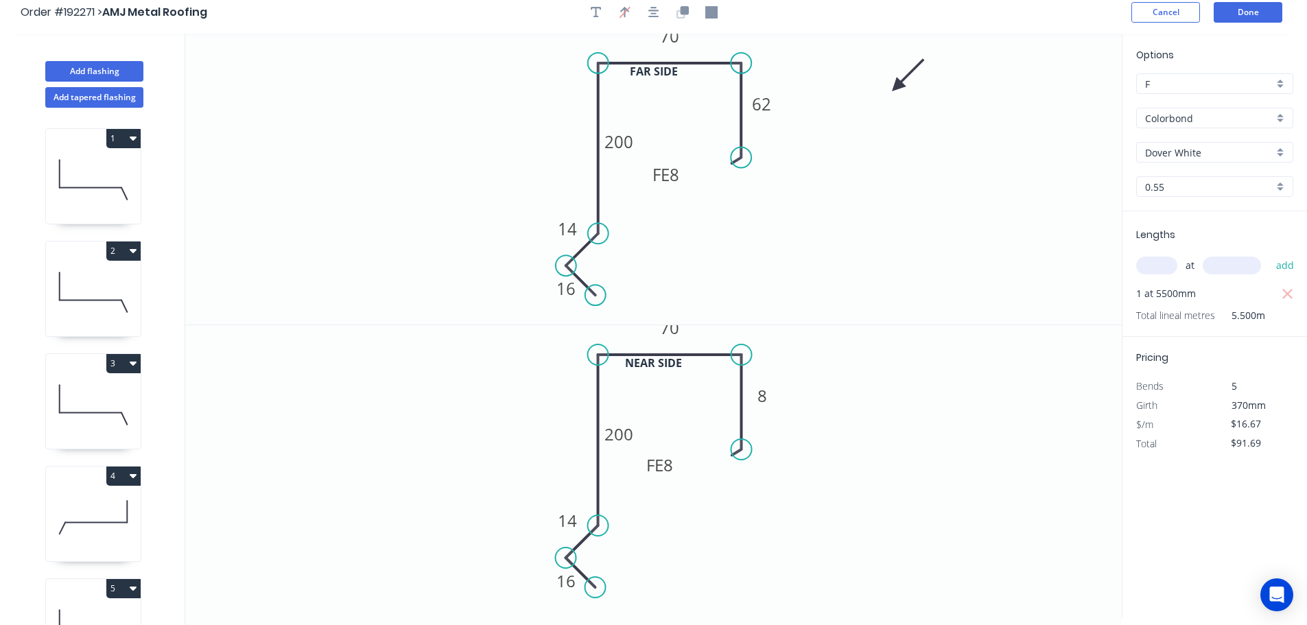
scroll to position [0, 0]
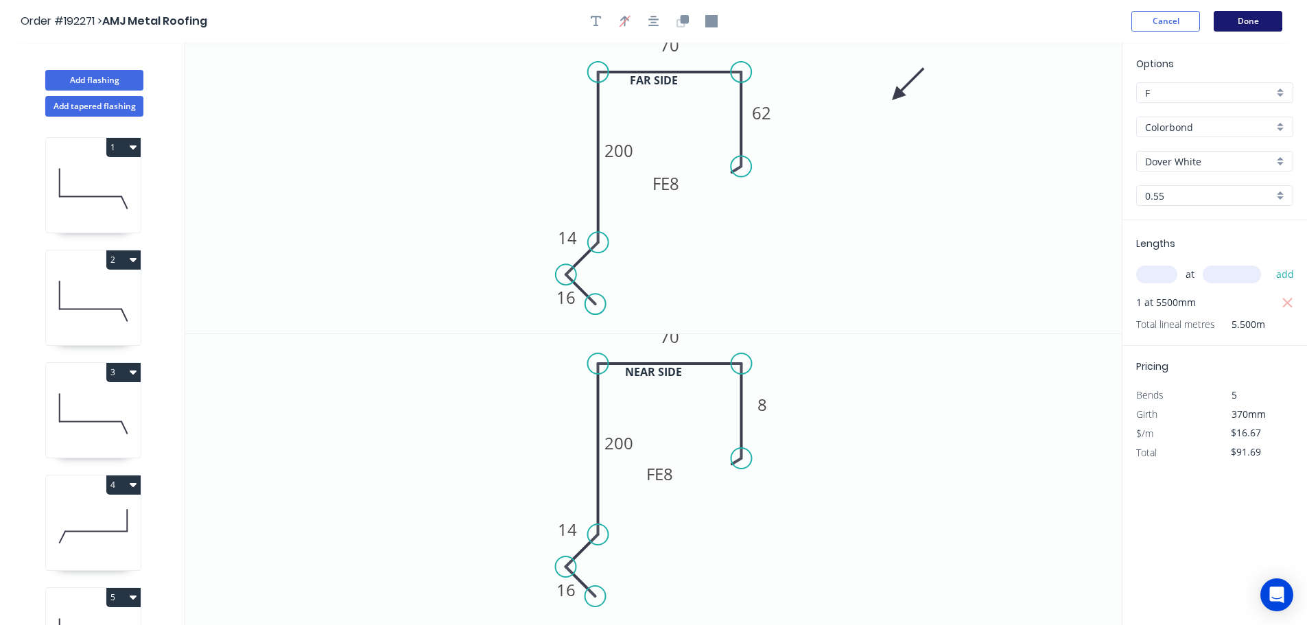
click at [1258, 14] on button "Done" at bounding box center [1247, 21] width 69 height 21
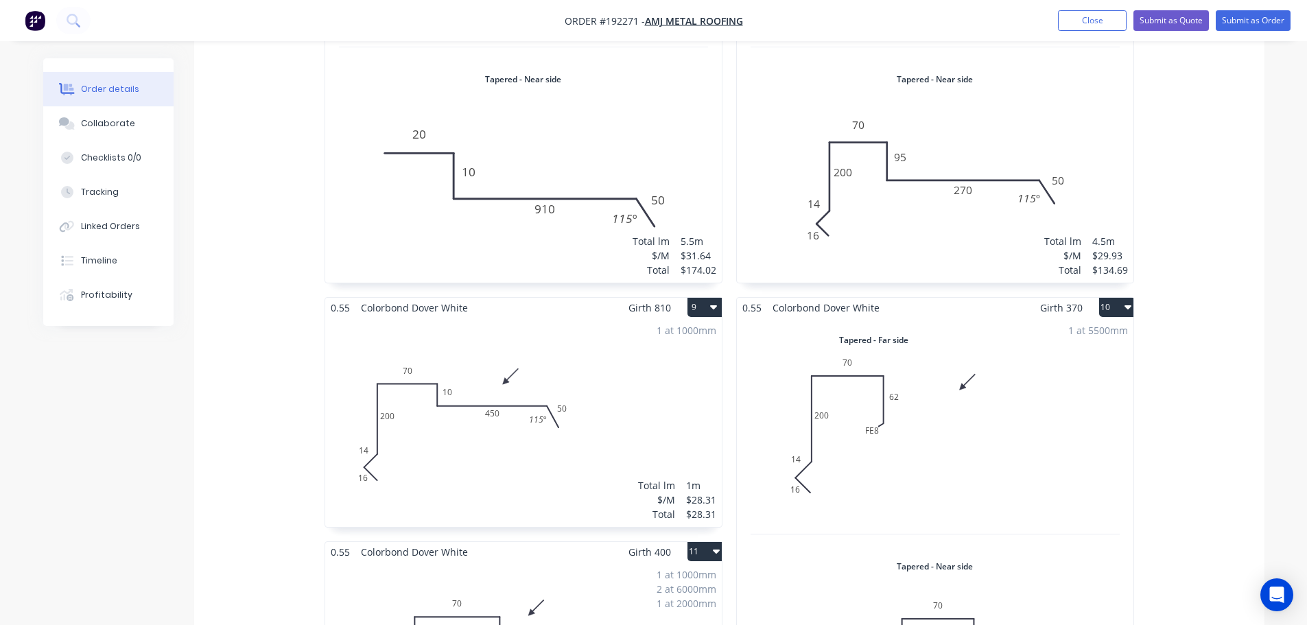
scroll to position [1432, 0]
click at [1006, 401] on div "1 at 5500mm Total lm $/M Total 5.5m $16.67 $91.69" at bounding box center [935, 544] width 396 height 452
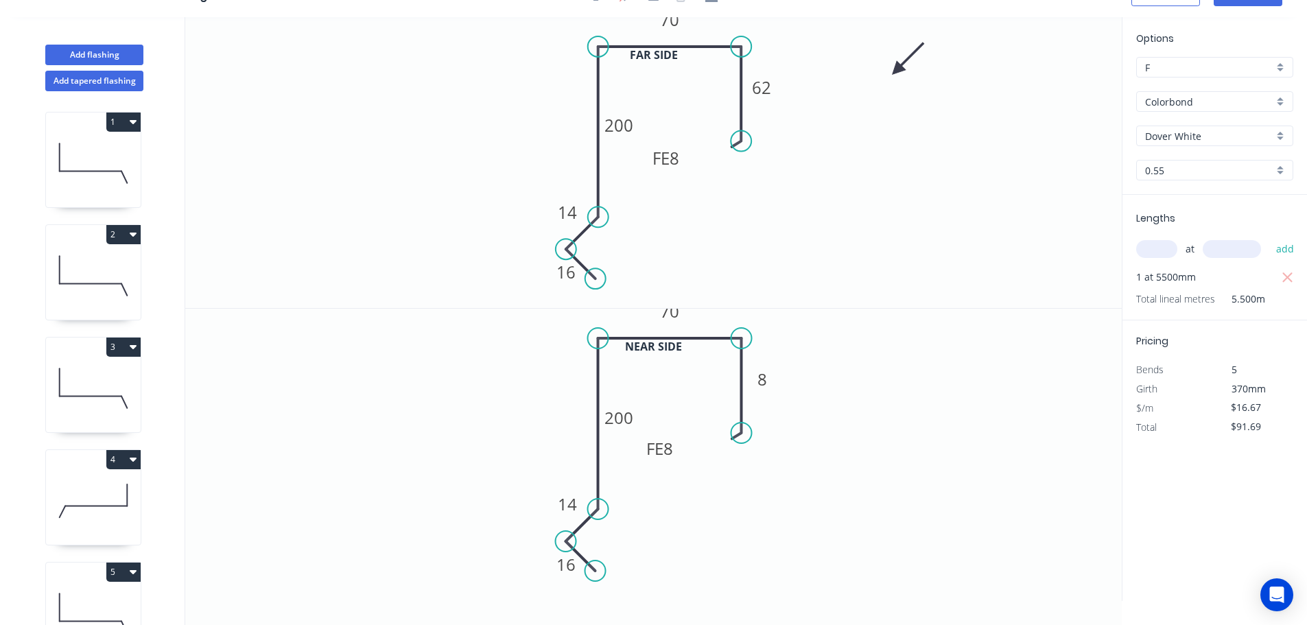
scroll to position [25, 0]
drag, startPoint x: 897, startPoint y: 68, endPoint x: 430, endPoint y: 104, distance: 468.5
click at [430, 104] on icon at bounding box center [442, 93] width 40 height 40
click at [431, 104] on icon at bounding box center [420, 115] width 40 height 40
click at [431, 104] on icon at bounding box center [415, 103] width 44 height 12
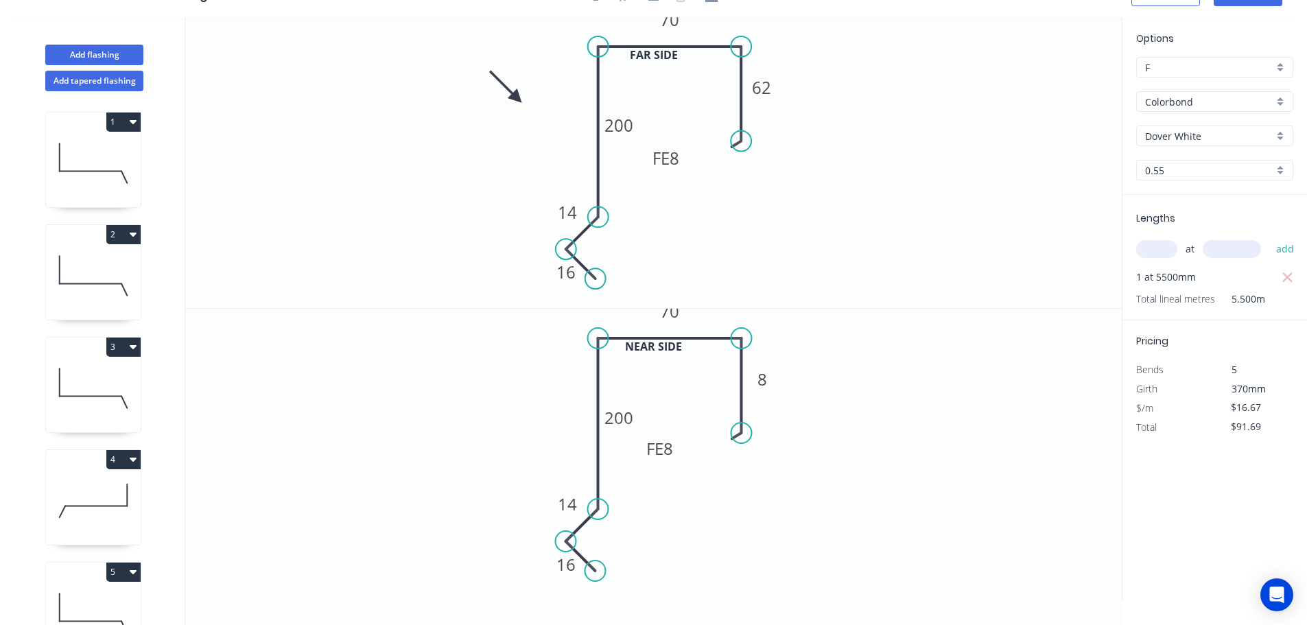
drag, startPoint x: 431, startPoint y: 104, endPoint x: 517, endPoint y: 98, distance: 85.2
click at [517, 98] on icon at bounding box center [506, 87] width 40 height 40
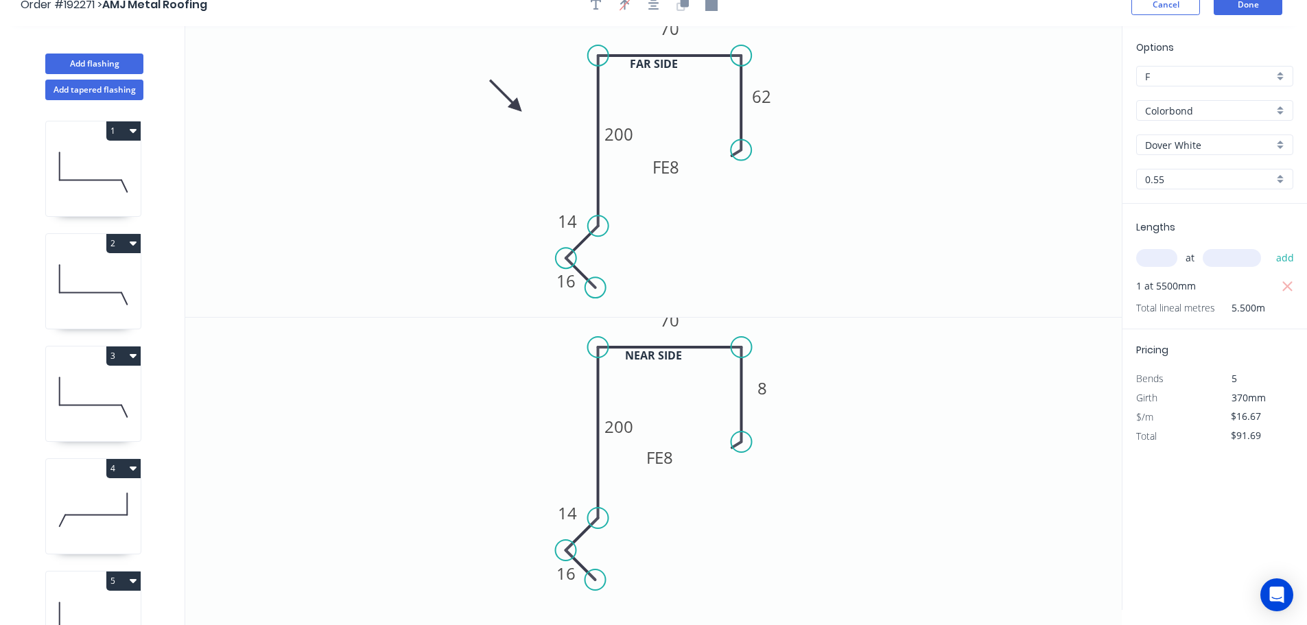
scroll to position [0, 0]
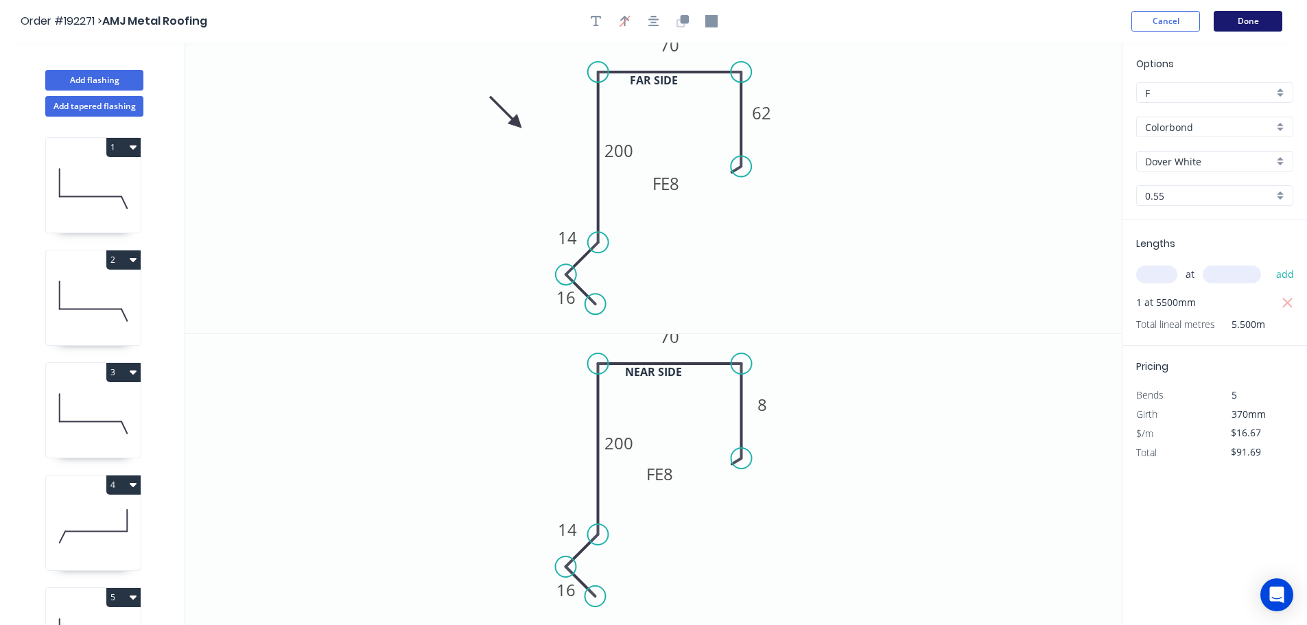
click at [1239, 16] on button "Done" at bounding box center [1247, 21] width 69 height 21
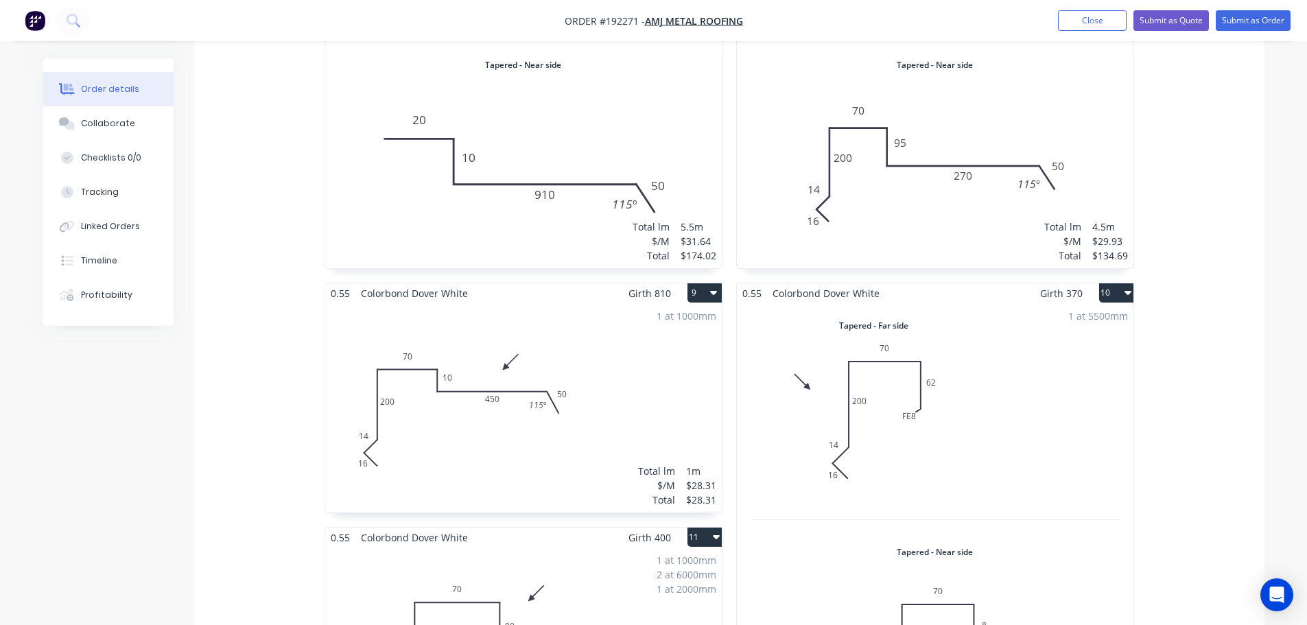
scroll to position [1441, 0]
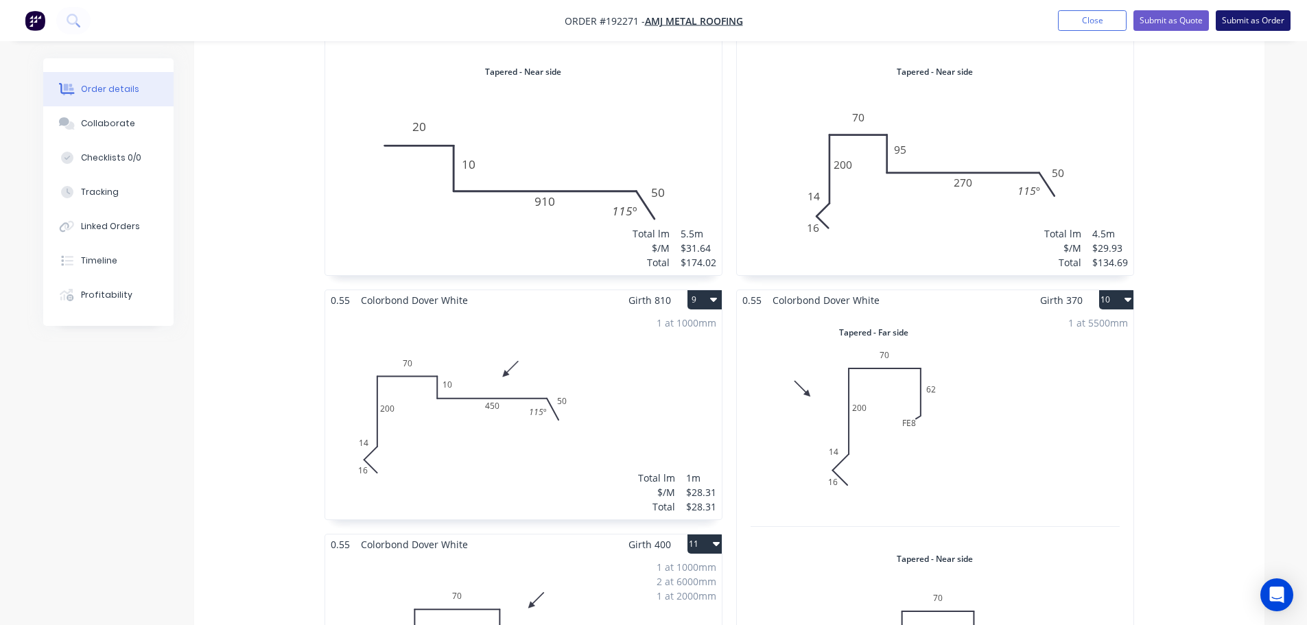
click at [1251, 21] on button "Submit as Order" at bounding box center [1253, 20] width 75 height 21
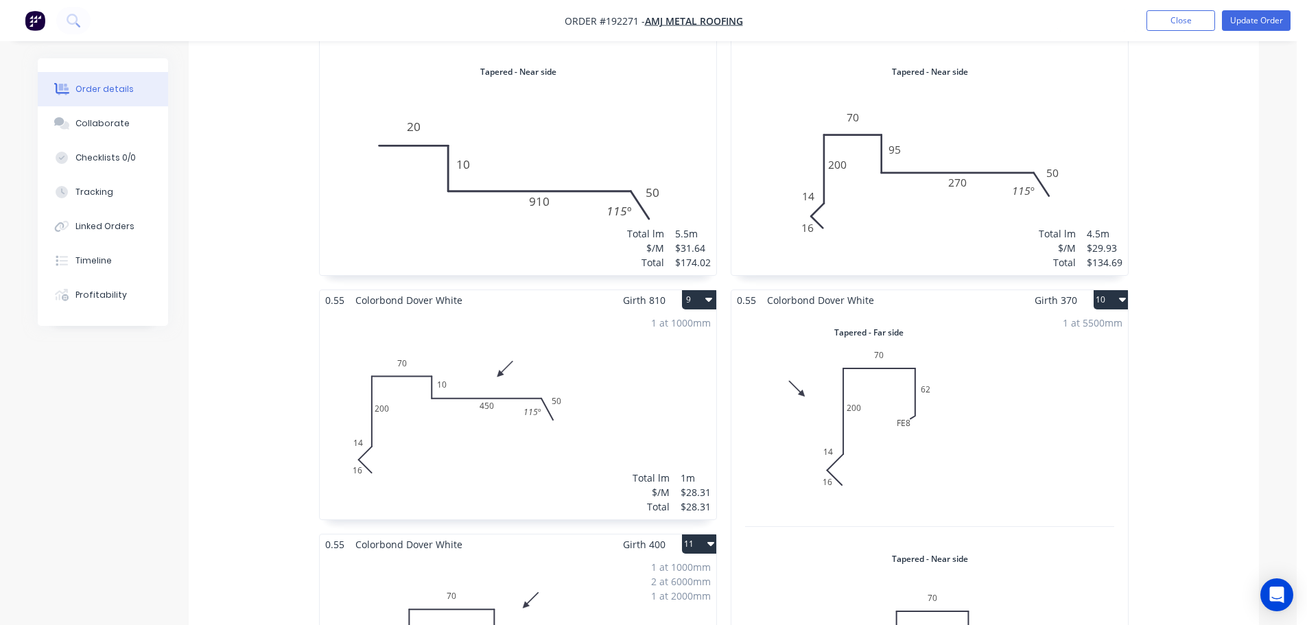
scroll to position [0, 0]
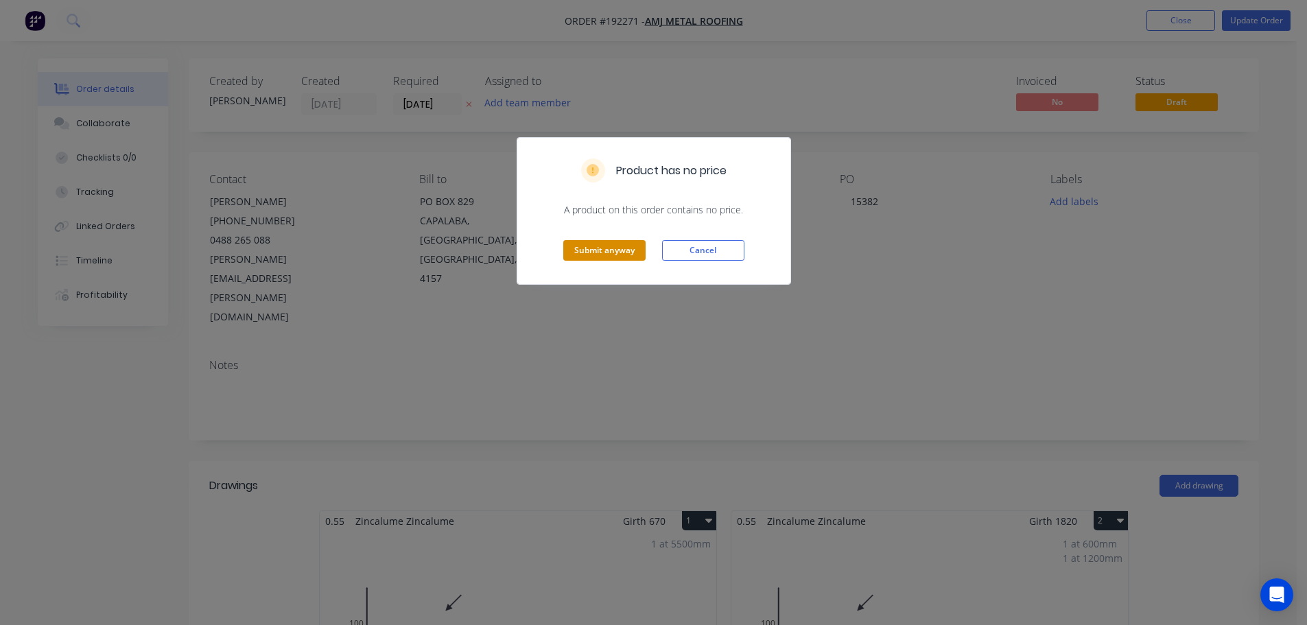
click at [609, 254] on button "Submit anyway" at bounding box center [604, 250] width 82 height 21
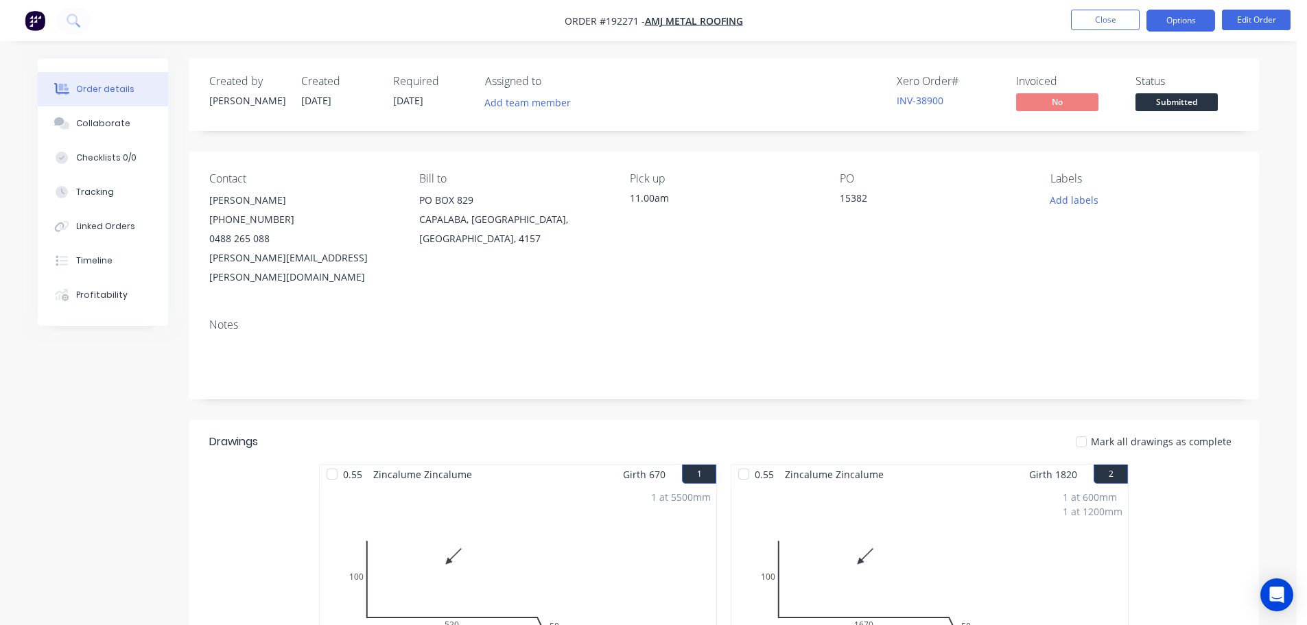
click at [1179, 21] on button "Options" at bounding box center [1180, 21] width 69 height 22
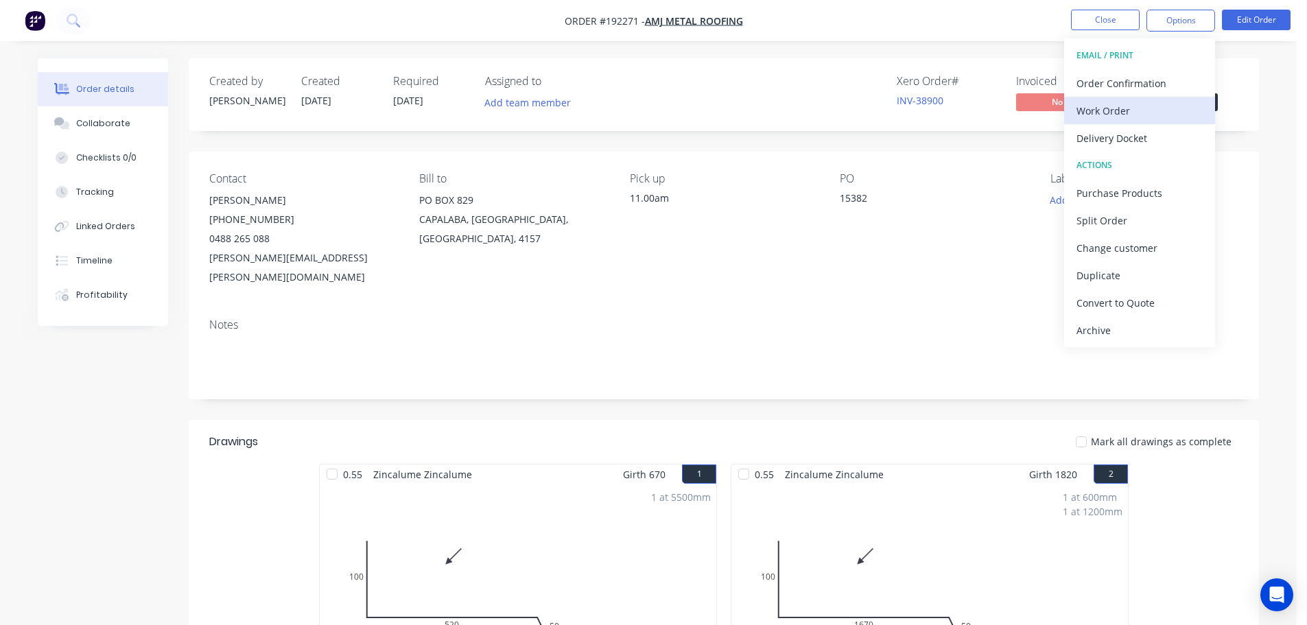
click at [1082, 113] on div "Work Order" at bounding box center [1139, 111] width 126 height 20
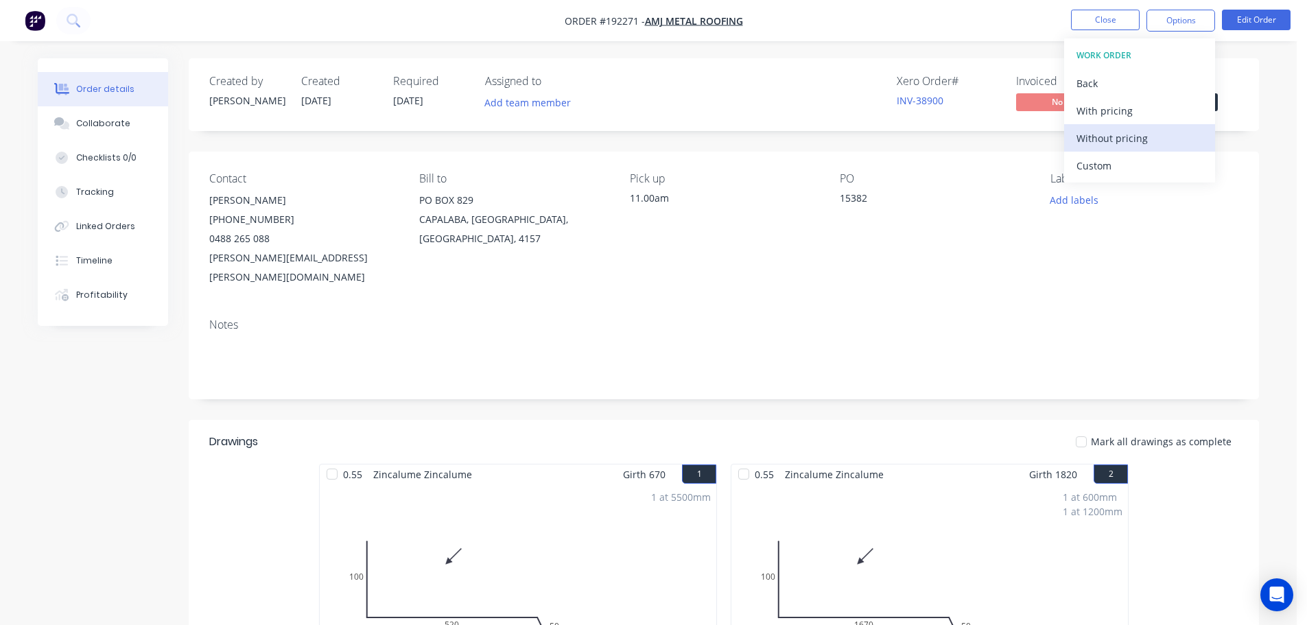
click at [1115, 134] on div "Without pricing" at bounding box center [1139, 138] width 126 height 20
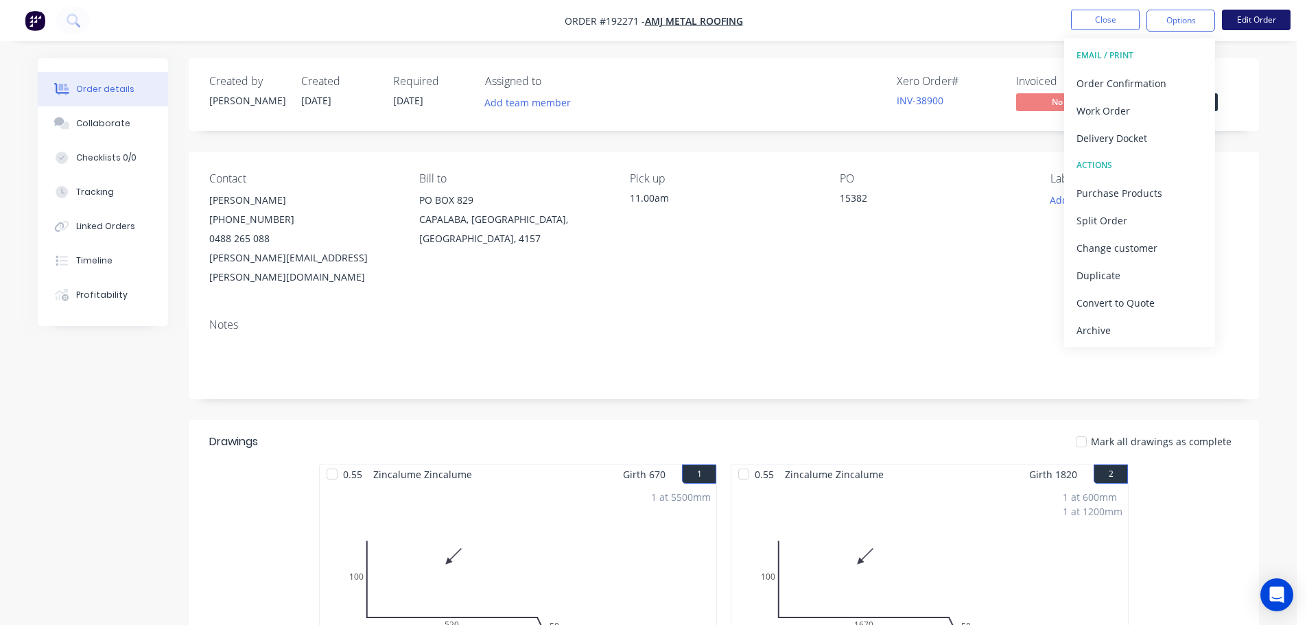
click at [1259, 19] on button "Edit Order" at bounding box center [1256, 20] width 69 height 21
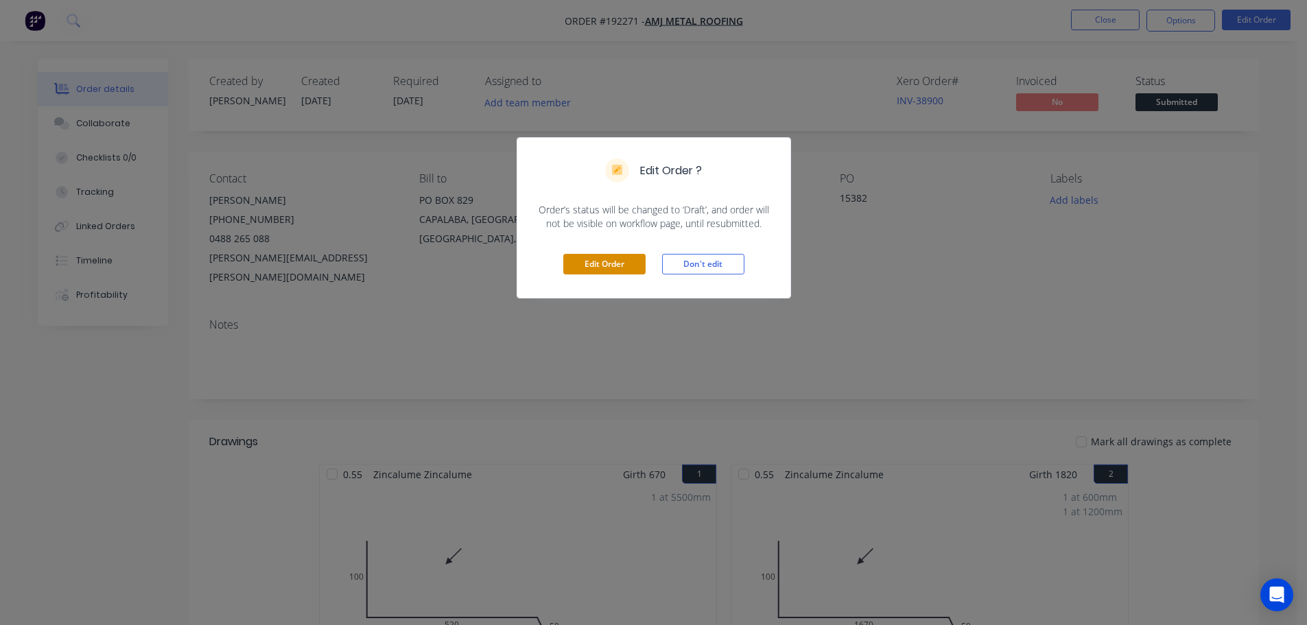
click at [611, 265] on button "Edit Order" at bounding box center [604, 264] width 82 height 21
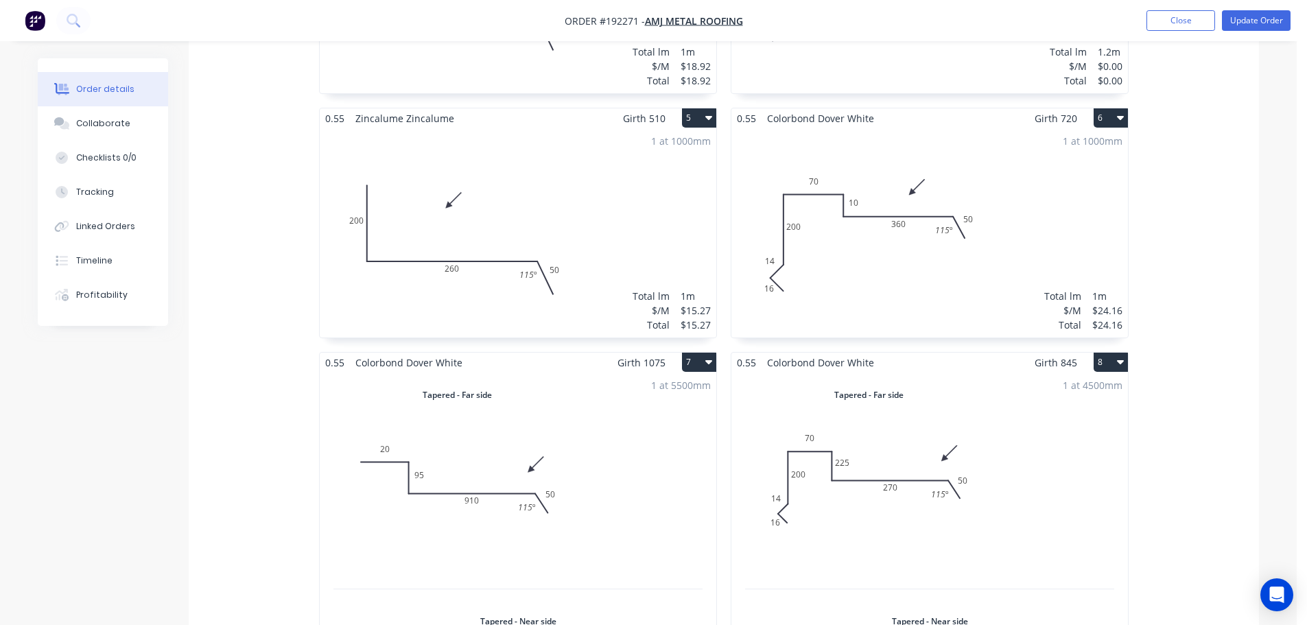
scroll to position [892, 0]
click at [480, 396] on div "1 at 5500mm Total lm $/M Total 5.5m $31.64 $174.02" at bounding box center [518, 598] width 396 height 452
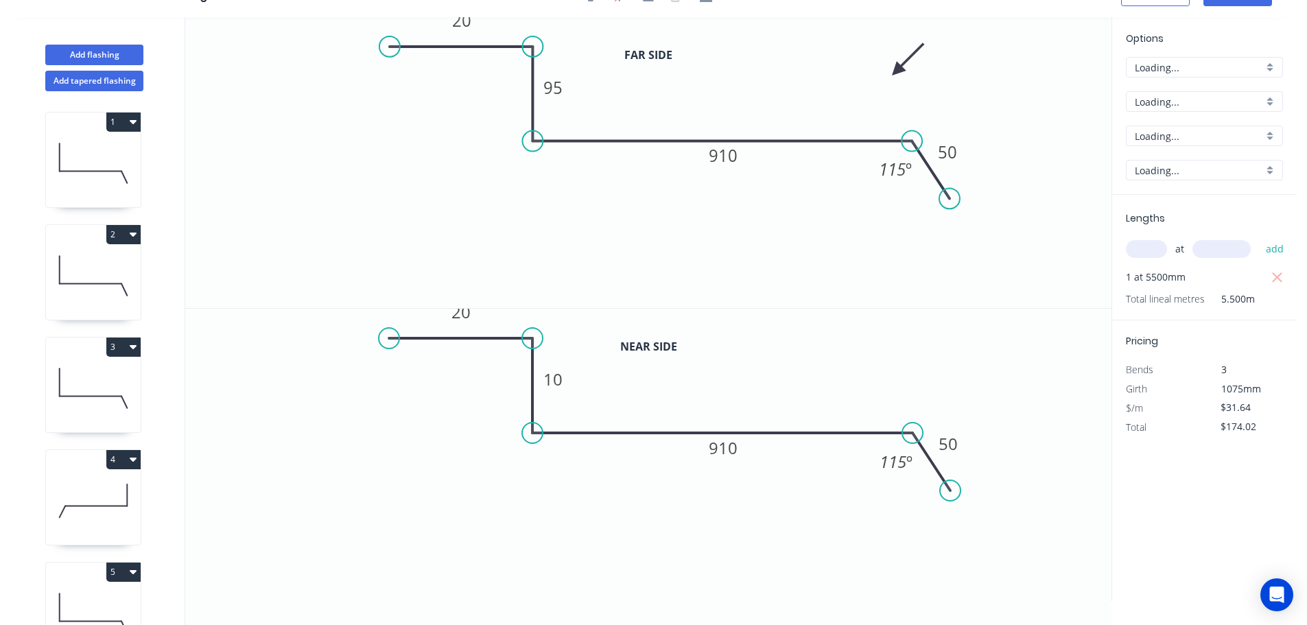
scroll to position [25, 0]
click at [1158, 99] on input "Colorbond" at bounding box center [1199, 102] width 128 height 14
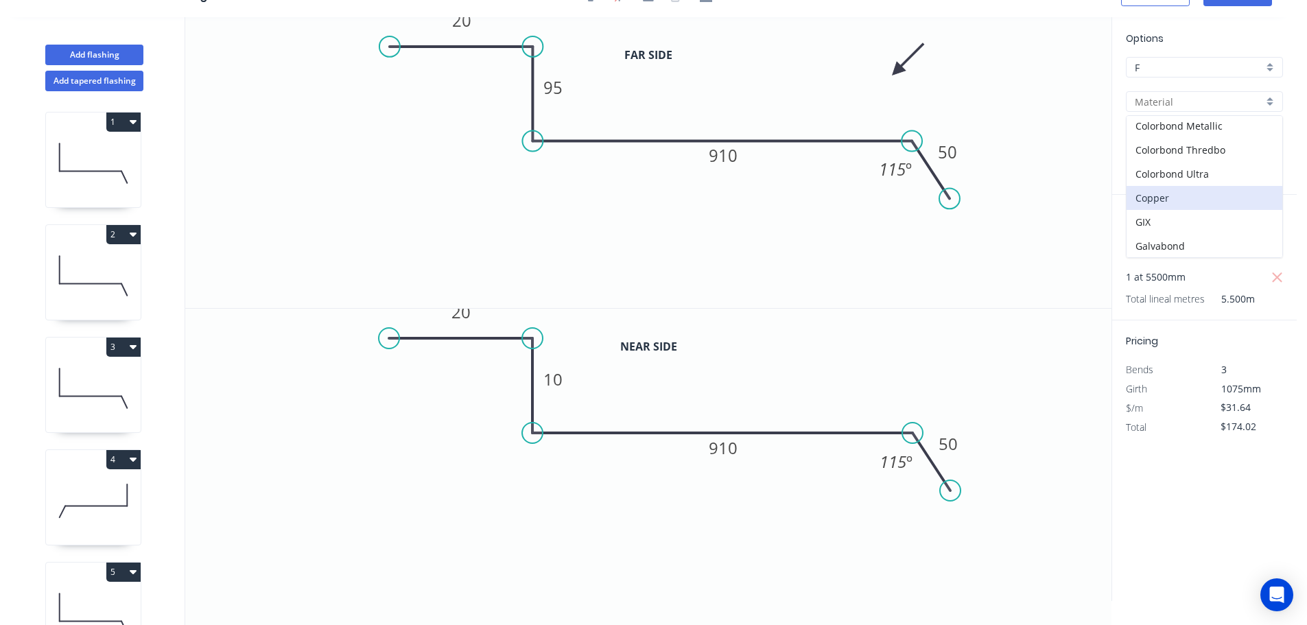
scroll to position [274, 0]
click at [1157, 234] on div "Zincalume" at bounding box center [1204, 238] width 156 height 24
type input "Zincalume"
type input "$28.65"
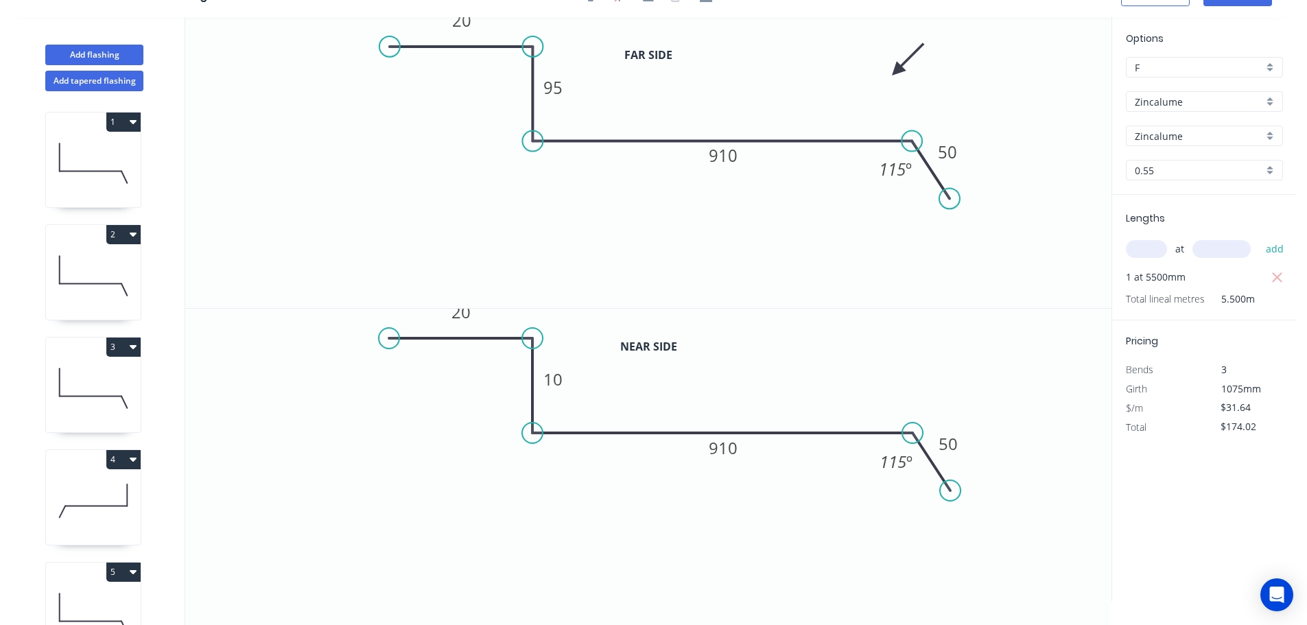
type input "$157.58"
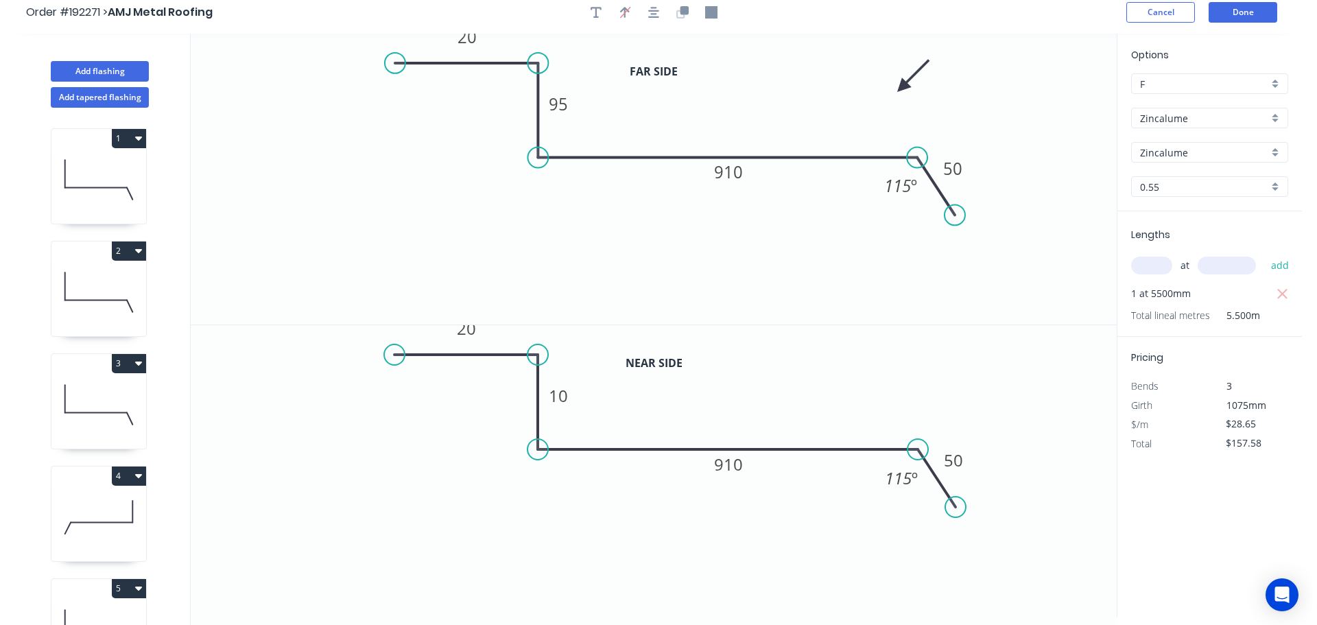
scroll to position [0, 0]
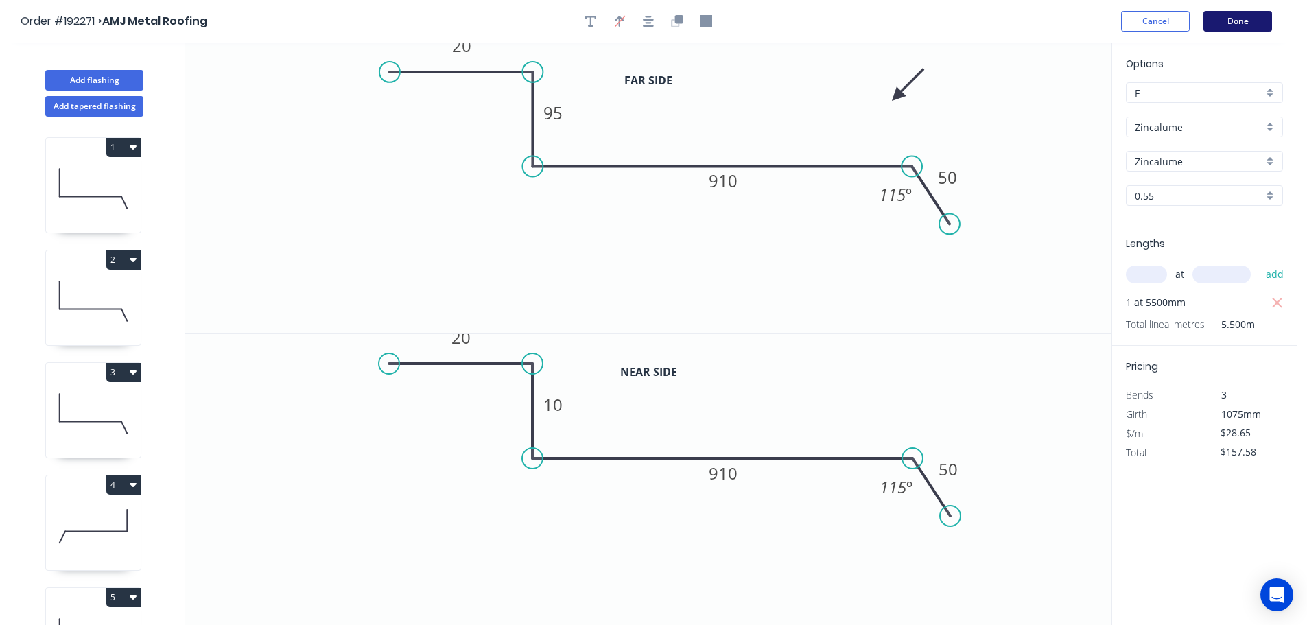
click at [1237, 24] on button "Done" at bounding box center [1237, 21] width 69 height 21
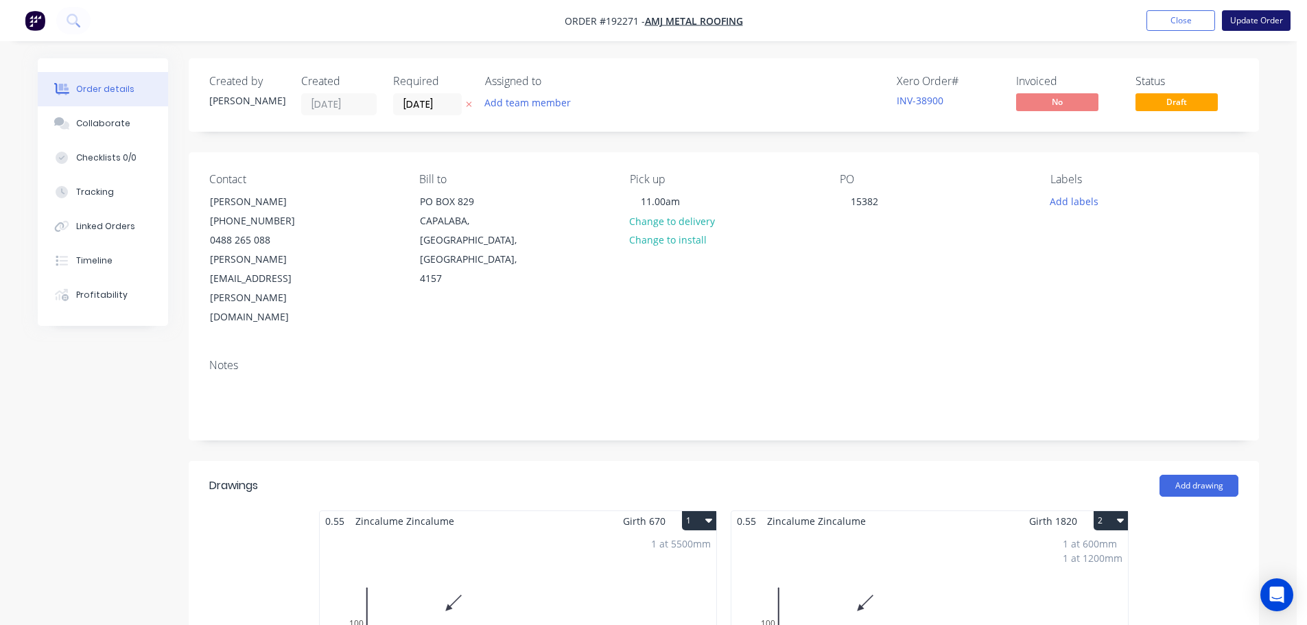
click at [1272, 23] on button "Update Order" at bounding box center [1256, 20] width 69 height 21
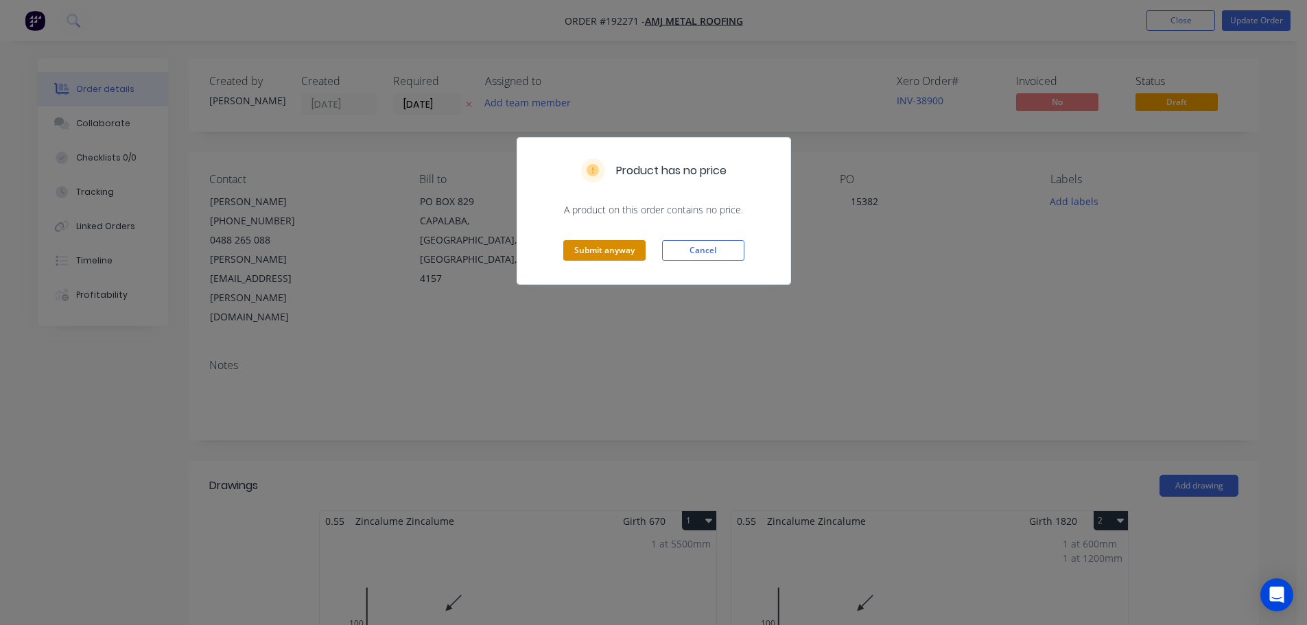
click at [600, 247] on button "Submit anyway" at bounding box center [604, 250] width 82 height 21
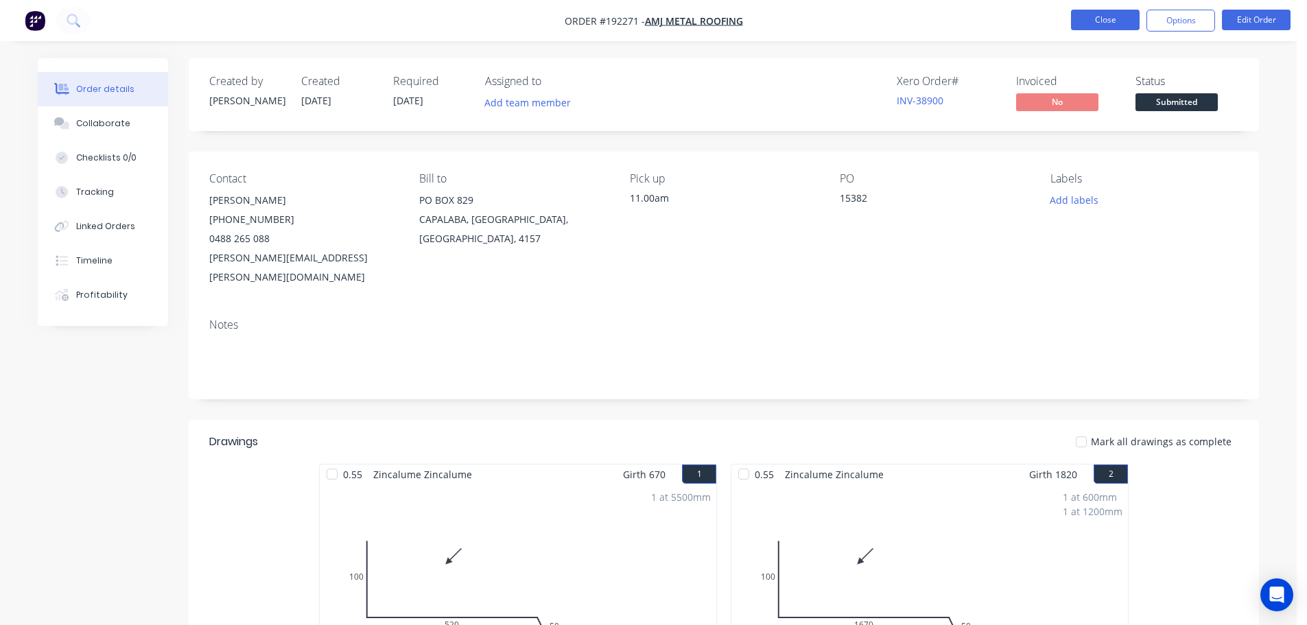
click at [1097, 23] on button "Close" at bounding box center [1105, 20] width 69 height 21
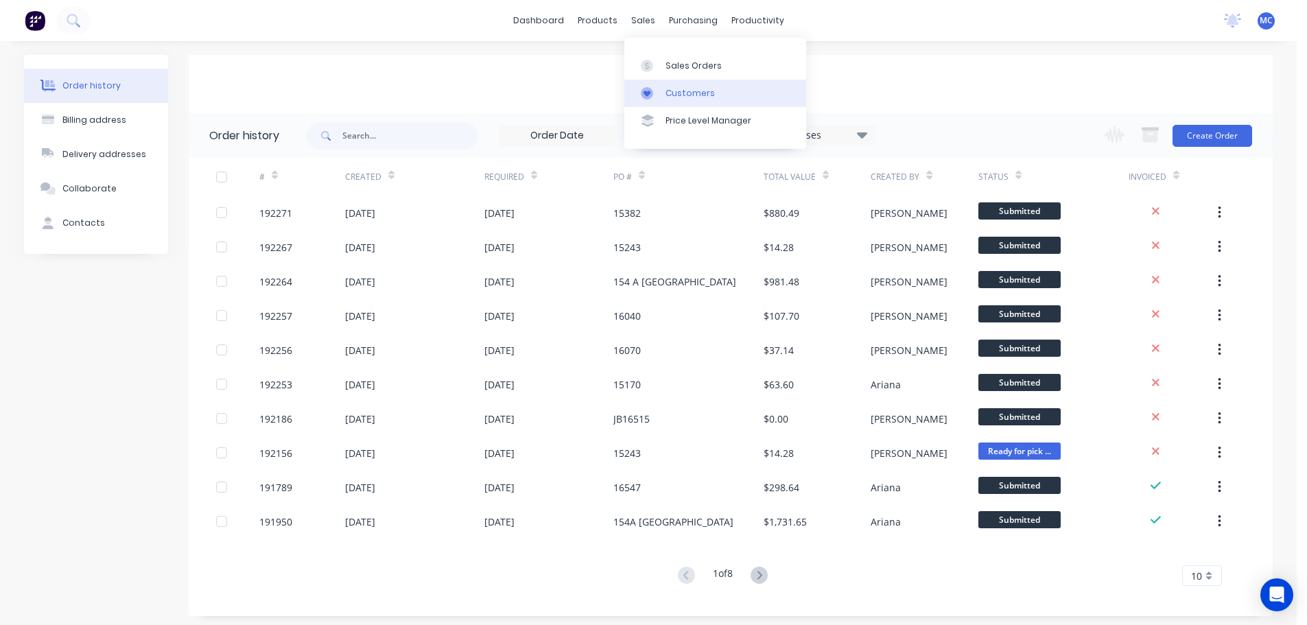
click at [678, 93] on div "Customers" at bounding box center [689, 93] width 49 height 12
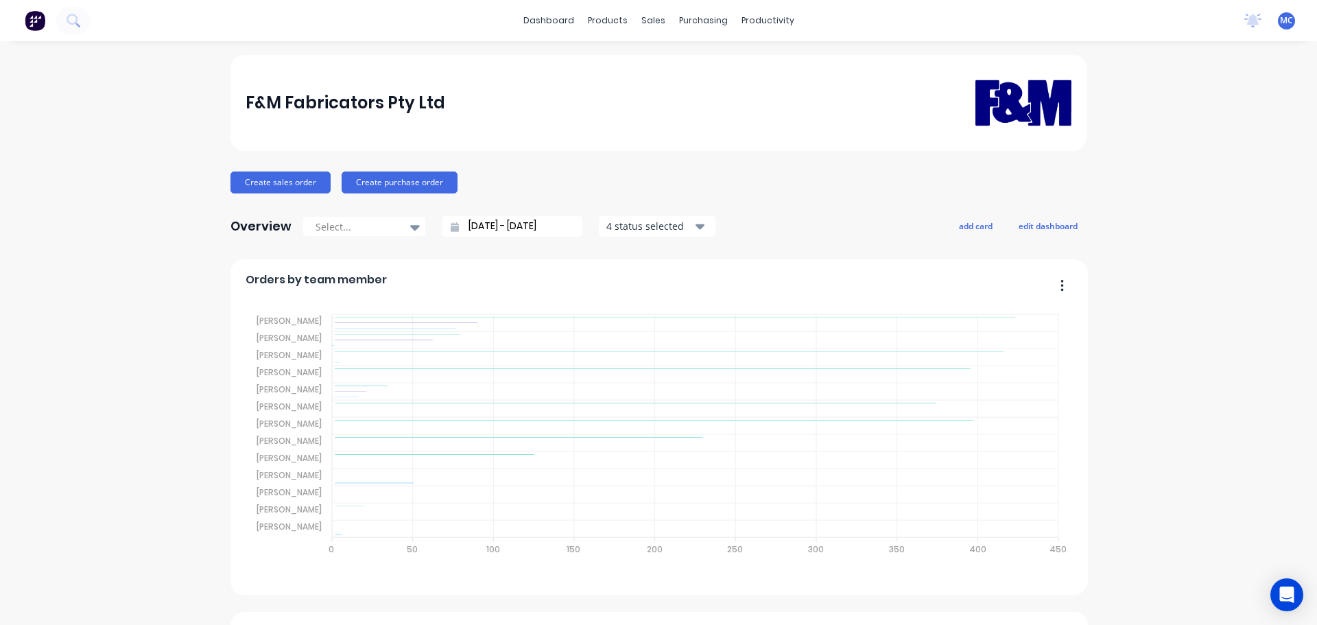
click at [646, 19] on div "sales" at bounding box center [654, 20] width 38 height 21
click at [690, 89] on div "Customers" at bounding box center [695, 93] width 49 height 12
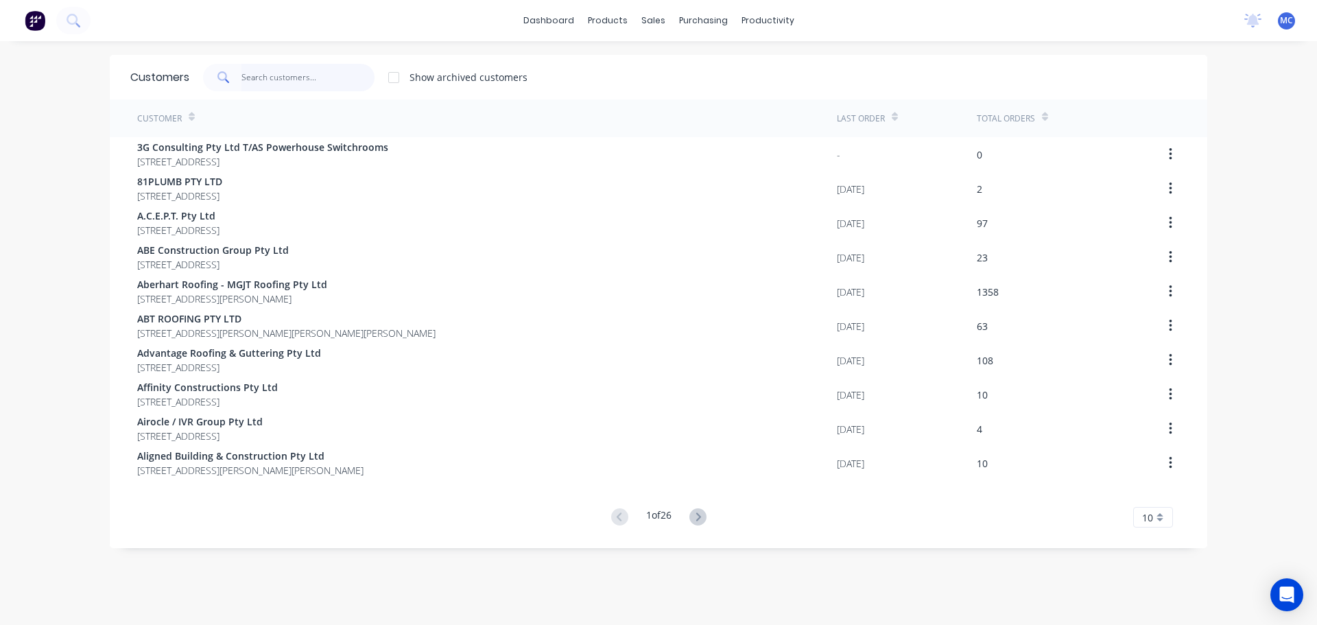
click at [252, 84] on input "text" at bounding box center [308, 77] width 134 height 27
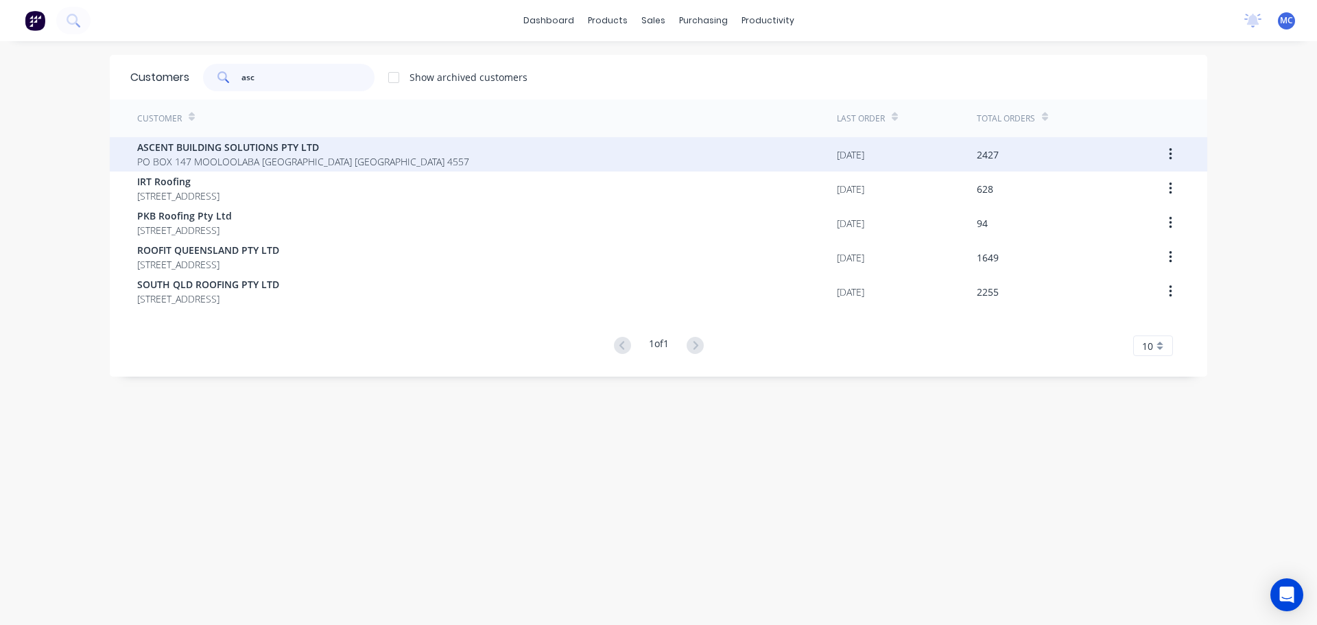
type input "asc"
click at [187, 145] on span "ASCENT BUILDING SOLUTIONS PTY LTD" at bounding box center [303, 147] width 332 height 14
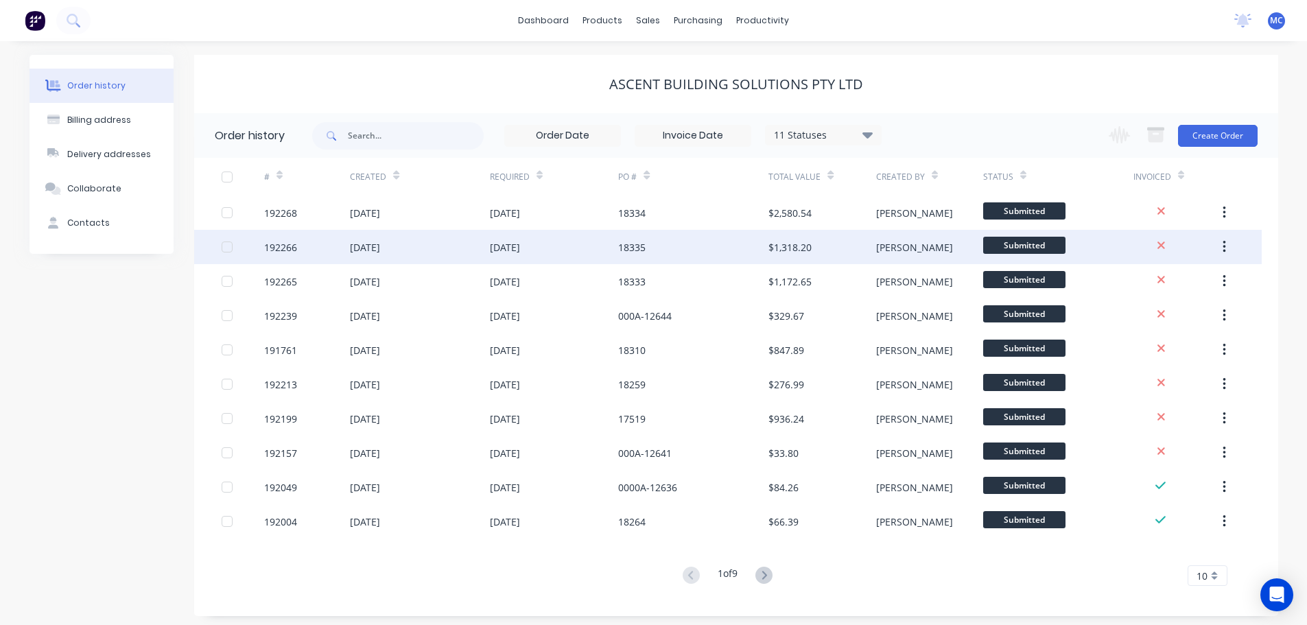
click at [663, 248] on div "18335" at bounding box center [693, 247] width 150 height 34
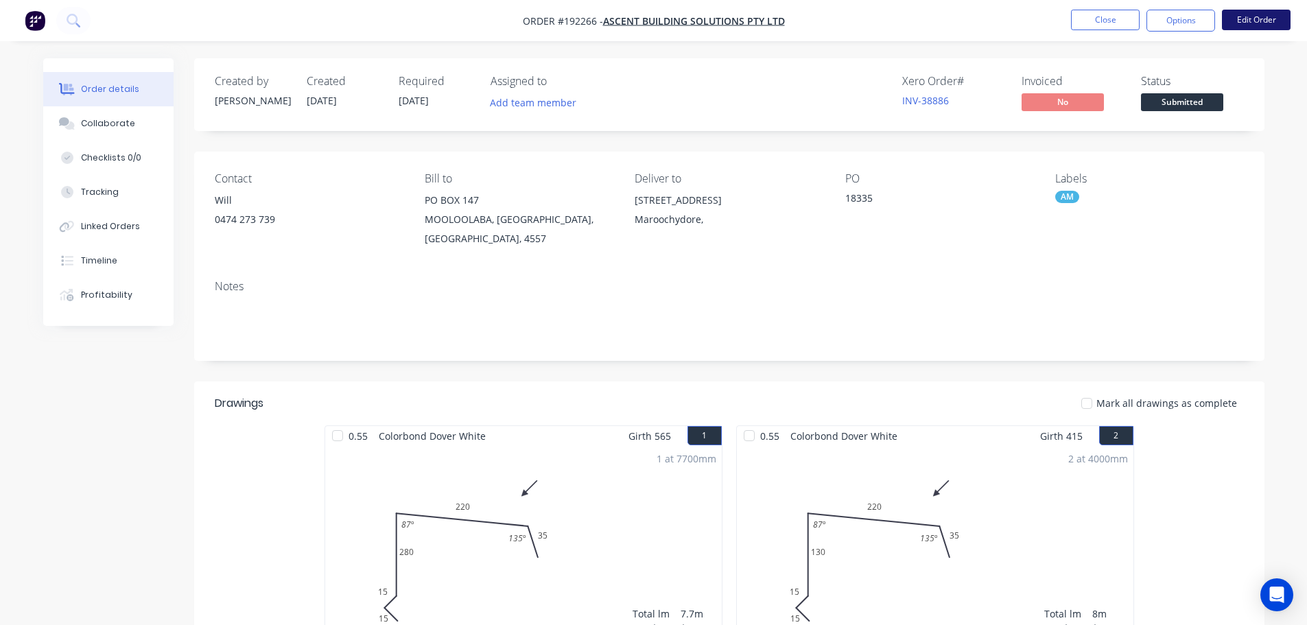
click at [1255, 14] on button "Edit Order" at bounding box center [1256, 20] width 69 height 21
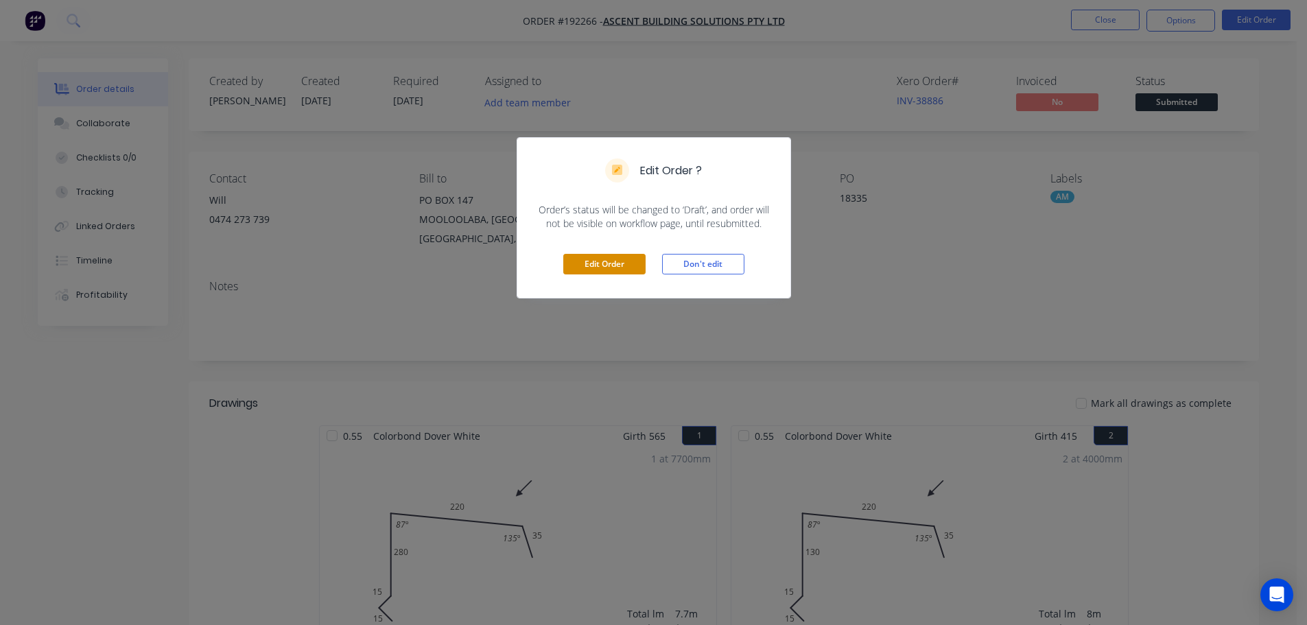
click at [614, 259] on button "Edit Order" at bounding box center [604, 264] width 82 height 21
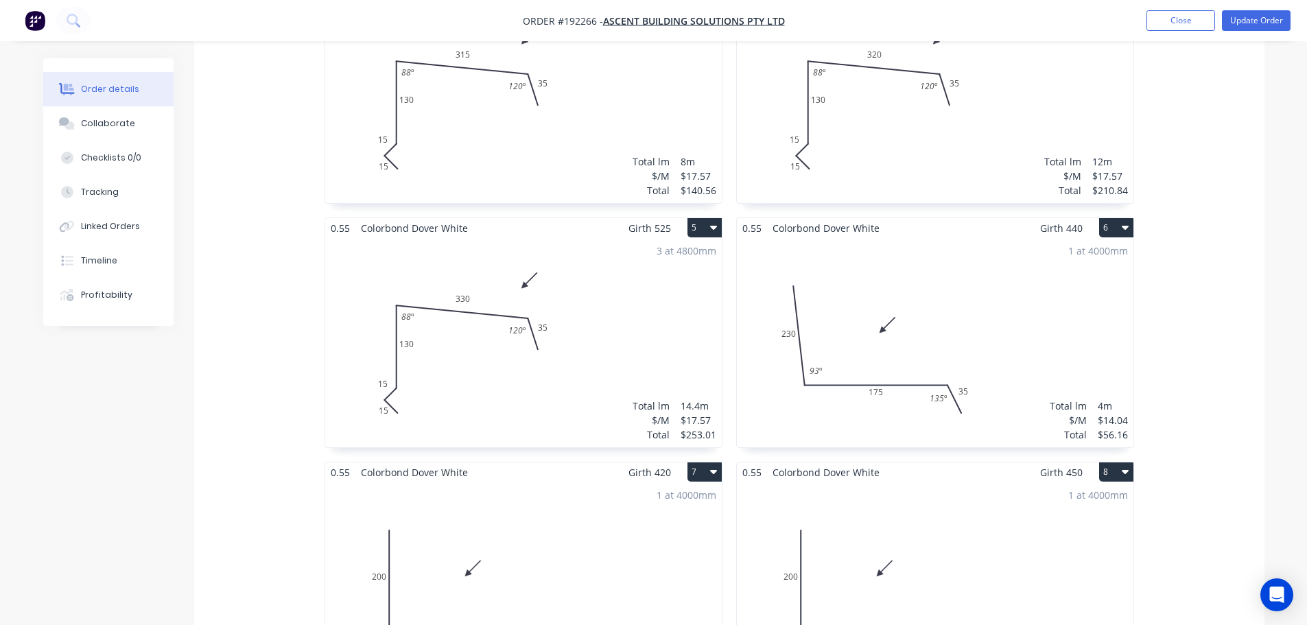
scroll to position [755, 0]
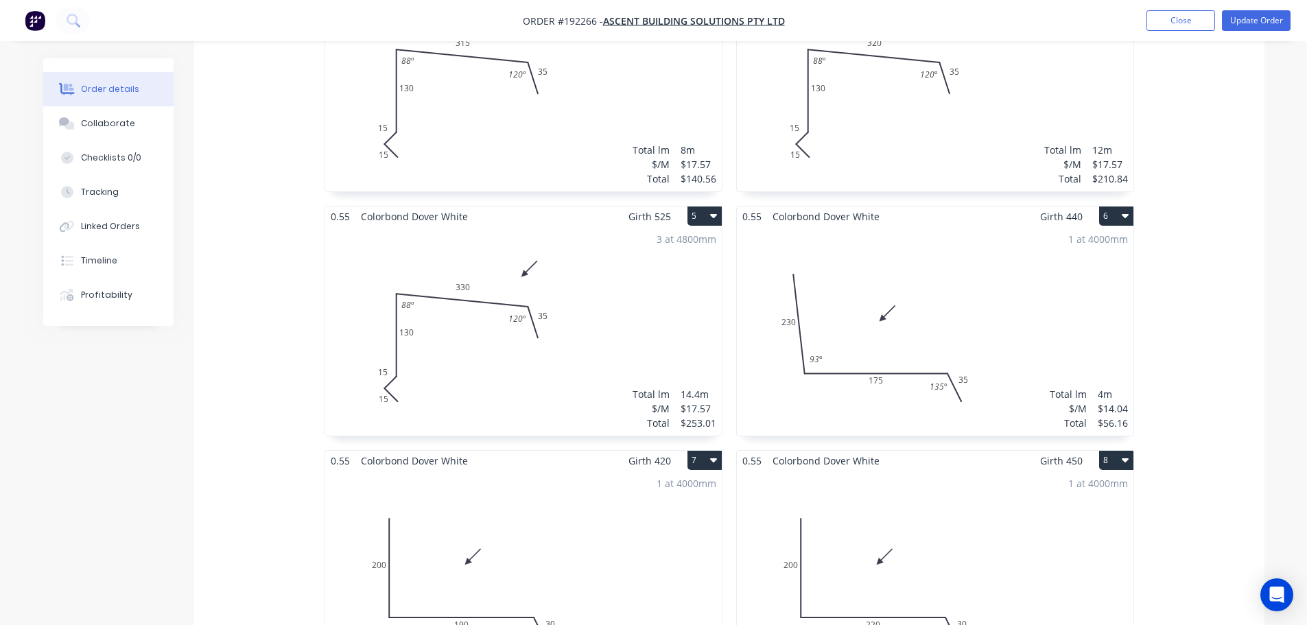
click at [588, 303] on div "3 at 4800mm Total lm $/M Total 14.4m $17.57 $253.01" at bounding box center [523, 330] width 396 height 209
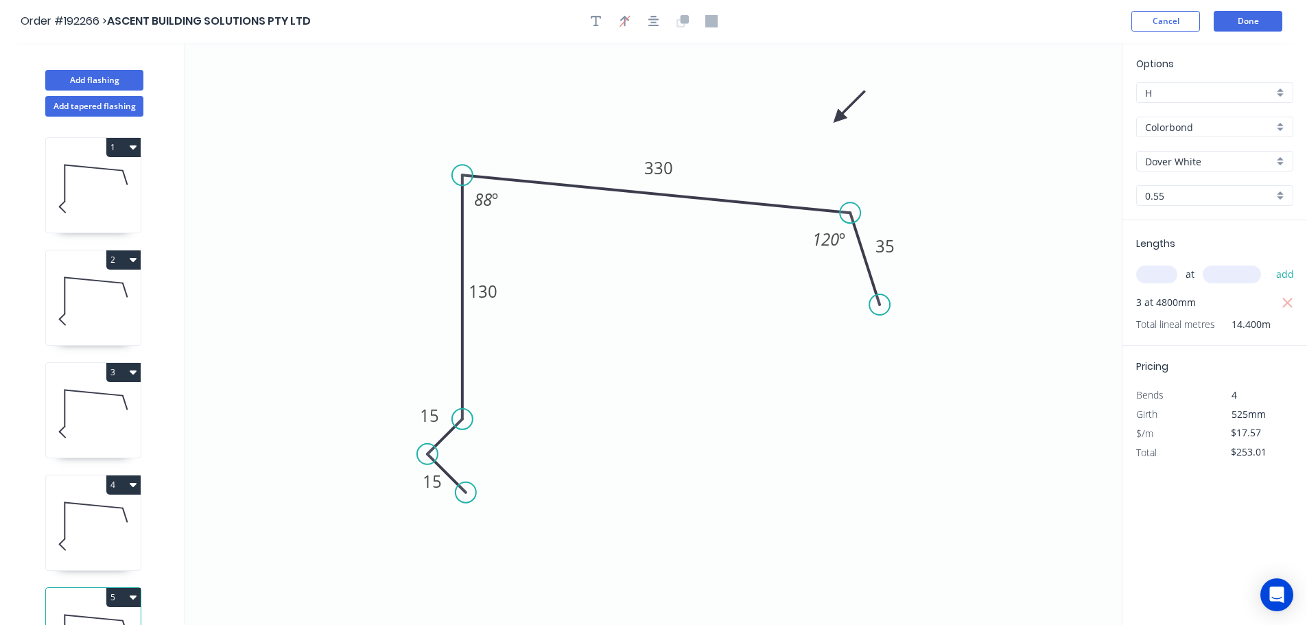
click at [1149, 271] on input "text" at bounding box center [1156, 274] width 41 height 18
type input "2"
type input "4000"
click at [1269, 263] on button "add" at bounding box center [1285, 274] width 32 height 23
type input "$393.57"
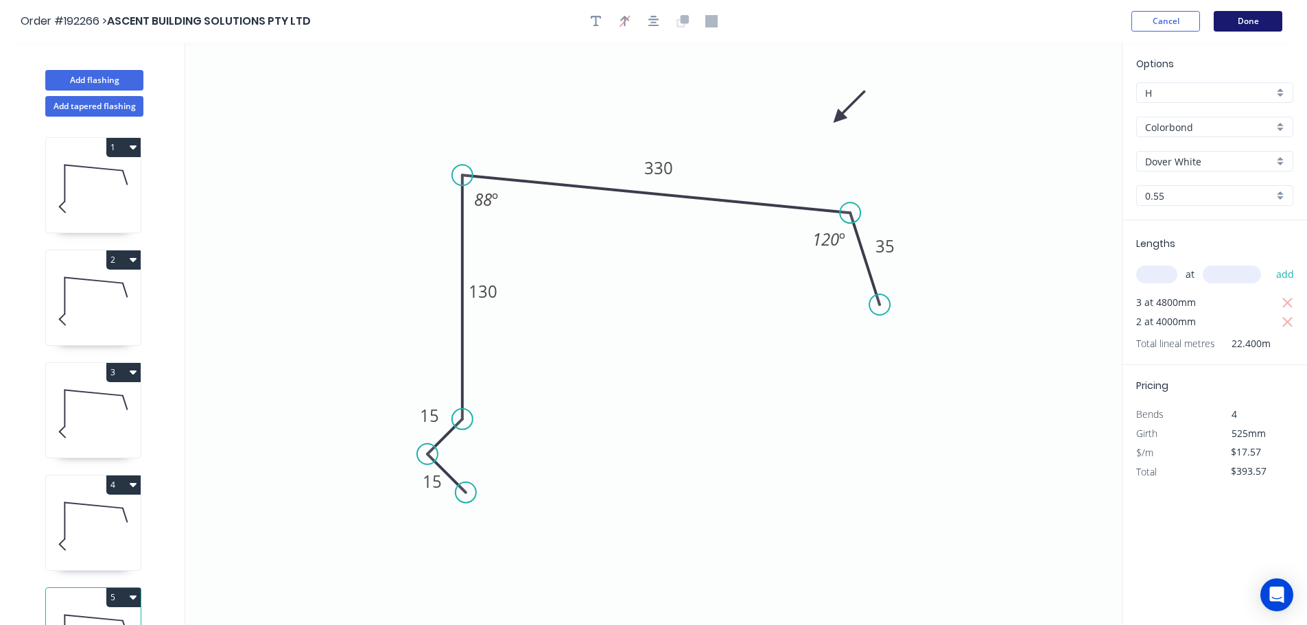
click at [1250, 21] on button "Done" at bounding box center [1247, 21] width 69 height 21
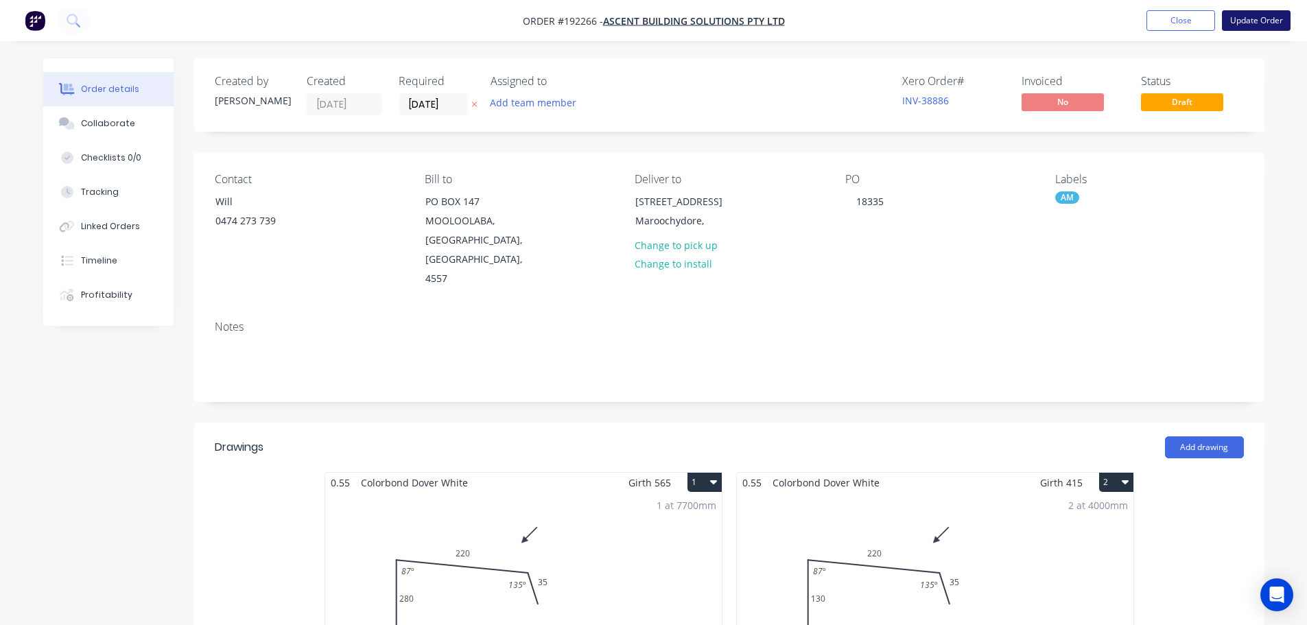
click at [1251, 21] on button "Update Order" at bounding box center [1256, 20] width 69 height 21
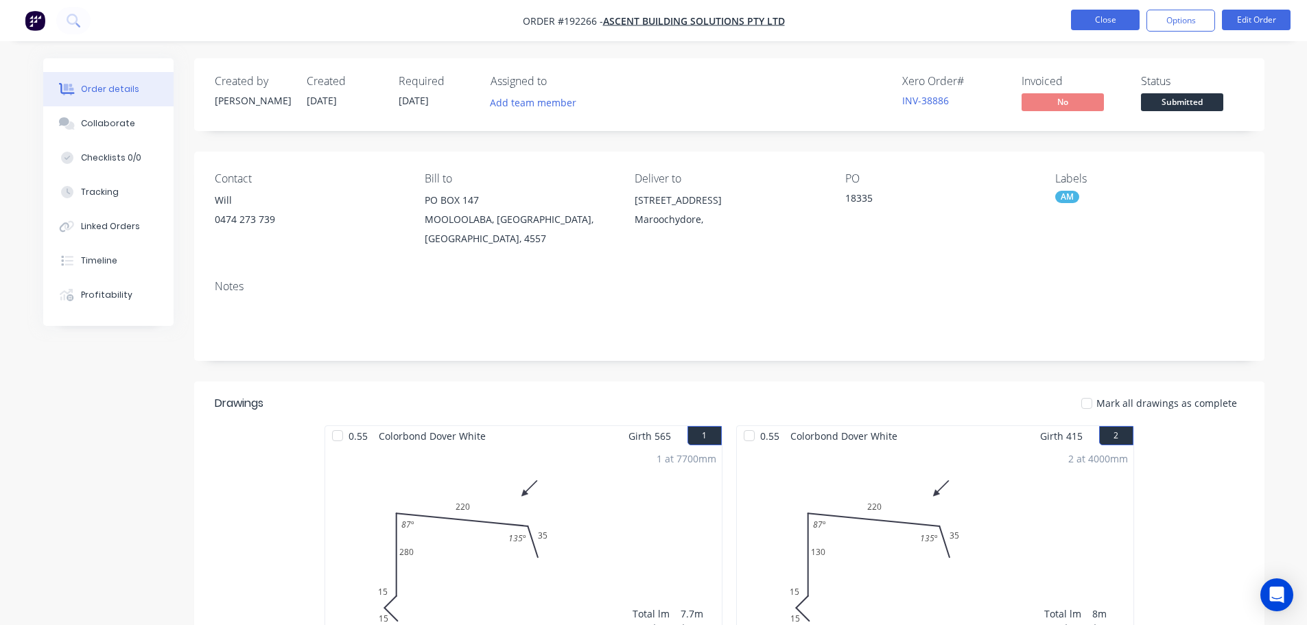
click at [1088, 19] on button "Close" at bounding box center [1105, 20] width 69 height 21
